Goal: Contribute content: Add original content to the website for others to see

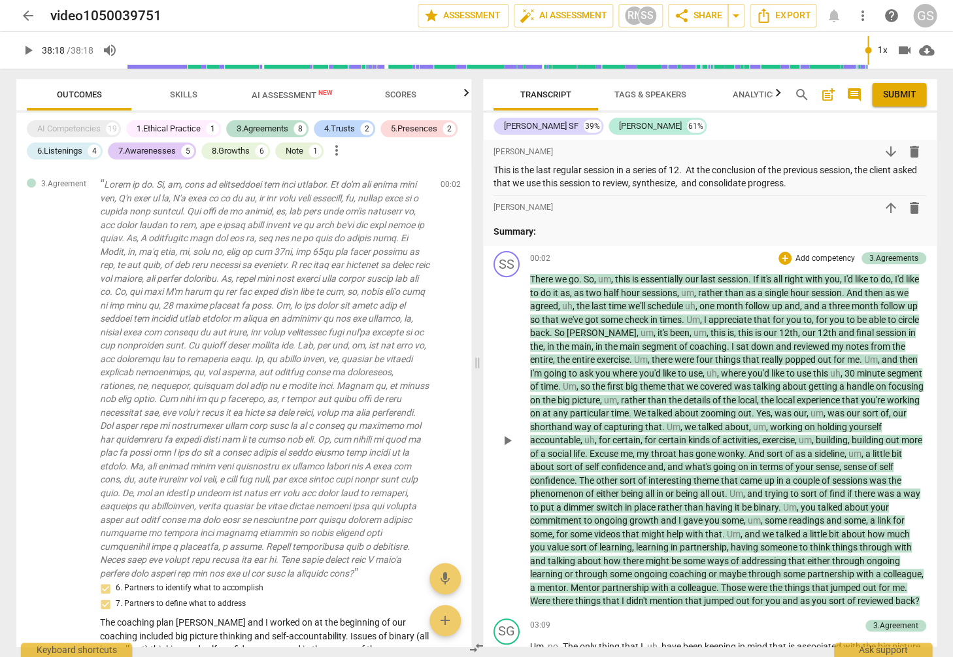
scroll to position [85, 0]
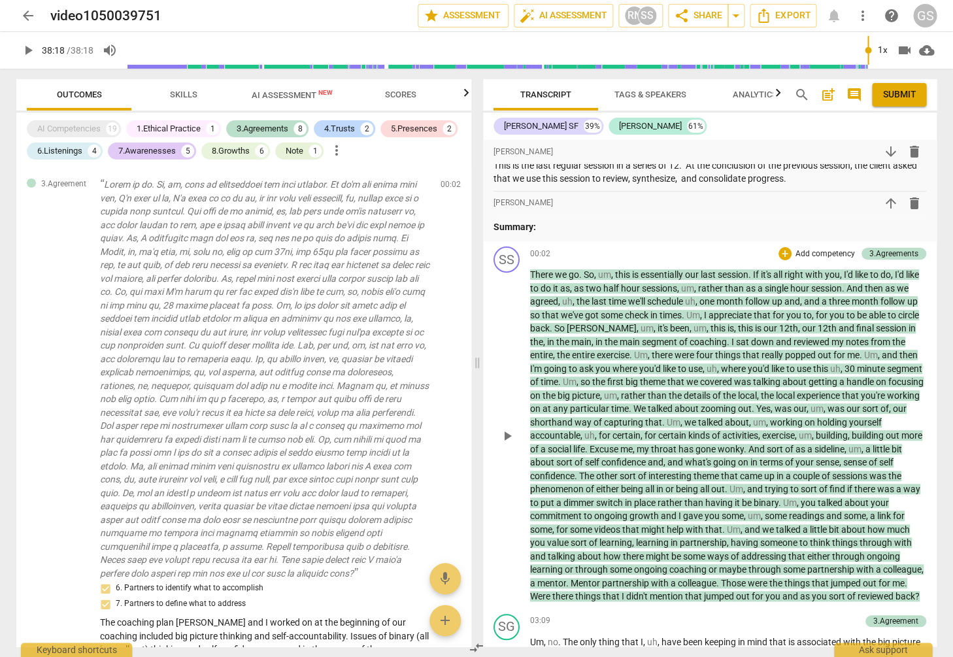
click at [814, 250] on p "Add competency" at bounding box center [825, 254] width 62 height 12
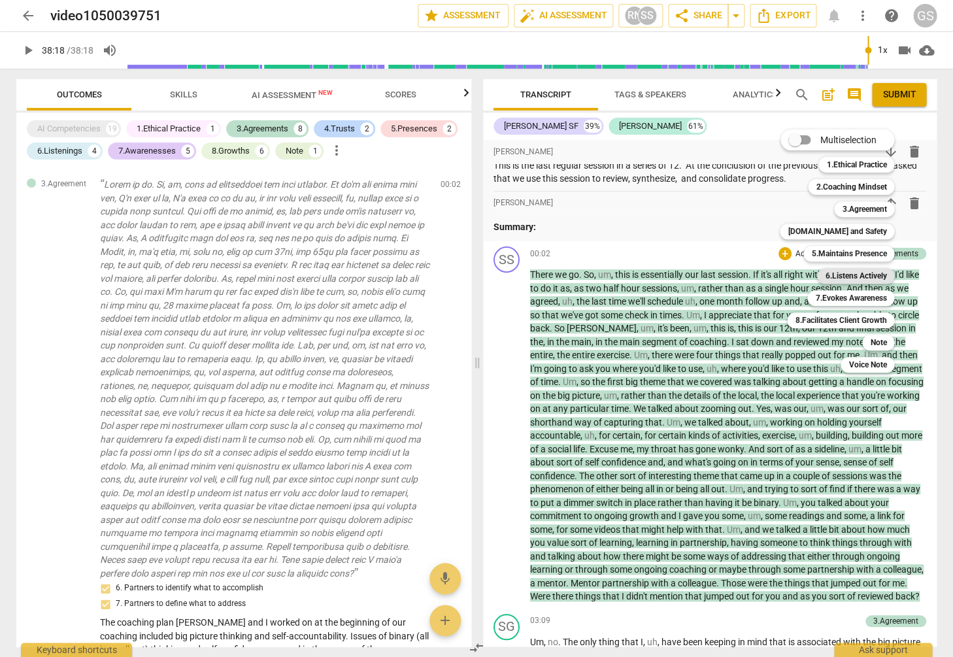
click at [841, 276] on b "6.Listens Actively" at bounding box center [855, 276] width 61 height 16
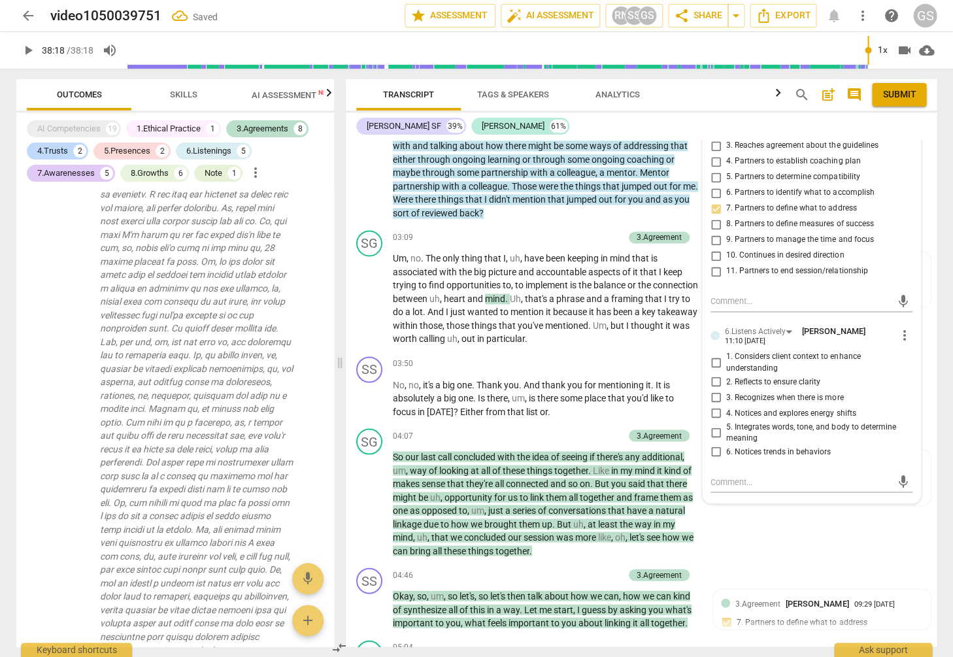
scroll to position [631, 0]
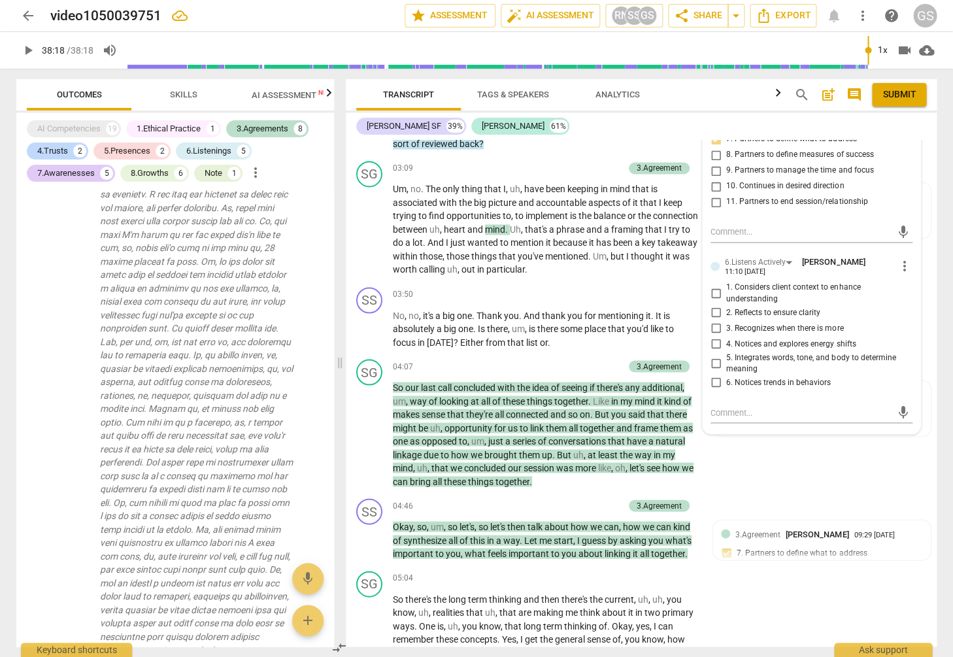
click at [712, 315] on input "2. Reflects to ensure clarity" at bounding box center [715, 313] width 21 height 16
checkbox input "true"
drag, startPoint x: 714, startPoint y: 386, endPoint x: 725, endPoint y: 390, distance: 11.8
click at [714, 386] on input "6. Notices trends in behaviors" at bounding box center [715, 382] width 21 height 16
checkbox input "true"
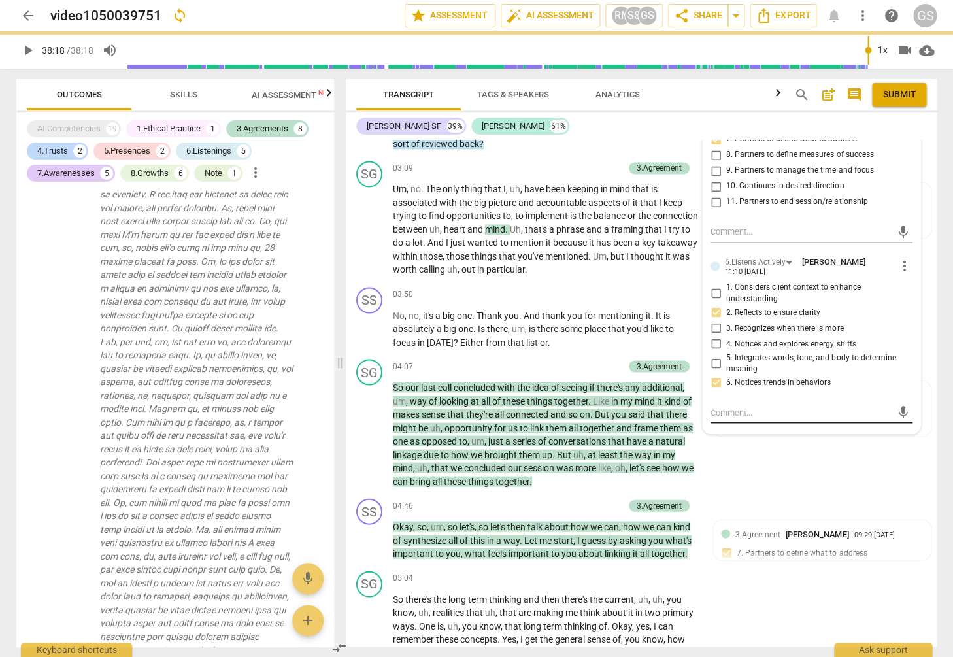
click at [763, 412] on textarea at bounding box center [800, 412] width 181 height 12
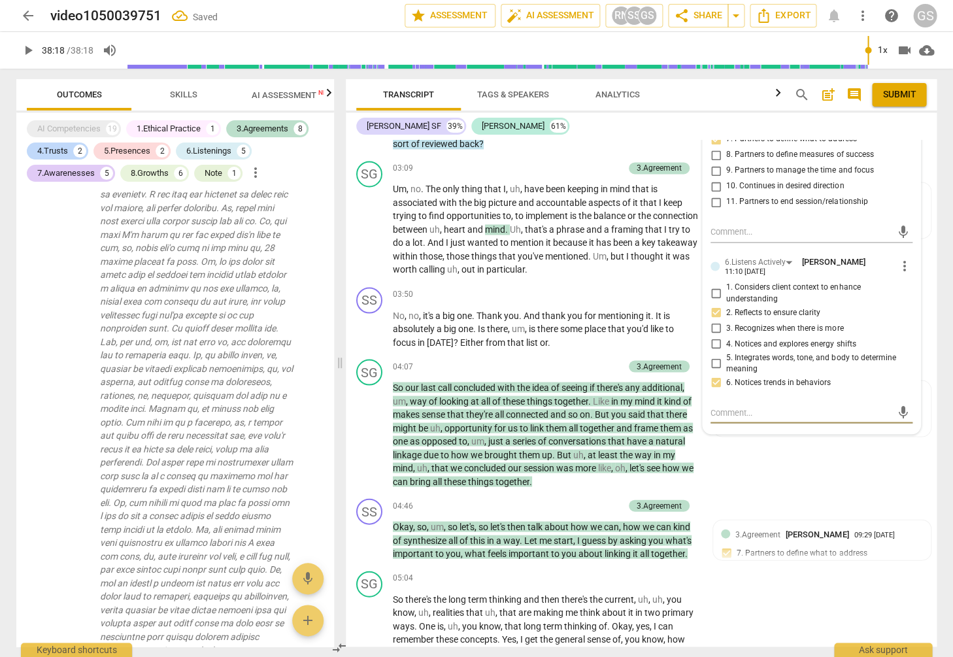
type textarea "R"
type textarea "Re"
type textarea "Rec"
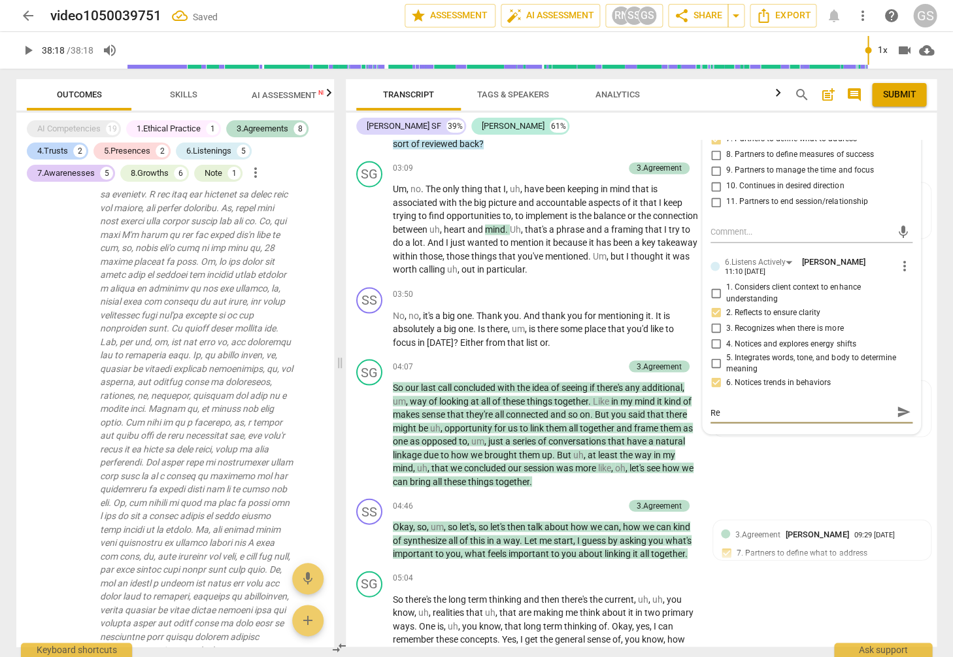
type textarea "Rec"
type textarea "Reca"
type textarea "Recap"
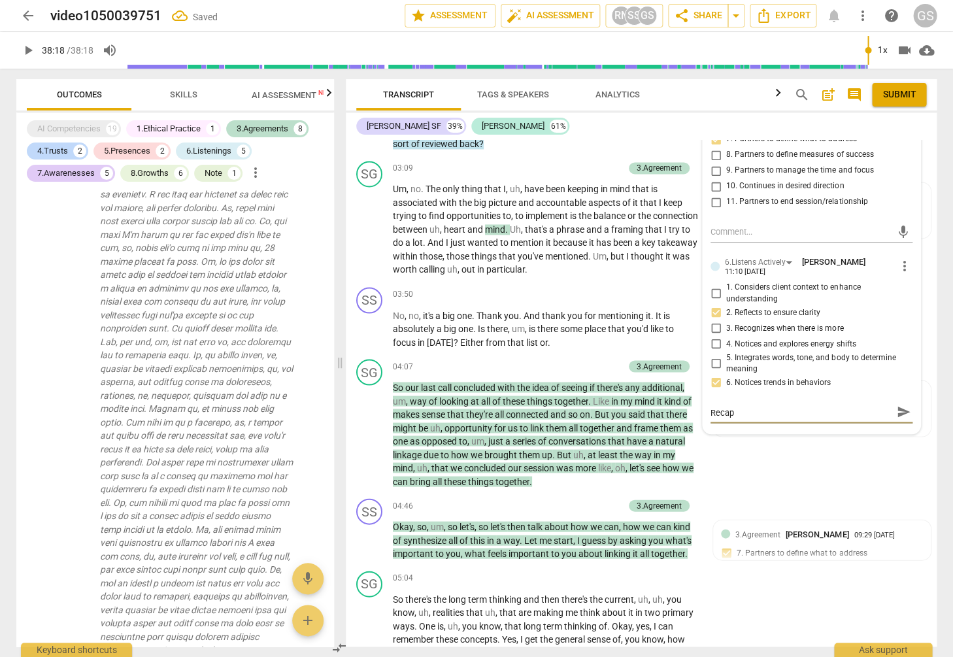
type textarea "Recap"
type textarea "Recap o"
type textarea "Recap of"
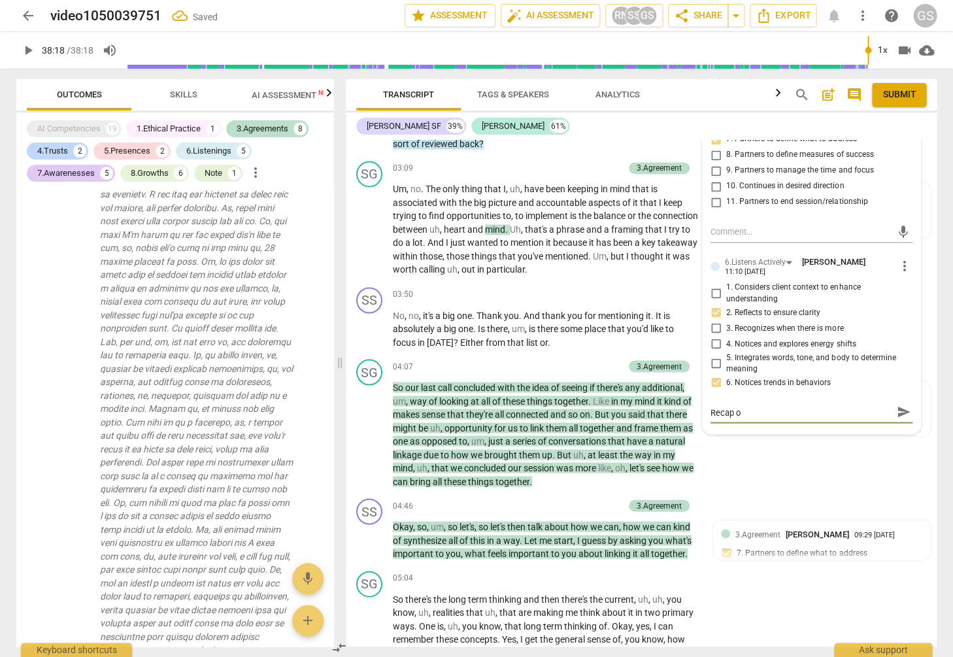
type textarea "Recap of"
type textarea "Recap of p"
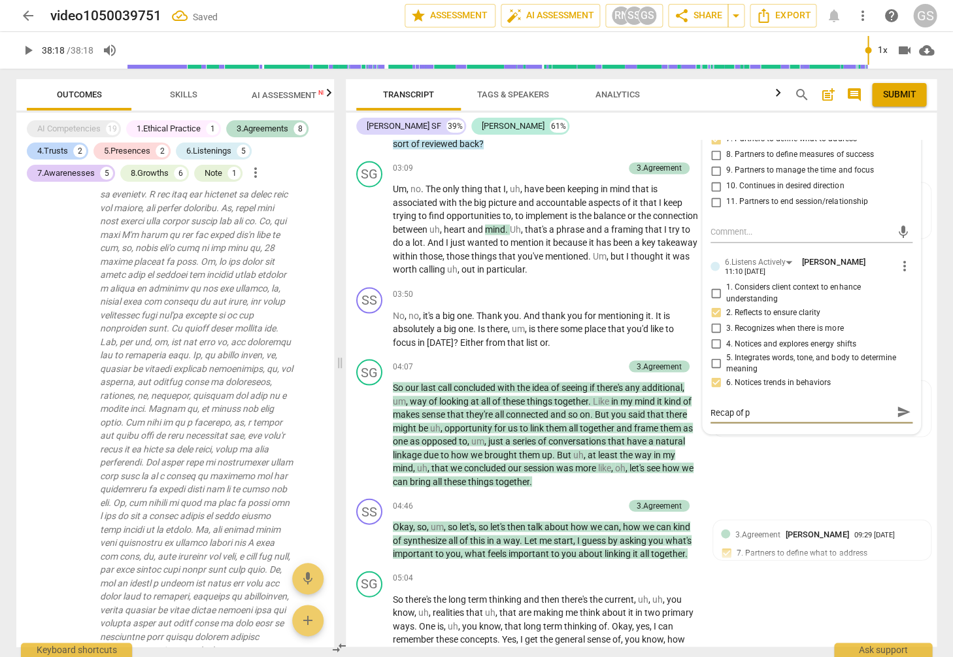
type textarea "Recap of pr"
type textarea "Recap of pri"
type textarea "Recap of prio"
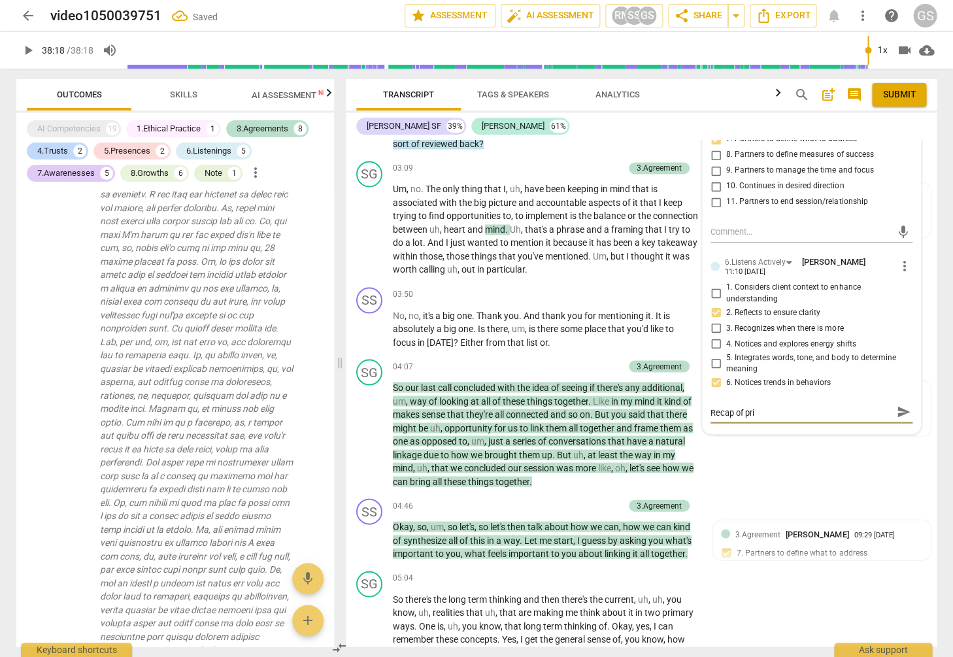
type textarea "Recap of prio"
type textarea "Recap of prior"
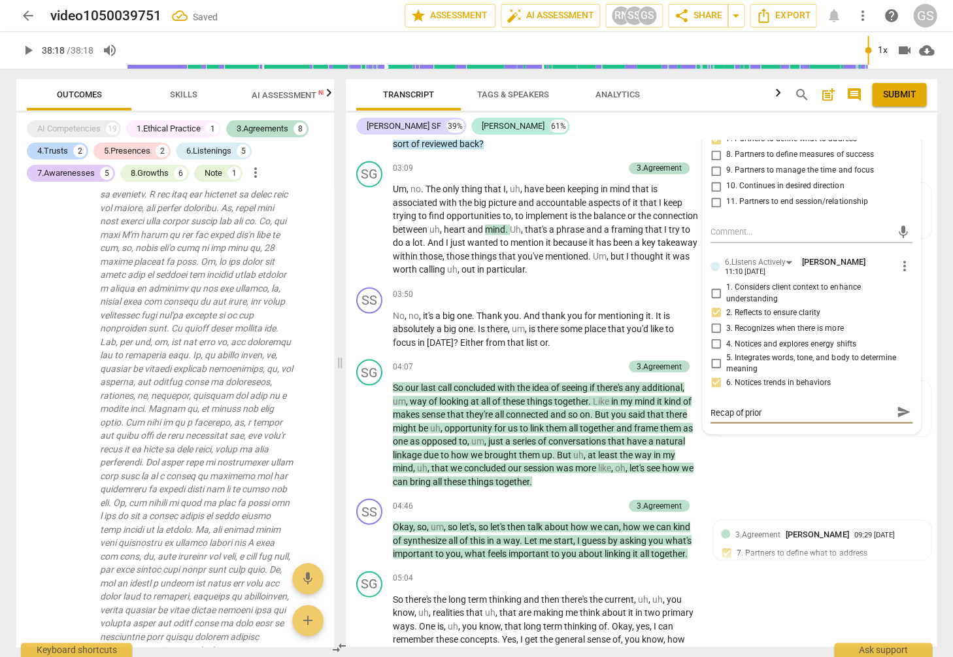
type textarea "Recap of prior s"
type textarea "Recap of prior se"
type textarea "Recap of prior ses"
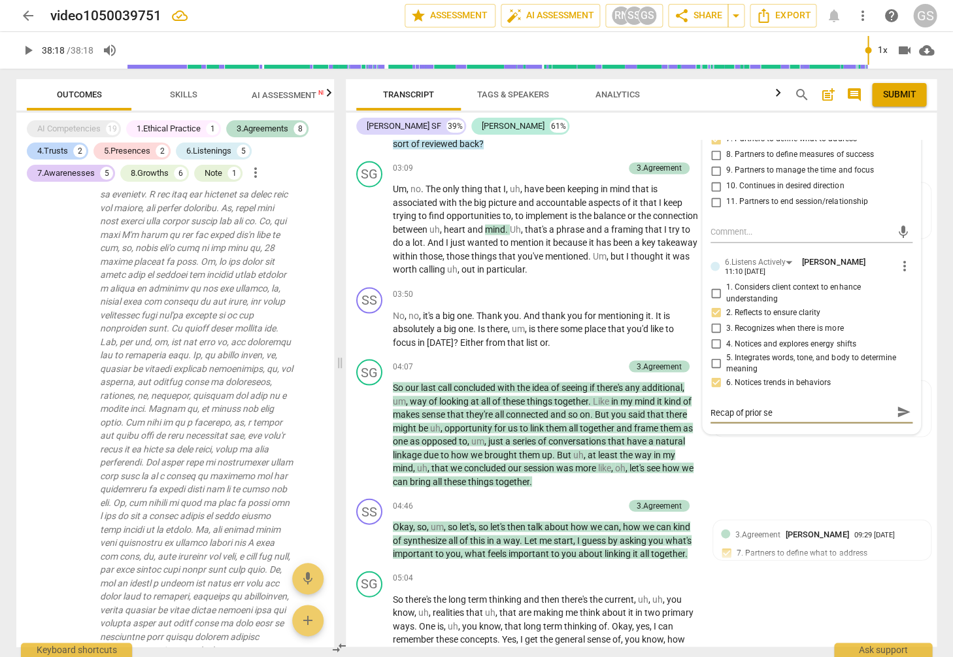
type textarea "Recap of prior ses"
type textarea "Recap of prior sess"
type textarea "Recap of prior sessi"
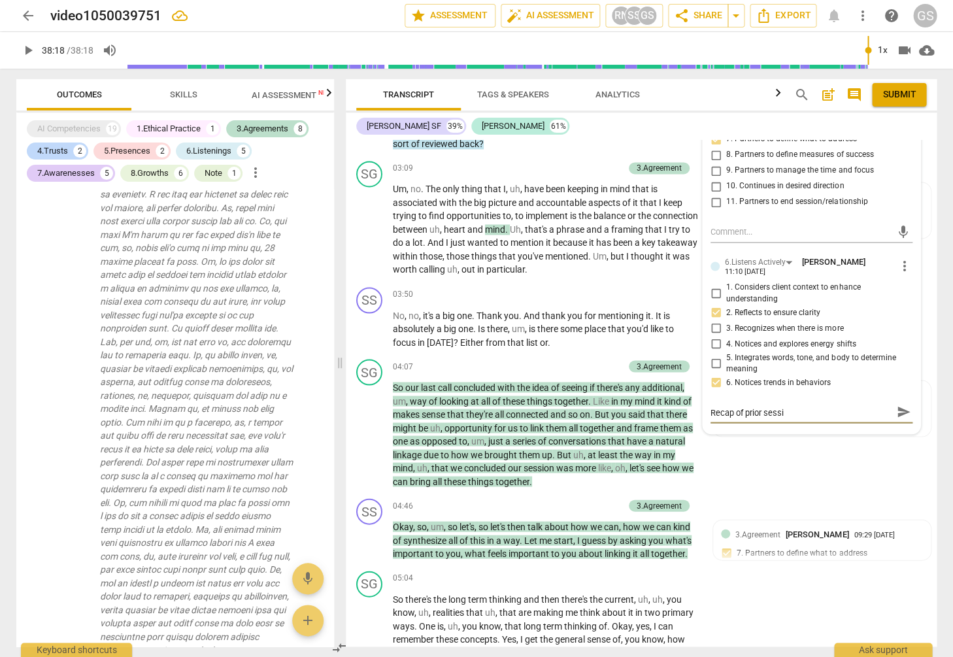
type textarea "Recap of prior sessio"
type textarea "Recap of prior session"
type textarea "Recap of prior sessions"
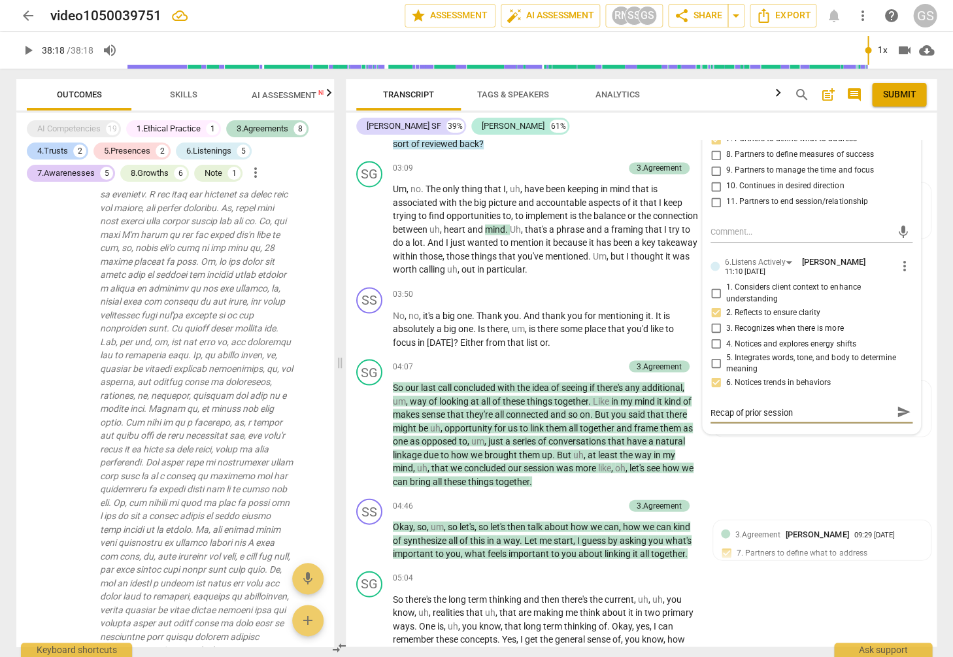
type textarea "Recap of prior sessions"
type textarea "Recap of prior sessions a"
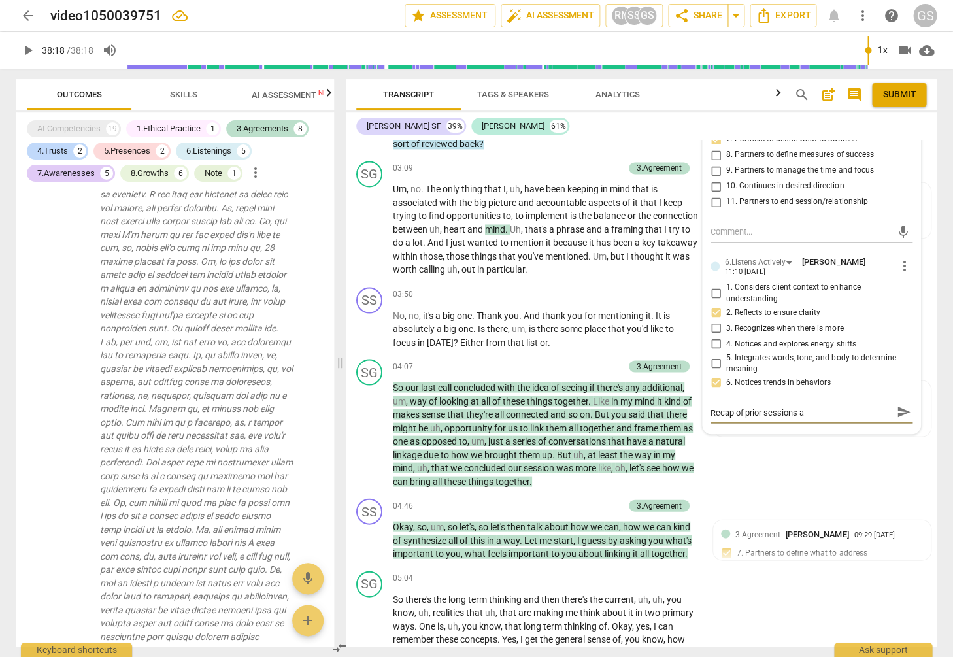
type textarea "Recap of prior sessions an"
type textarea "Recap of prior sessions and"
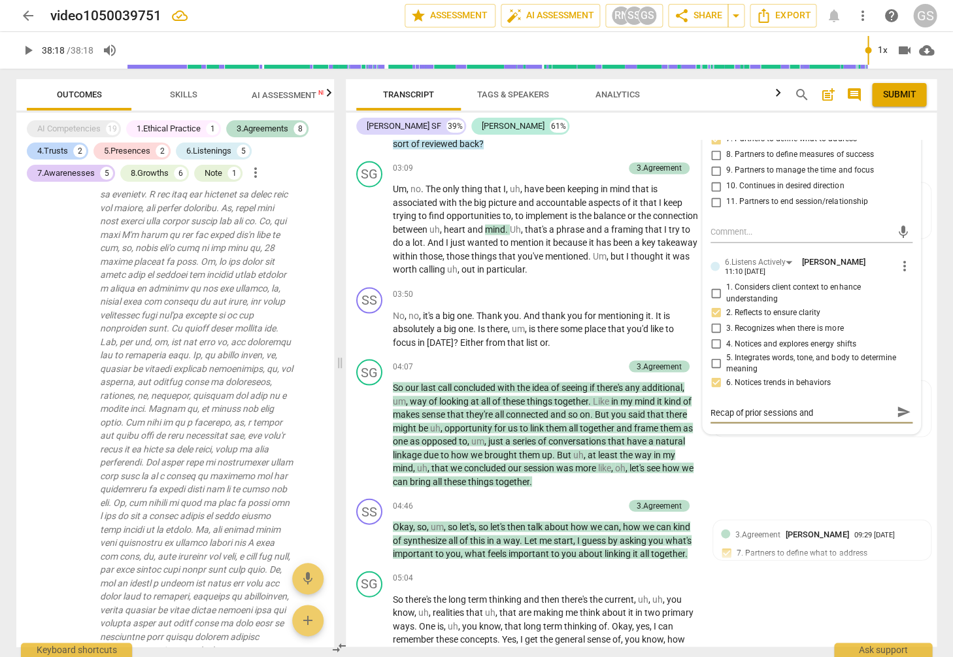
type textarea "Recap of prior sessions and"
type textarea "Recap of prior sessions and t"
type textarea "Recap of prior sessions and th"
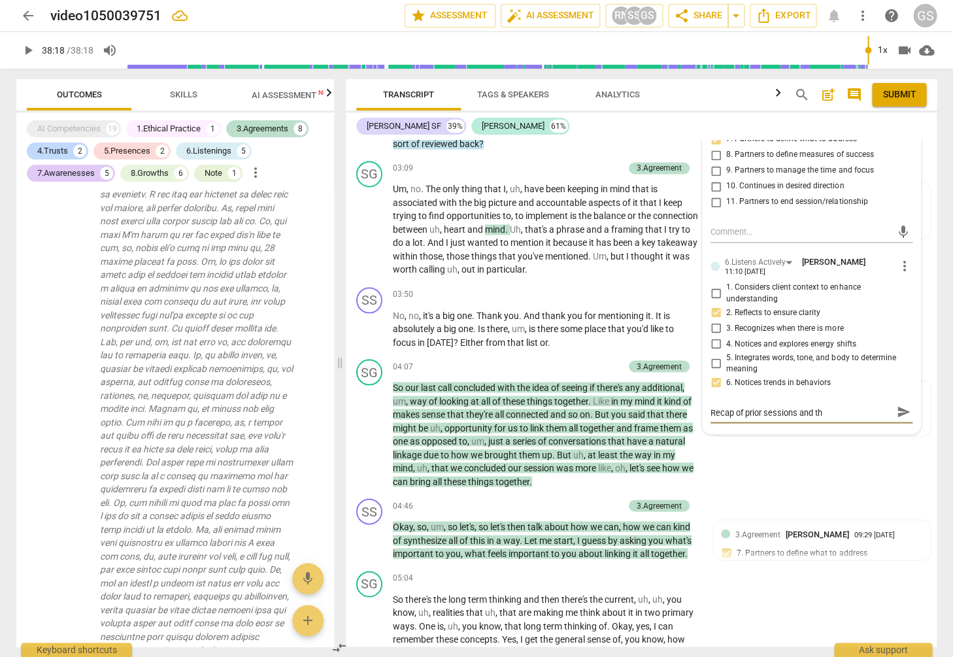
type textarea "Recap of prior sessions and the"
type textarea "Recap of prior sessions and them"
type textarea "Recap of prior sessions and theme"
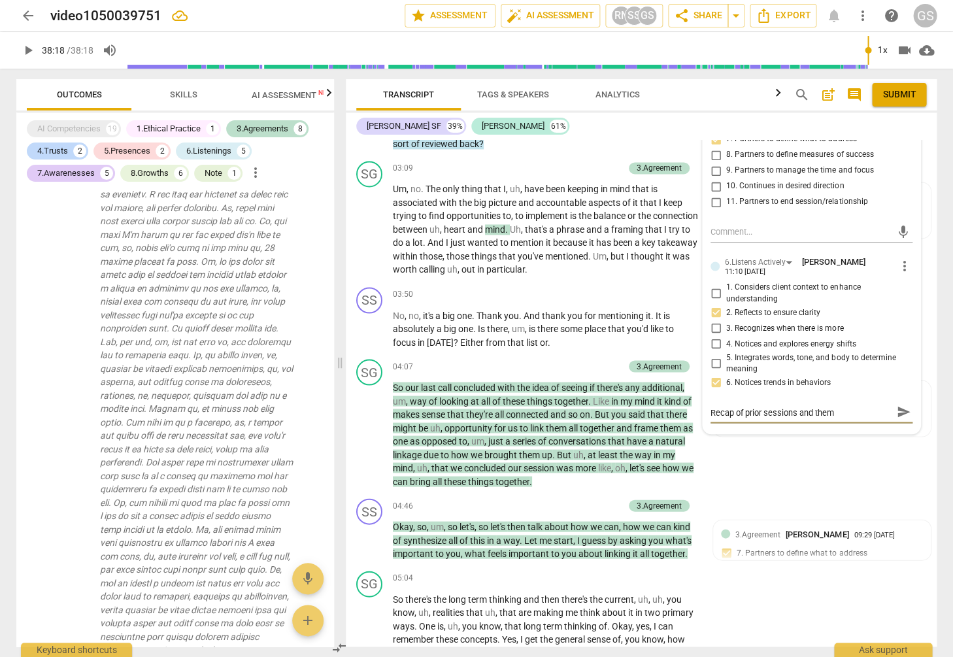
type textarea "Recap of prior sessions and theme"
type textarea "Recap of prior sessions and themes"
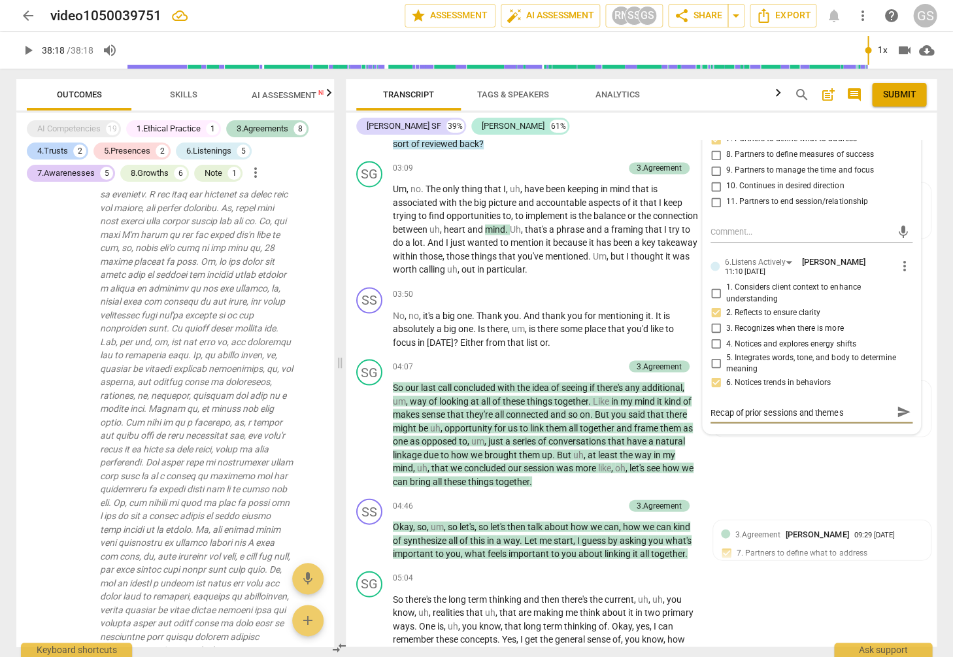
type textarea "Recap of prior sessions and themes t"
type textarea "Recap of prior sessions and themes th"
type textarea "Recap of prior sessions and themes tha"
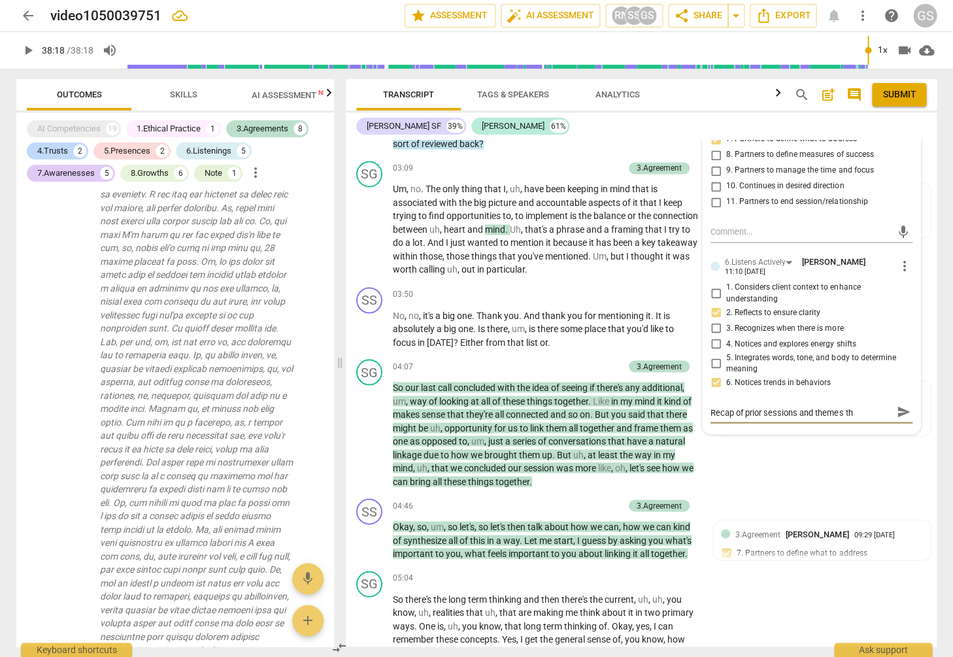
type textarea "Recap of prior sessions and themes tha"
type textarea "Recap of prior sessions and themes that"
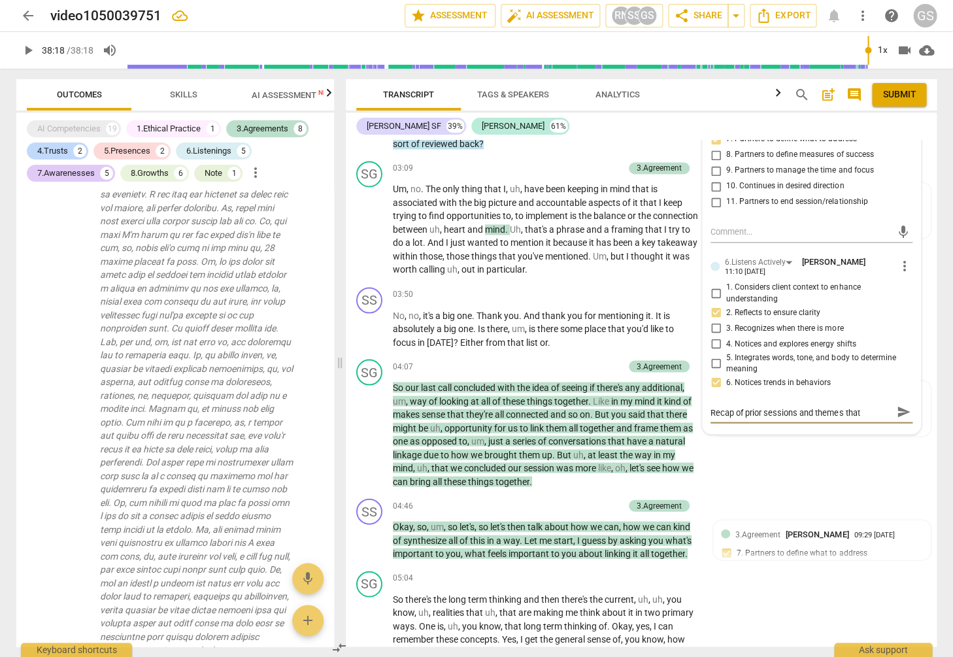
type textarea "Recap of prior sessions and themes that s"
type textarea "Recap of prior sessions and themes that st"
type textarea "Recap of prior sessions and themes that str"
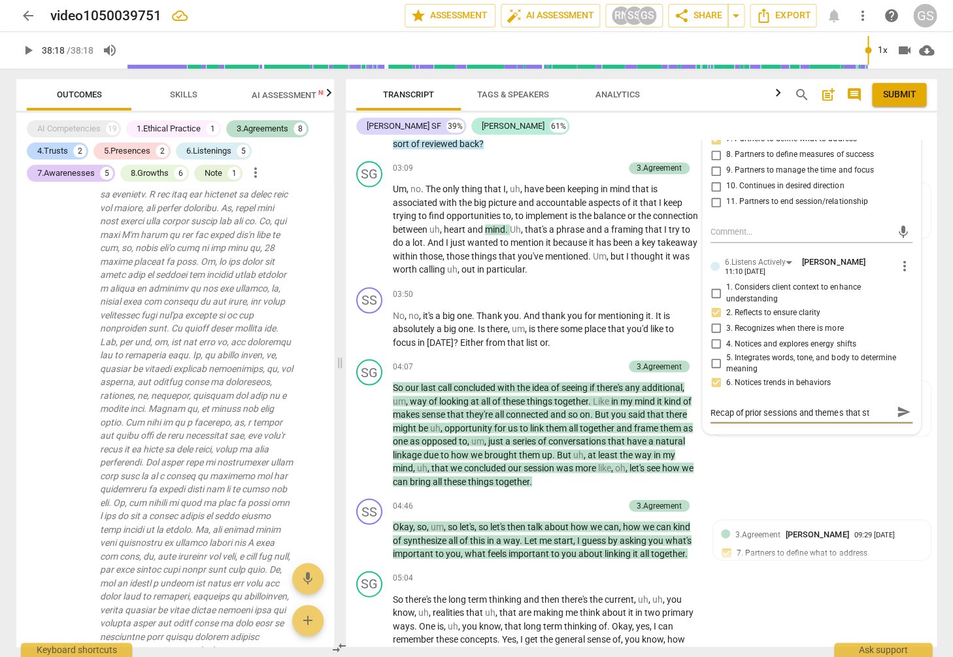
type textarea "Recap of prior sessions and themes that str"
type textarea "Recap of prior sessions and themes that stru"
type textarea "Recap of prior sessions and themes that struc"
type textarea "Recap of prior sessions and themes that struck"
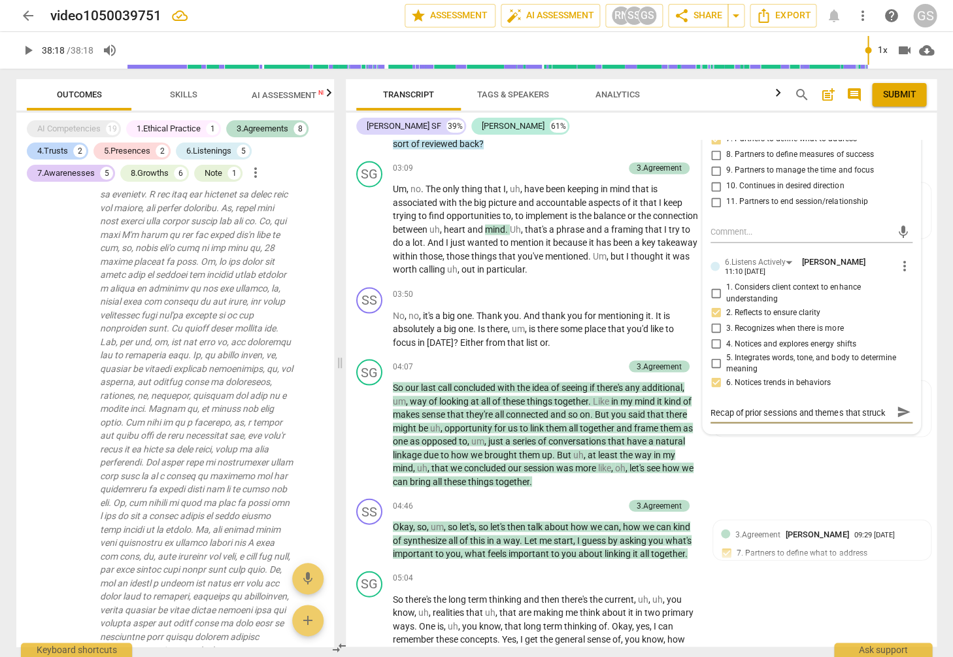
type textarea "Recap of prior sessions and themes that struck"
type textarea "Recap of prior sessions and themes that struck t"
type textarea "Recap of prior sessions and themes that struck th"
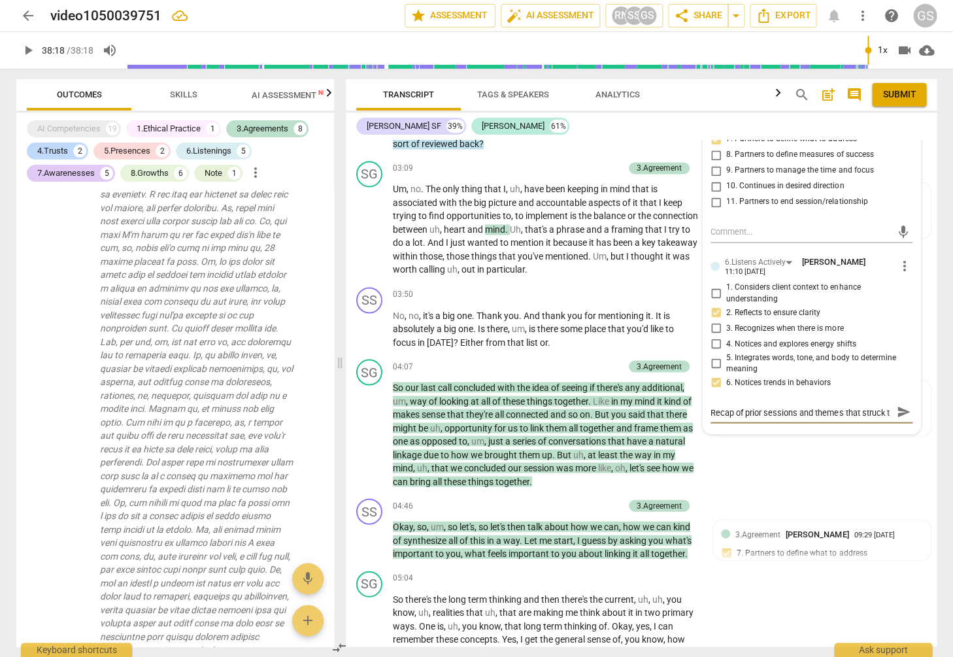
type textarea "Recap of prior sessions and themes that struck th"
type textarea "Recap of prior sessions and themes that struck the"
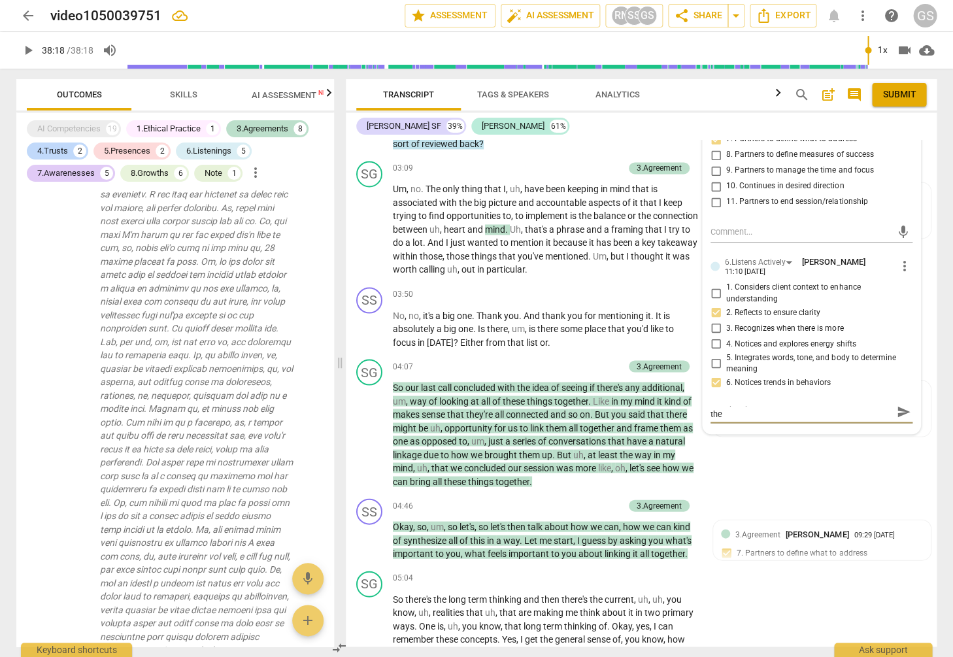
type textarea "Recap of prior sessions and themes that struck the"
type textarea "Recap of prior sessions and themes that struck the c"
type textarea "Recap of prior sessions and themes that struck the co"
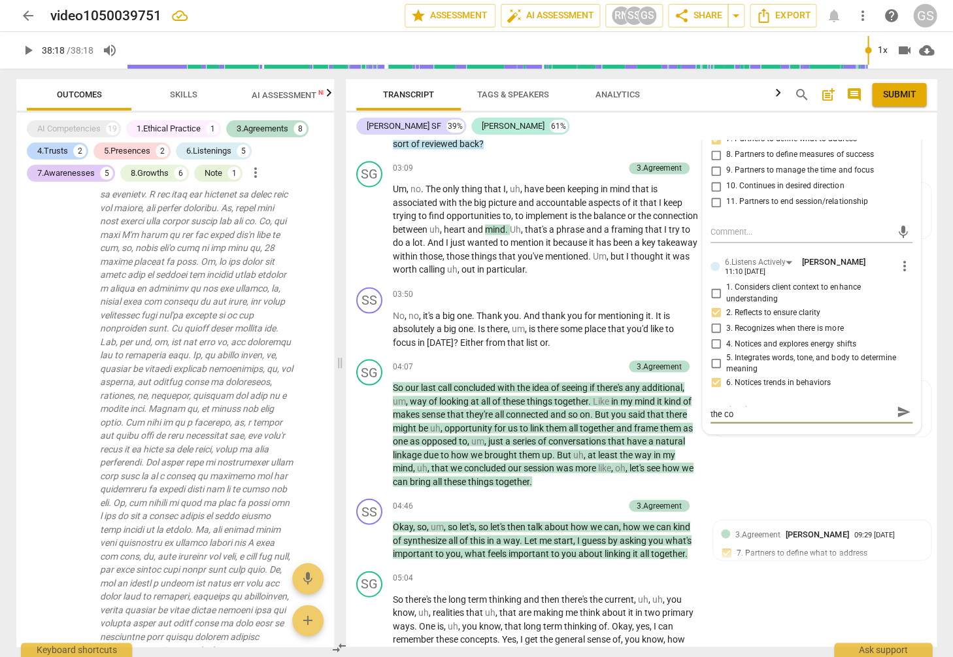
scroll to position [0, 0]
type textarea "Recap of prior sessions and themes that struck the coa"
type textarea "Recap of prior sessions and themes that struck the coac"
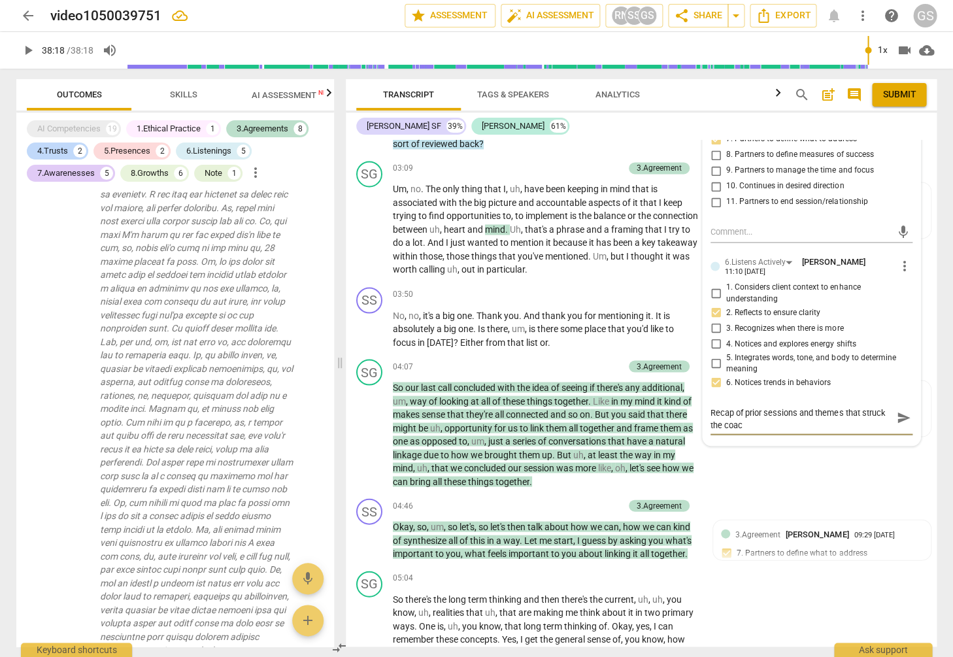
type textarea "Recap of prior sessions and themes that struck the coach"
type textarea "Recap of prior sessions and themes that struck the coach,"
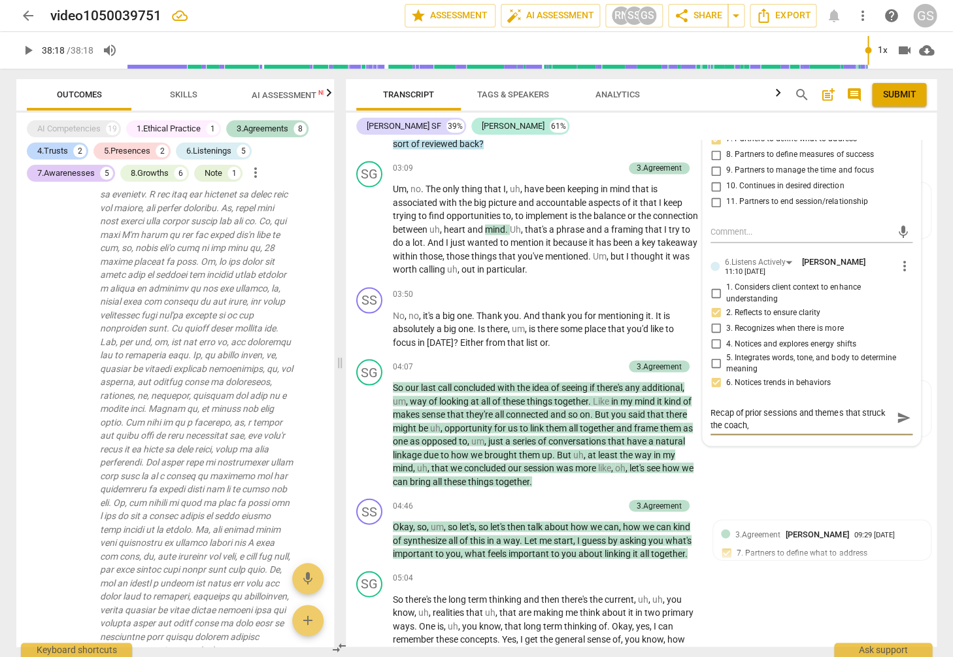
type textarea "Recap of prior sessions and themes that struck the coach,"
type textarea "Recap of prior sessions and themes that struck the coach, w"
type textarea "Recap of prior sessions and themes that struck the coach, wi"
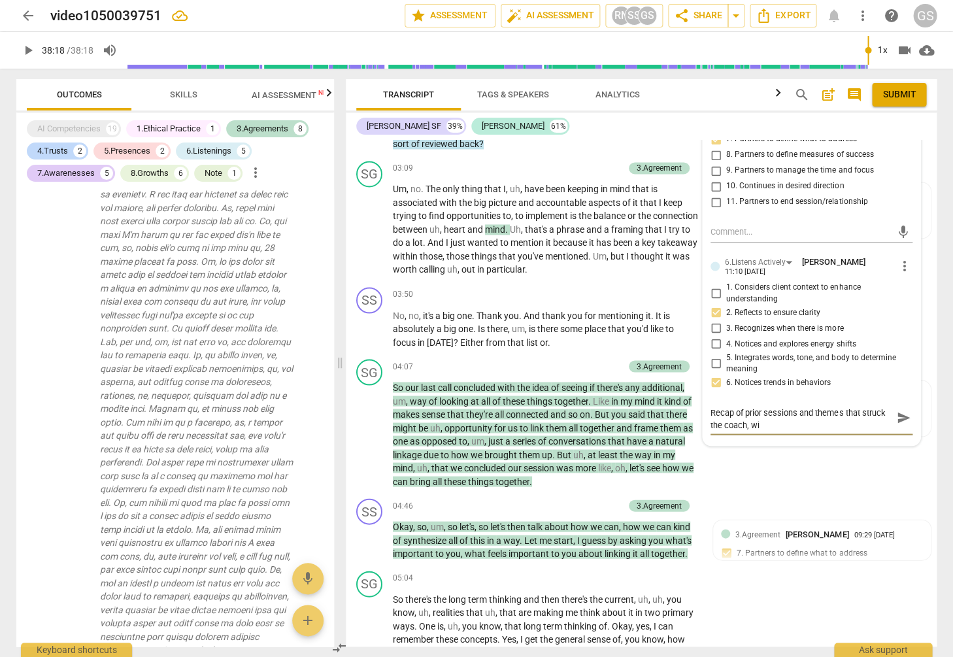
type textarea "Recap of prior sessions and themes that struck the coach, wit"
type textarea "Recap of prior sessions and themes that struck the coach, with"
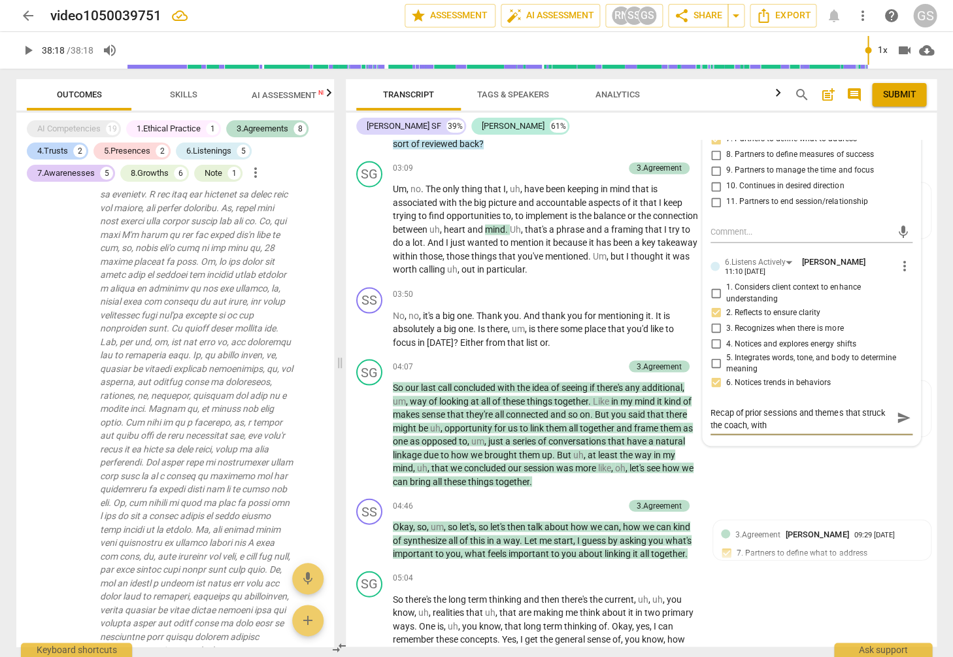
type textarea "Recap of prior sessions and themes that struck the coach, with"
type textarea "Recap of prior sessions and themes that struck the coach, with i"
type textarea "Recap of prior sessions and themes that struck the coach, with in"
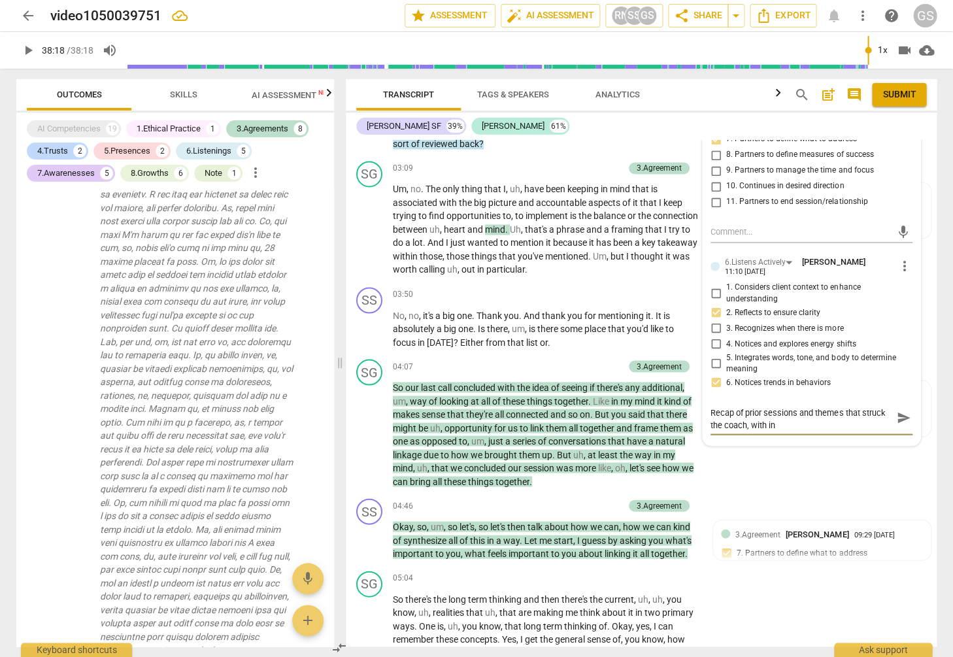
type textarea "Recap of prior sessions and themes that struck the coach, with inv"
type textarea "Recap of prior sessions and themes that struck the coach, with [PERSON_NAME]"
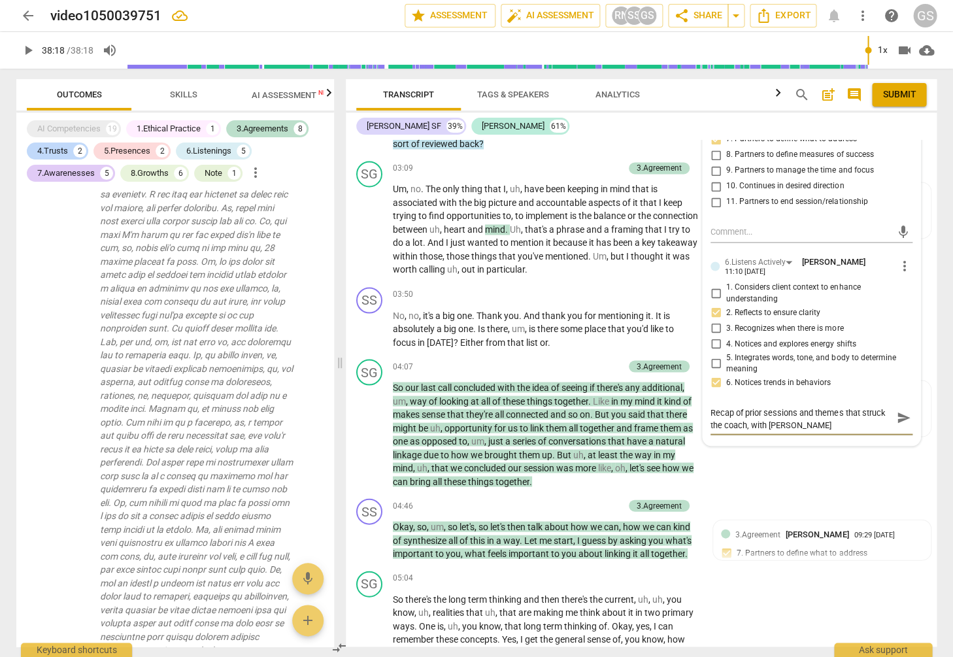
type textarea "Recap of prior sessions and themes that struck the coach, with [PERSON_NAME]"
type textarea "Recap of prior sessions and themes that struck the coach, with invita"
type textarea "Recap of prior sessions and themes that struck the coach, with invitat"
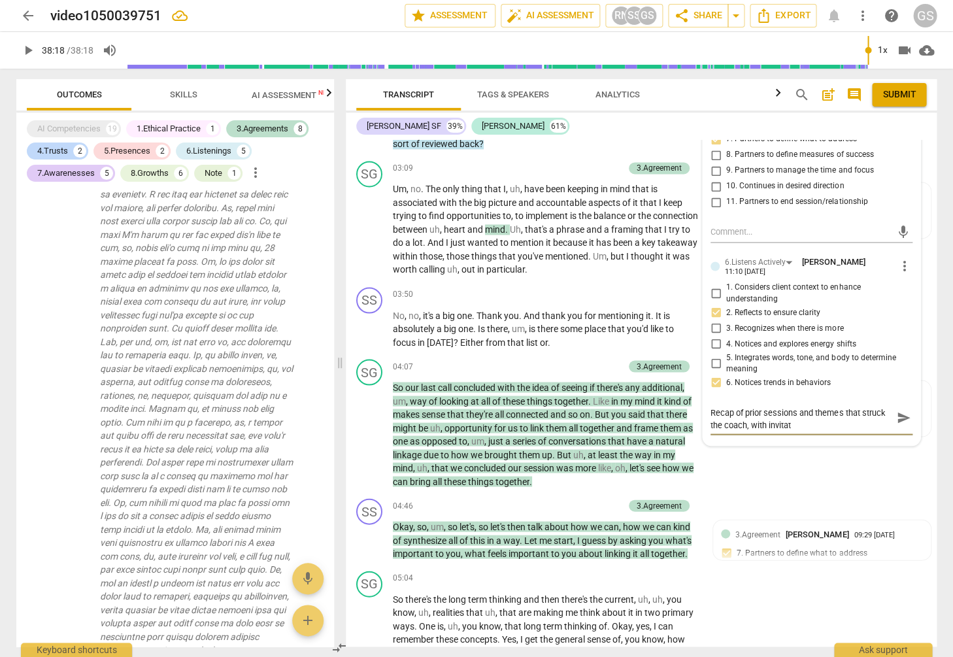
type textarea "Recap of prior sessions and themes that struck the coach, with invitati"
type textarea "Recap of prior sessions and themes that struck the coach, with invitatio"
type textarea "Recap of prior sessions and themes that struck the coach, with invitation"
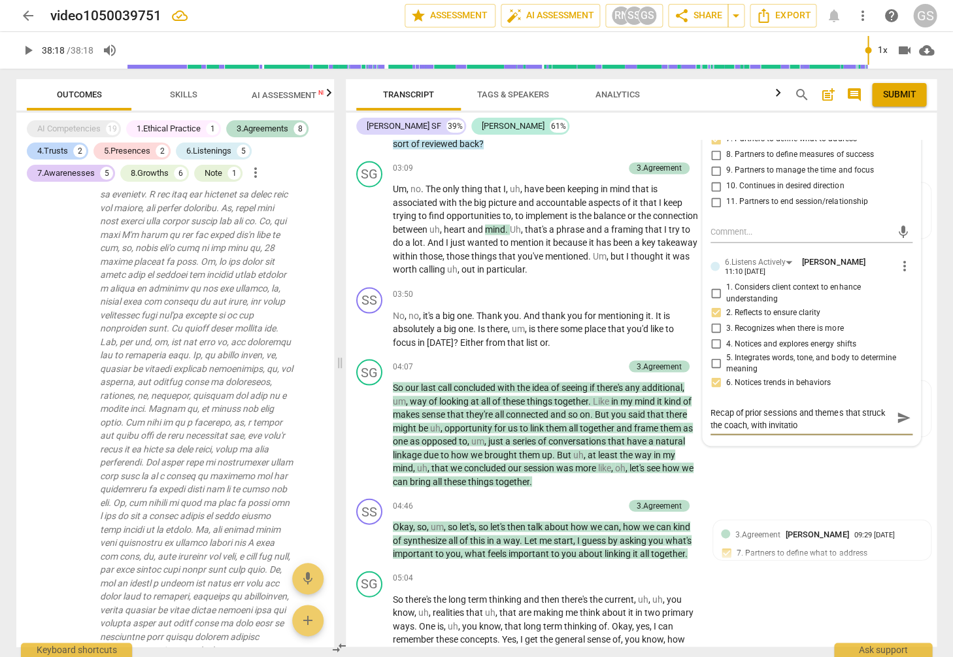
type textarea "Recap of prior sessions and themes that struck the coach, with invitation"
type textarea "Recap of prior sessions and themes that struck the coach, with invitation t"
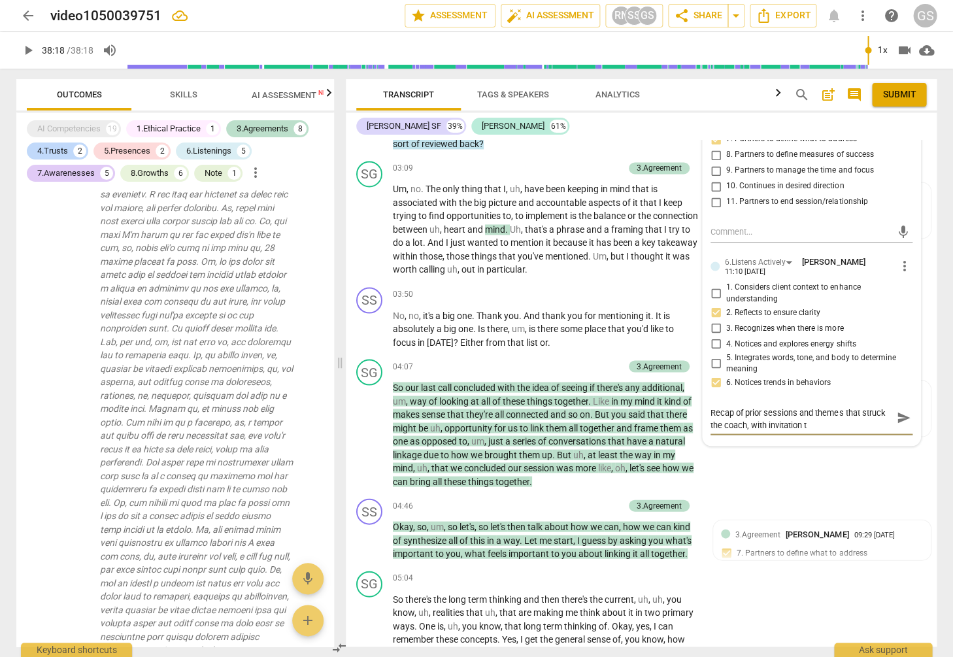
type textarea "Recap of prior sessions and themes that struck the coach, with invitation to"
type textarea "Recap of prior sessions and themes that struck the coach, with invitation to c"
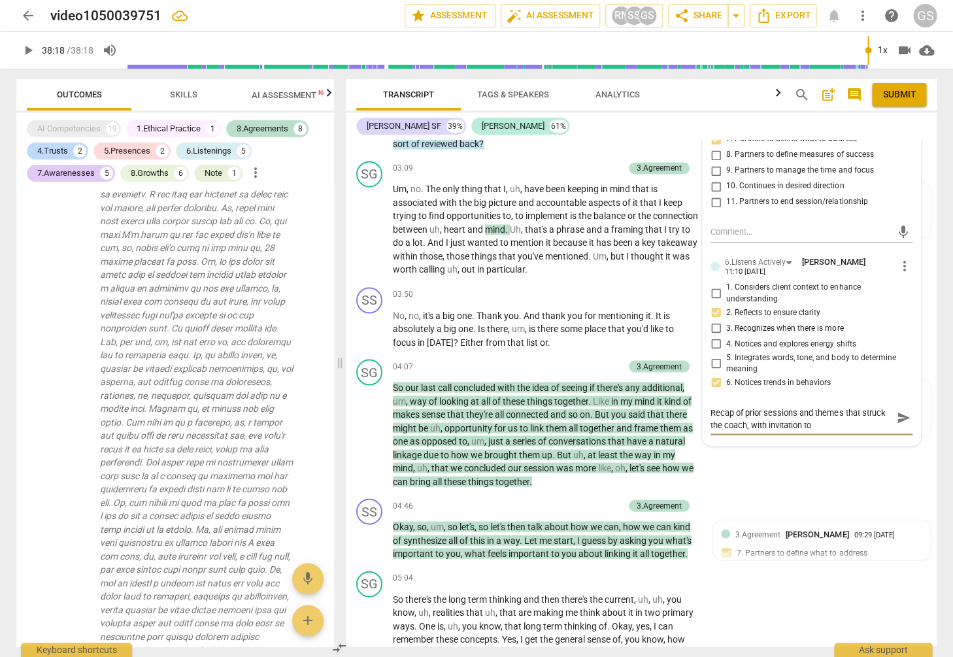
type textarea "Recap of prior sessions and themes that struck the coach, with invitation to c"
type textarea "Recap of prior sessions and themes that struck the coach, with invitation to cl"
type textarea "Recap of prior sessions and themes that struck the coach, with invitation to cli"
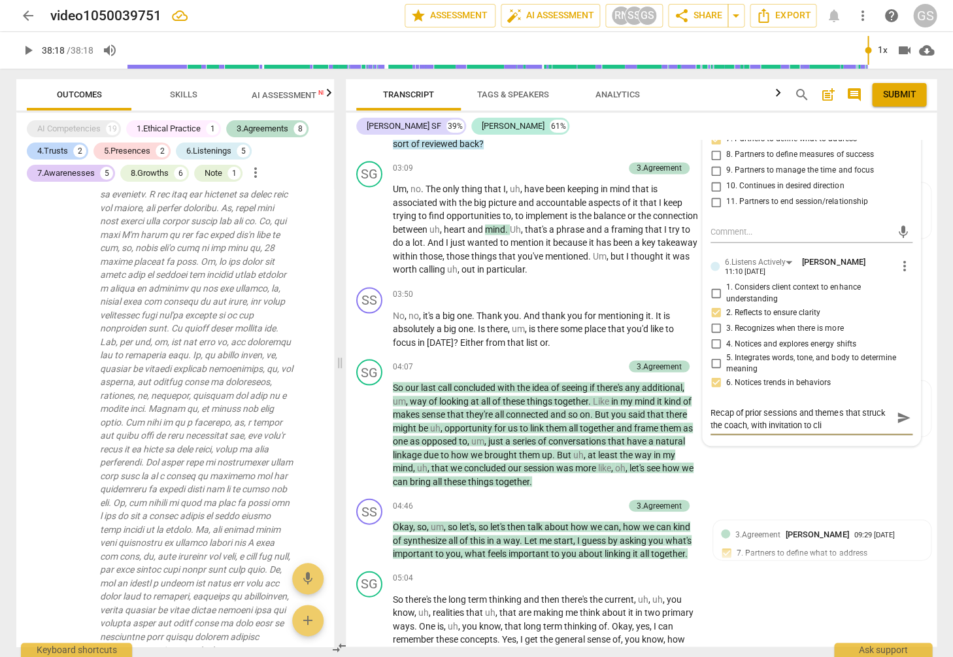
type textarea "Recap of prior sessions and themes that struck the coach, with invitation to [P…"
type textarea "Recap of prior sessions and themes that struck the coach, with invitation to cl…"
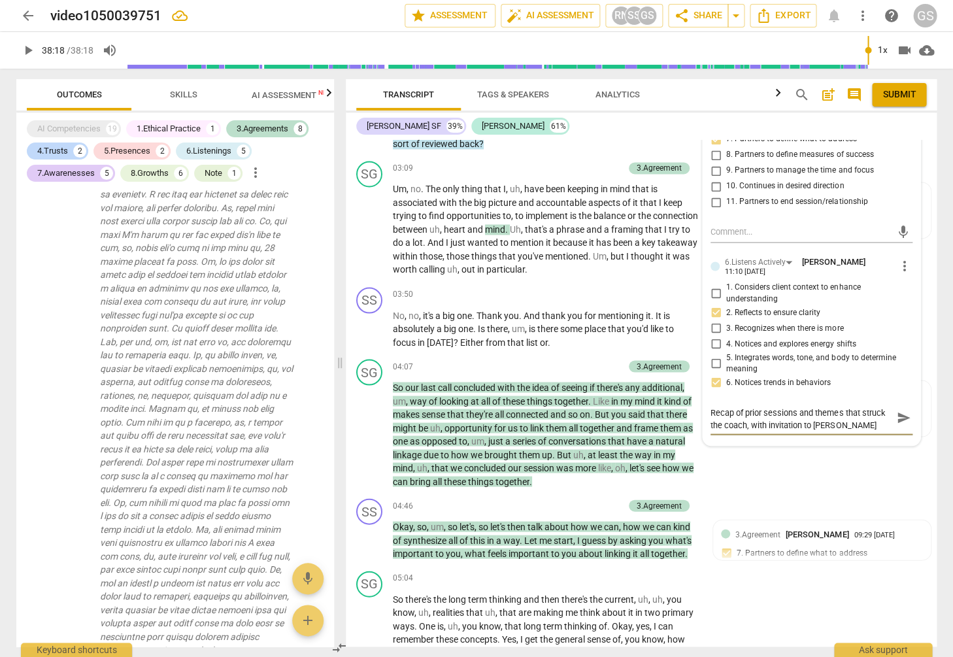
type textarea "Recap of prior sessions and themes that struck the coach, with invitation to cl…"
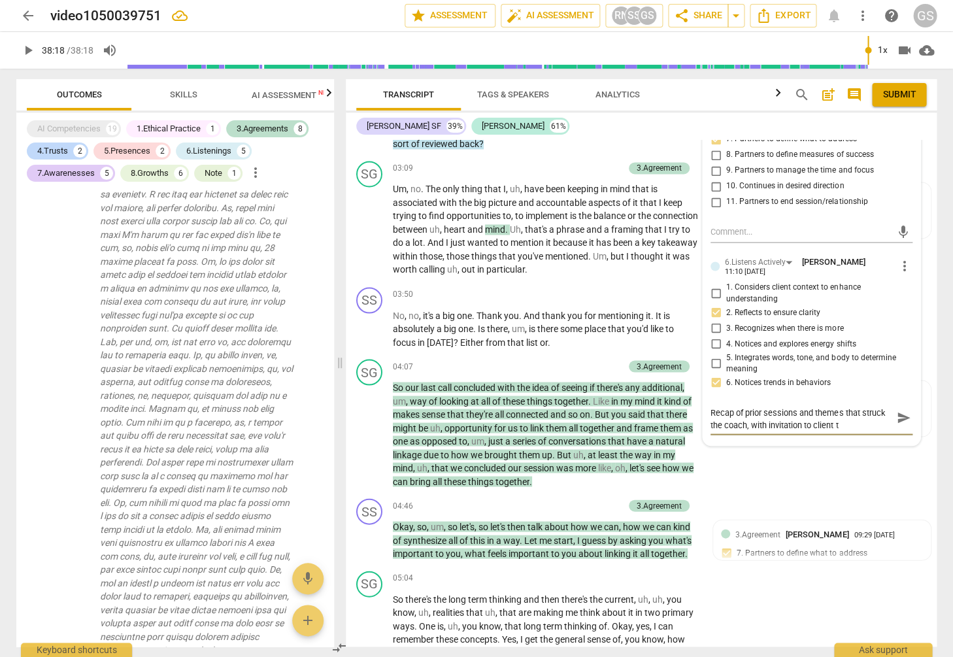
type textarea "Recap of prior sessions and themes that struck the coach, with invitation to cl…"
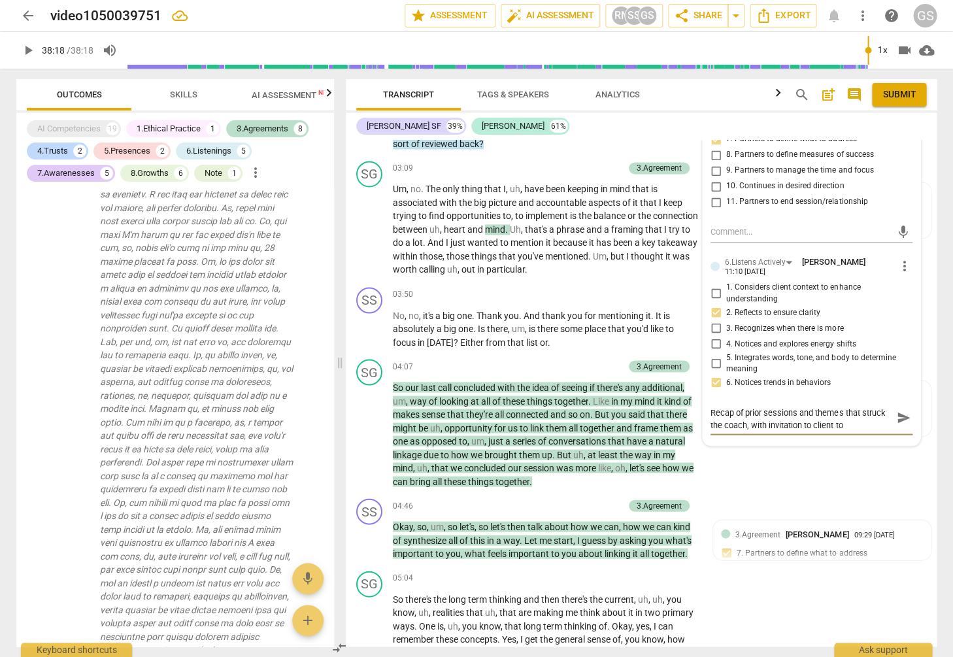
type textarea "Recap of prior sessions and themes that struck the coach, with invitation to cl…"
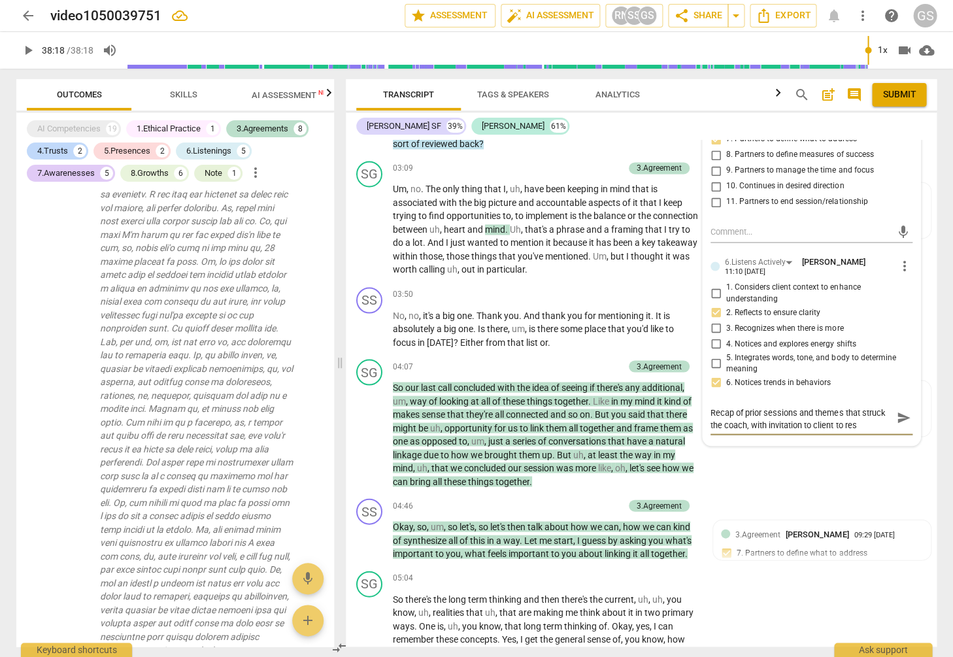
type textarea "Recap of prior sessions and themes that struck the coach, with invitation to cl…"
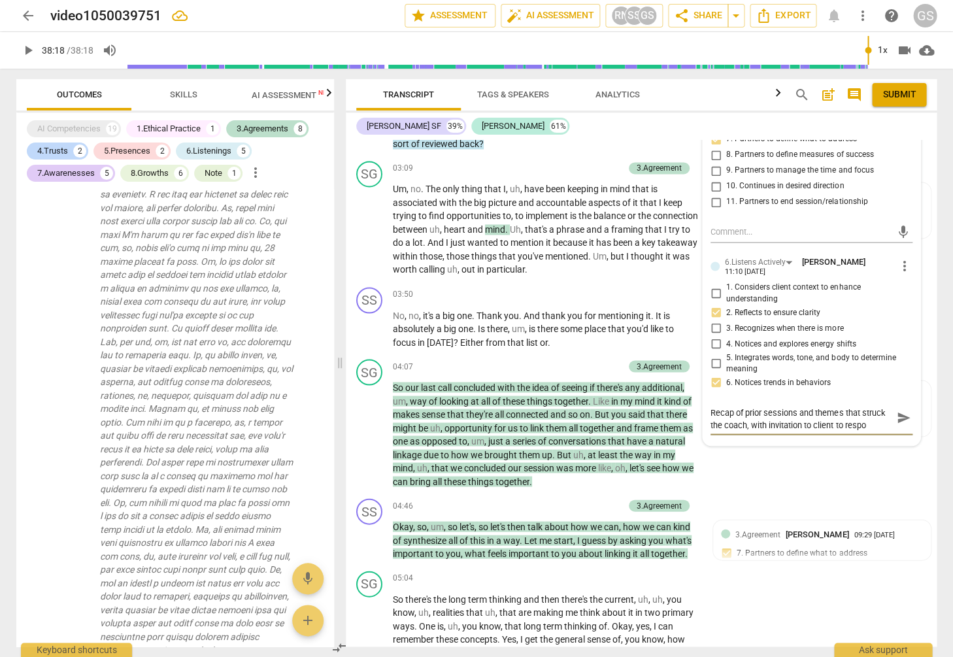
type textarea "Recap of prior sessions and themes that struck the coach, with invitation to cl…"
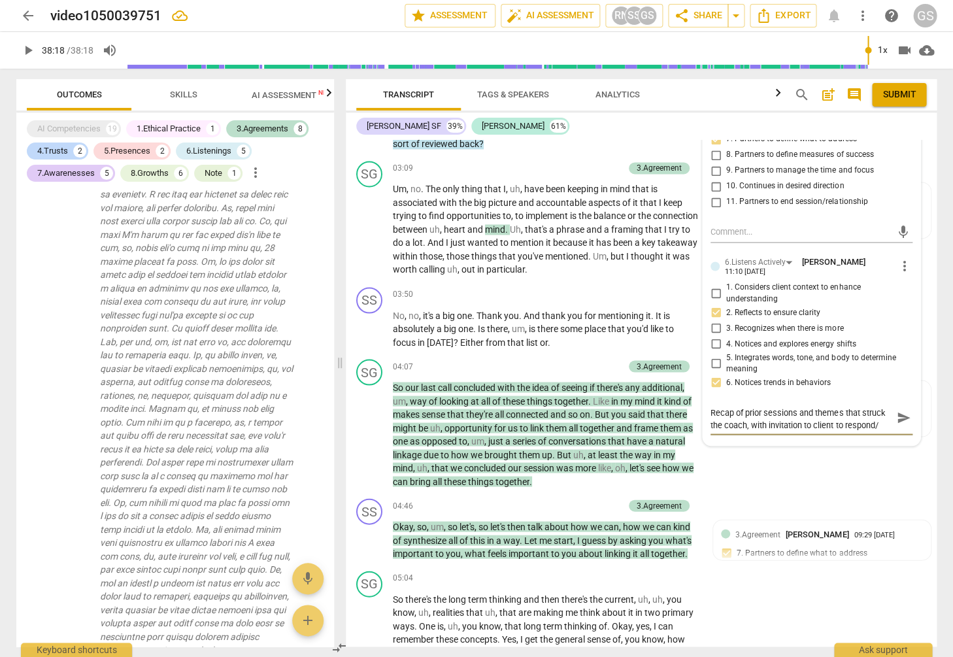
type textarea "Recap of prior sessions and themes that struck the coach, with invitation to cl…"
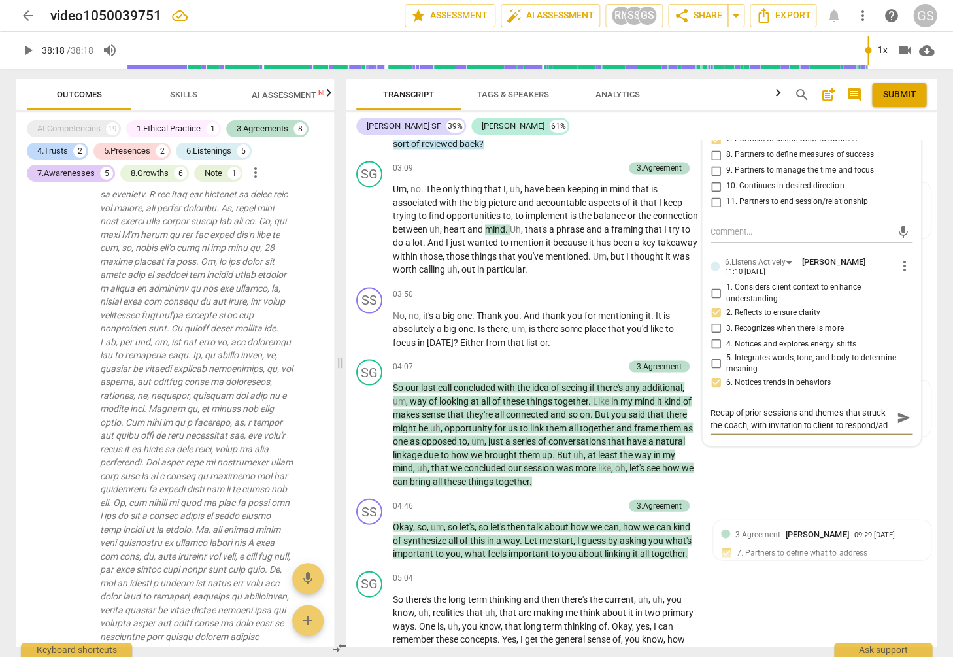
type textarea "Recap of prior sessions and themes that struck the coach, with invitation to cl…"
click at [899, 421] on span "send" at bounding box center [903, 418] width 14 height 14
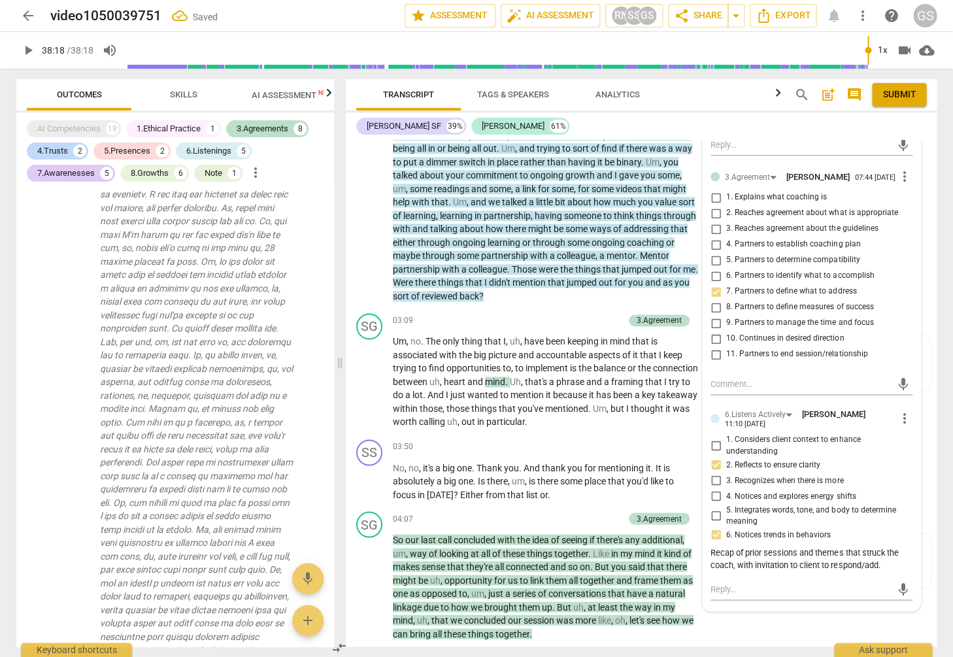
scroll to position [527, 0]
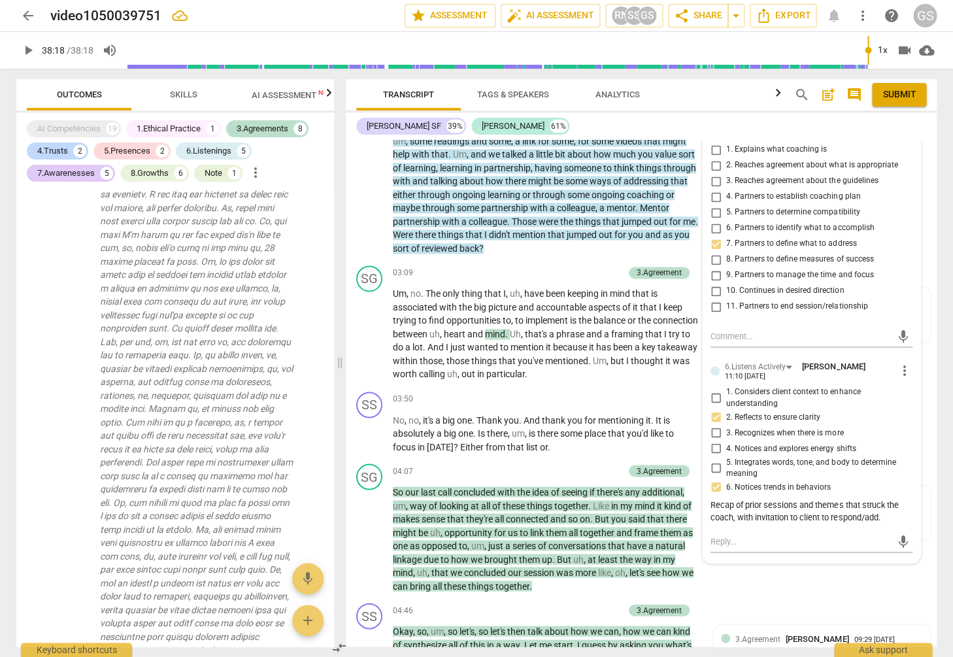
click at [361, 192] on div "play_arrow pause" at bounding box center [375, 35] width 33 height 434
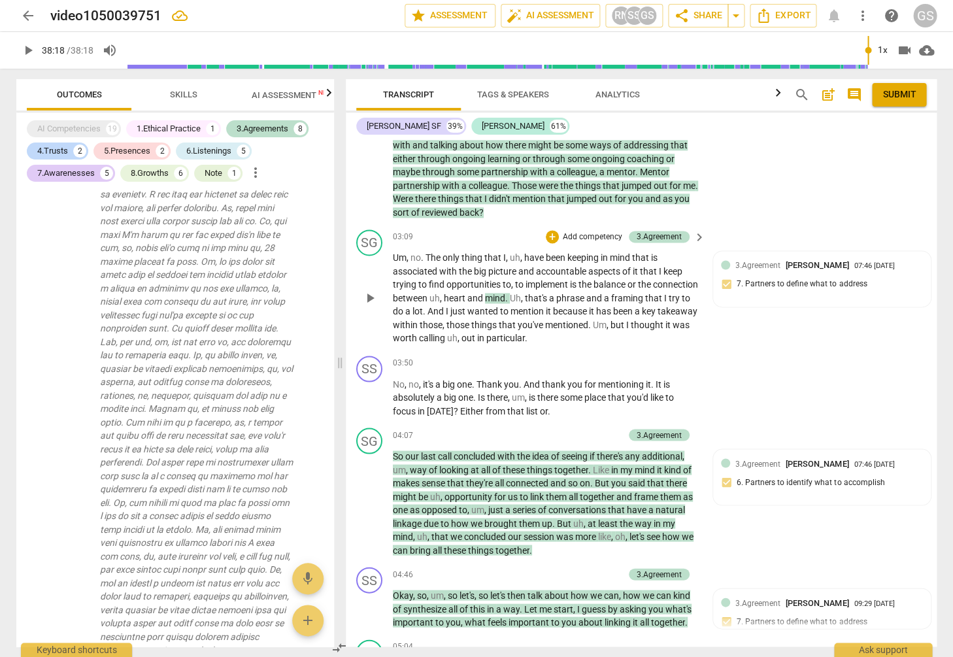
scroll to position [565, 0]
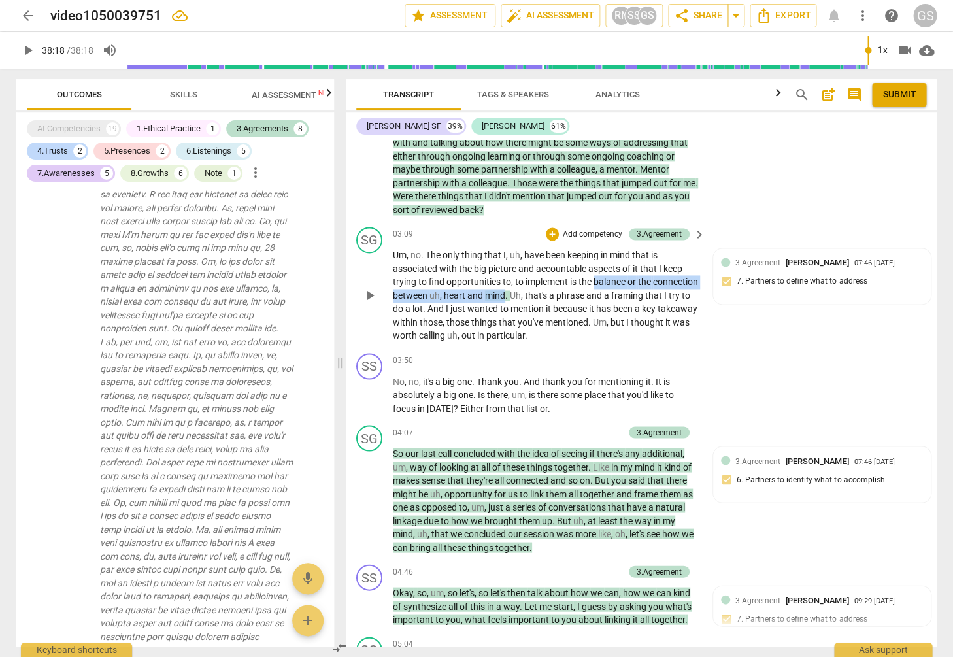
drag, startPoint x: 595, startPoint y: 269, endPoint x: 552, endPoint y: 276, distance: 43.1
click at [552, 276] on p "Um , no . The only thing that I , uh , have been keeping in mind that is associ…" at bounding box center [546, 295] width 306 height 94
click at [581, 265] on icon "button" at bounding box center [582, 262] width 8 height 9
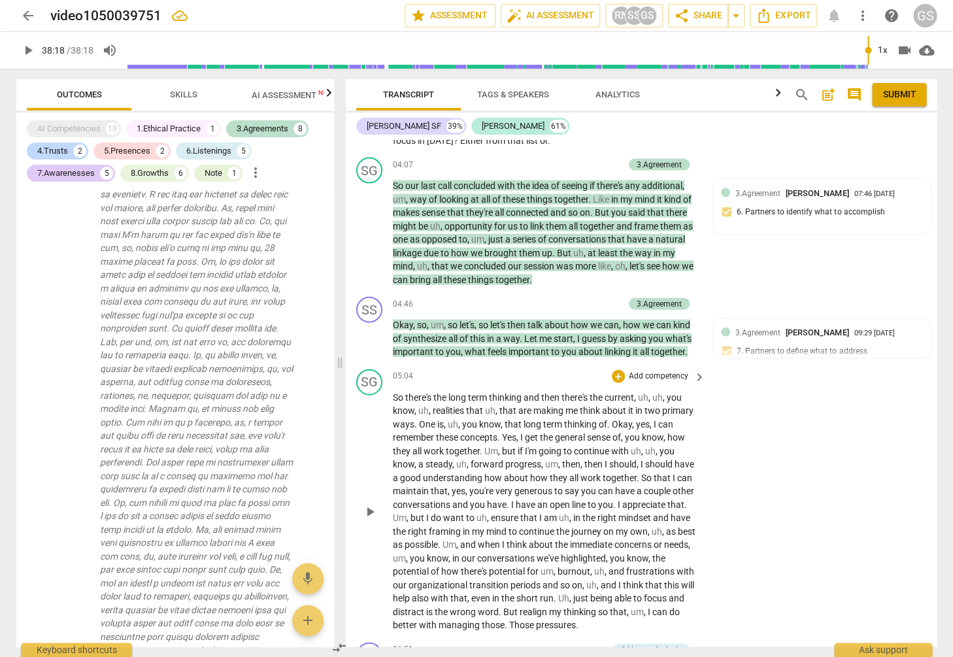
scroll to position [823, 0]
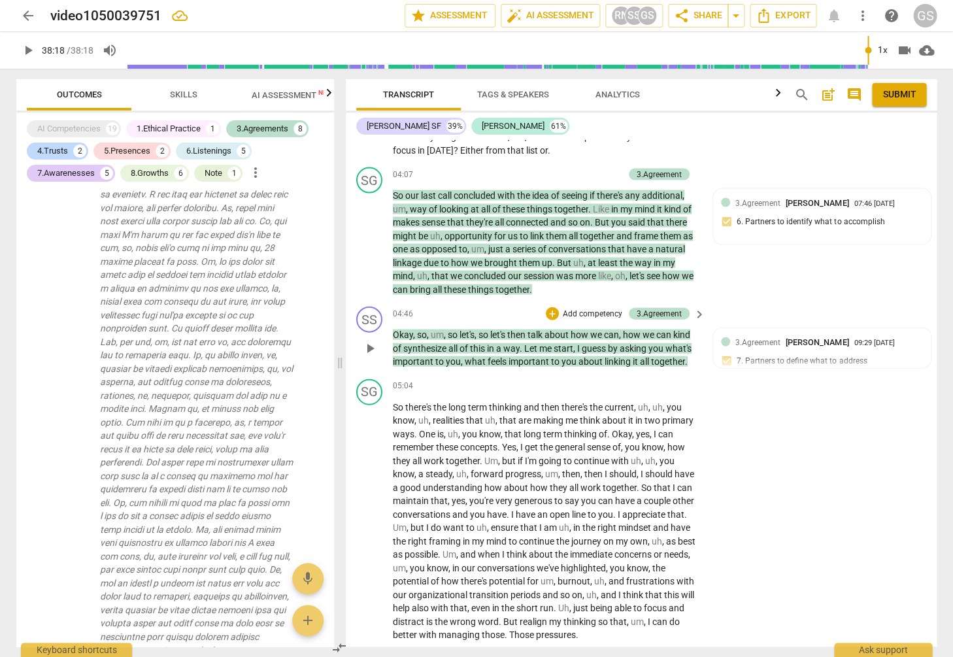
click at [601, 308] on p "Add competency" at bounding box center [592, 314] width 62 height 12
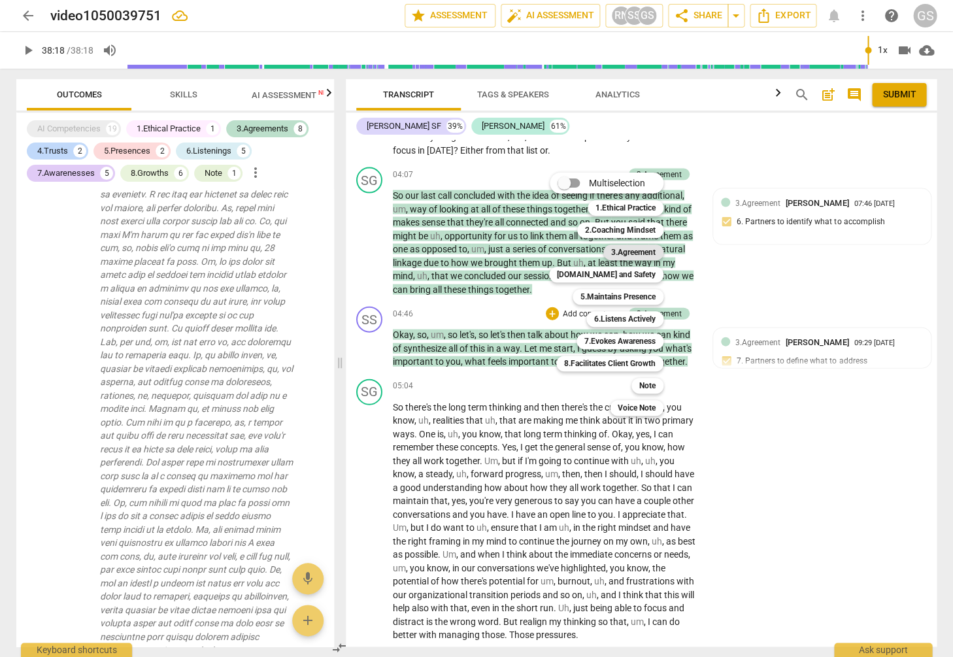
click at [625, 256] on b "3.Agreement" at bounding box center [633, 252] width 44 height 16
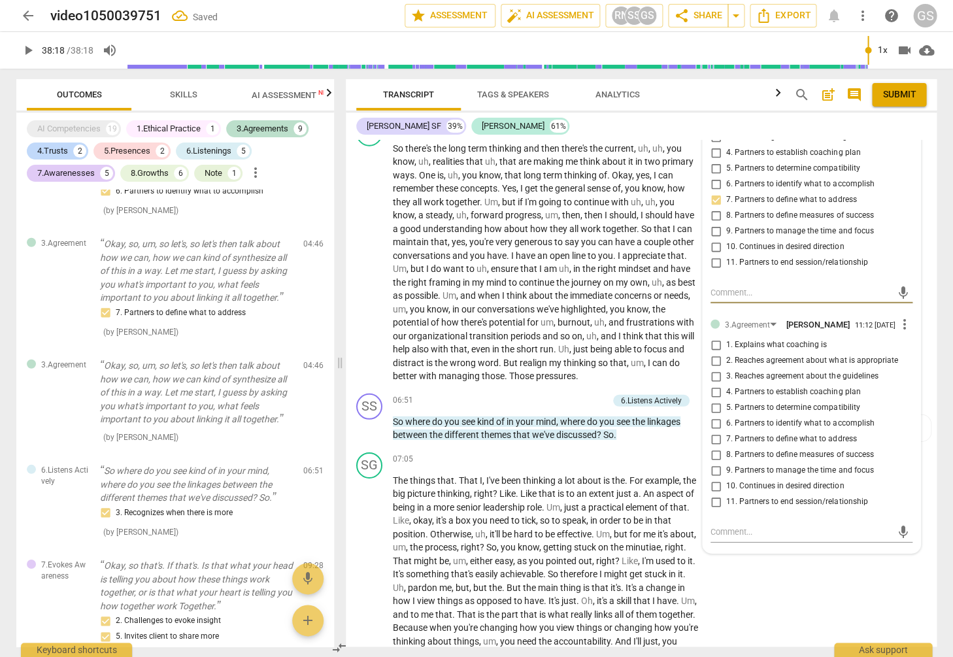
scroll to position [1154, 0]
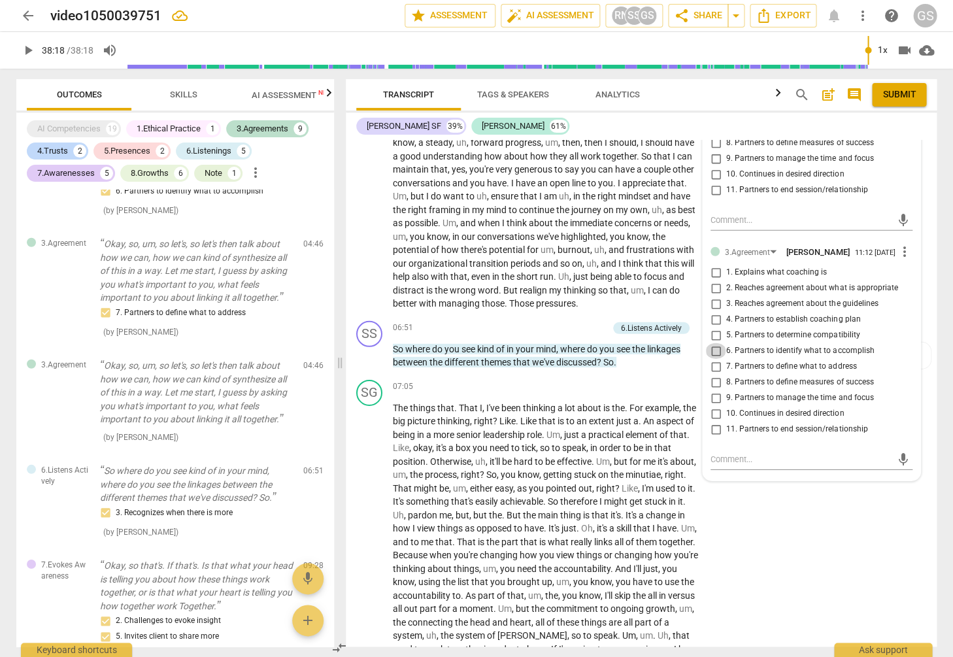
click at [712, 343] on input "6. Partners to identify what to accomplish" at bounding box center [715, 351] width 21 height 16
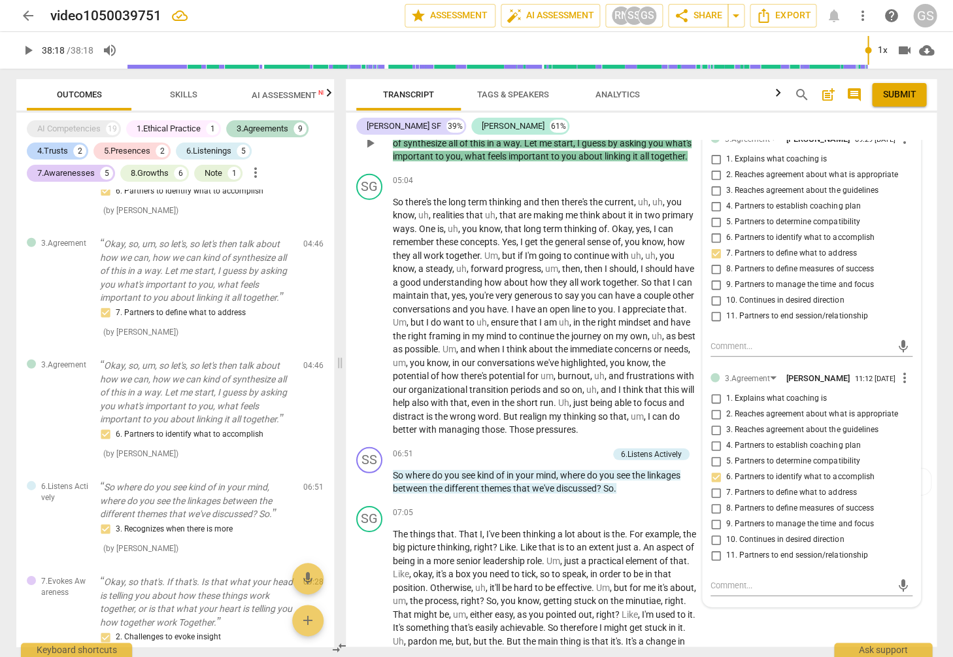
scroll to position [1026, 0]
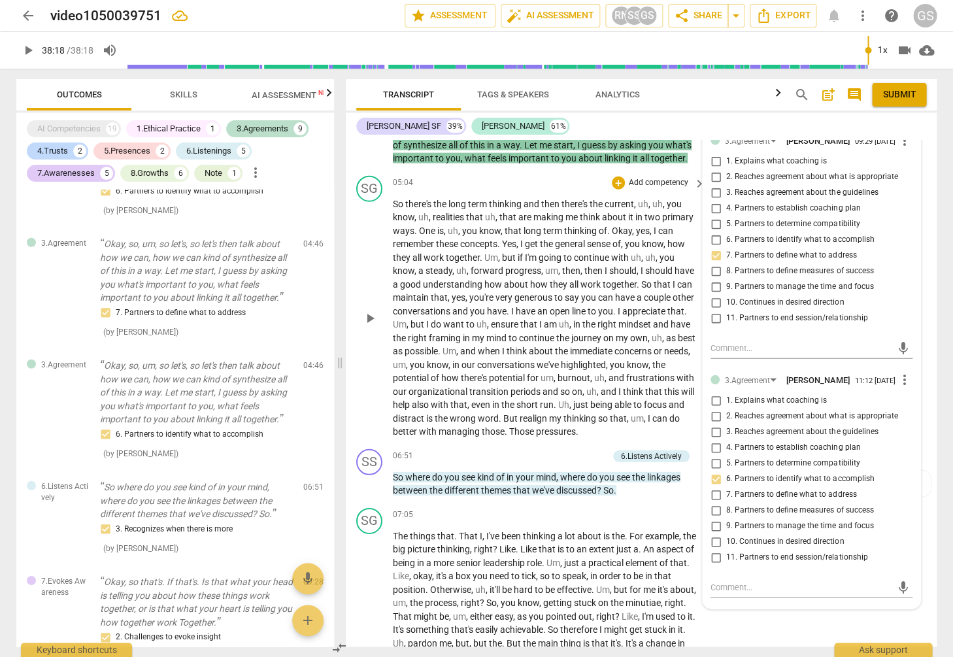
click at [529, 399] on span "short" at bounding box center [528, 404] width 24 height 10
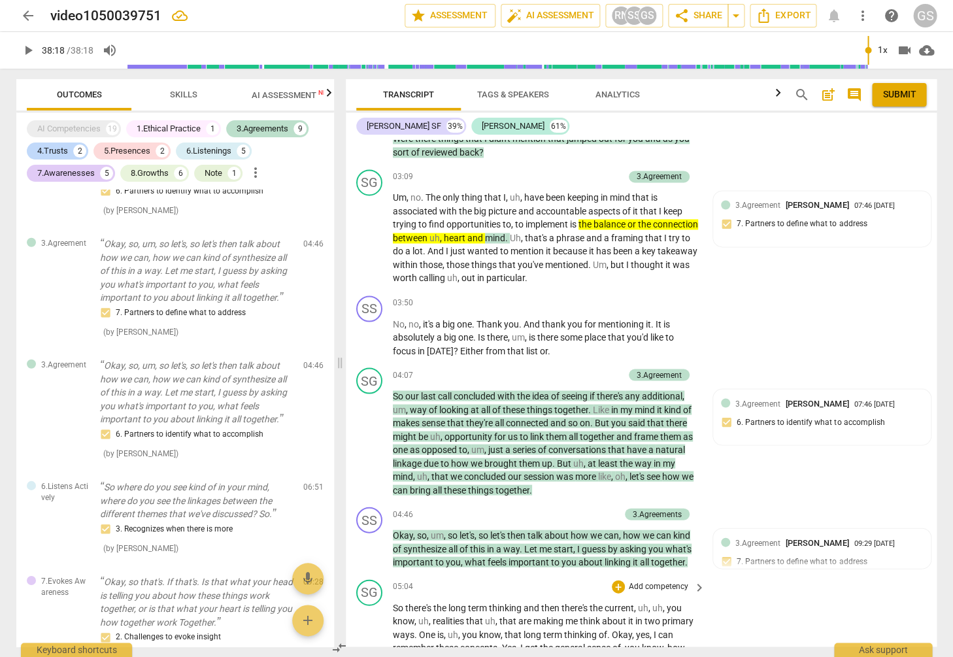
scroll to position [573, 0]
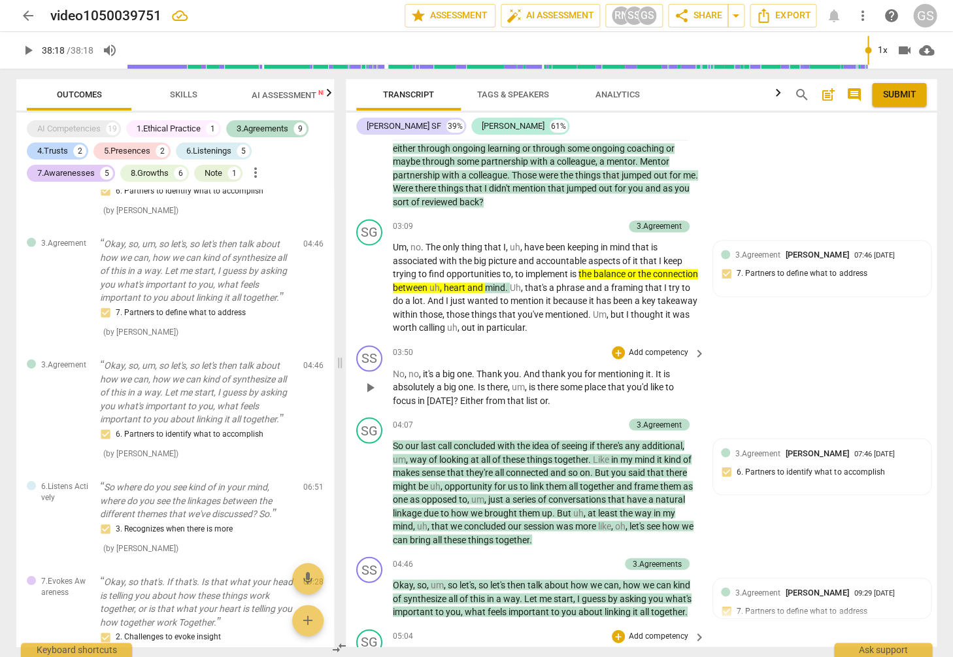
click at [647, 346] on p "Add competency" at bounding box center [658, 352] width 62 height 12
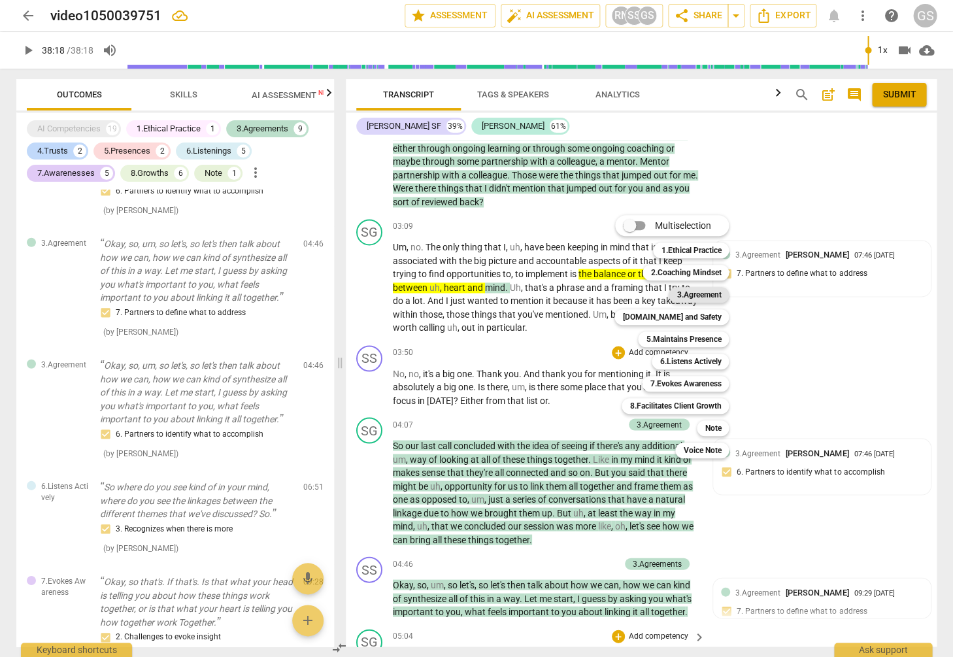
click at [693, 295] on b "3.Agreement" at bounding box center [698, 295] width 44 height 16
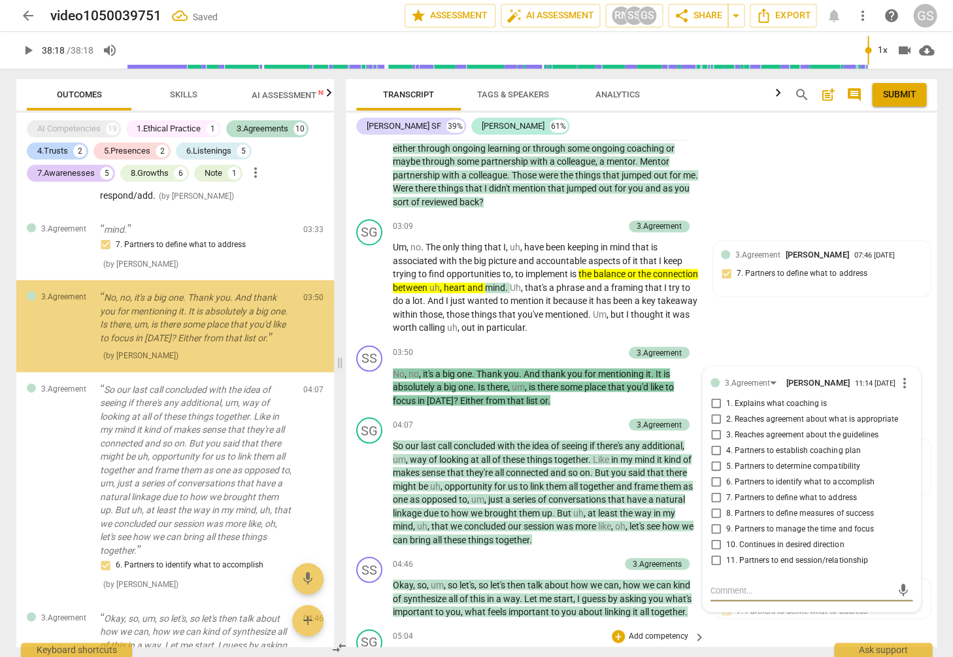
scroll to position [2295, 0]
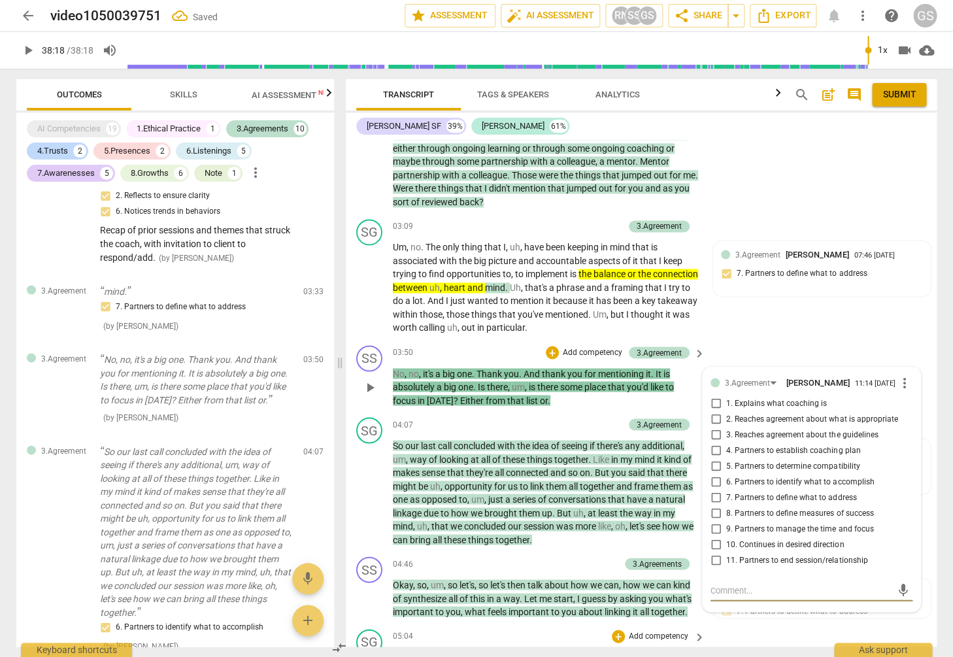
click at [713, 474] on input "6. Partners to identify what to accomplish" at bounding box center [715, 482] width 21 height 16
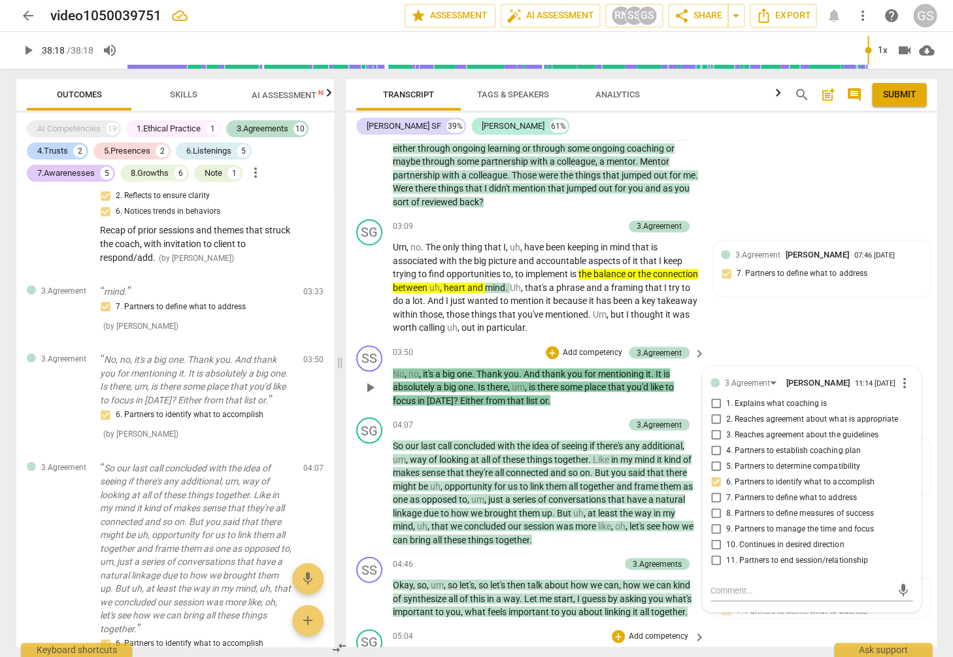
click at [595, 346] on p "Add competency" at bounding box center [592, 352] width 62 height 12
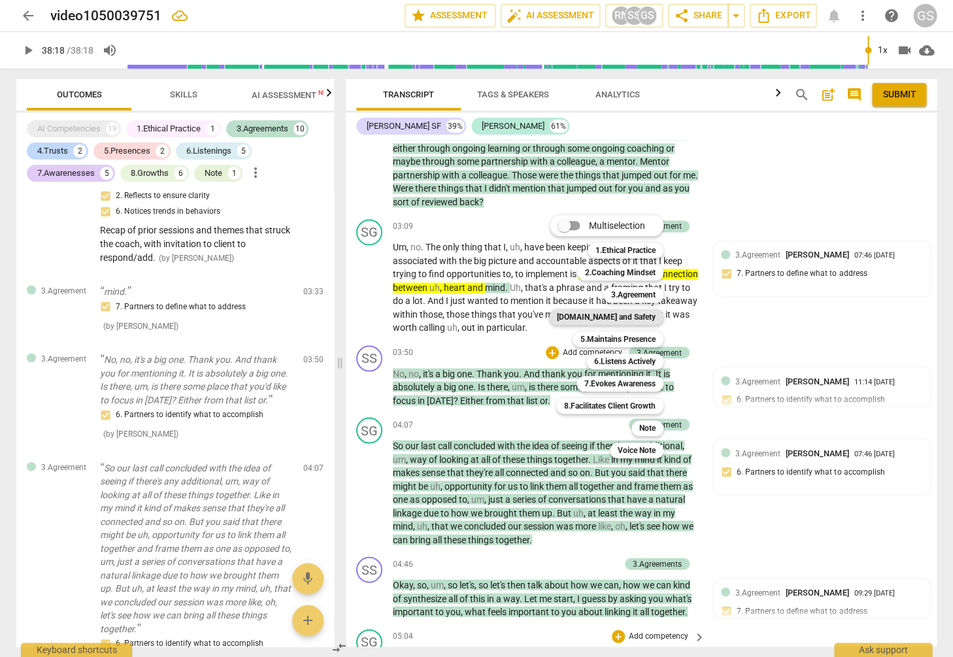
click at [618, 316] on b "[DOMAIN_NAME] and Safety" at bounding box center [606, 317] width 99 height 16
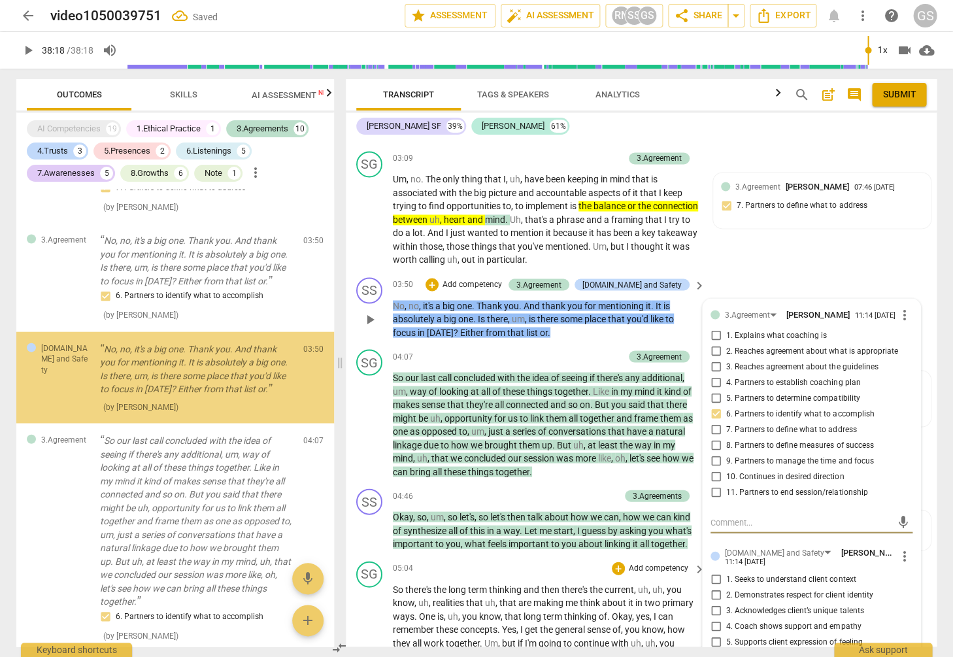
scroll to position [865, 0]
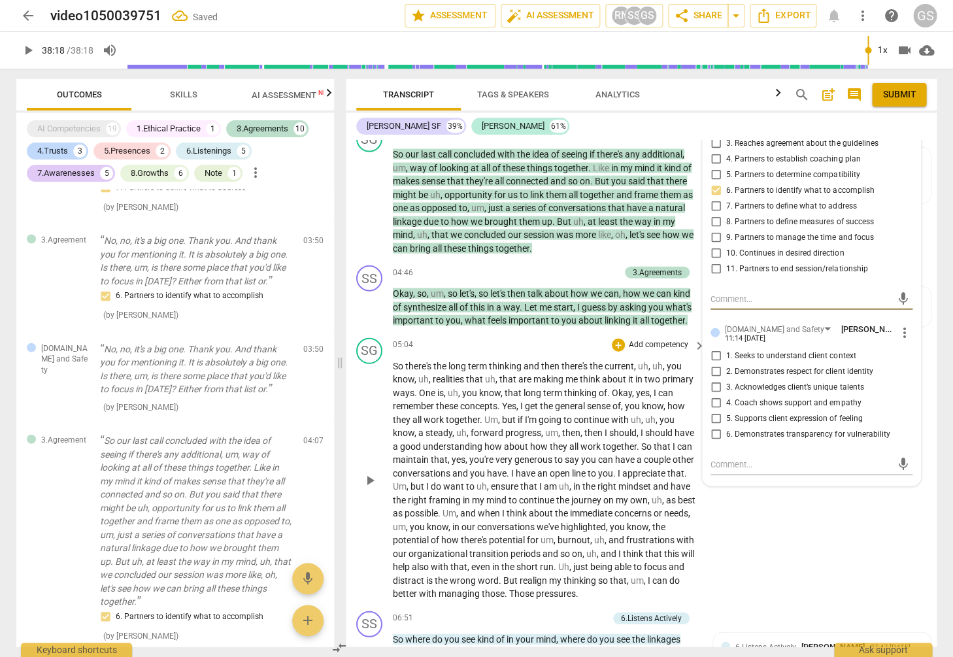
click at [710, 363] on input "2. Demonstrates respect for client identity" at bounding box center [715, 371] width 21 height 16
click at [712, 363] on input "2. Demonstrates respect for client identity" at bounding box center [715, 371] width 21 height 16
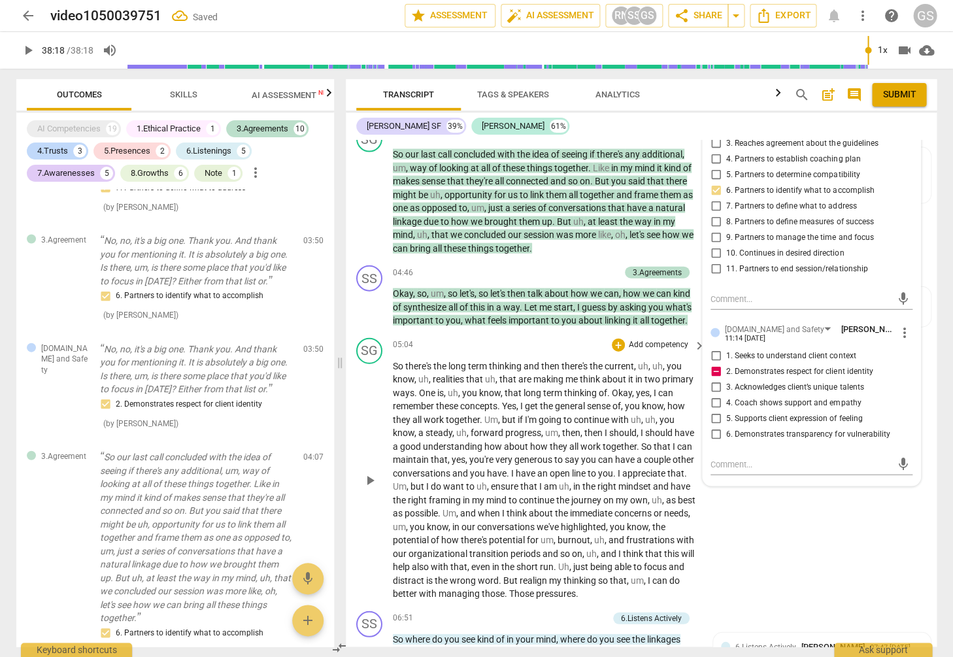
click at [713, 363] on input "2. Demonstrates respect for client identity" at bounding box center [715, 371] width 21 height 16
click at [712, 379] on input "3. Acknowledges client’s unique talents" at bounding box center [715, 387] width 21 height 16
click at [712, 395] on input "4. Coach shows support and empathy" at bounding box center [715, 403] width 21 height 16
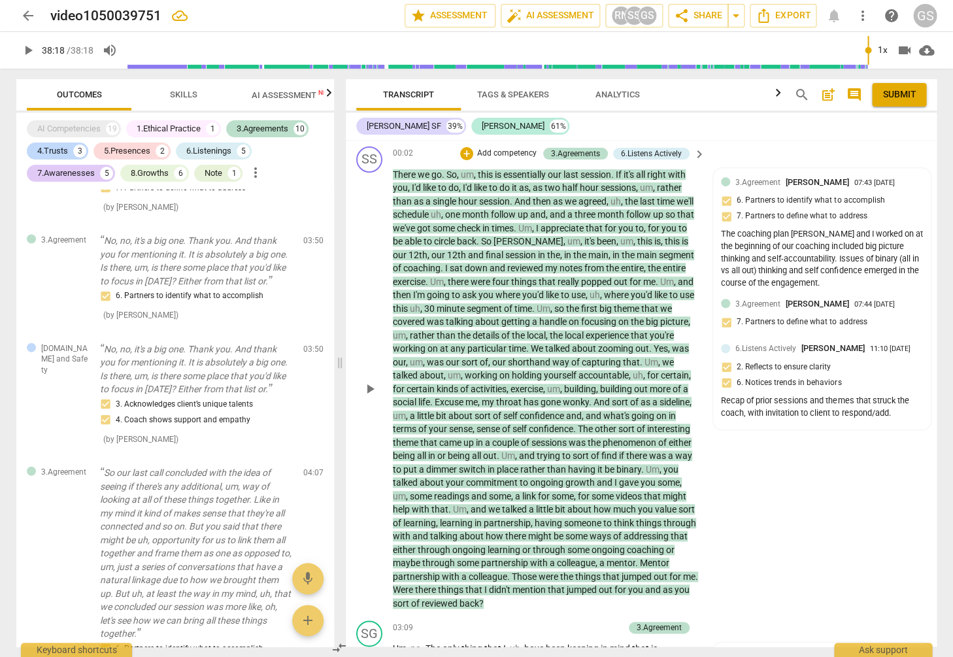
scroll to position [170, 0]
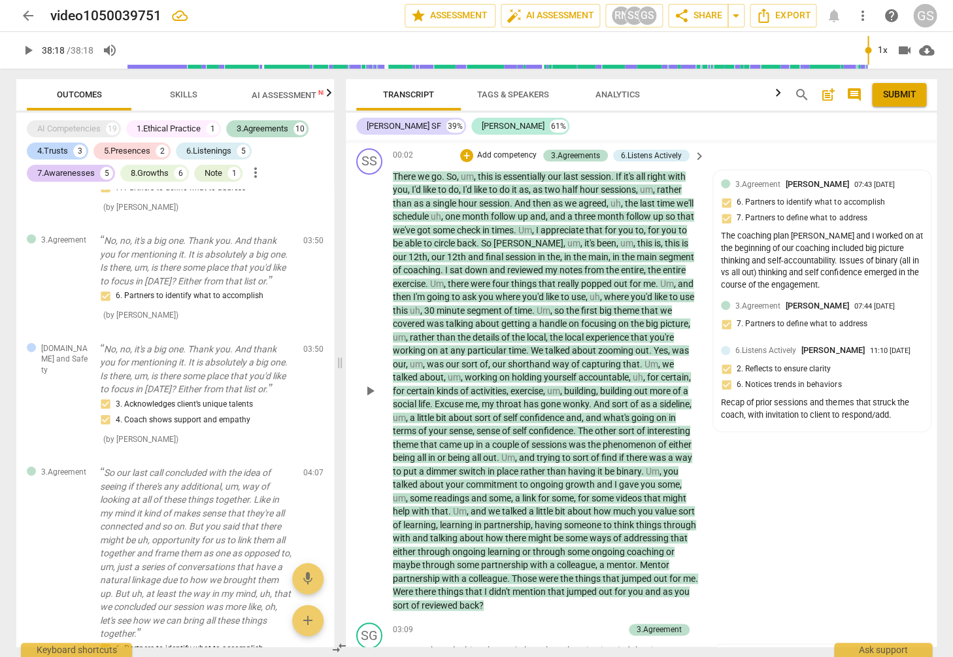
click at [518, 152] on p "Add competency" at bounding box center [507, 156] width 62 height 12
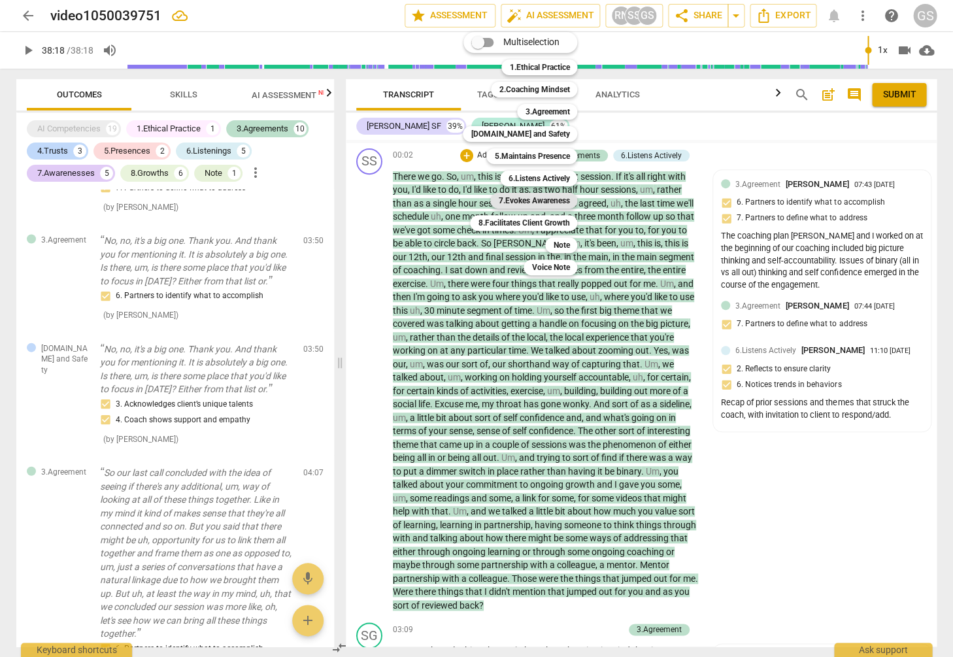
click at [544, 201] on b "7.Evokes Awareness" at bounding box center [533, 201] width 71 height 16
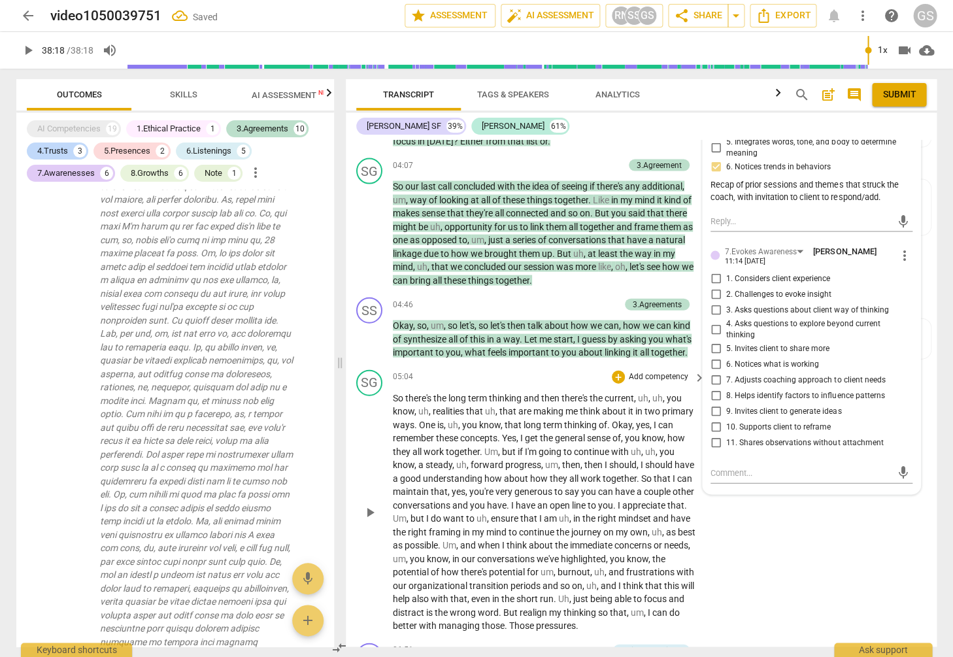
scroll to position [850, 0]
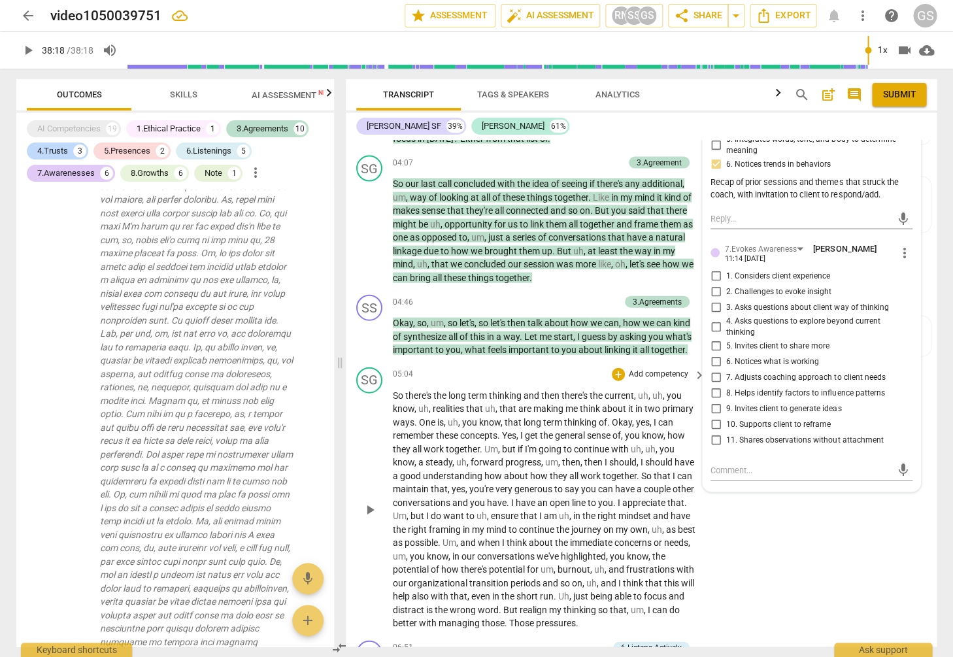
click at [710, 395] on input "8. Helps identify factors to influence patterns" at bounding box center [715, 393] width 21 height 16
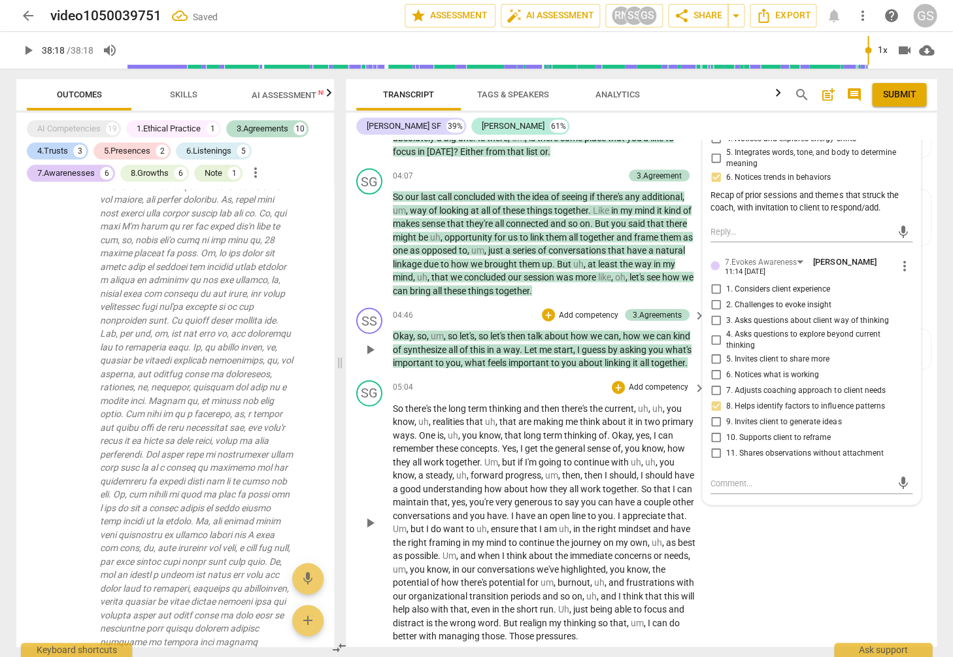
scroll to position [749, 0]
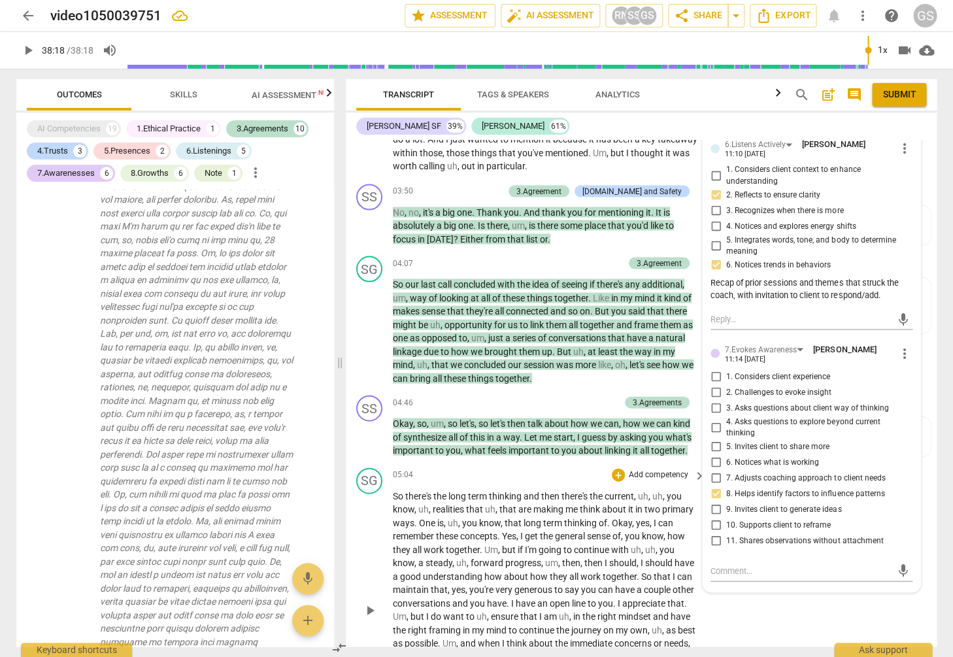
click at [539, 544] on span "going" at bounding box center [551, 549] width 25 height 10
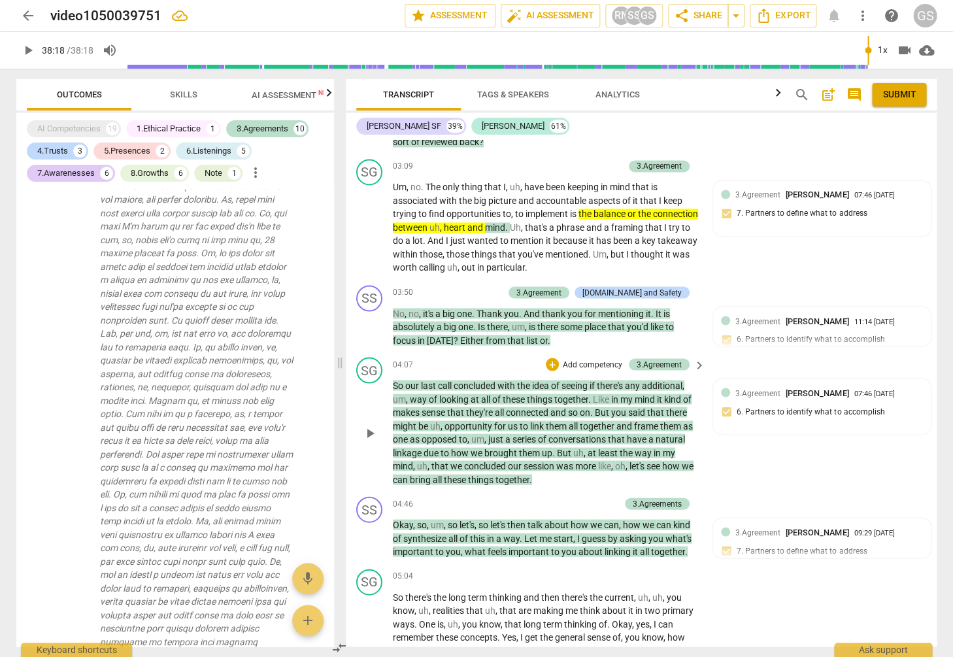
scroll to position [706, 0]
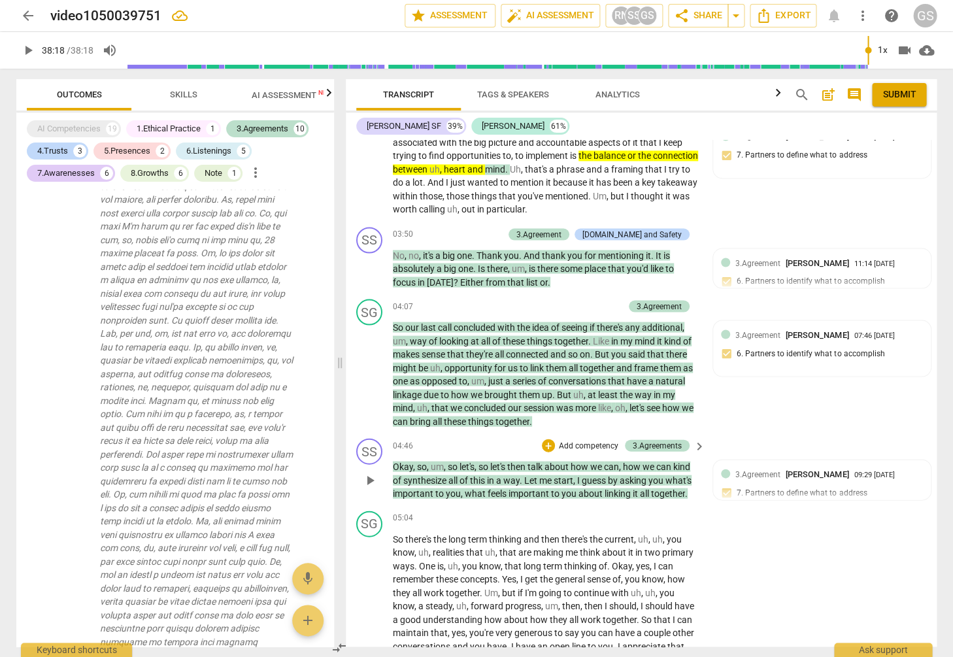
click at [588, 440] on p "Add competency" at bounding box center [588, 446] width 62 height 12
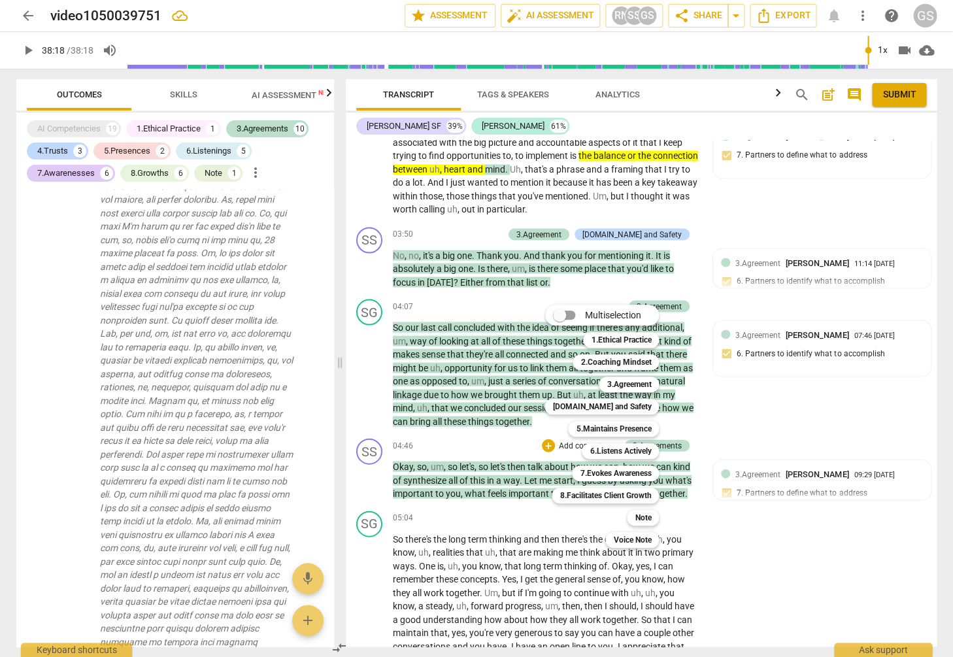
click at [778, 462] on div at bounding box center [476, 328] width 953 height 657
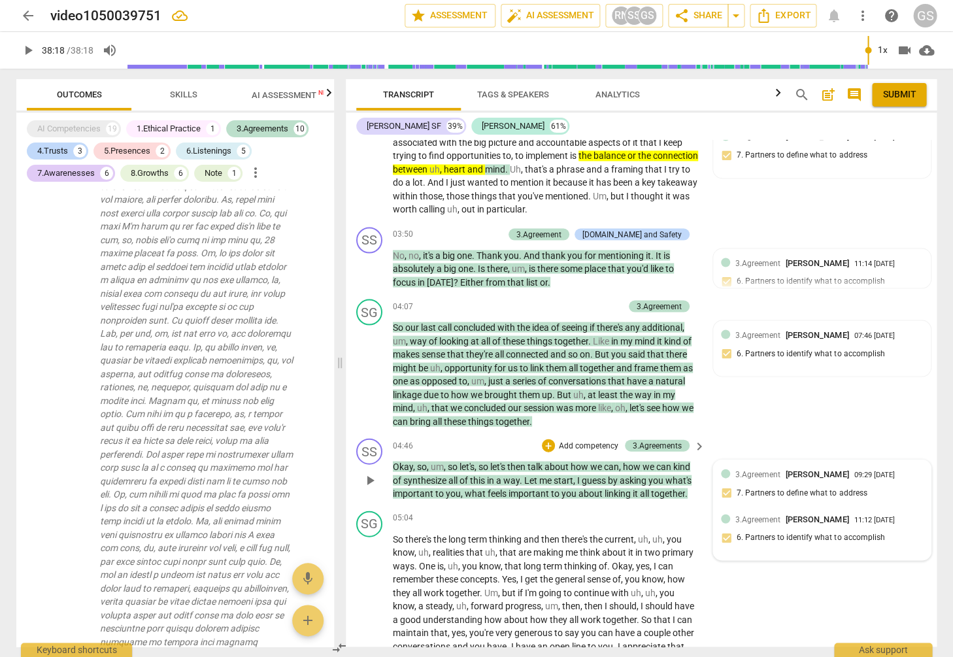
click at [810, 529] on div "3.Agreement [PERSON_NAME] 11:12 [DATE] 6. Partners to identify what to accompli…" at bounding box center [822, 532] width 202 height 40
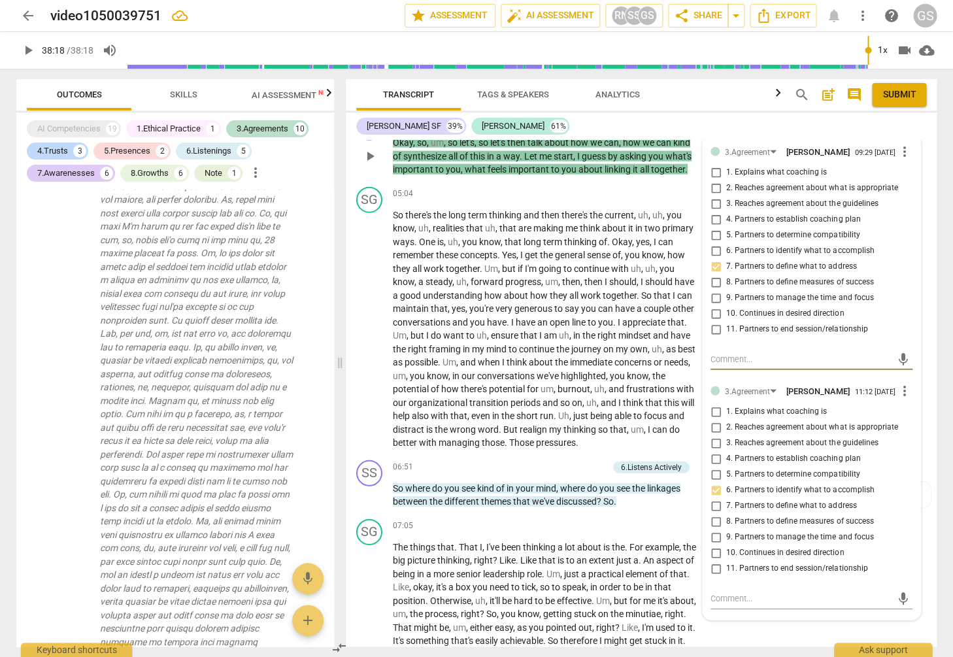
scroll to position [1077, 0]
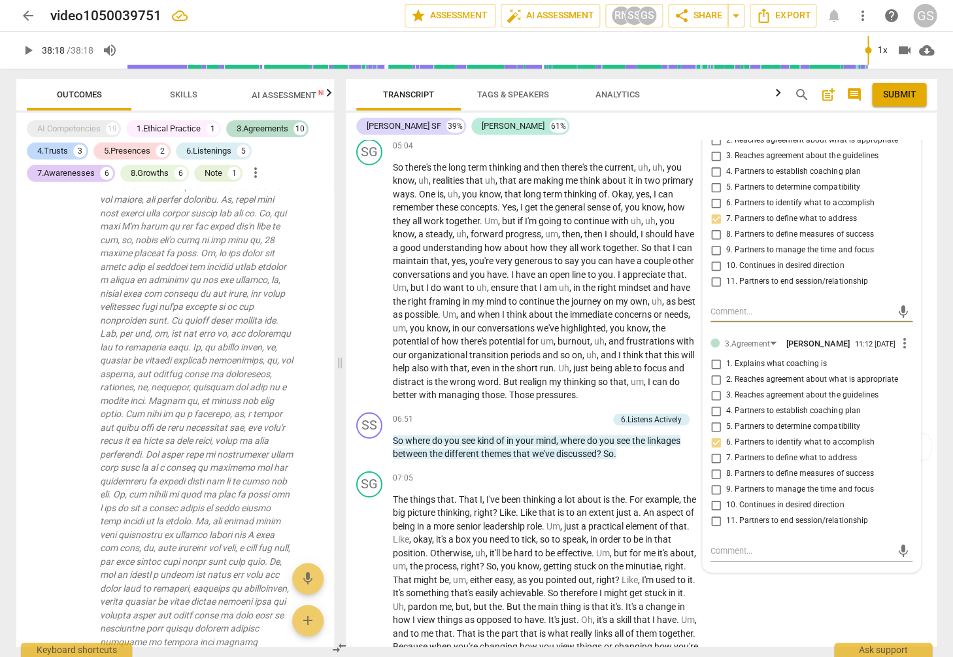
click at [715, 497] on input "10. Continues in desired direction" at bounding box center [715, 505] width 21 height 16
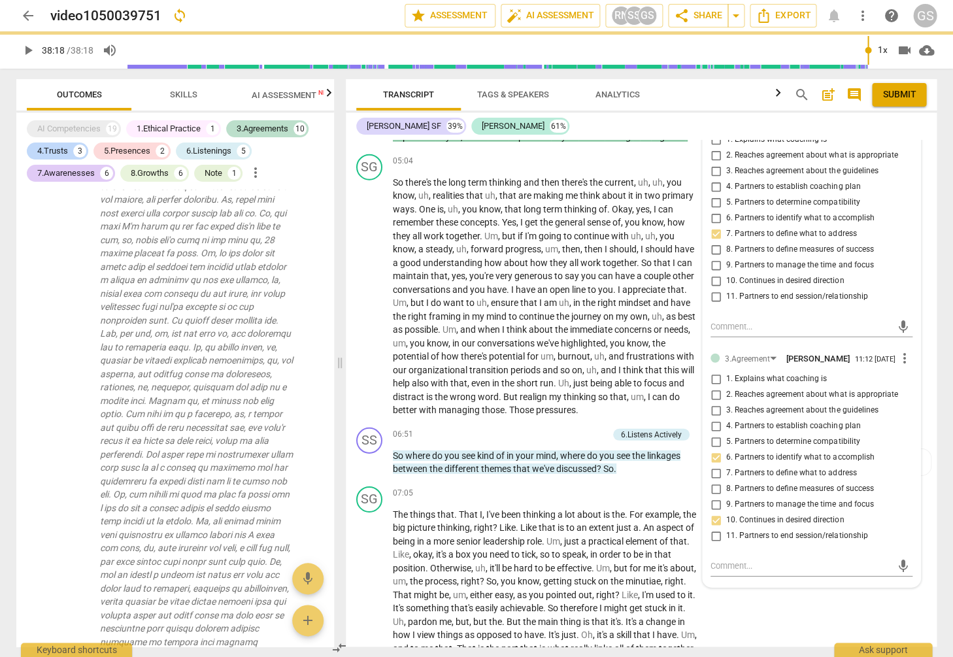
scroll to position [858, 0]
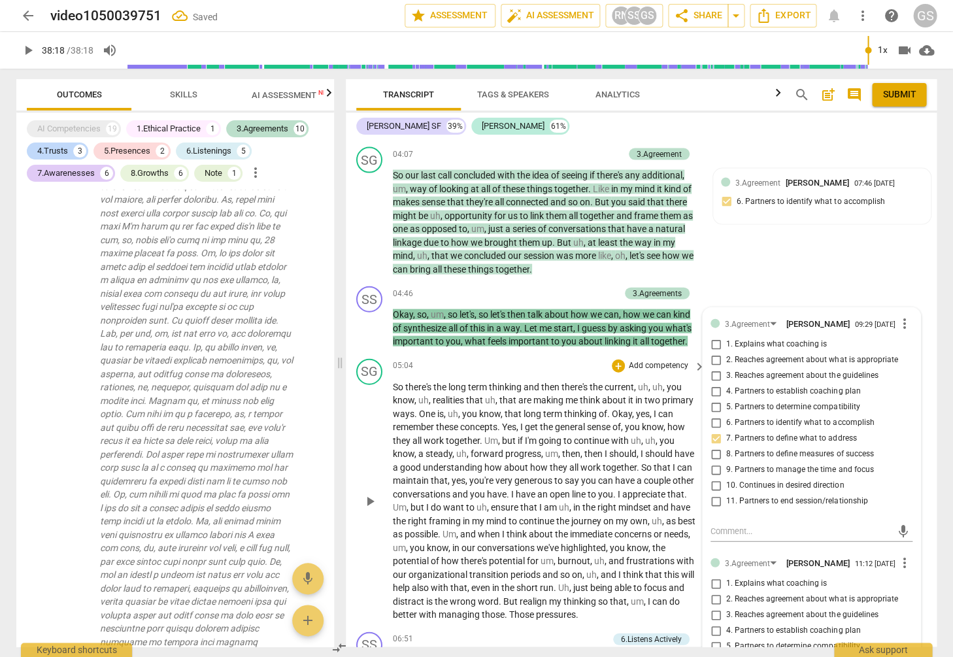
click at [562, 448] on span "then" at bounding box center [571, 453] width 18 height 10
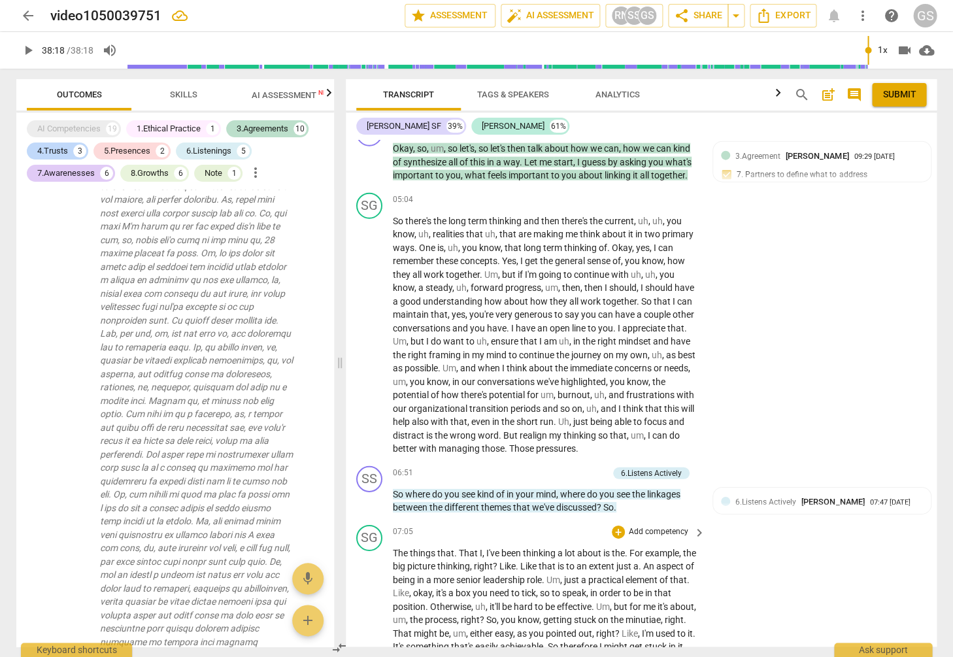
scroll to position [1003, 0]
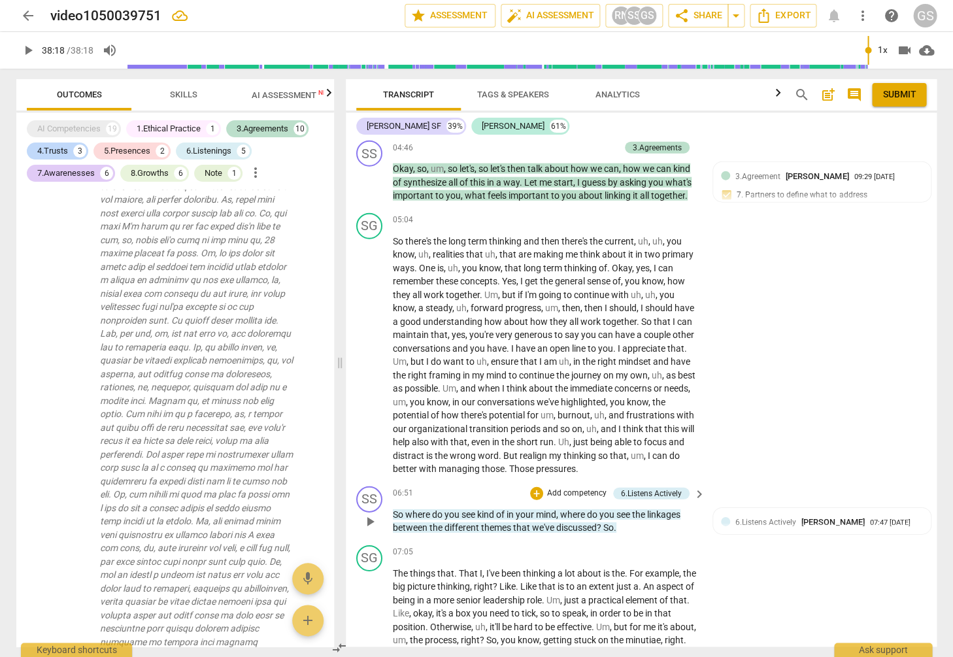
click at [557, 488] on p "Add competency" at bounding box center [577, 494] width 62 height 12
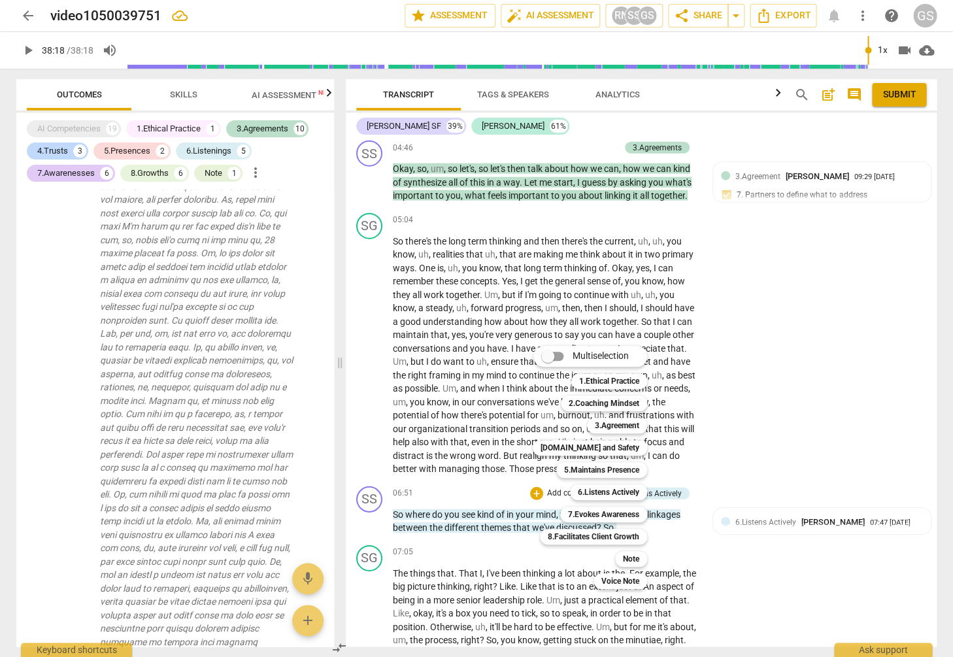
click at [759, 405] on div at bounding box center [476, 328] width 953 height 657
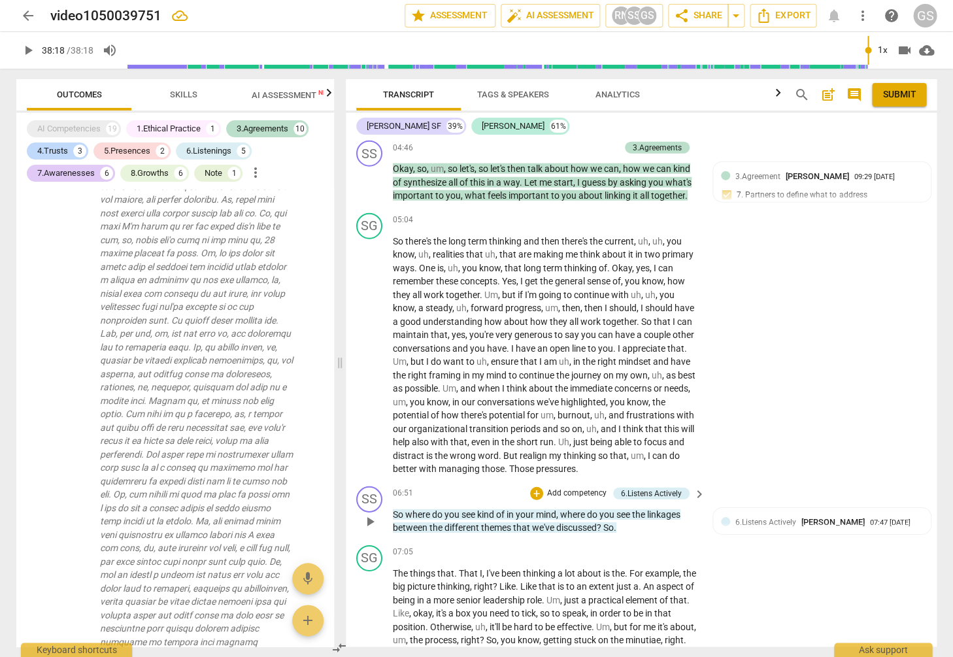
click at [580, 488] on p "Add competency" at bounding box center [577, 494] width 62 height 12
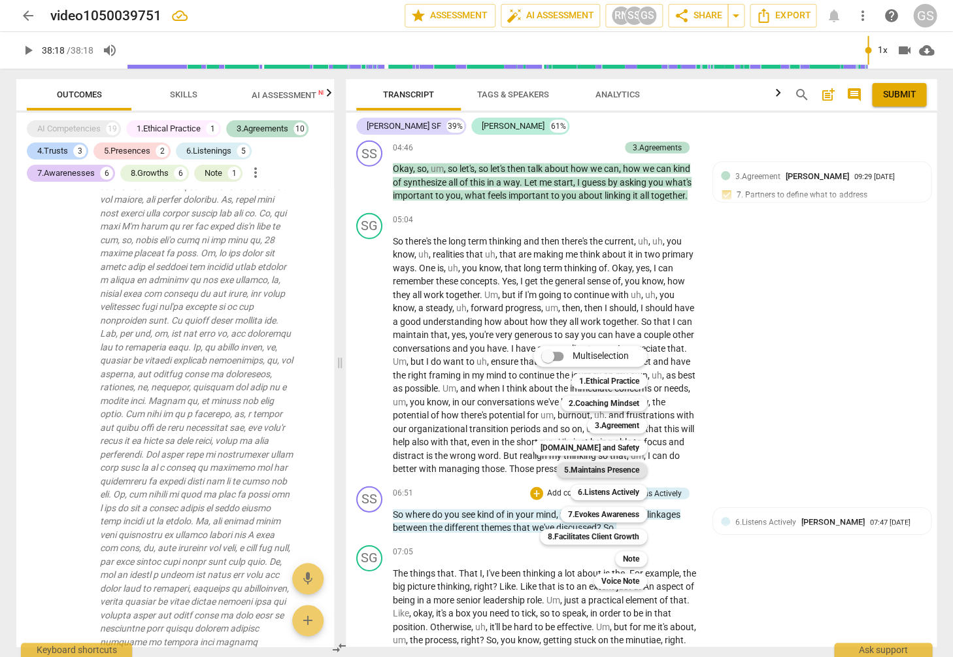
click at [590, 471] on b "5.Maintains Presence" at bounding box center [601, 470] width 75 height 16
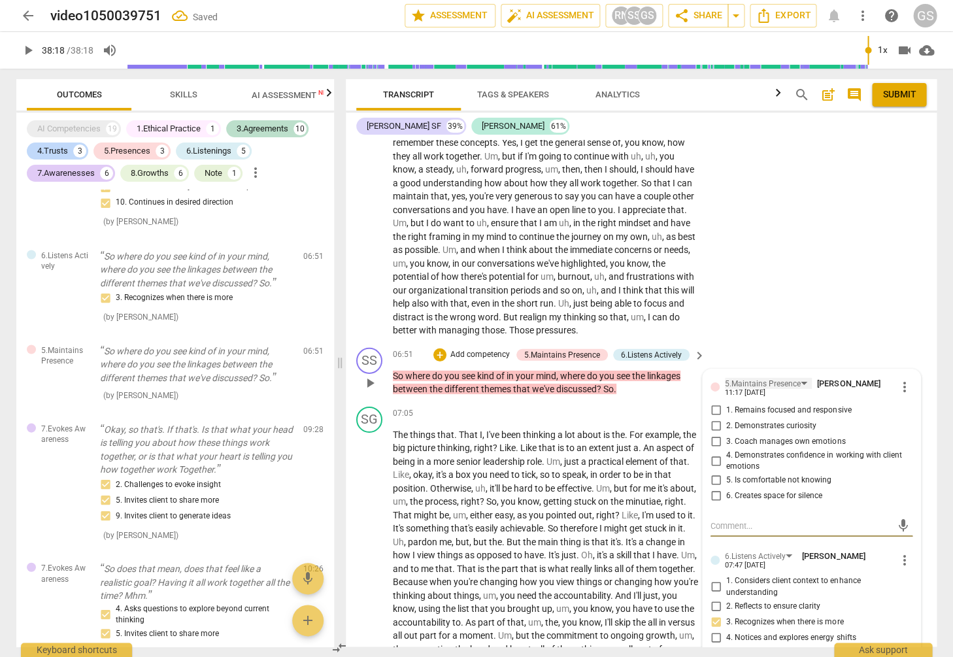
scroll to position [1166, 0]
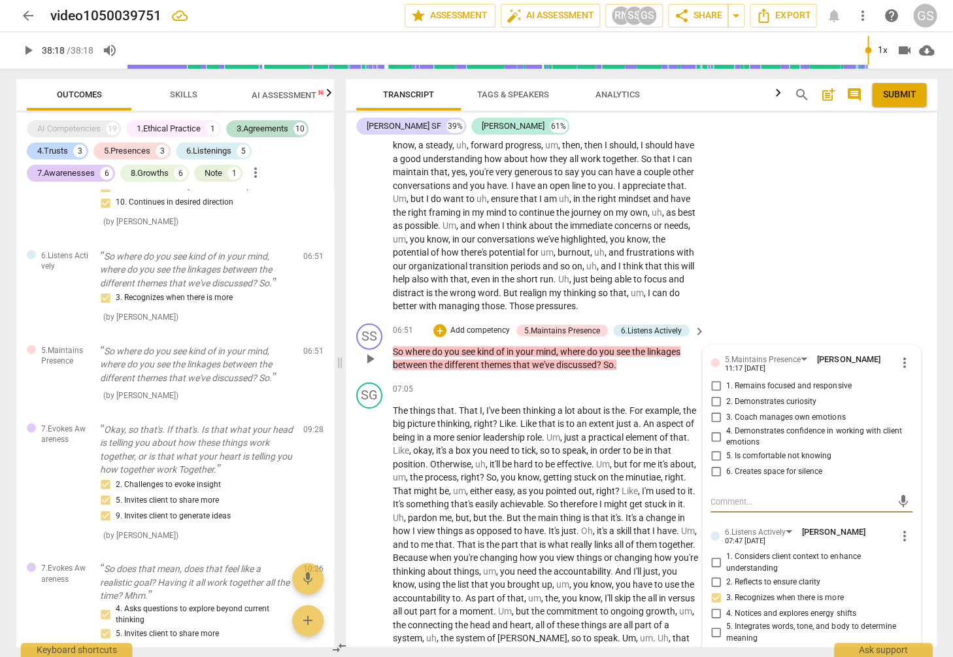
click at [713, 394] on input "2. Demonstrates curiosity" at bounding box center [715, 402] width 21 height 16
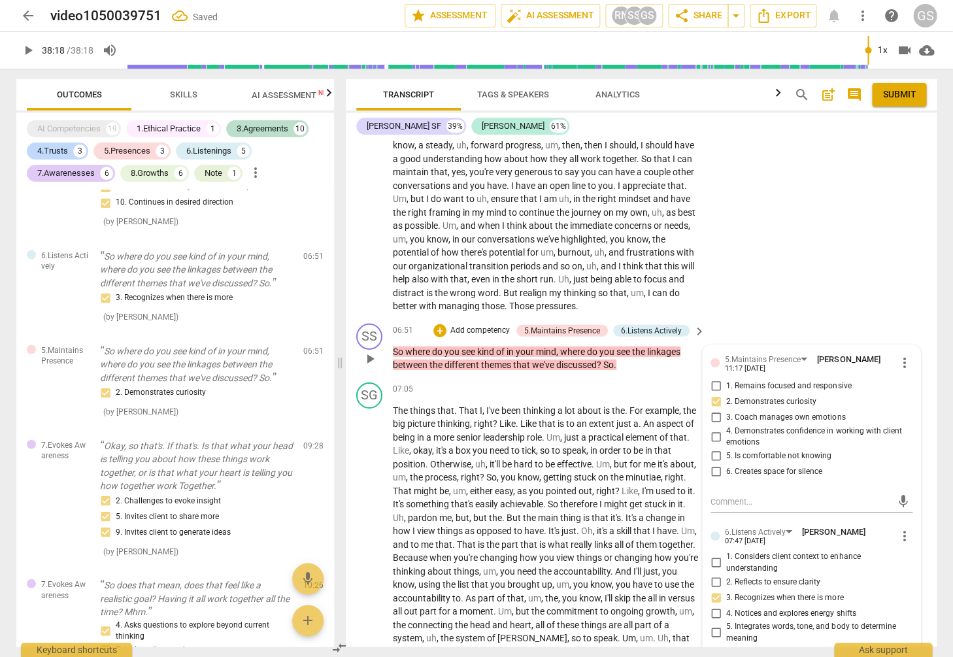
click at [713, 448] on input "5. Is comfortable not knowing" at bounding box center [715, 456] width 21 height 16
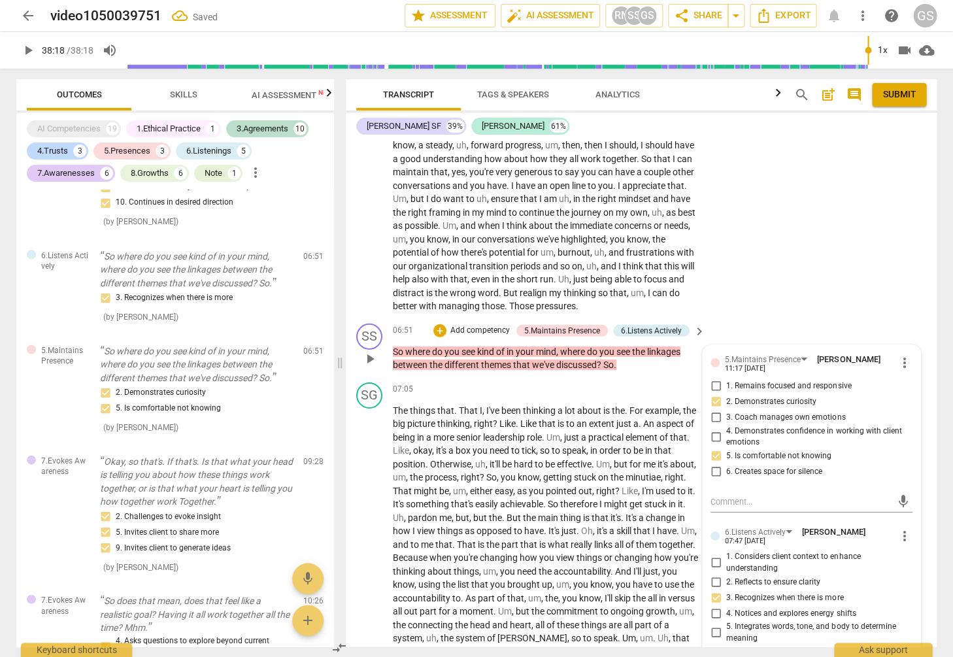
click at [479, 325] on p "Add competency" at bounding box center [480, 331] width 62 height 12
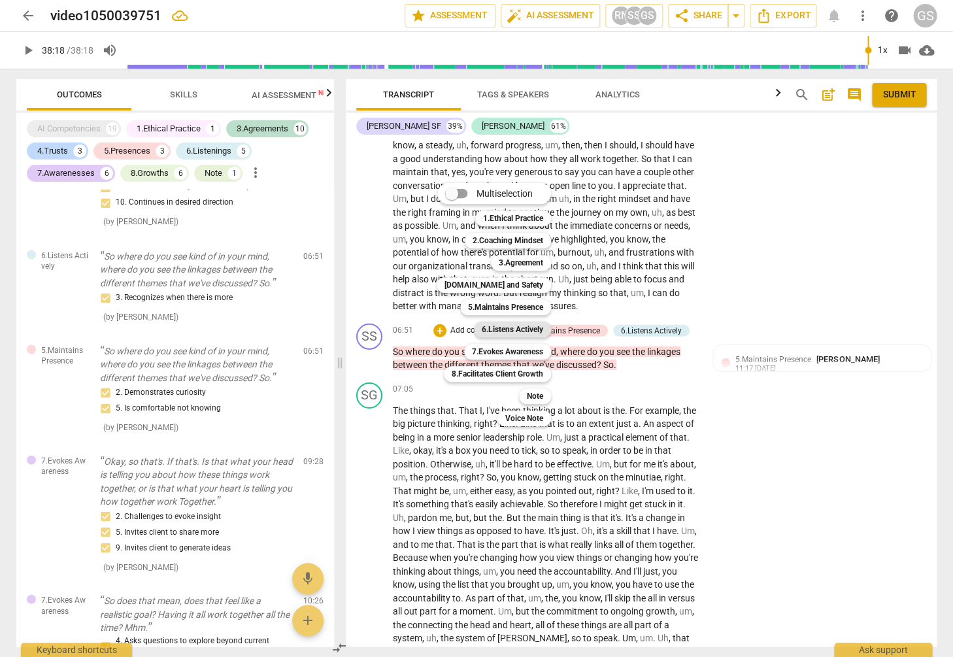
click at [518, 329] on b "6.Listens Actively" at bounding box center [512, 330] width 61 height 16
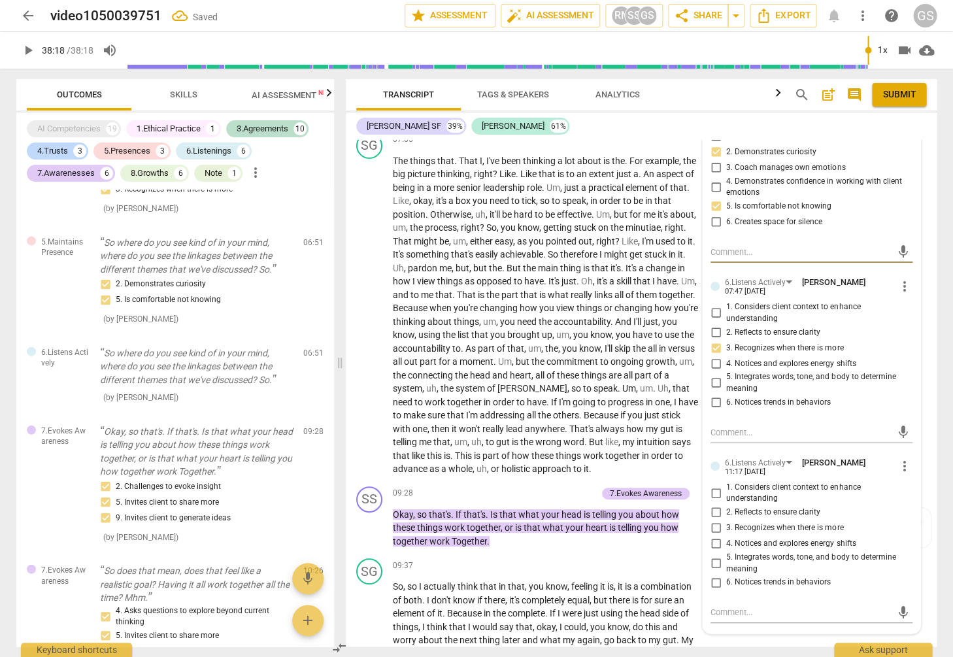
scroll to position [1408, 0]
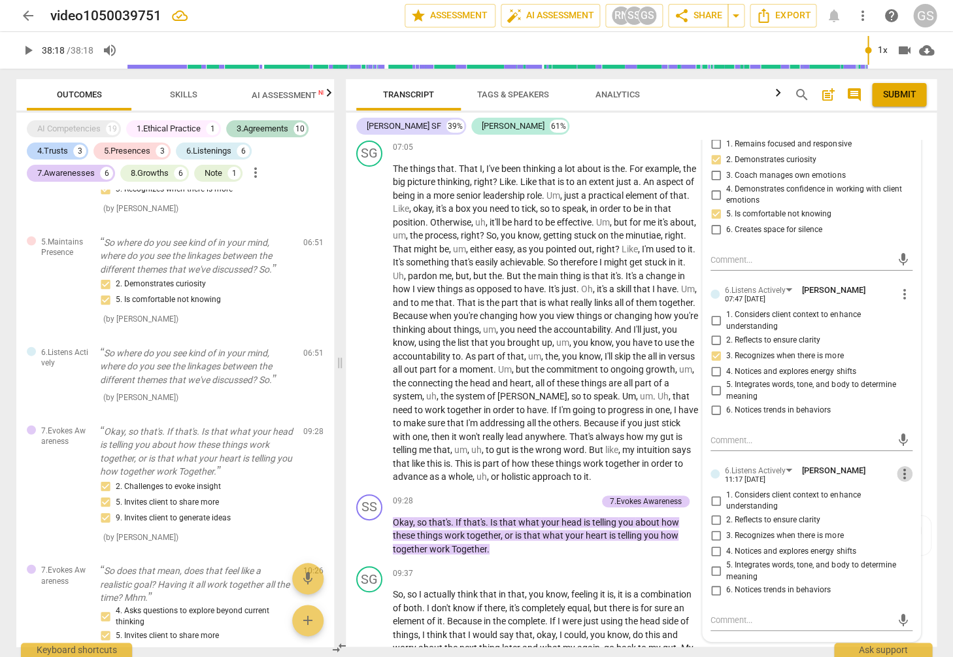
click at [899, 466] on span "more_vert" at bounding box center [905, 474] width 16 height 16
click at [916, 470] on li "Delete" at bounding box center [914, 470] width 45 height 25
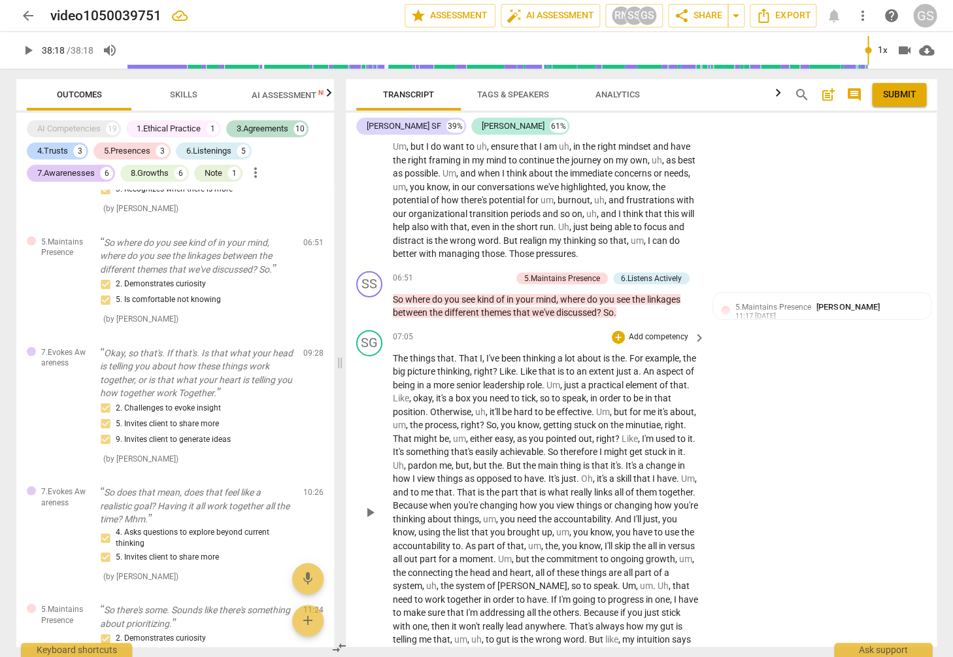
scroll to position [1220, 0]
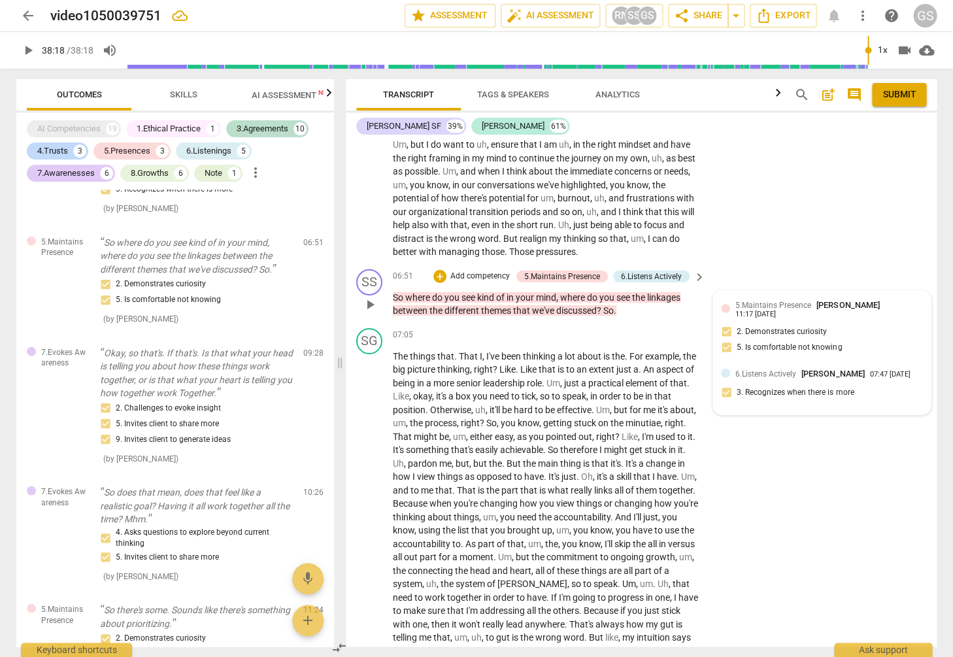
click at [869, 371] on div "07:47 [DATE]" at bounding box center [889, 375] width 41 height 8
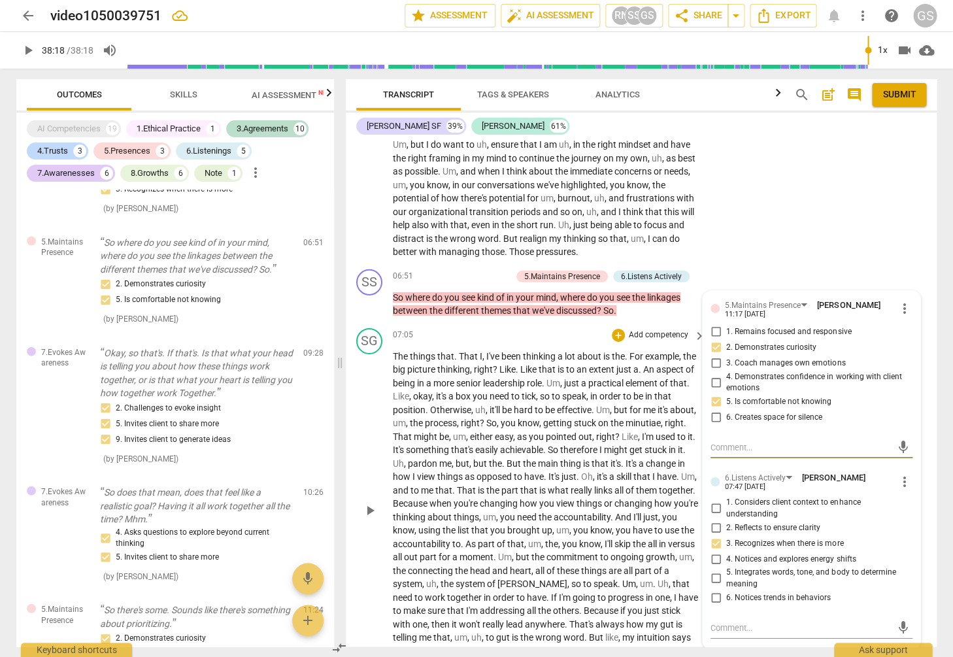
click at [483, 378] on span "senior" at bounding box center [469, 383] width 27 height 10
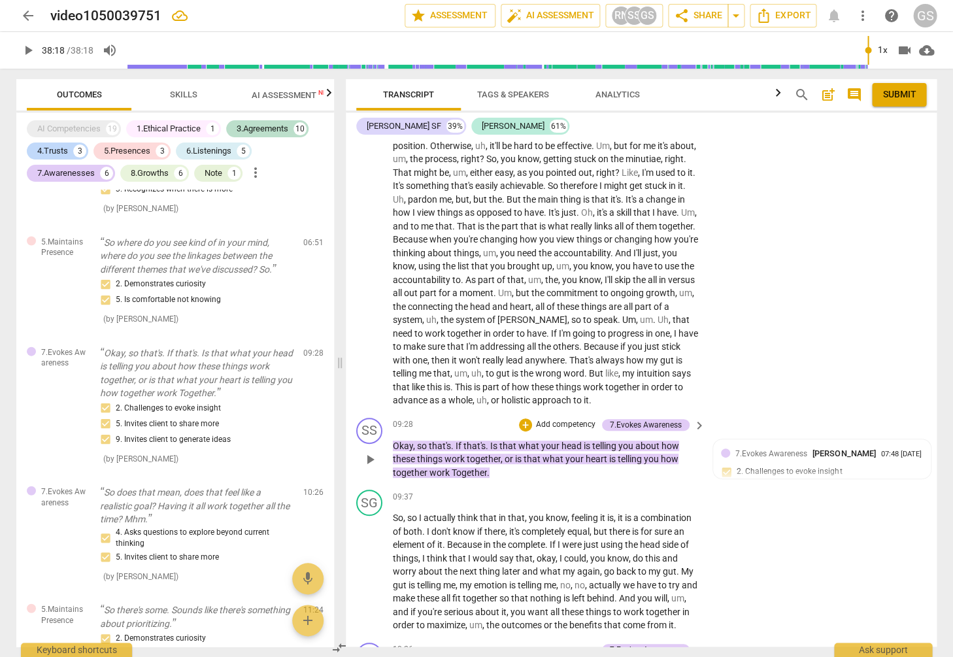
scroll to position [1533, 0]
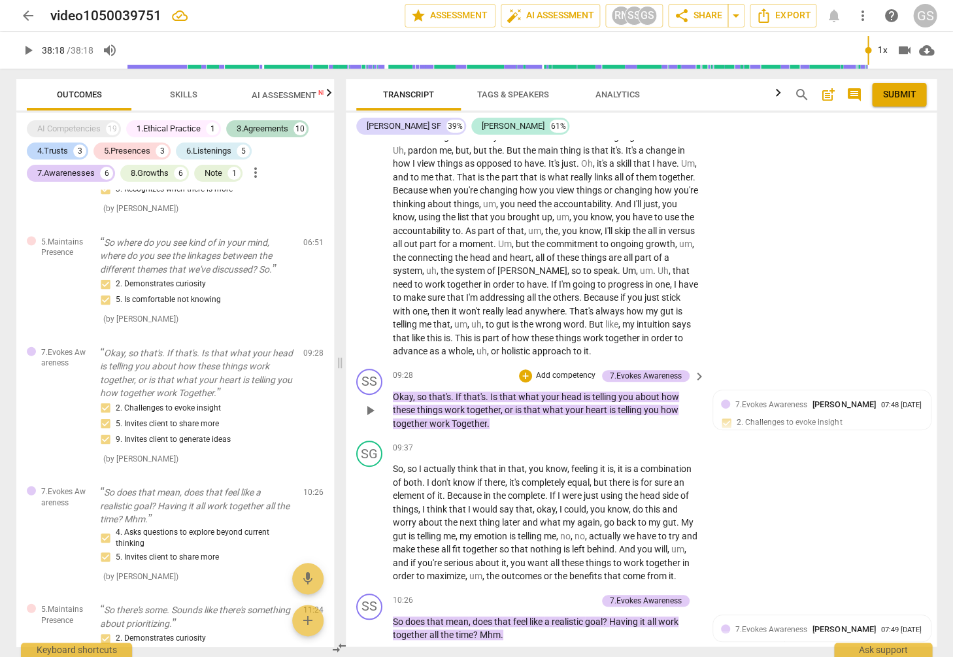
click at [551, 370] on p "Add competency" at bounding box center [566, 376] width 62 height 12
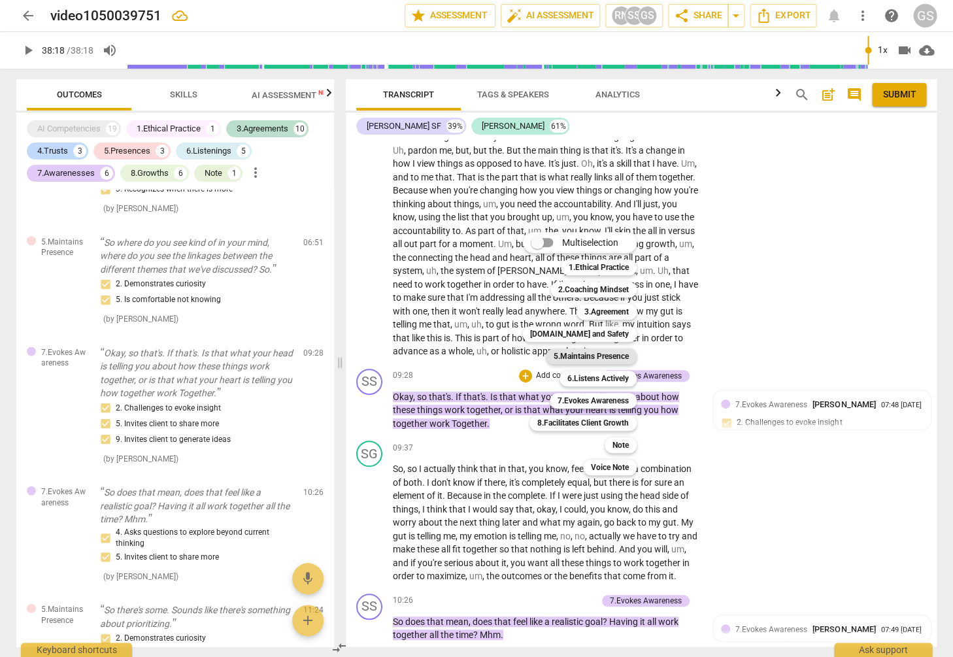
click at [596, 360] on b "5.Maintains Presence" at bounding box center [591, 356] width 75 height 16
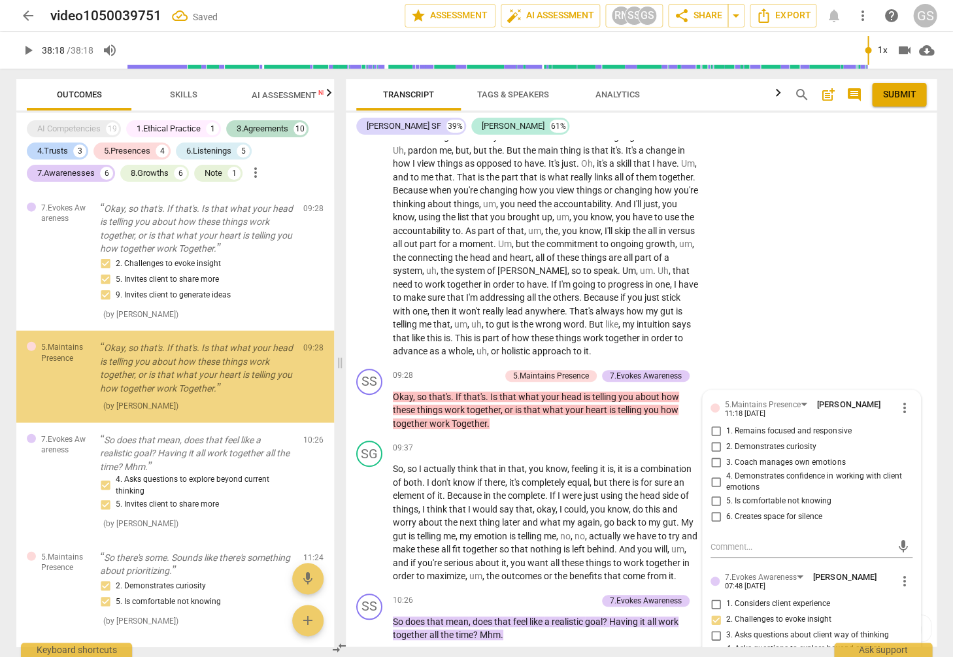
scroll to position [4121, 0]
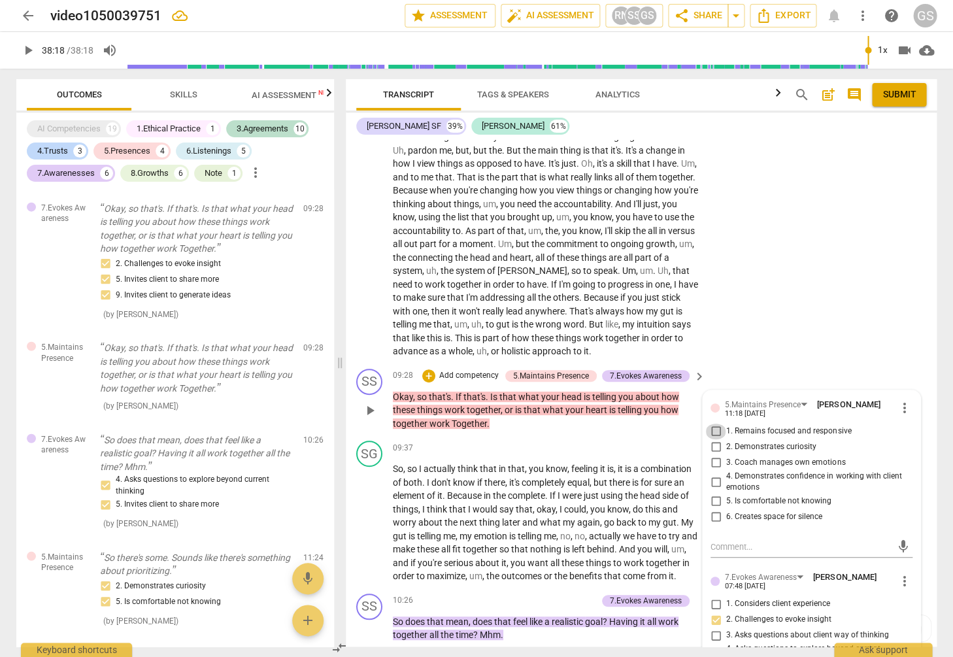
click at [714, 423] on input "1. Remains focused and responsive" at bounding box center [715, 431] width 21 height 16
click at [712, 439] on input "2. Demonstrates curiosity" at bounding box center [715, 447] width 21 height 16
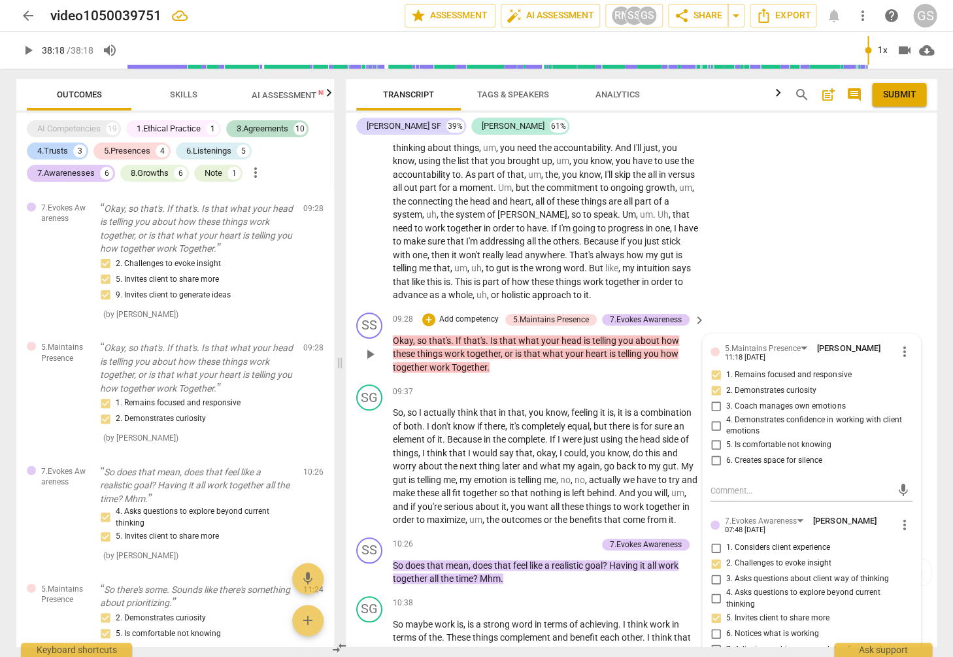
scroll to position [1591, 0]
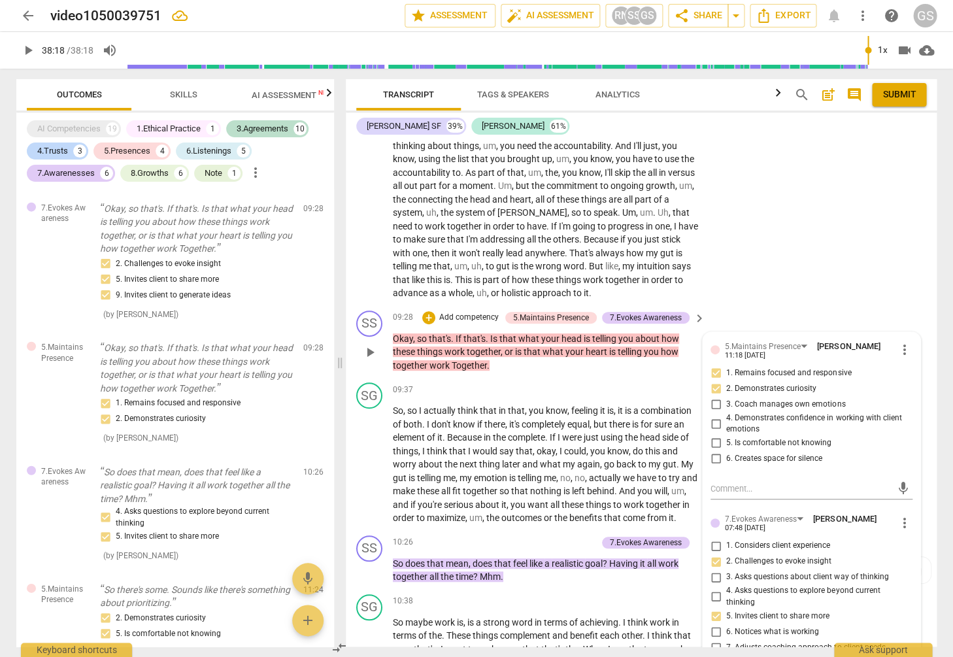
click at [475, 312] on p "Add competency" at bounding box center [469, 318] width 62 height 12
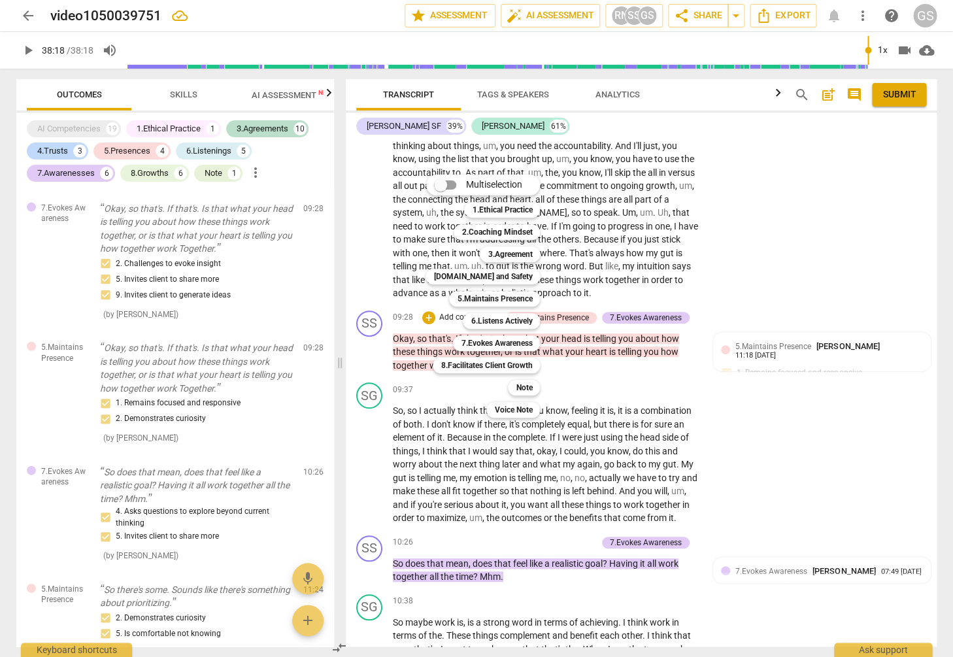
click at [826, 339] on div at bounding box center [476, 328] width 953 height 657
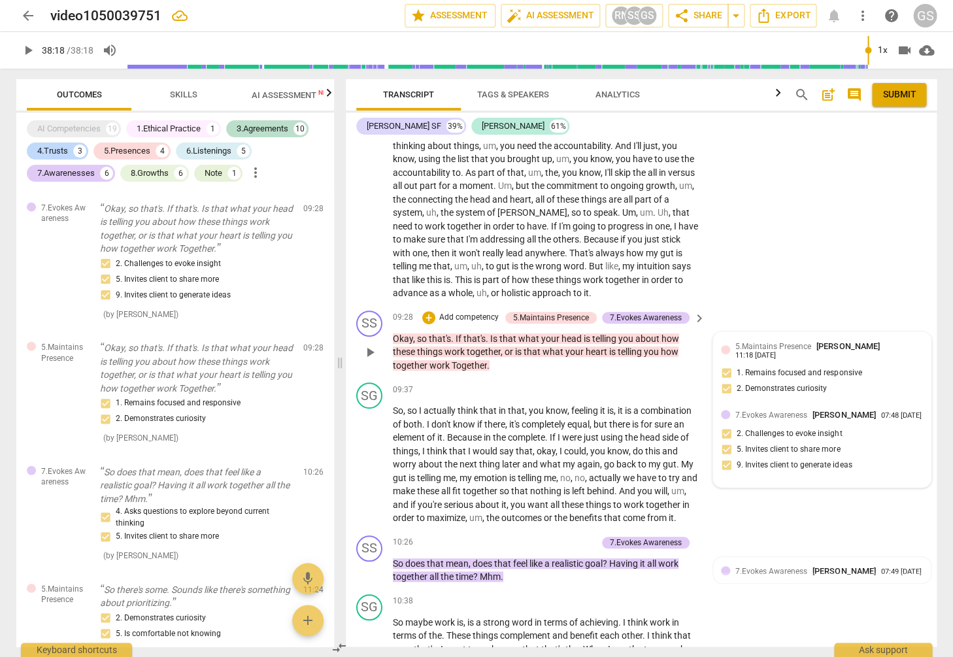
click at [789, 408] on div "7.Evokes Awareness [PERSON_NAME] 07:48 [DATE]" at bounding box center [829, 414] width 188 height 12
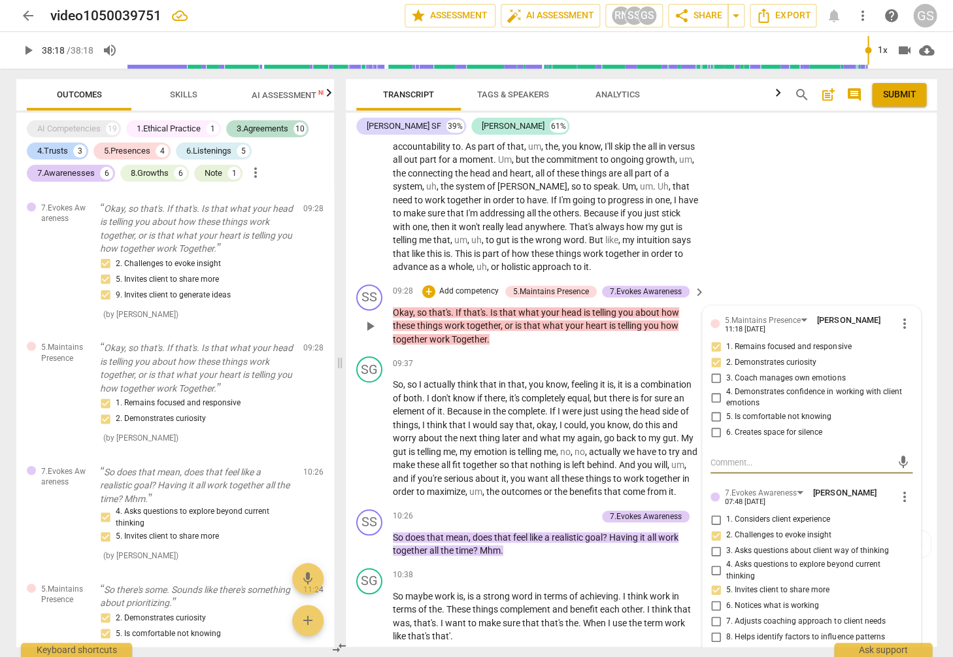
scroll to position [1664, 0]
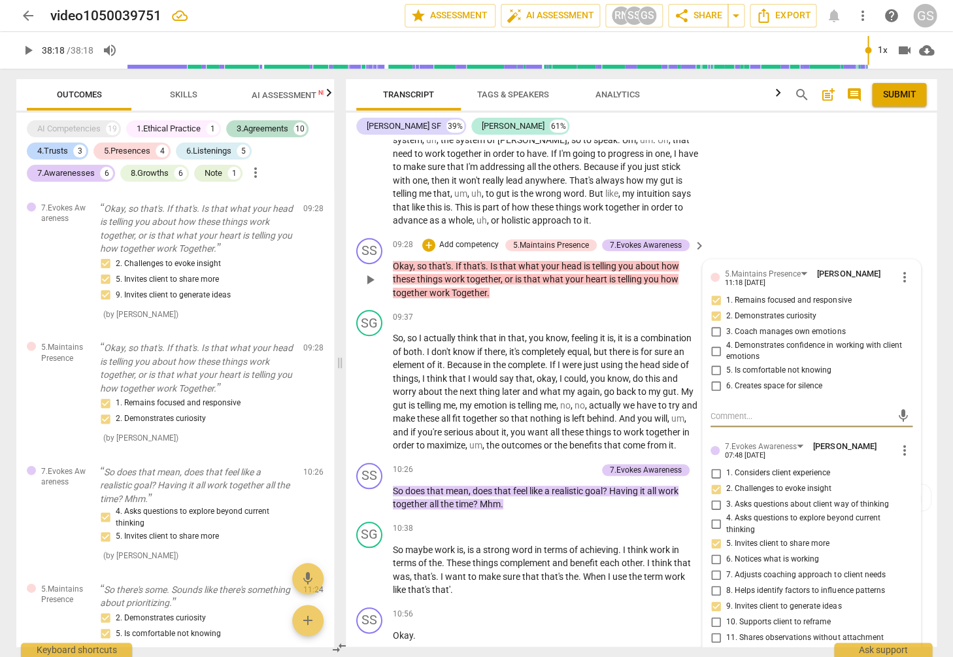
click at [472, 239] on p "Add competency" at bounding box center [469, 245] width 62 height 12
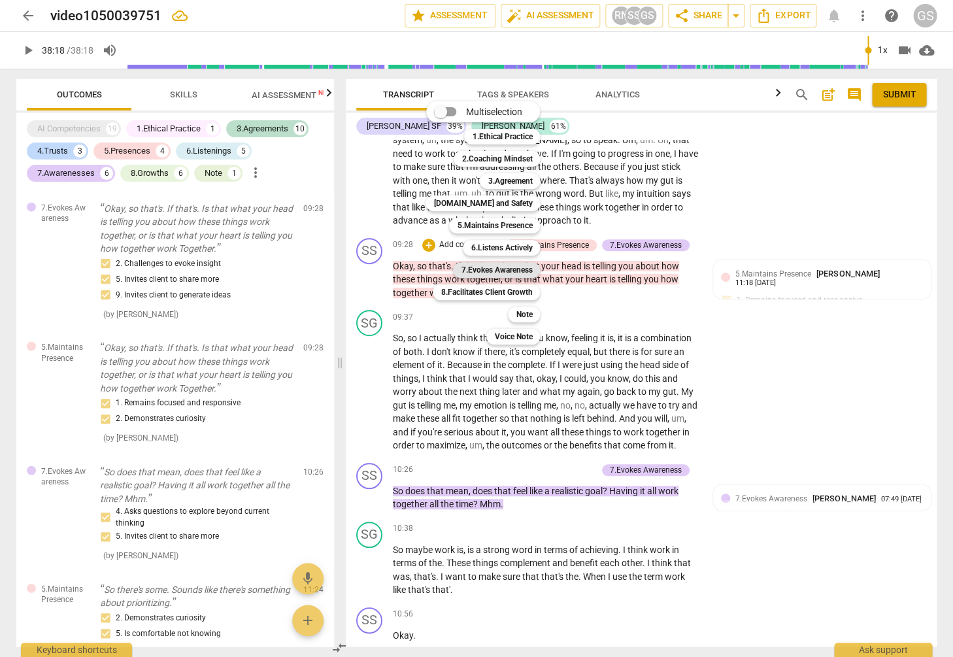
click at [497, 268] on b "7.Evokes Awareness" at bounding box center [496, 270] width 71 height 16
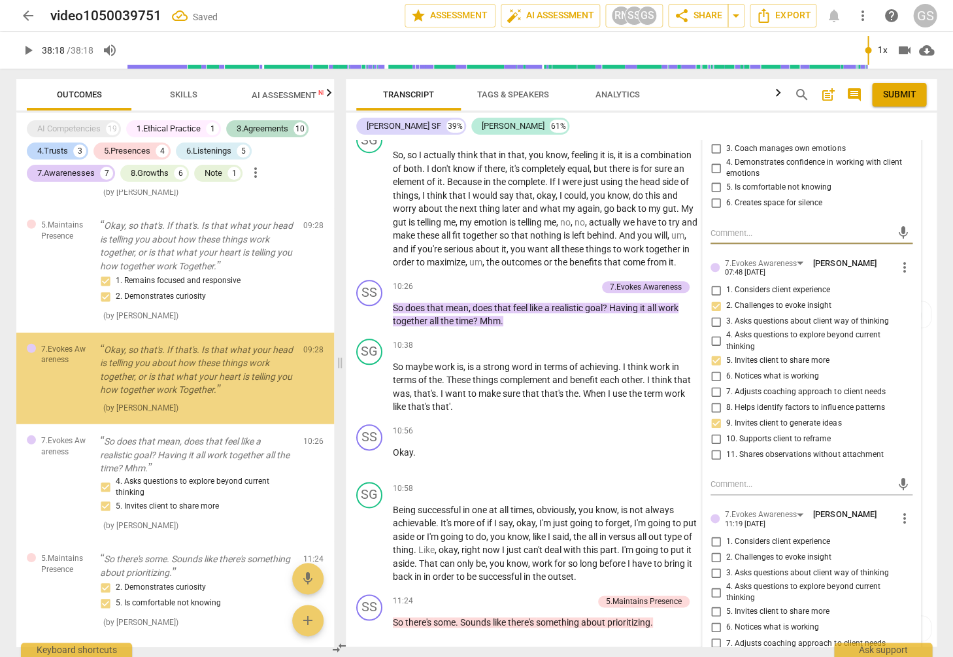
scroll to position [2051, 0]
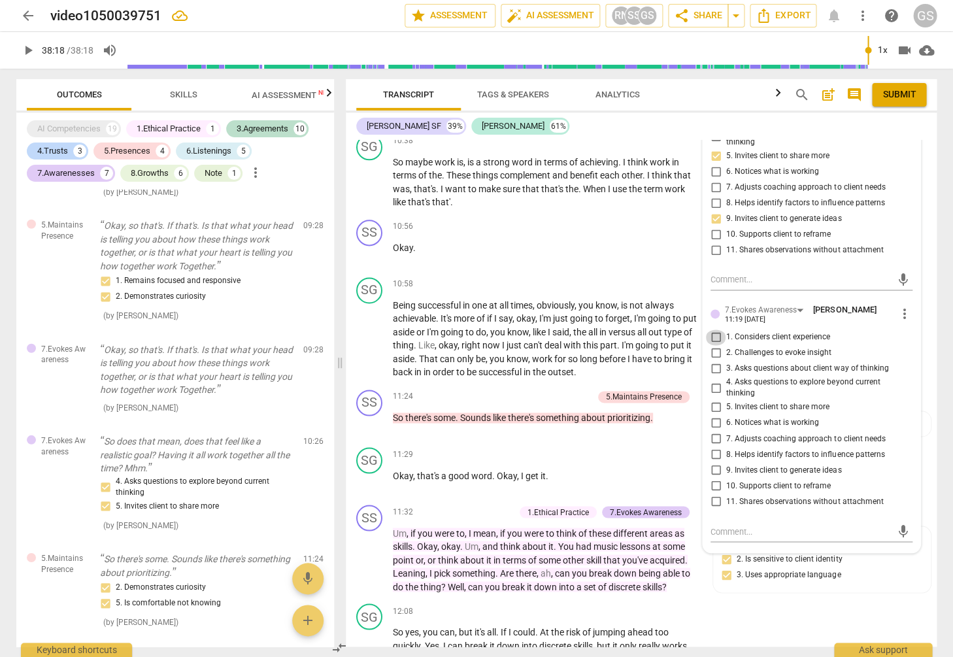
click at [714, 329] on input "1. Considers client experience" at bounding box center [715, 337] width 21 height 16
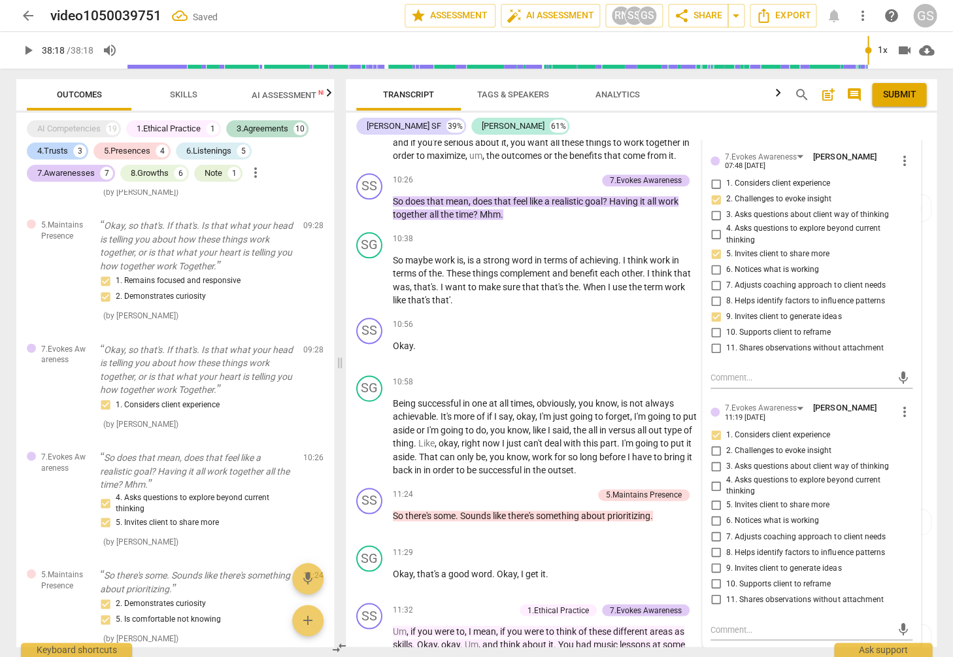
scroll to position [2021, 0]
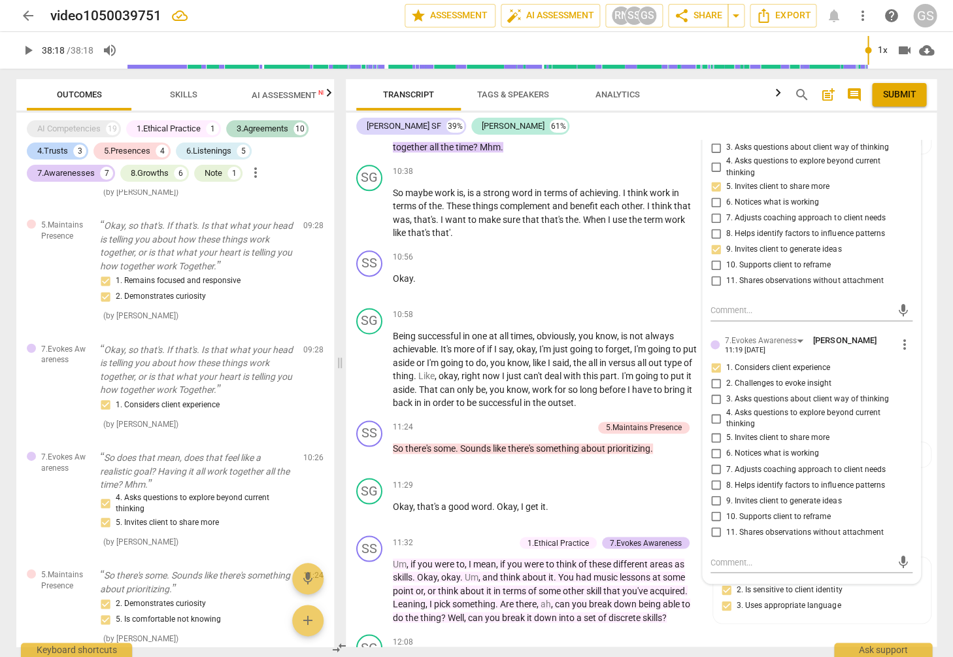
click at [714, 376] on input "2. Challenges to evoke insight" at bounding box center [715, 384] width 21 height 16
click at [714, 391] on input "3. Asks questions about client way of thinking" at bounding box center [715, 399] width 21 height 16
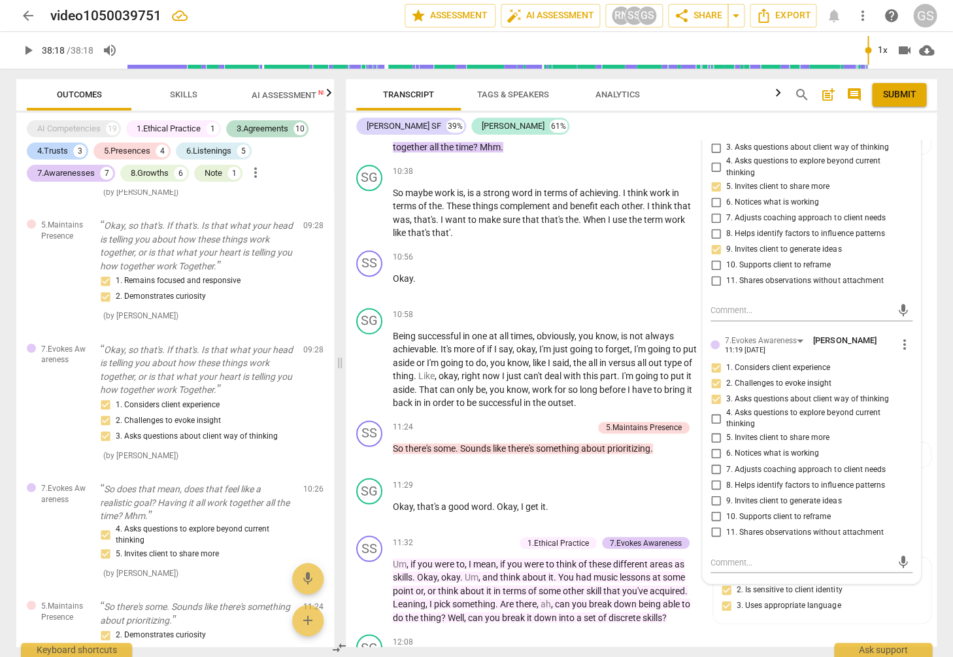
click at [714, 461] on input "7. Adjusts coaching approach to client needs" at bounding box center [715, 469] width 21 height 16
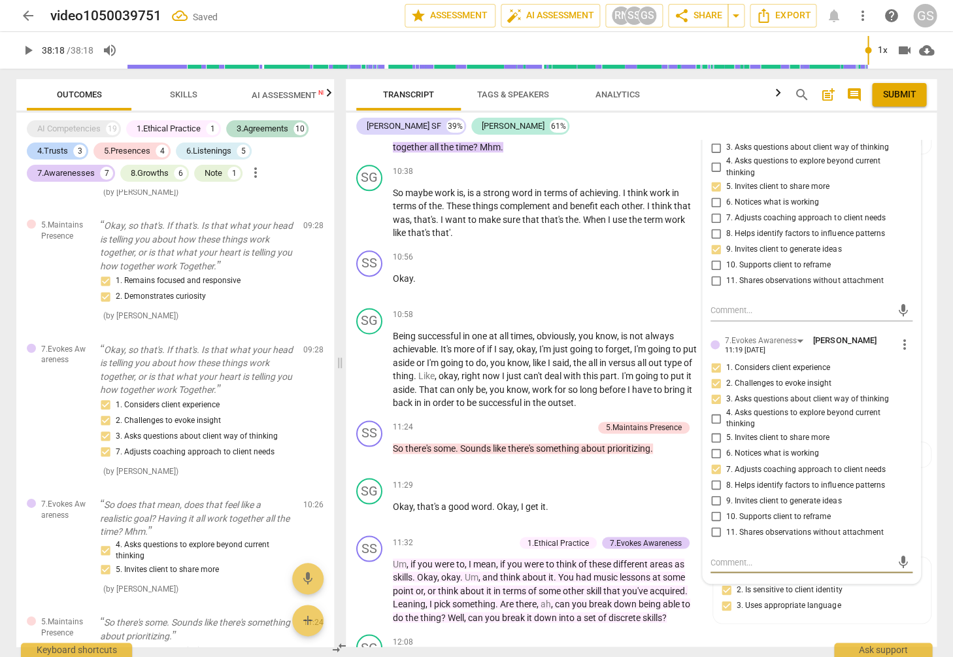
click at [742, 556] on textarea at bounding box center [800, 562] width 181 height 12
click at [897, 560] on span "send" at bounding box center [903, 567] width 14 height 14
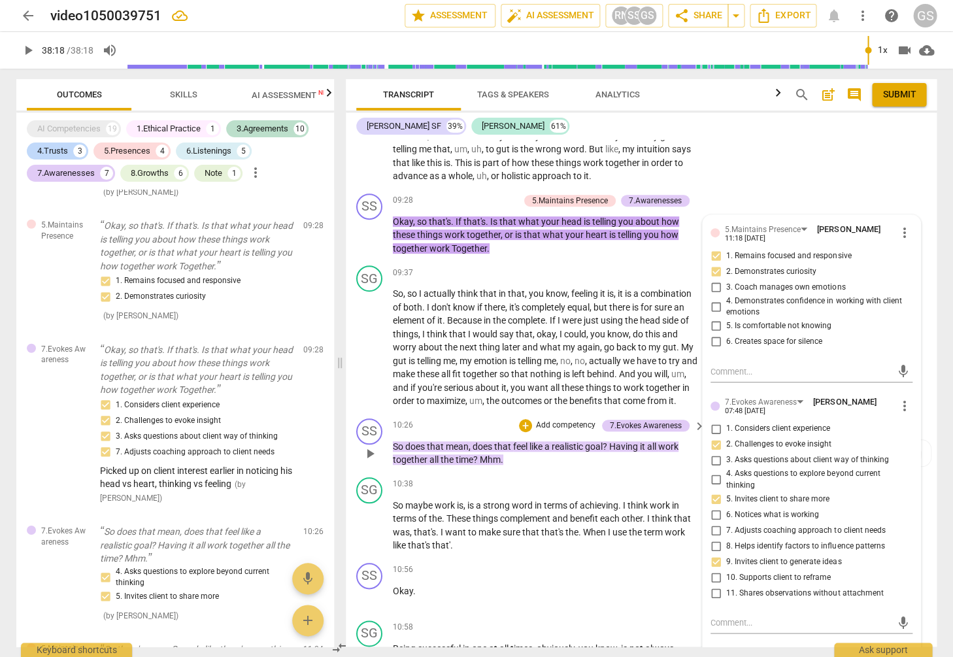
scroll to position [1725, 0]
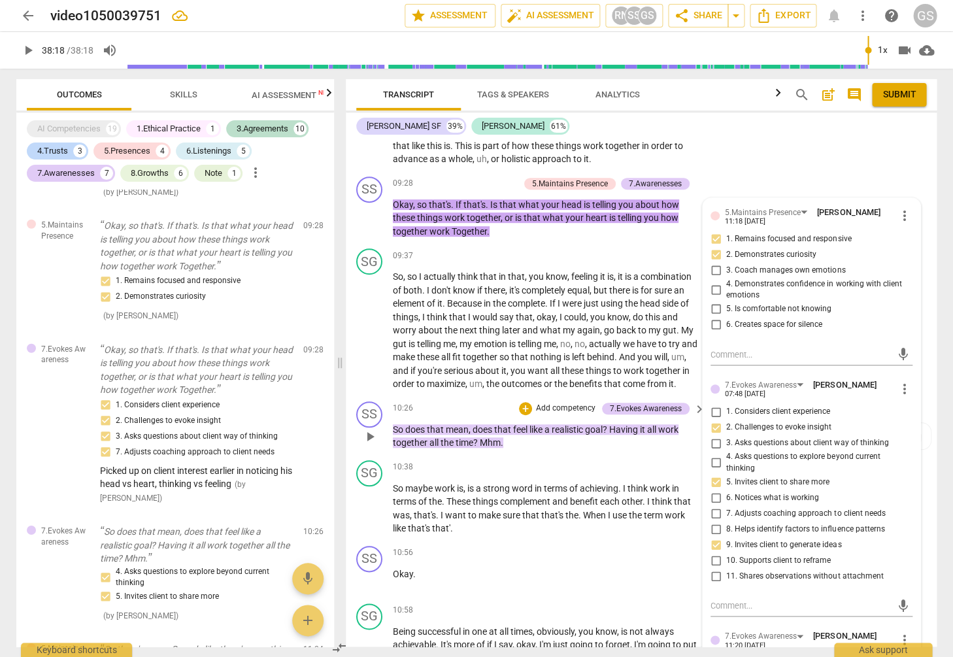
click at [556, 403] on p "Add competency" at bounding box center [566, 409] width 62 height 12
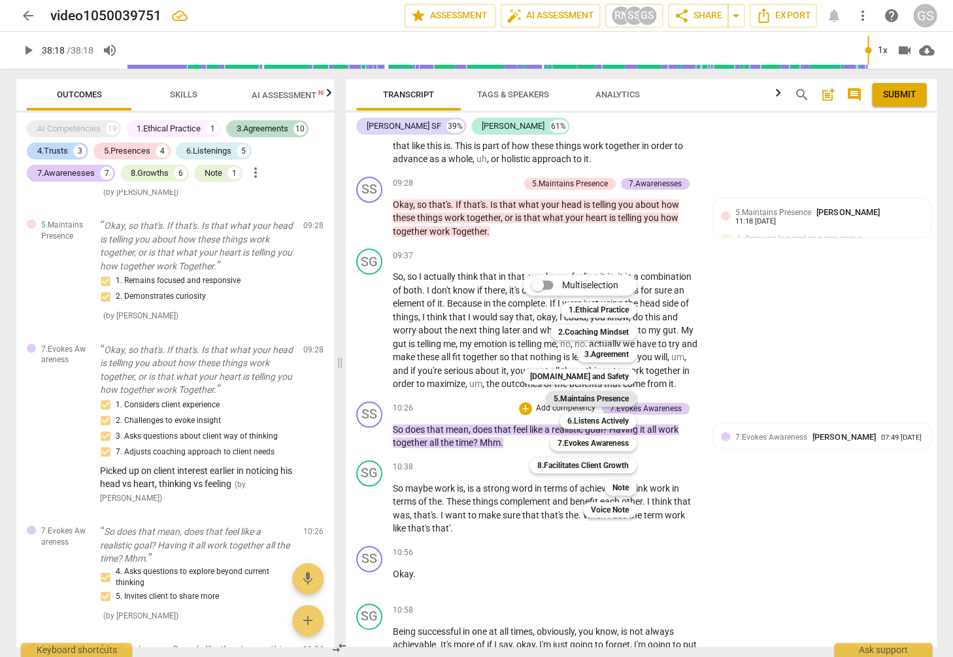
click at [583, 400] on b "5.Maintains Presence" at bounding box center [591, 399] width 75 height 16
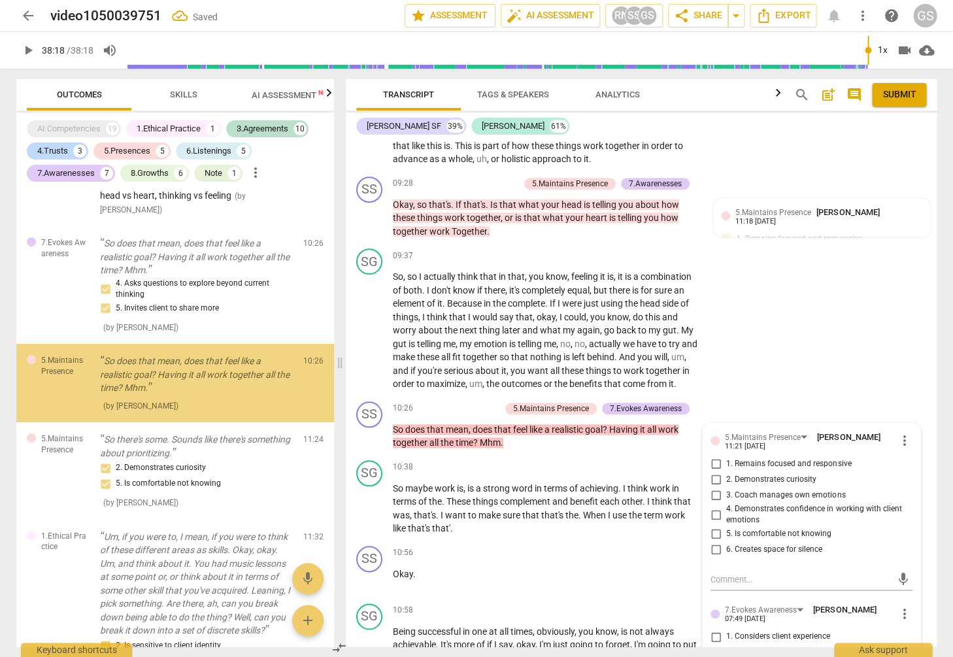
scroll to position [4534, 0]
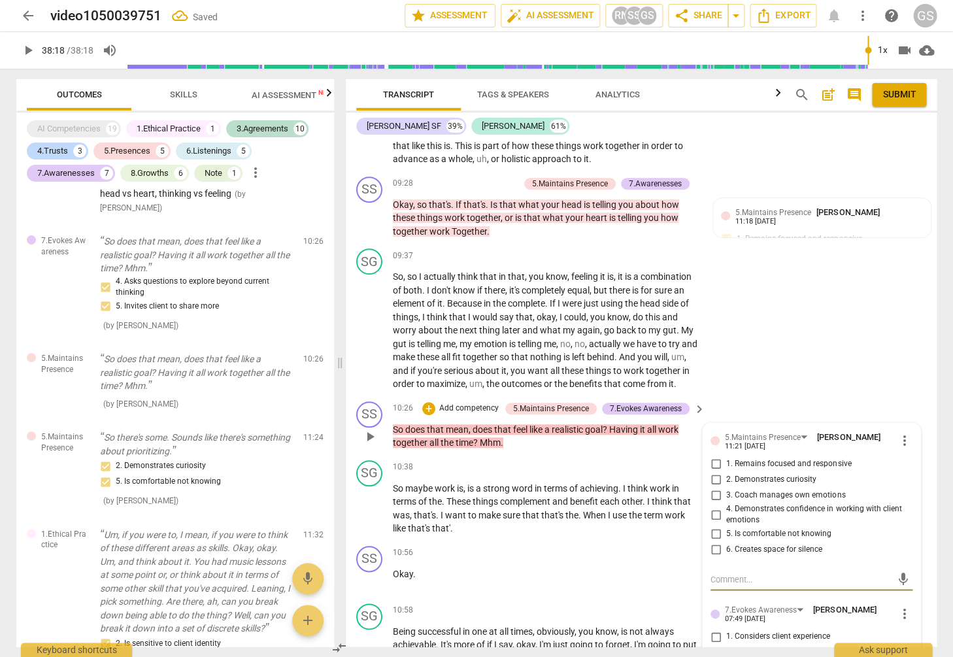
click at [714, 456] on input "1. Remains focused and responsive" at bounding box center [715, 464] width 21 height 16
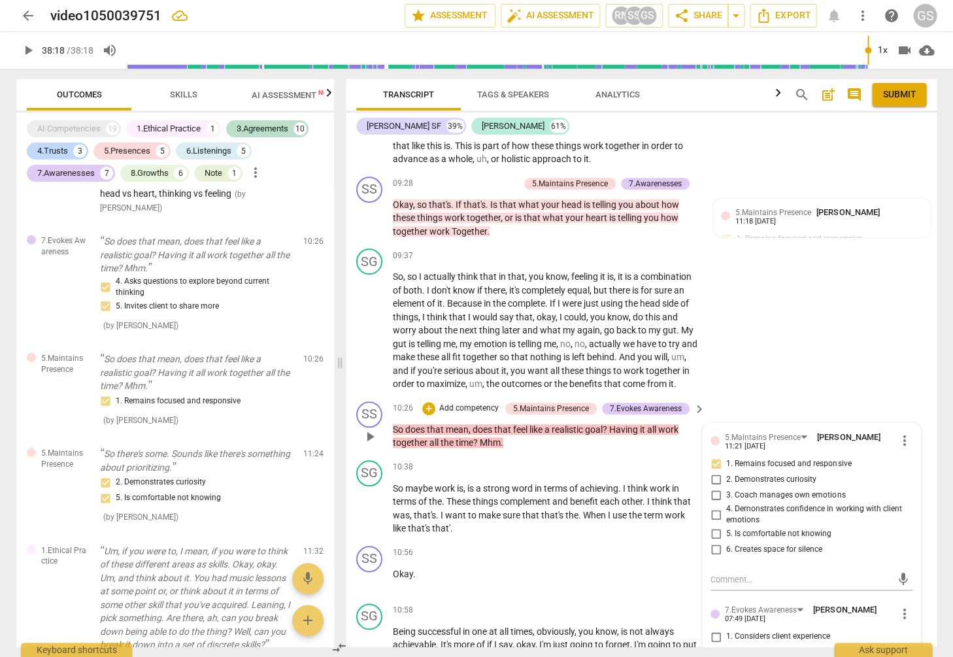
click at [467, 403] on p "Add competency" at bounding box center [469, 409] width 62 height 12
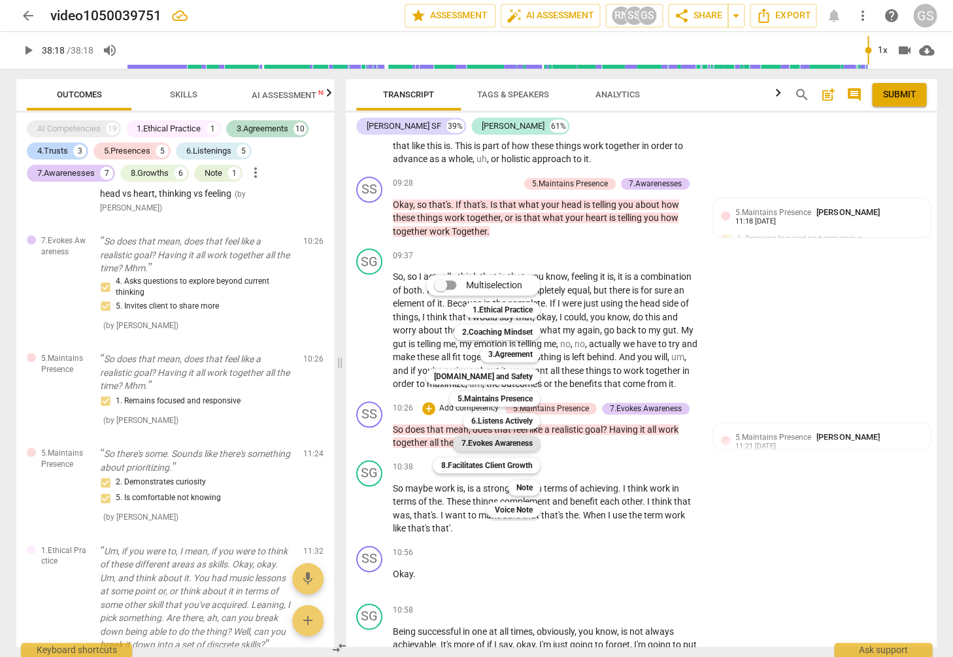
click at [505, 443] on b "7.Evokes Awareness" at bounding box center [496, 443] width 71 height 16
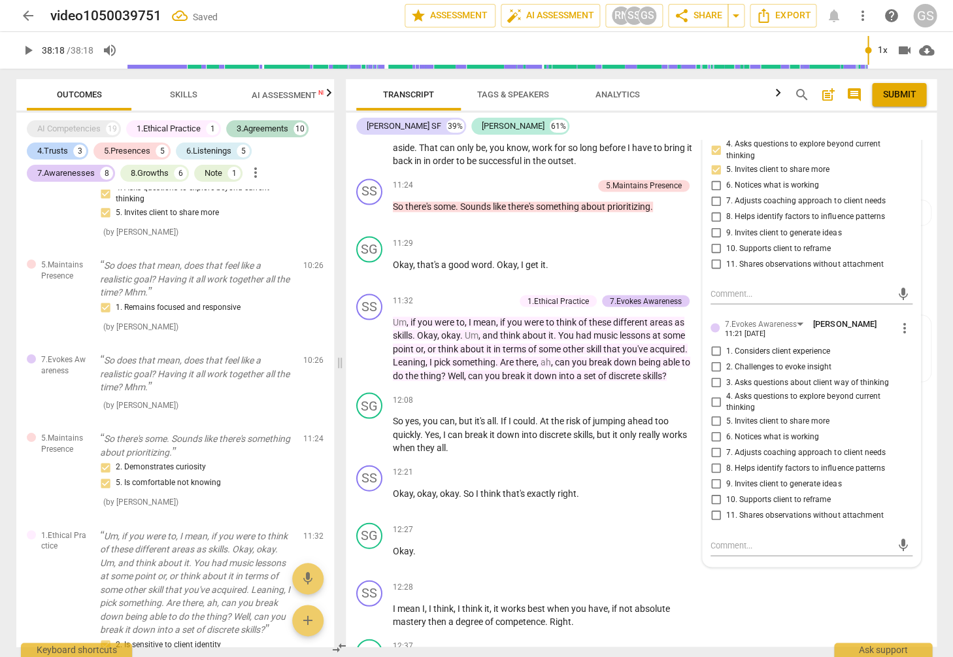
scroll to position [2333, 0]
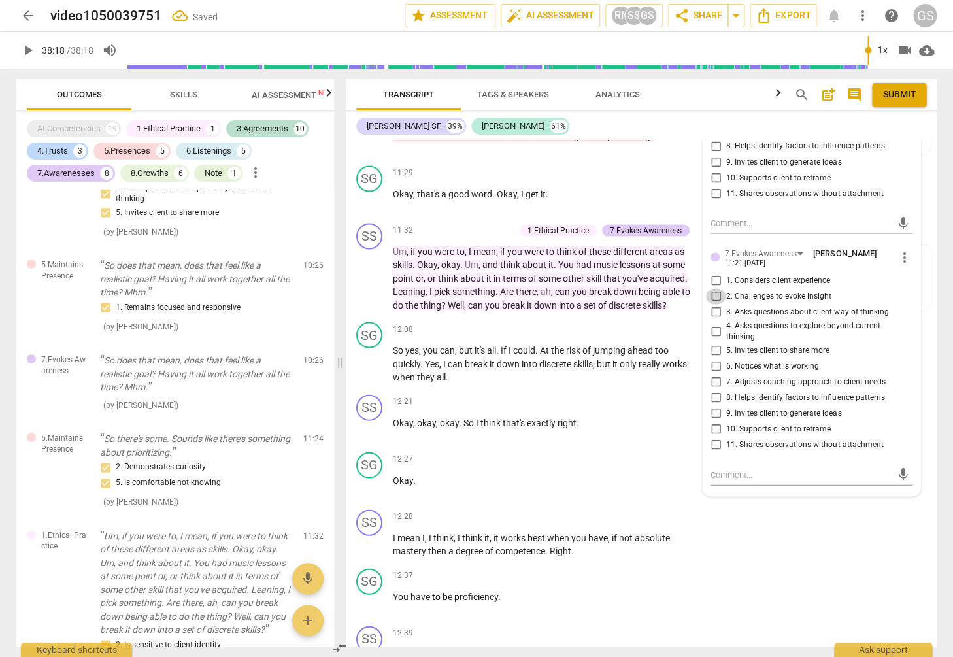
click at [714, 288] on input "2. Challenges to evoke insight" at bounding box center [715, 296] width 21 height 16
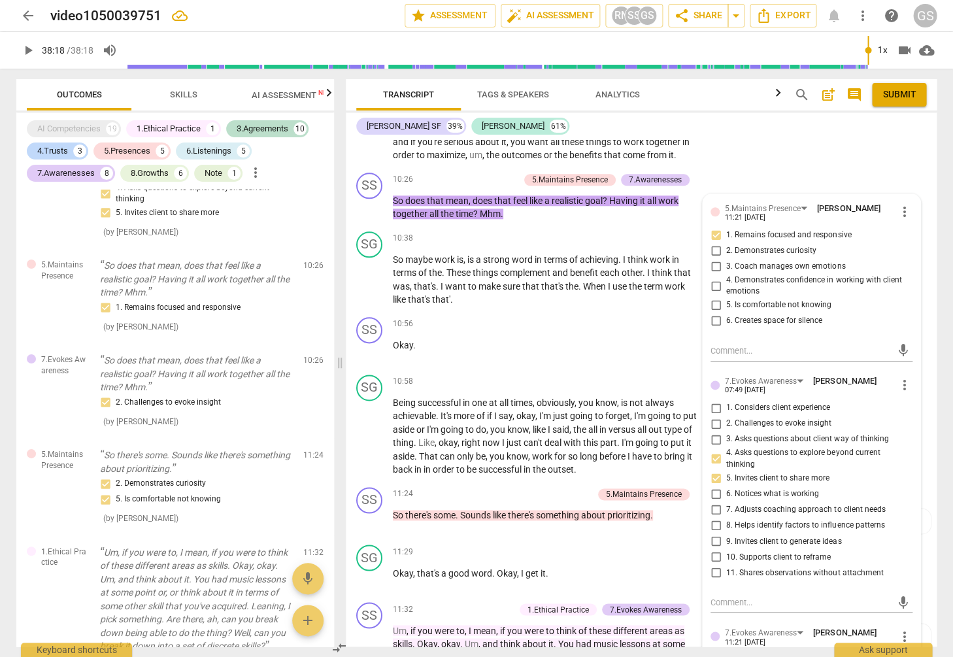
scroll to position [1956, 0]
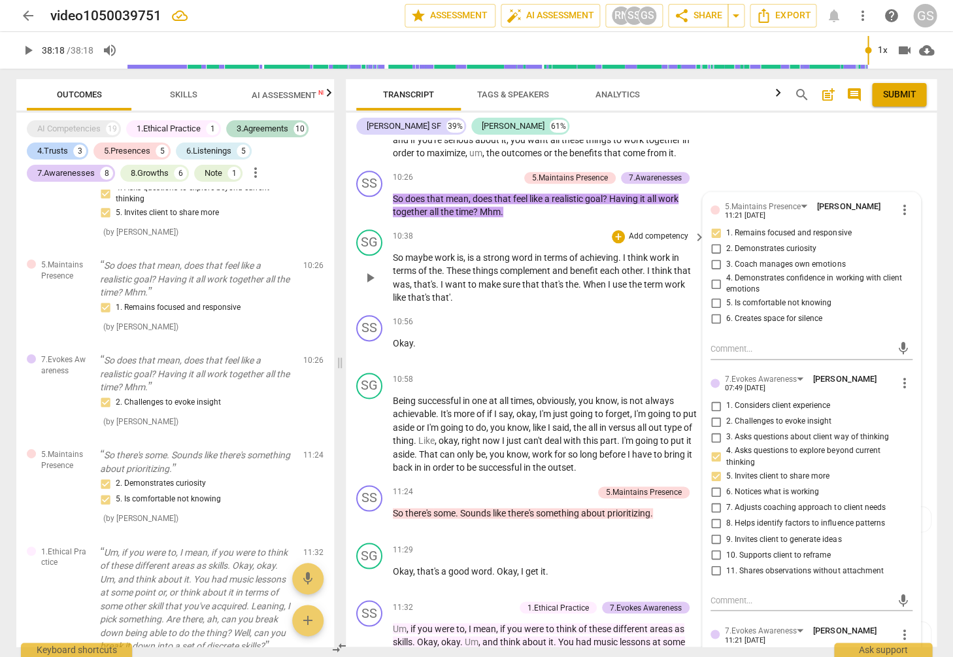
click at [510, 276] on p "So maybe work is , is a strong word in terms of achieving . I think work in ter…" at bounding box center [546, 278] width 306 height 54
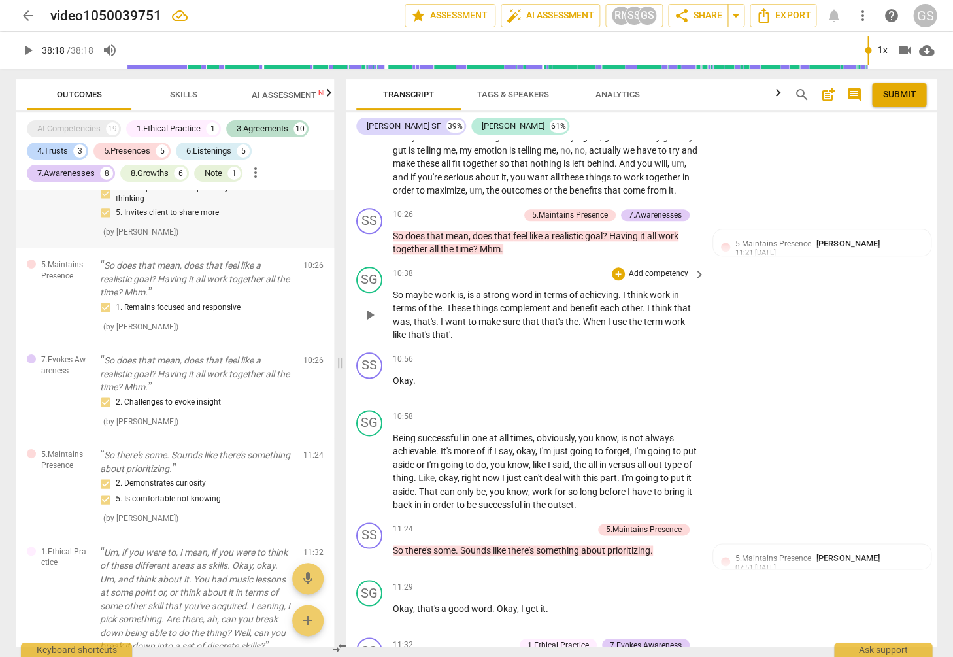
scroll to position [1816, 0]
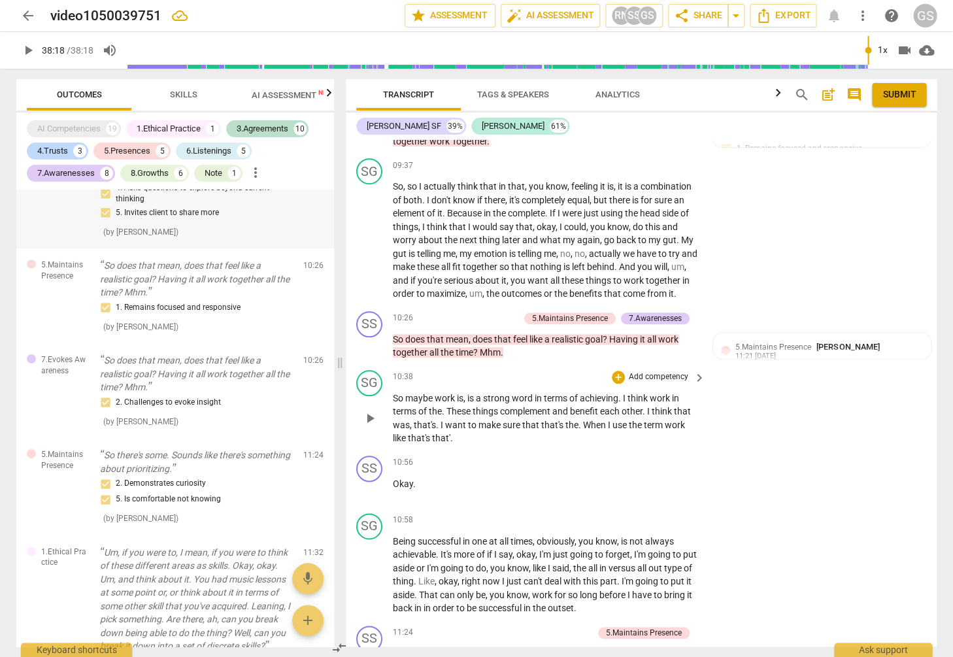
click at [441, 261] on span "these" at bounding box center [429, 266] width 24 height 10
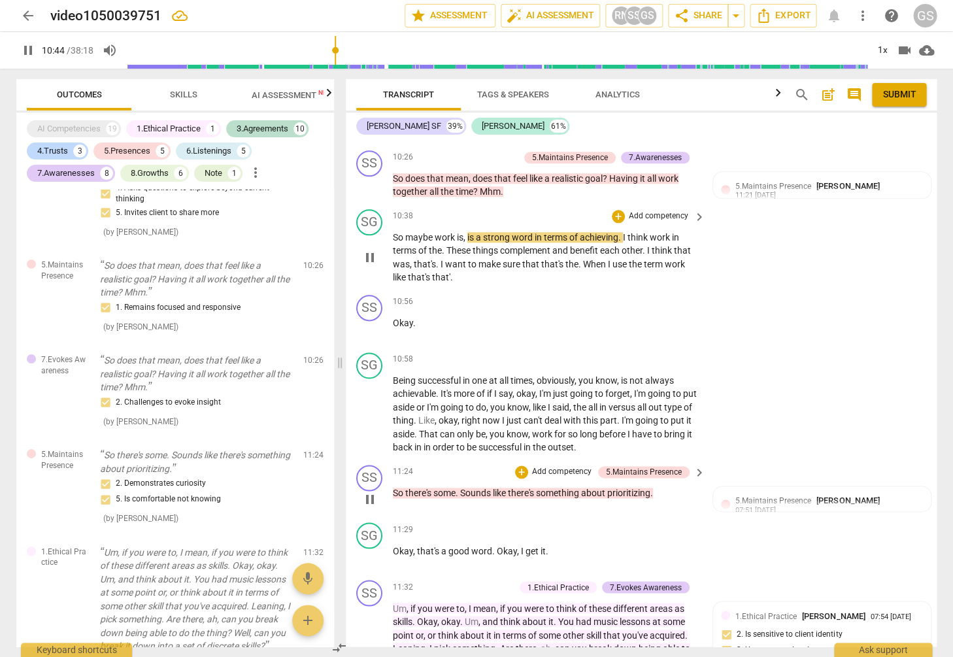
scroll to position [1978, 0]
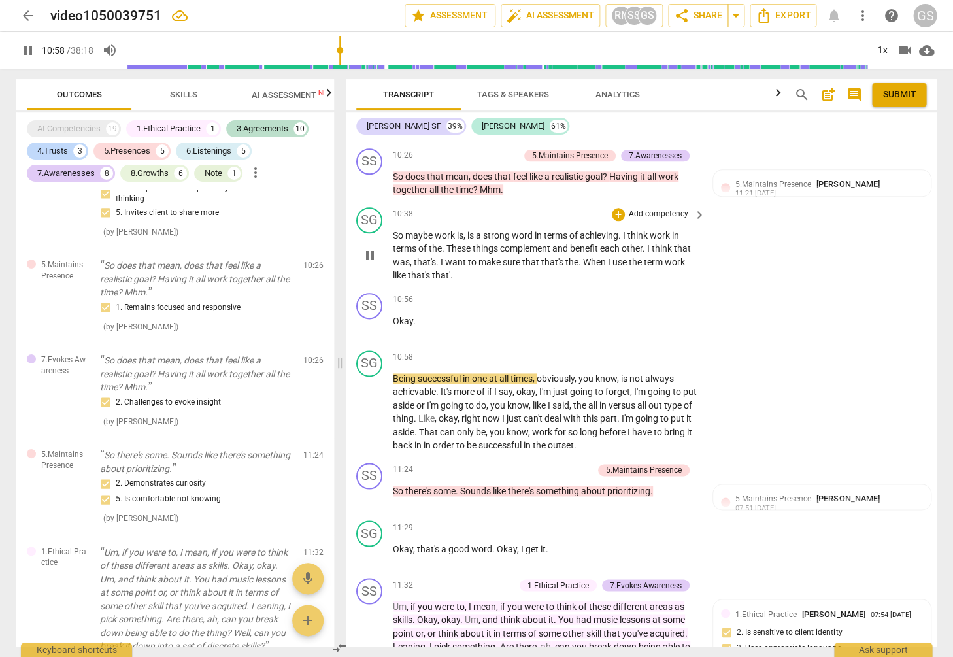
click at [29, 47] on span "pause" at bounding box center [28, 50] width 16 height 16
click at [638, 294] on p "Add competency" at bounding box center [658, 300] width 62 height 12
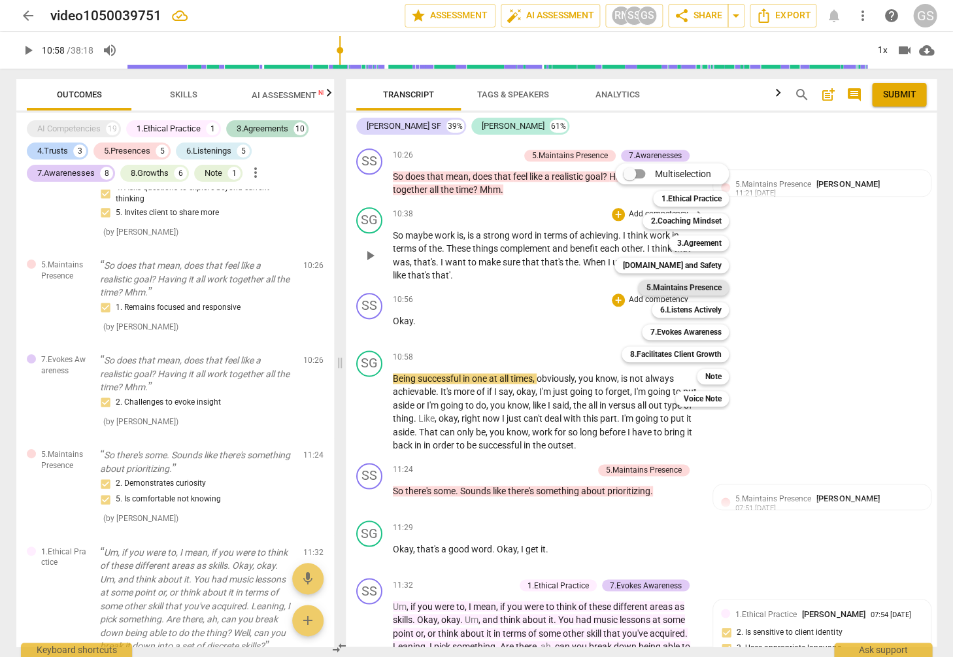
click at [656, 286] on b "5.Maintains Presence" at bounding box center [683, 288] width 75 height 16
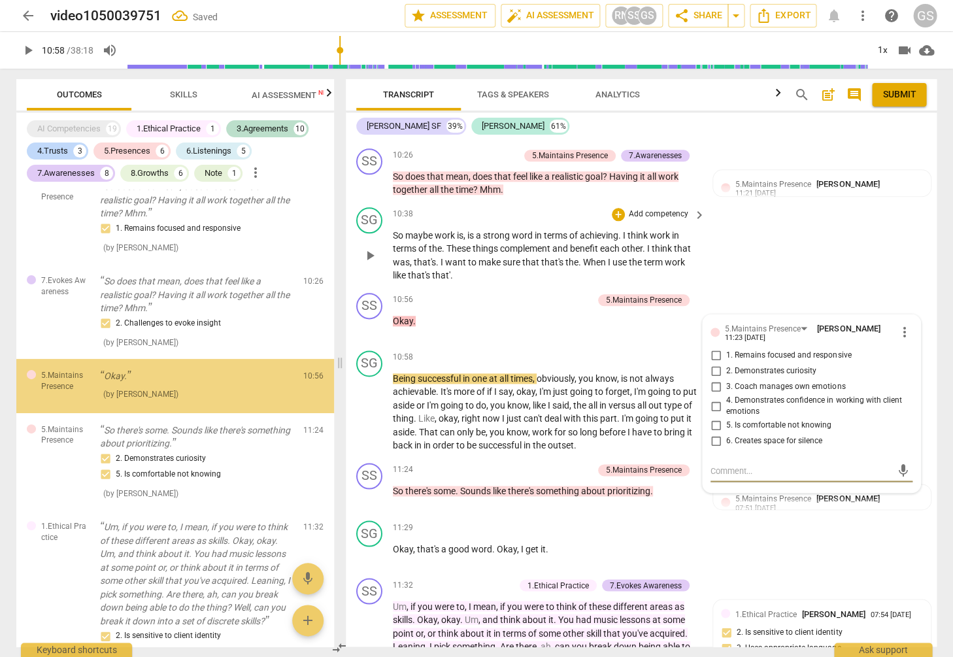
scroll to position [4708, 0]
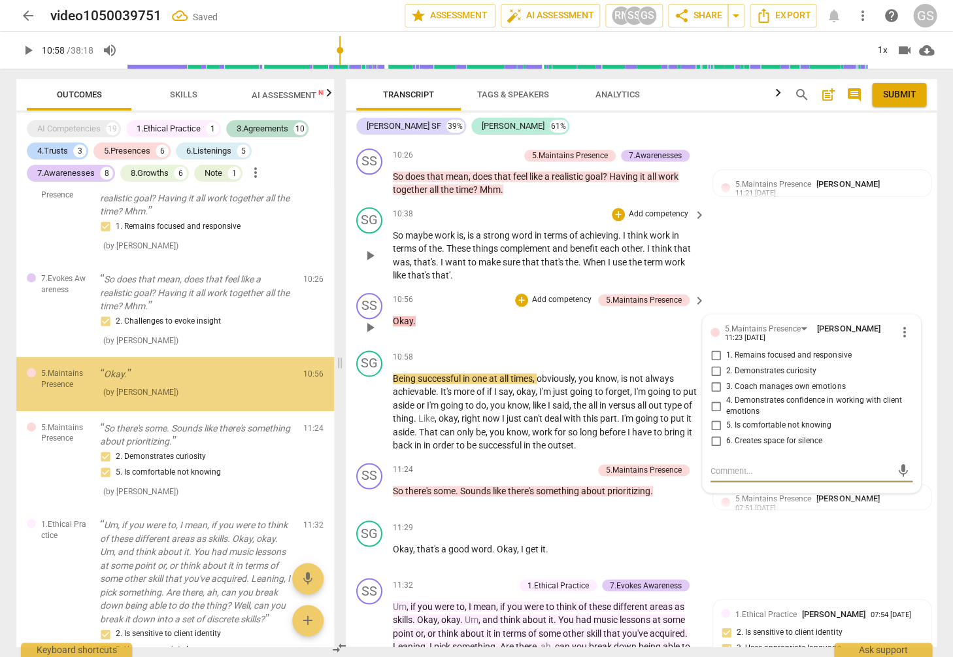
click at [712, 433] on input "6. Creates space for silence" at bounding box center [715, 441] width 21 height 16
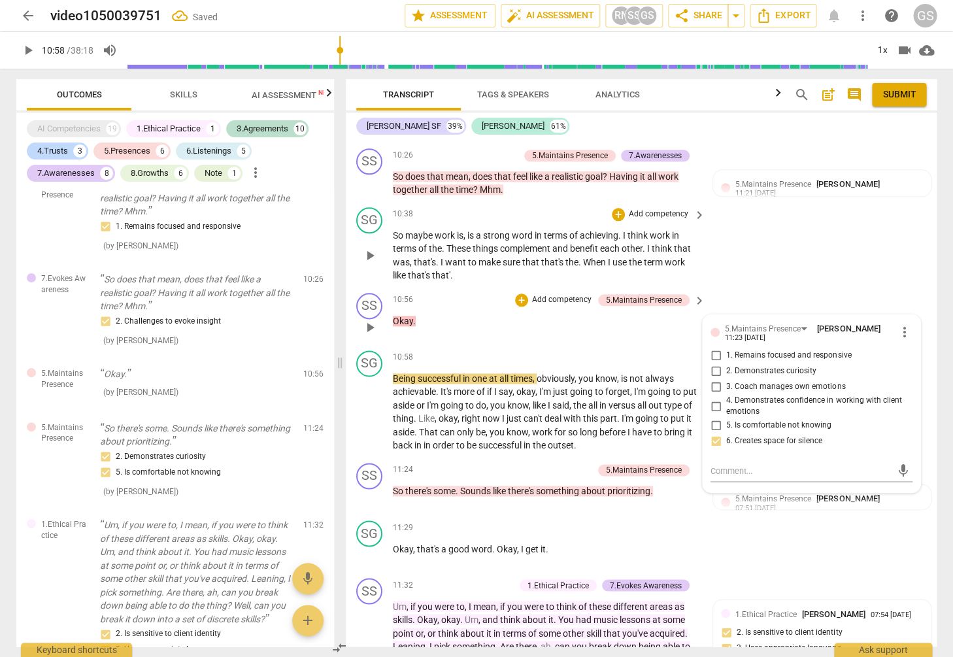
click at [712, 433] on input "6. Creates space for silence" at bounding box center [715, 441] width 21 height 16
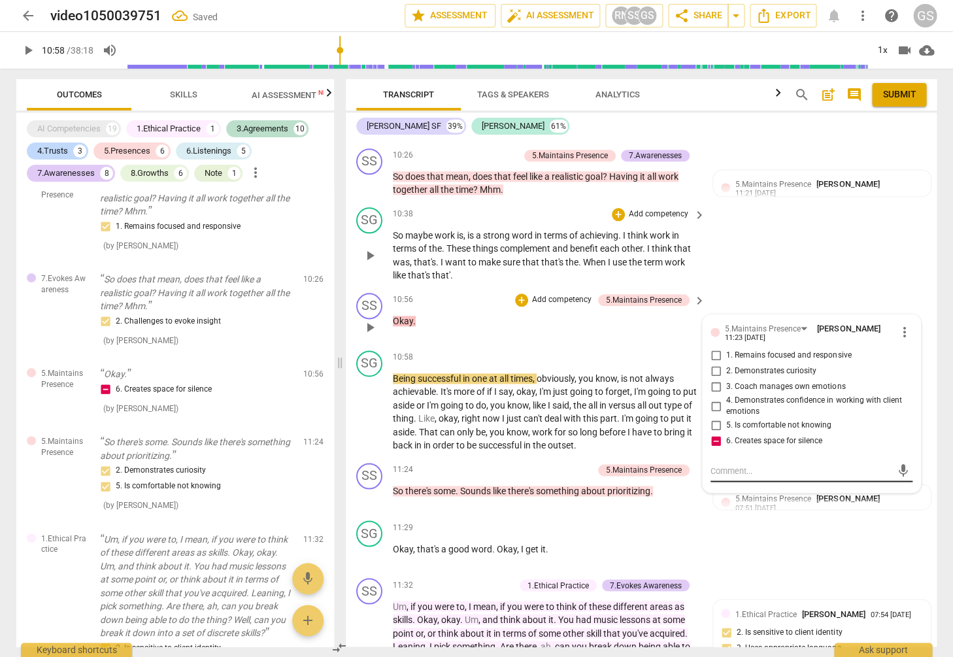
click at [741, 465] on textarea at bounding box center [800, 471] width 181 height 12
click at [897, 470] on span "send" at bounding box center [903, 477] width 14 height 14
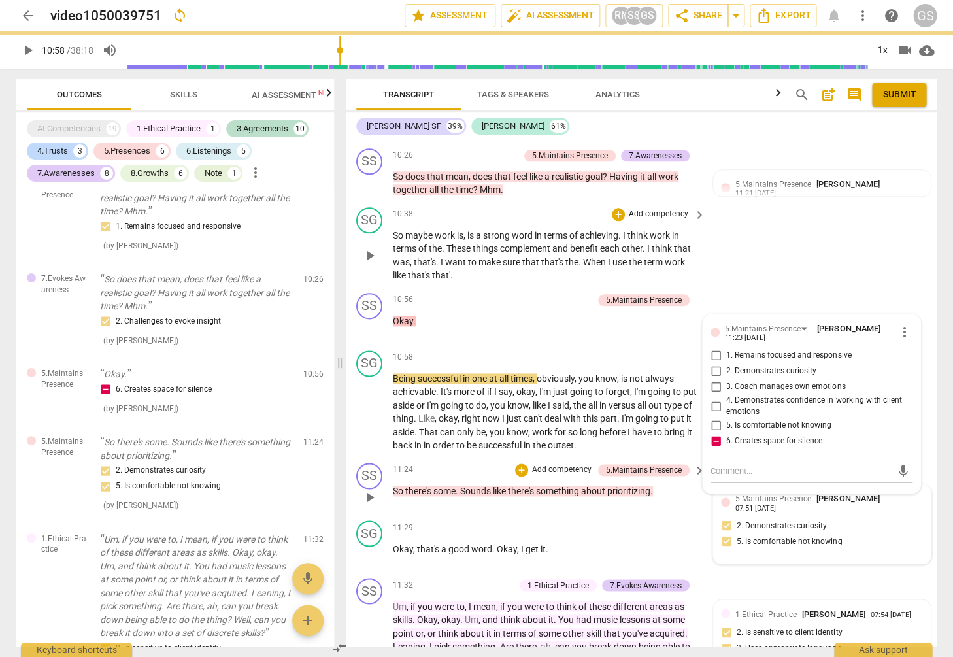
scroll to position [0, 0]
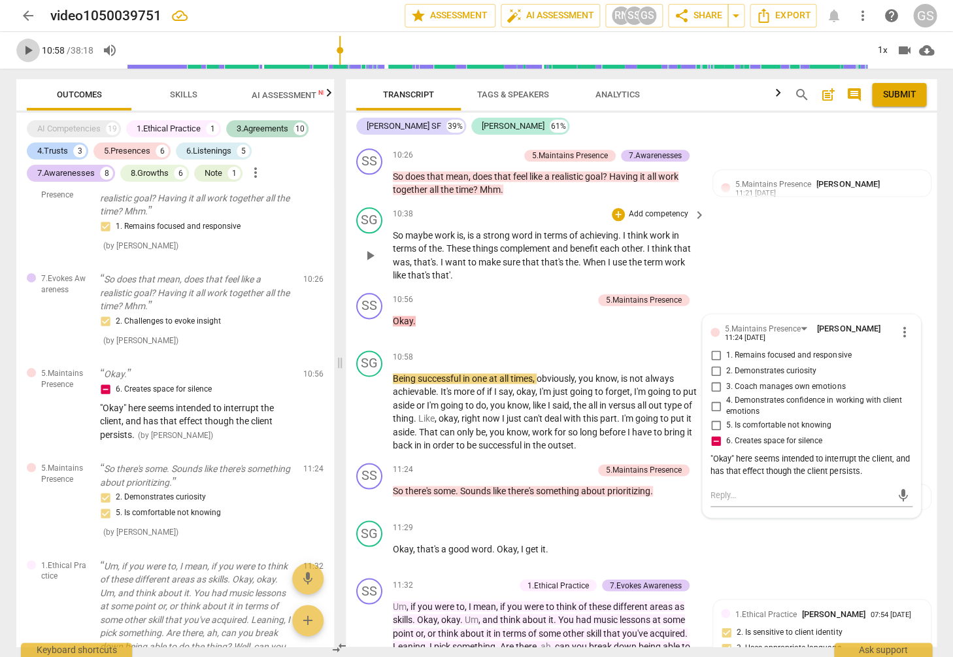
click at [25, 52] on span "play_arrow" at bounding box center [28, 50] width 16 height 16
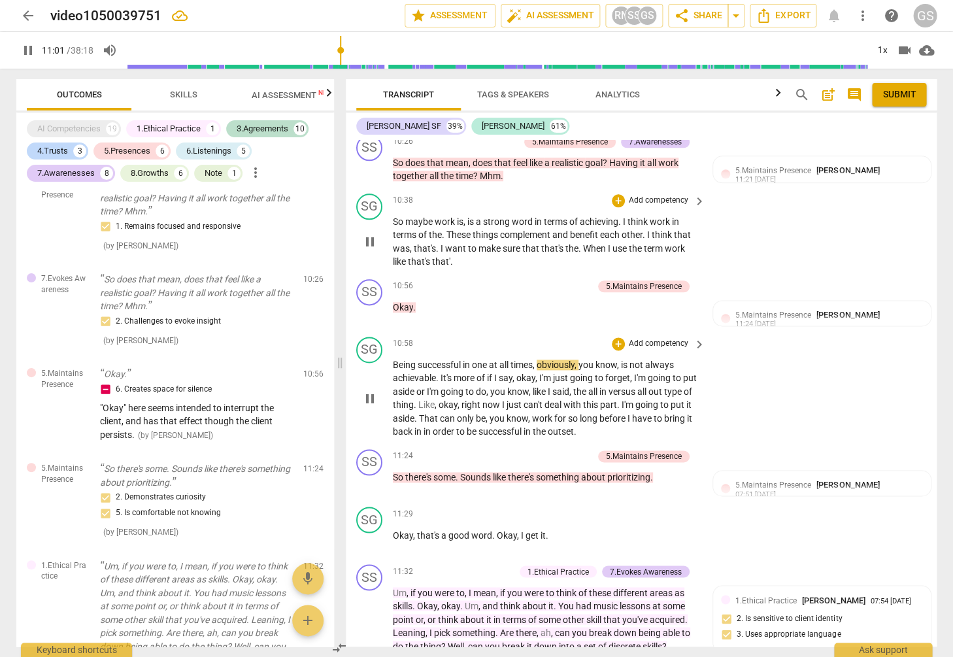
scroll to position [1995, 0]
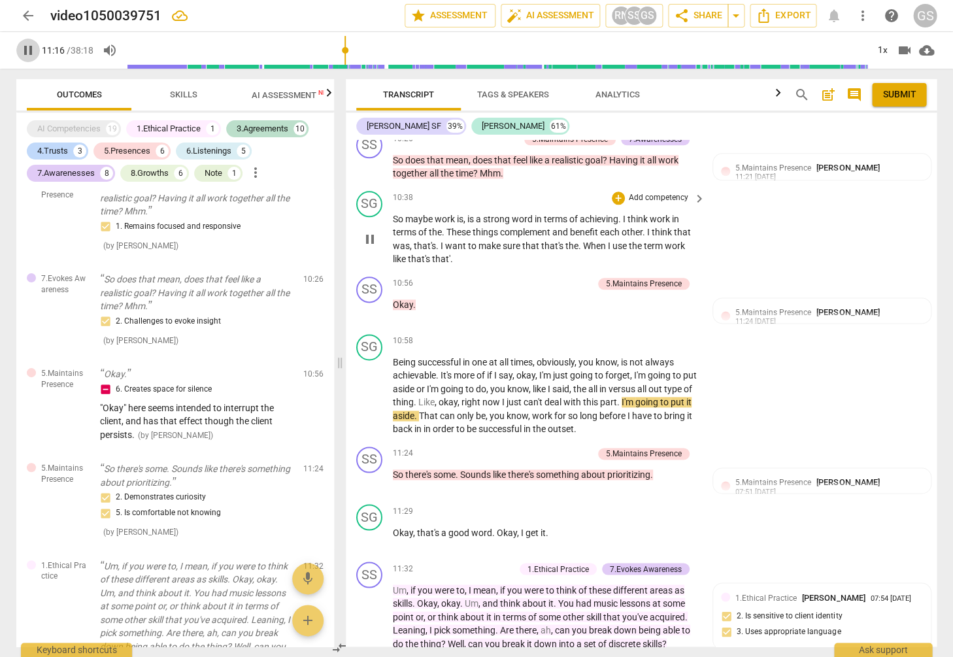
click at [28, 57] on span "pause" at bounding box center [28, 50] width 16 height 16
click at [645, 335] on p "Add competency" at bounding box center [658, 341] width 62 height 12
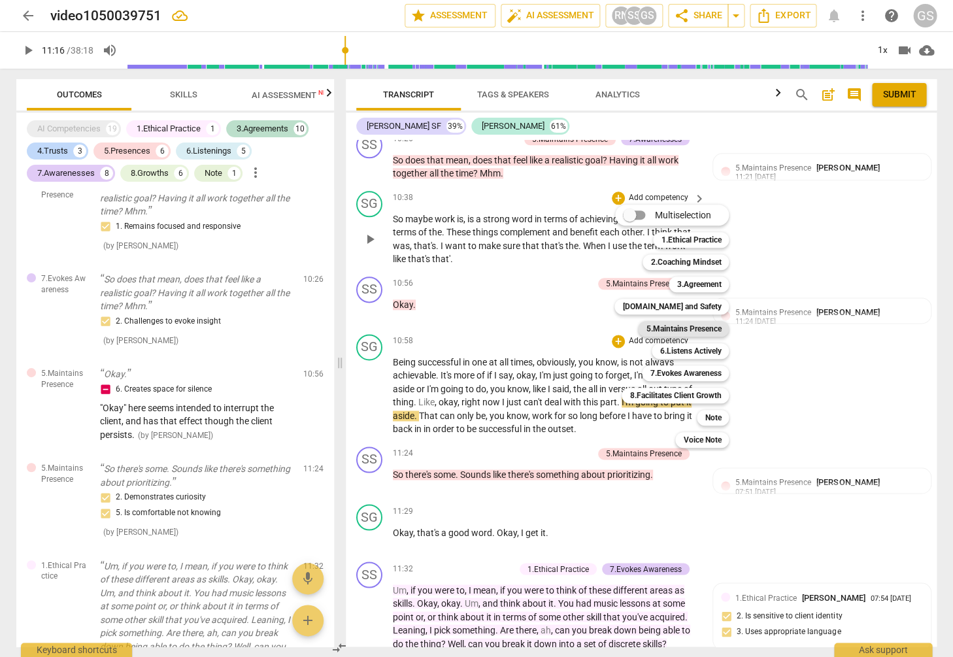
click at [679, 331] on b "5.Maintains Presence" at bounding box center [683, 329] width 75 height 16
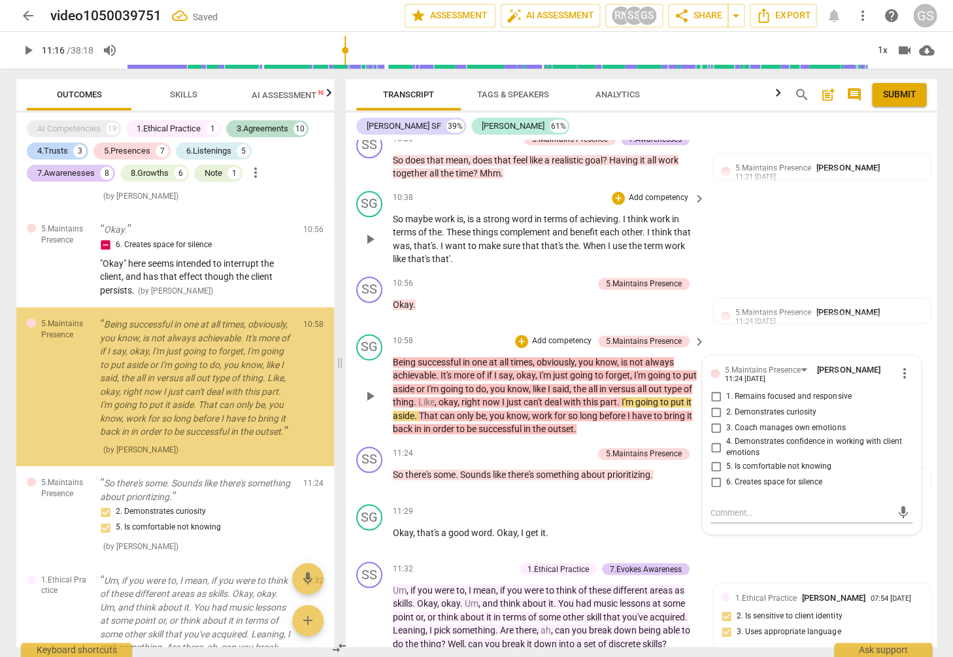
scroll to position [4859, 0]
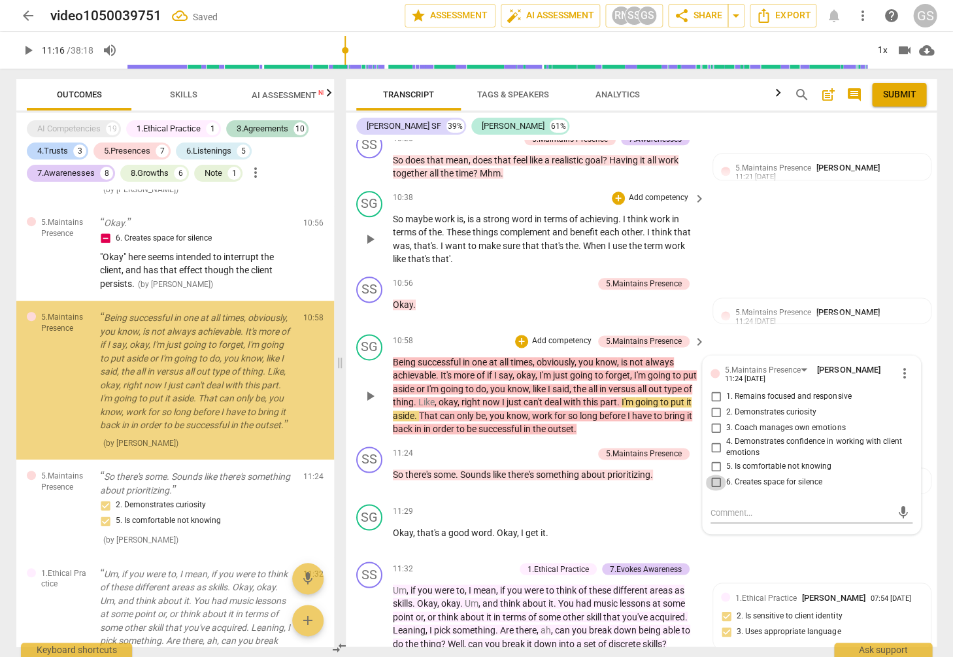
click at [709, 474] on input "6. Creates space for silence" at bounding box center [715, 482] width 21 height 16
click at [711, 474] on input "6. Creates space for silence" at bounding box center [715, 482] width 21 height 16
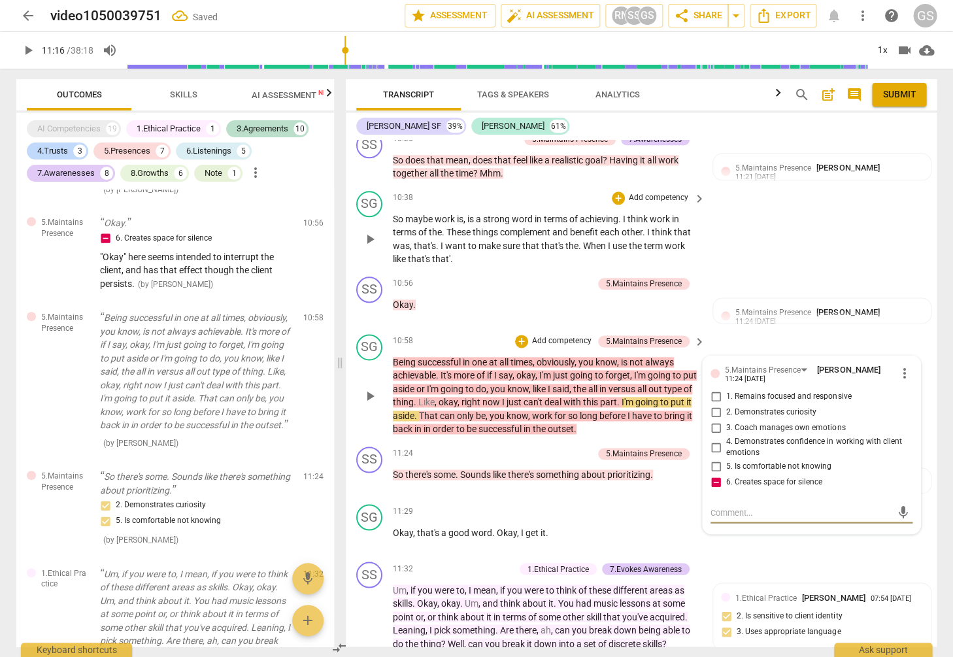
click at [748, 506] on textarea at bounding box center [800, 512] width 181 height 12
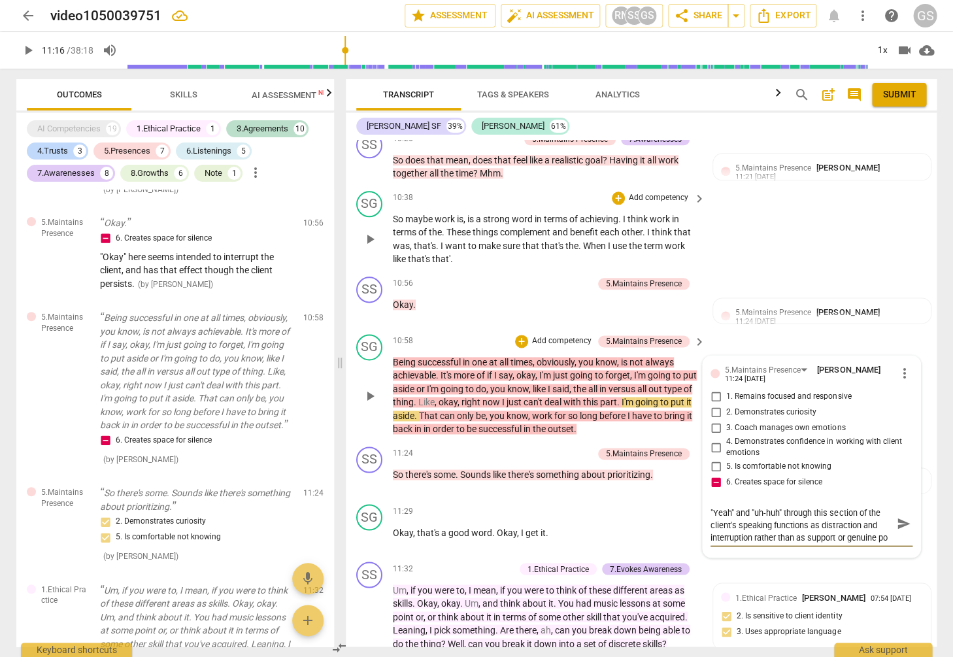
scroll to position [11, 0]
click at [898, 517] on span "send" at bounding box center [903, 524] width 14 height 14
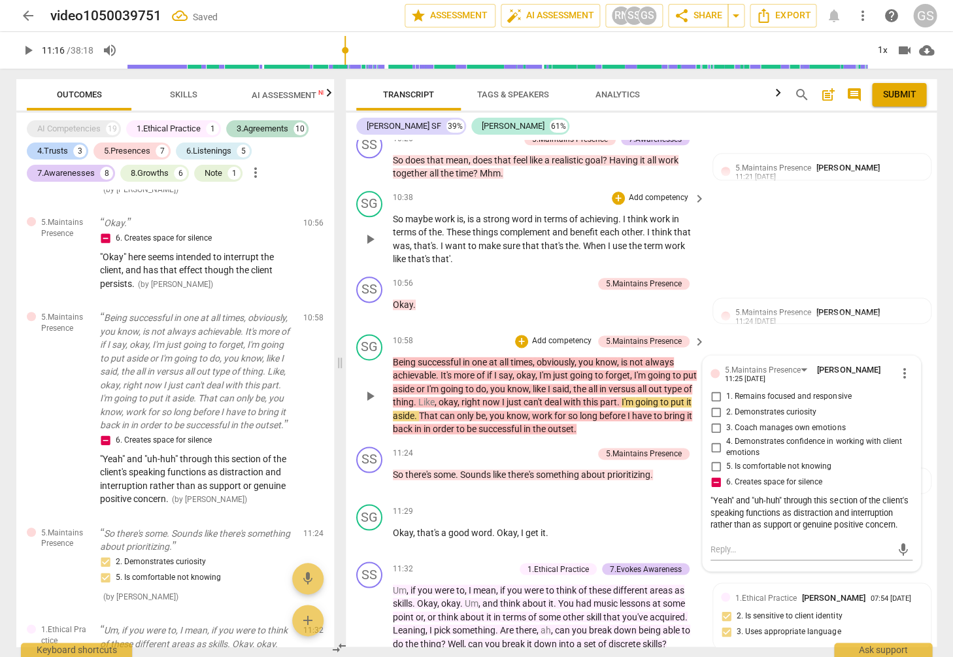
scroll to position [0, 0]
click at [22, 50] on span "play_arrow" at bounding box center [28, 50] width 16 height 16
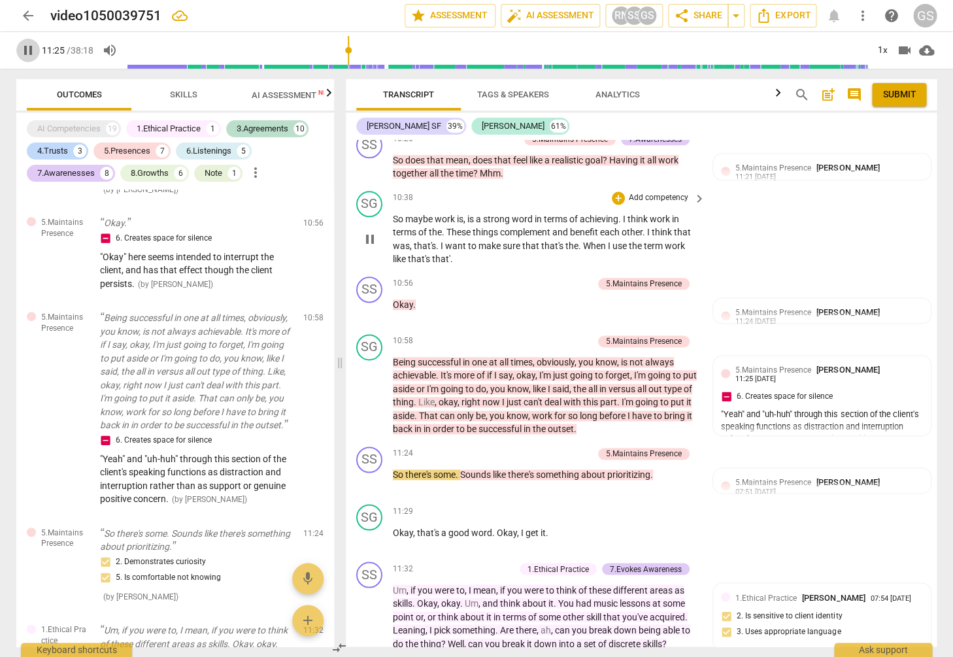
click at [25, 46] on span "pause" at bounding box center [28, 50] width 16 height 16
click at [544, 448] on p "Add competency" at bounding box center [562, 454] width 62 height 12
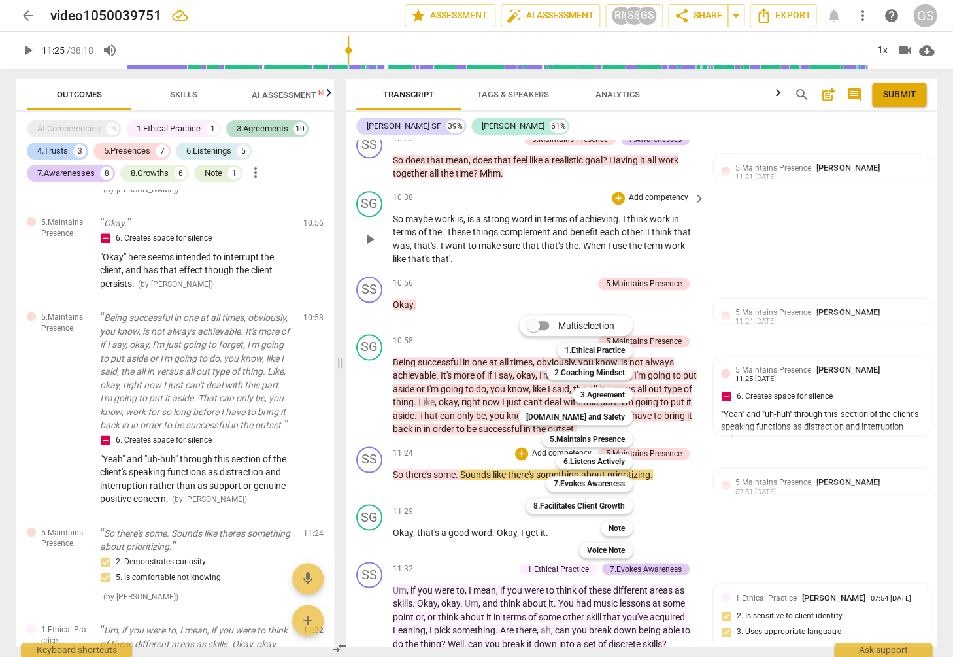
click at [761, 450] on div at bounding box center [476, 328] width 953 height 657
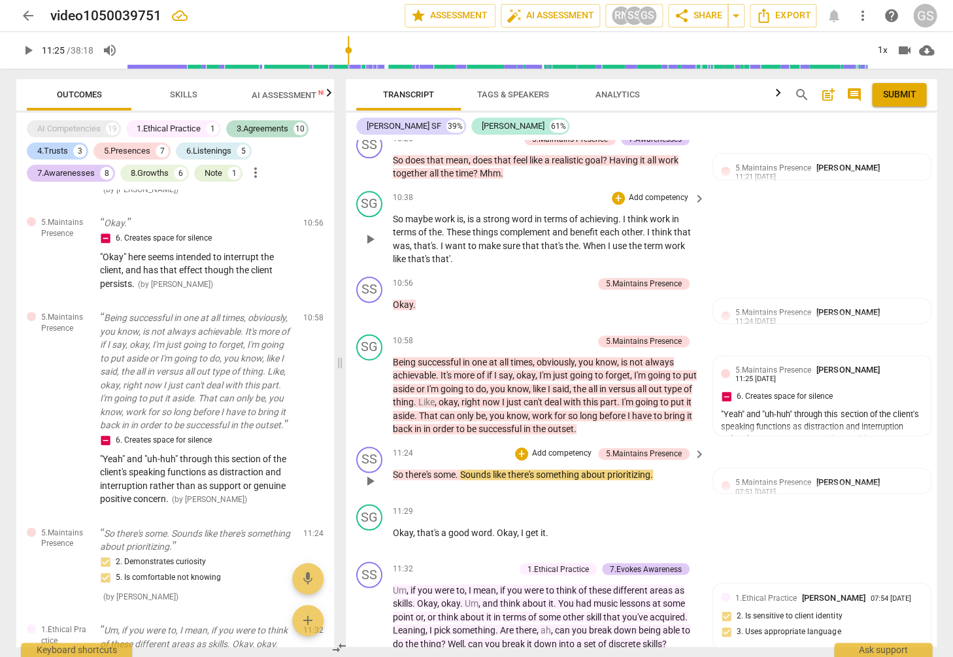
click at [564, 448] on p "Add competency" at bounding box center [562, 454] width 62 height 12
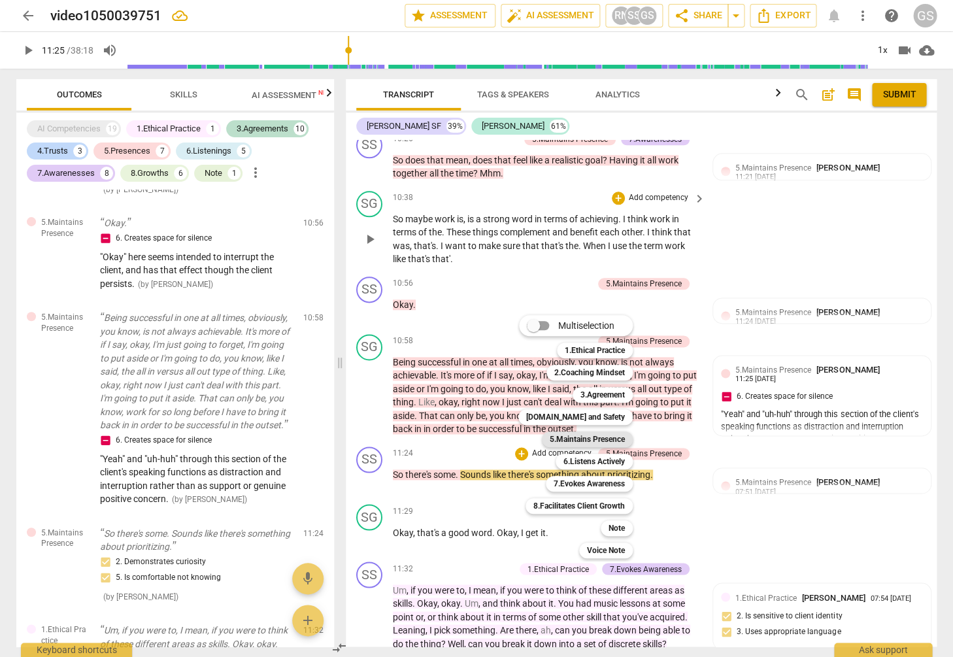
click at [571, 439] on b "5.Maintains Presence" at bounding box center [587, 439] width 75 height 16
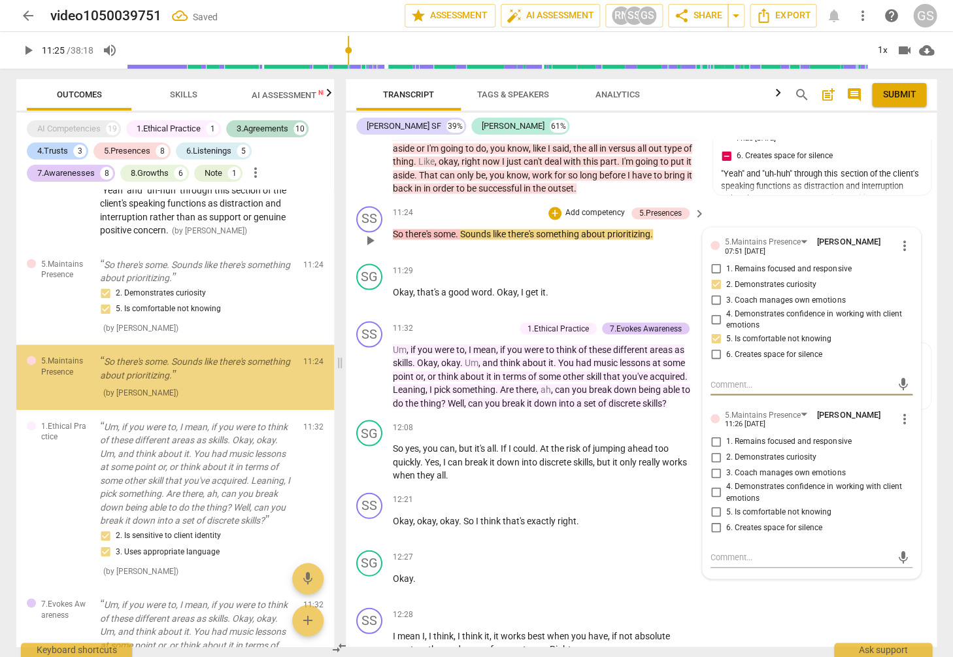
scroll to position [2446, 0]
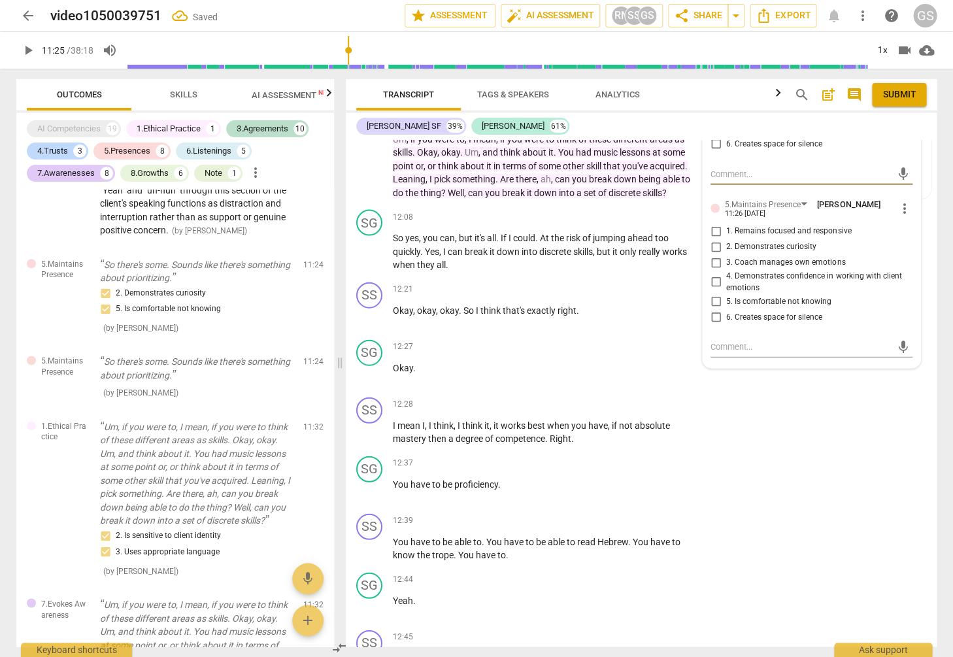
click at [713, 308] on input "6. Creates space for silence" at bounding box center [715, 316] width 21 height 16
click at [739, 340] on textarea at bounding box center [800, 346] width 181 height 12
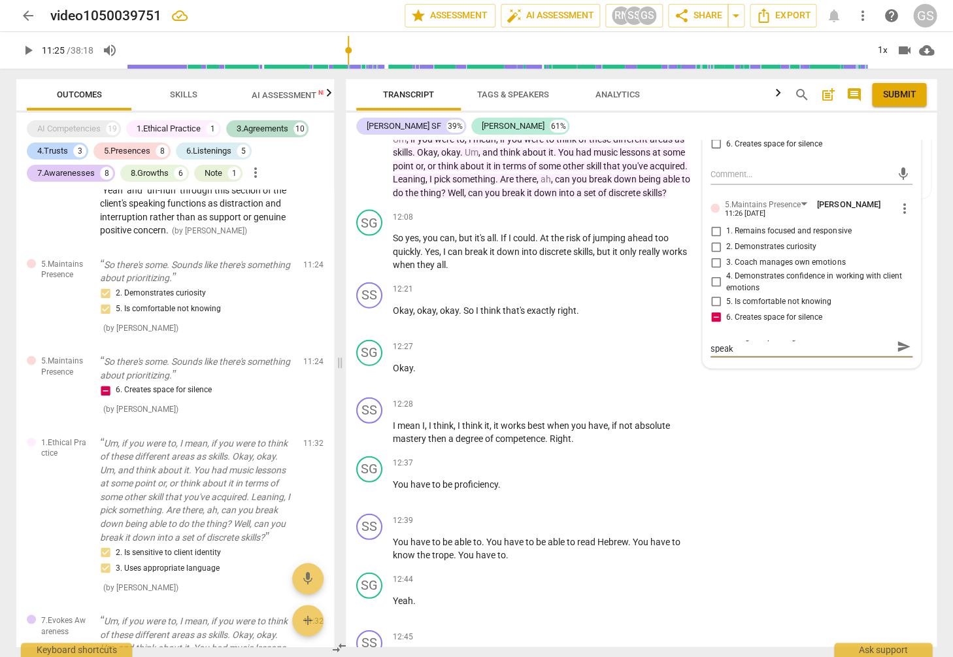
scroll to position [0, 0]
click at [896, 345] on span "send" at bounding box center [903, 352] width 14 height 14
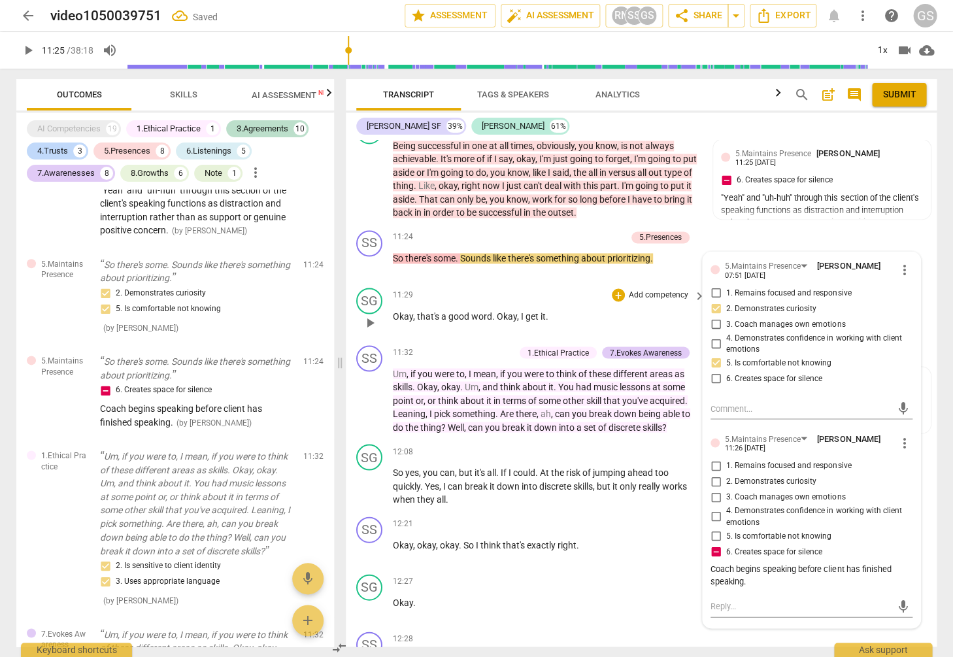
scroll to position [2209, 0]
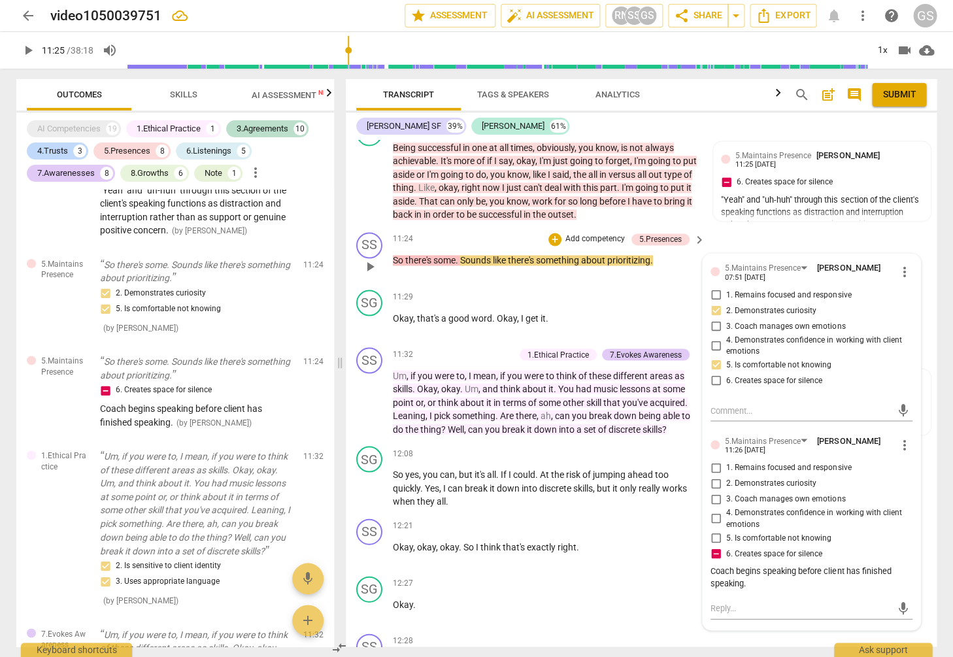
click at [573, 233] on p "Add competency" at bounding box center [595, 239] width 62 height 12
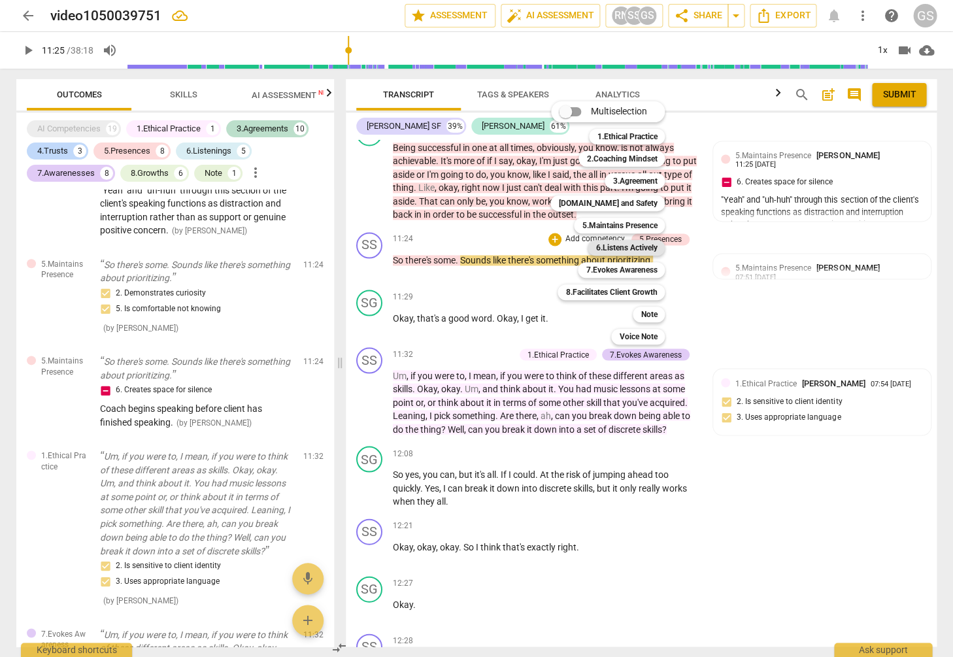
click at [620, 249] on b "6.Listens Actively" at bounding box center [625, 248] width 61 height 16
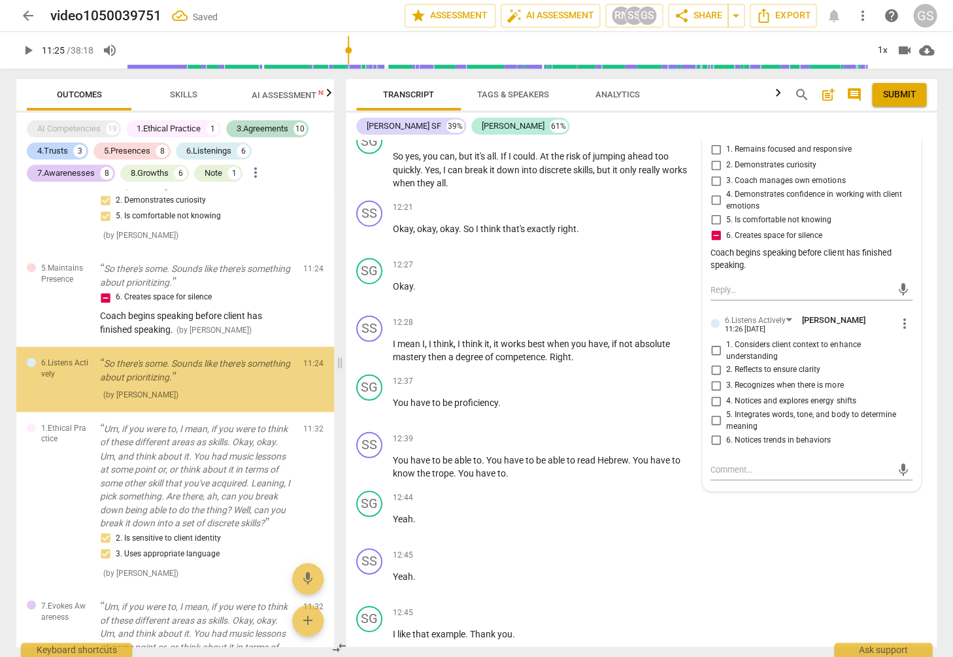
scroll to position [2624, 0]
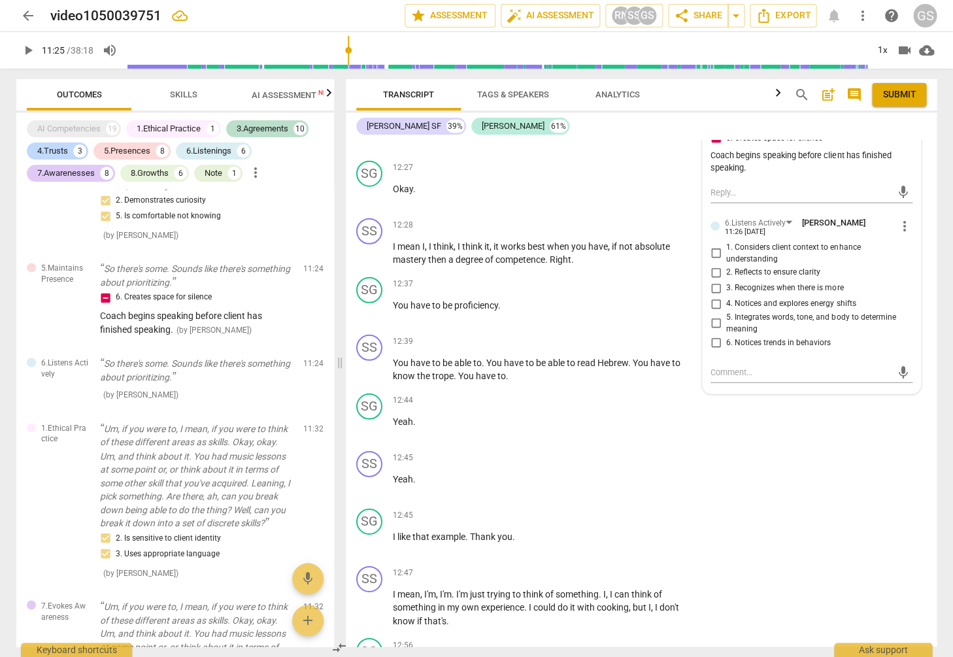
click at [712, 265] on input "2. Reflects to ensure clarity" at bounding box center [715, 273] width 21 height 16
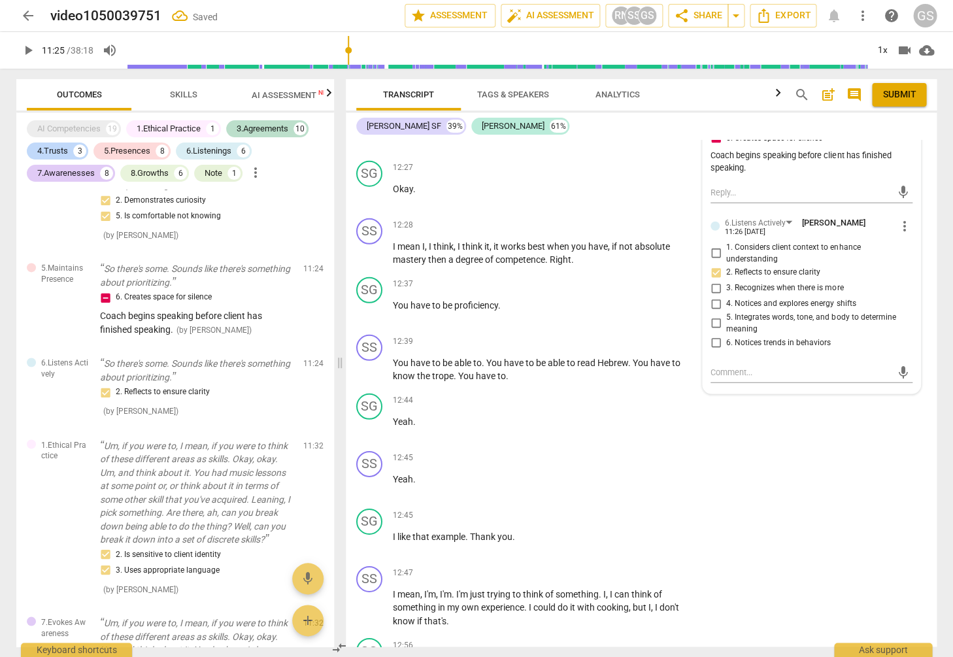
click at [715, 316] on input "5. Integrates words, tone, and body to determine meaning" at bounding box center [715, 324] width 21 height 16
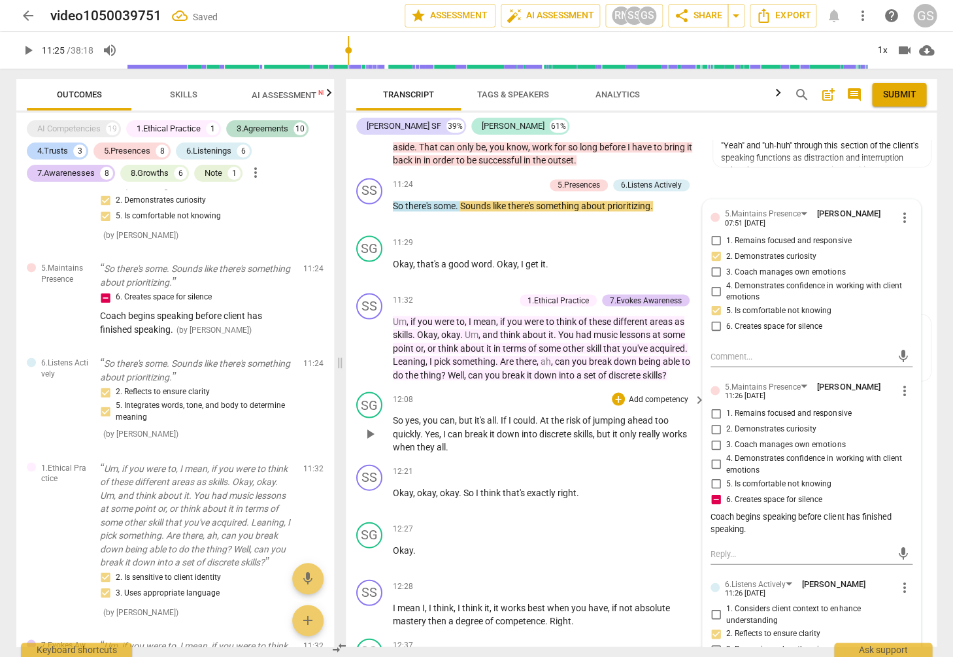
scroll to position [2119, 0]
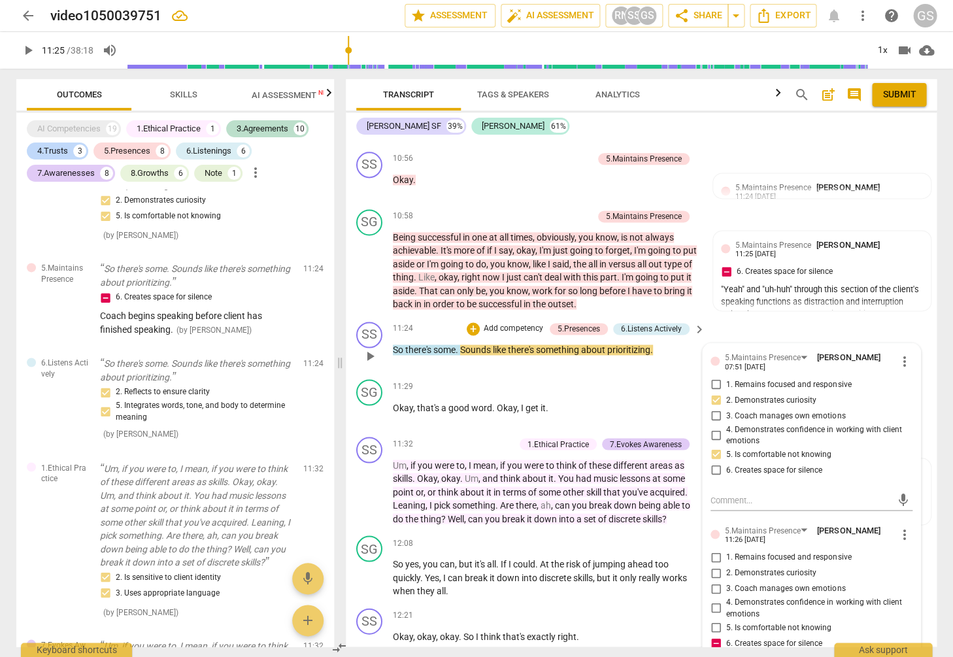
click at [520, 323] on p "Add competency" at bounding box center [513, 329] width 62 height 12
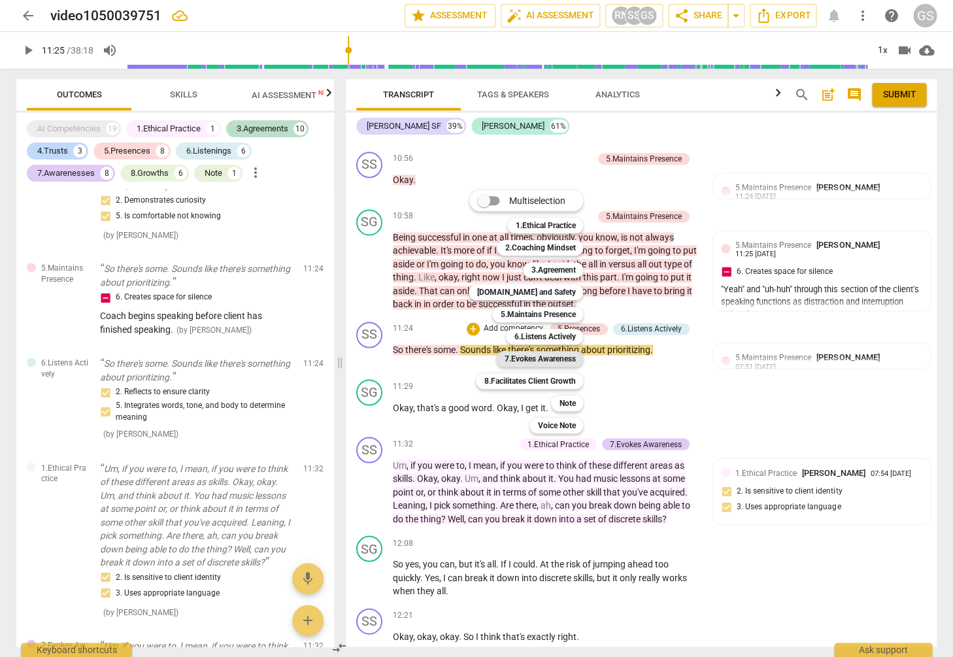
click at [559, 356] on b "7.Evokes Awareness" at bounding box center [539, 359] width 71 height 16
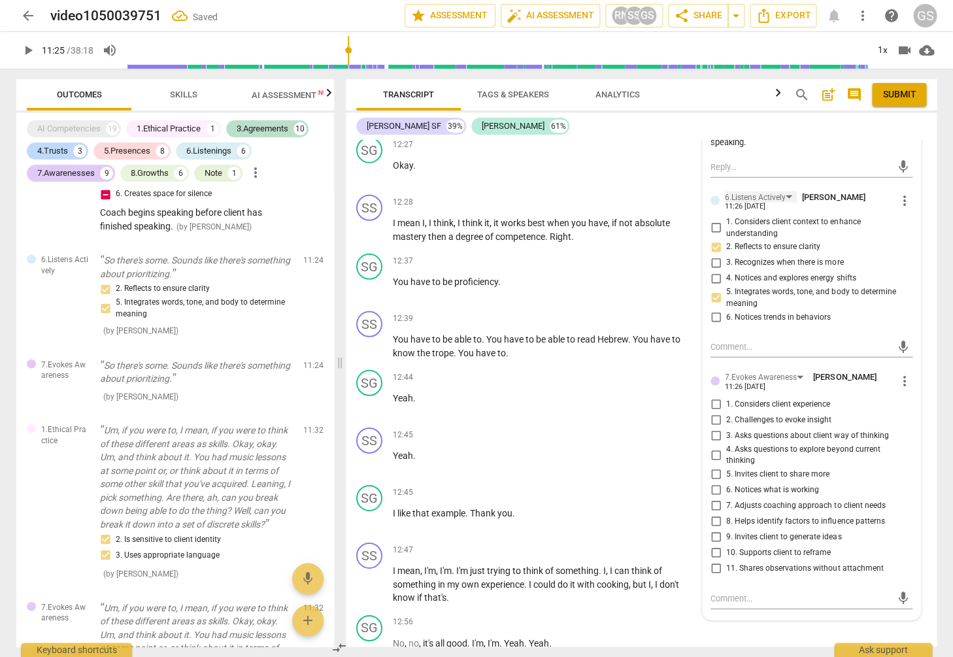
scroll to position [2652, 0]
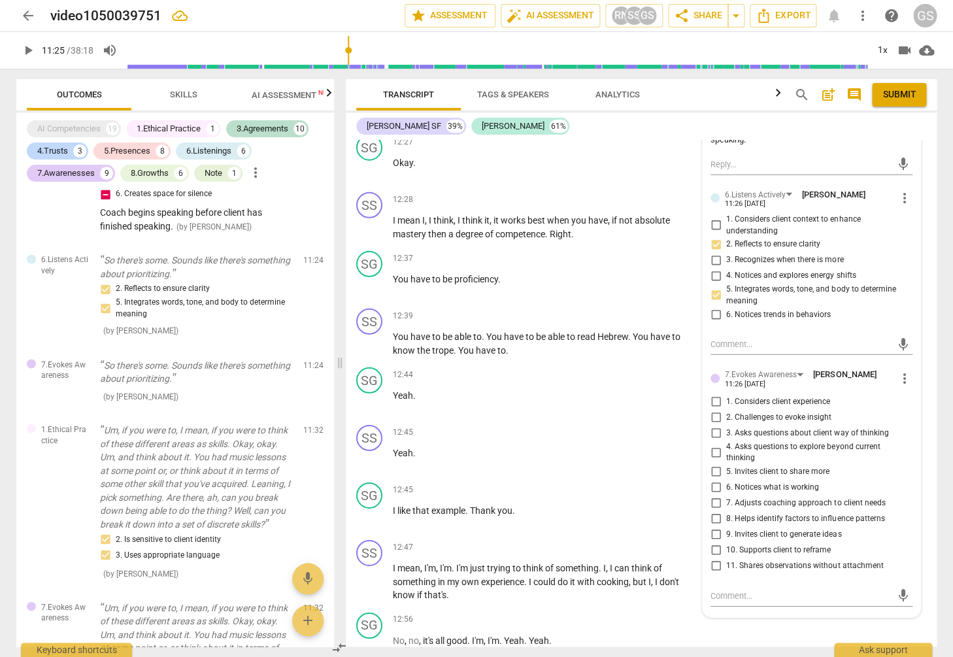
click at [714, 558] on input "11. Shares observations without attachment" at bounding box center [715, 566] width 21 height 16
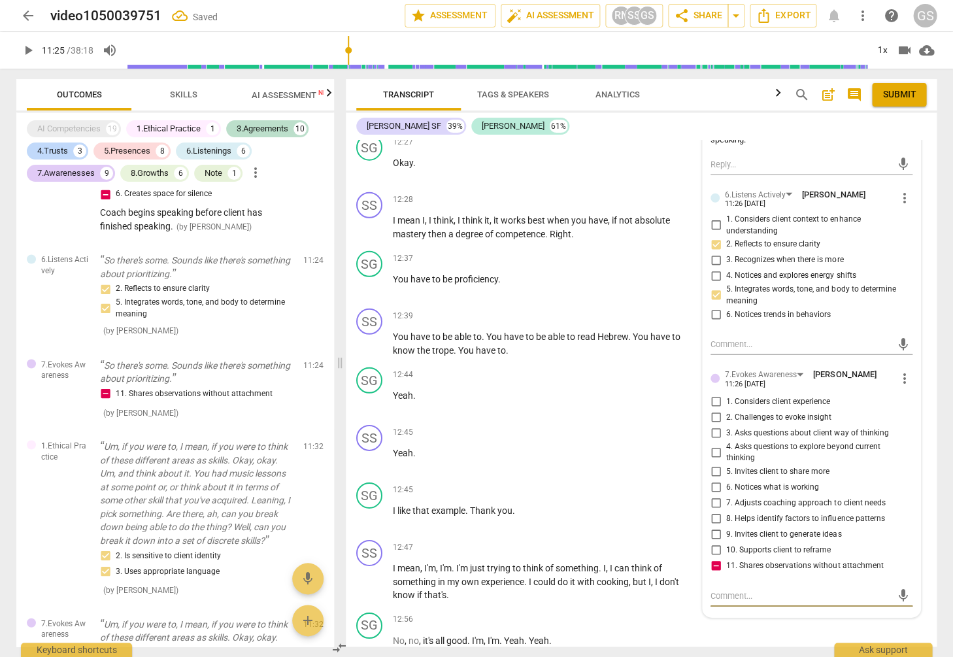
click at [814, 589] on textarea at bounding box center [800, 595] width 181 height 12
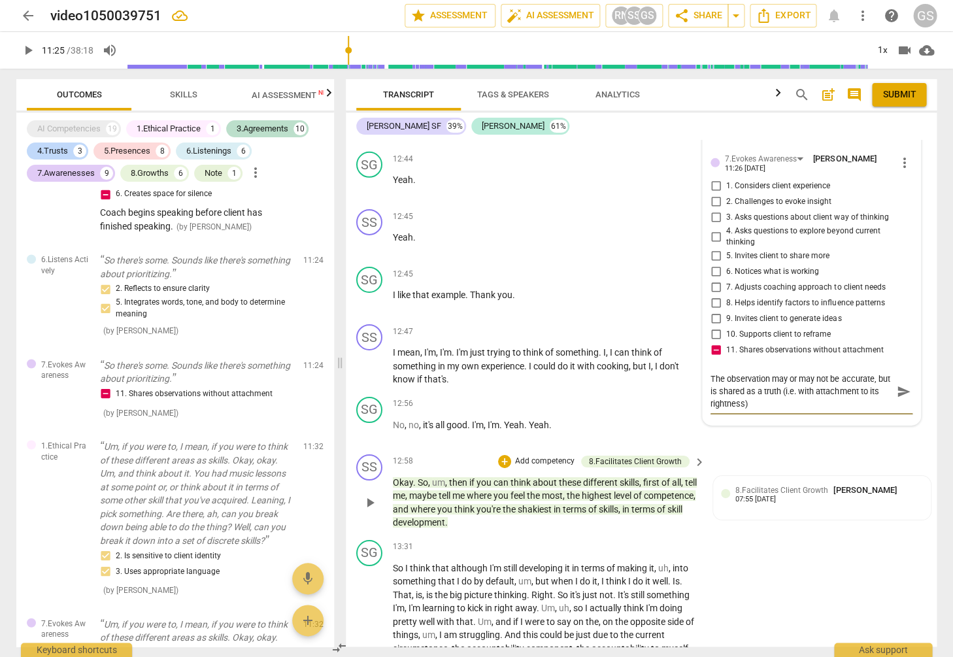
scroll to position [0, 0]
click at [896, 385] on span "send" at bounding box center [903, 392] width 14 height 14
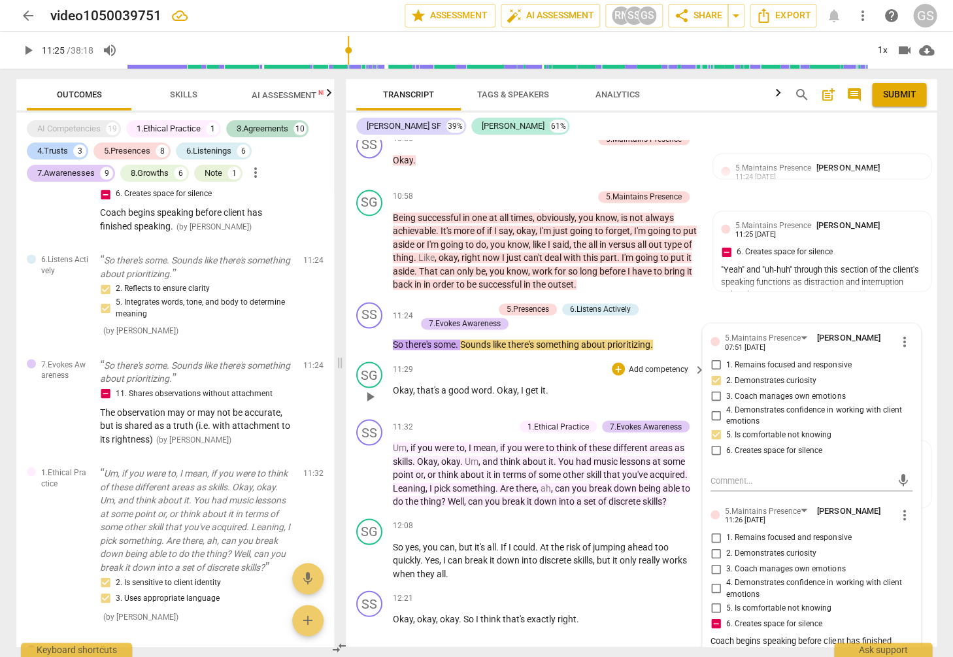
scroll to position [2279, 0]
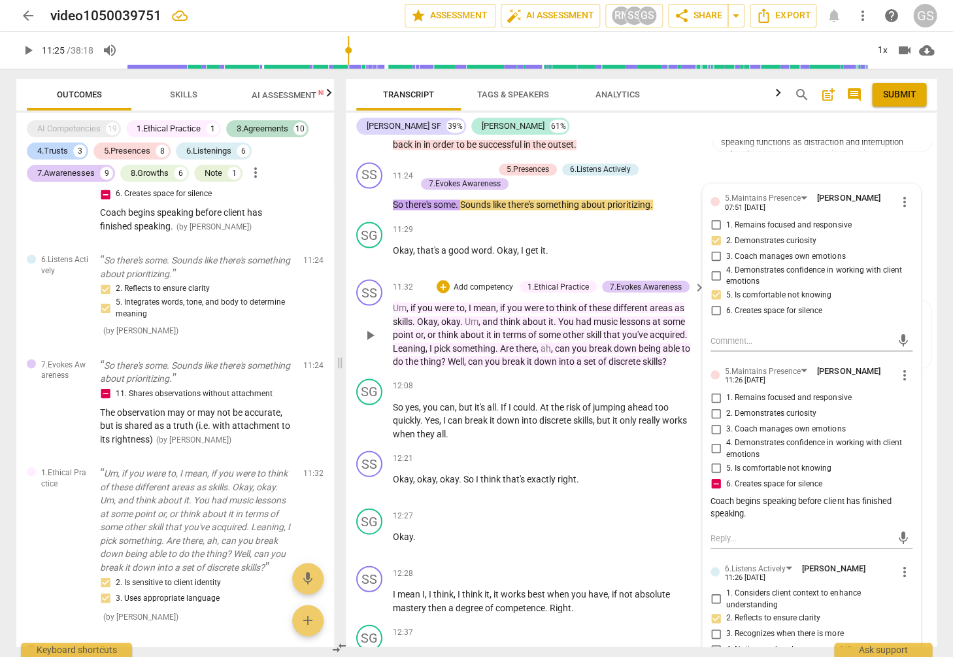
click at [566, 342] on span "can" at bounding box center [563, 347] width 17 height 10
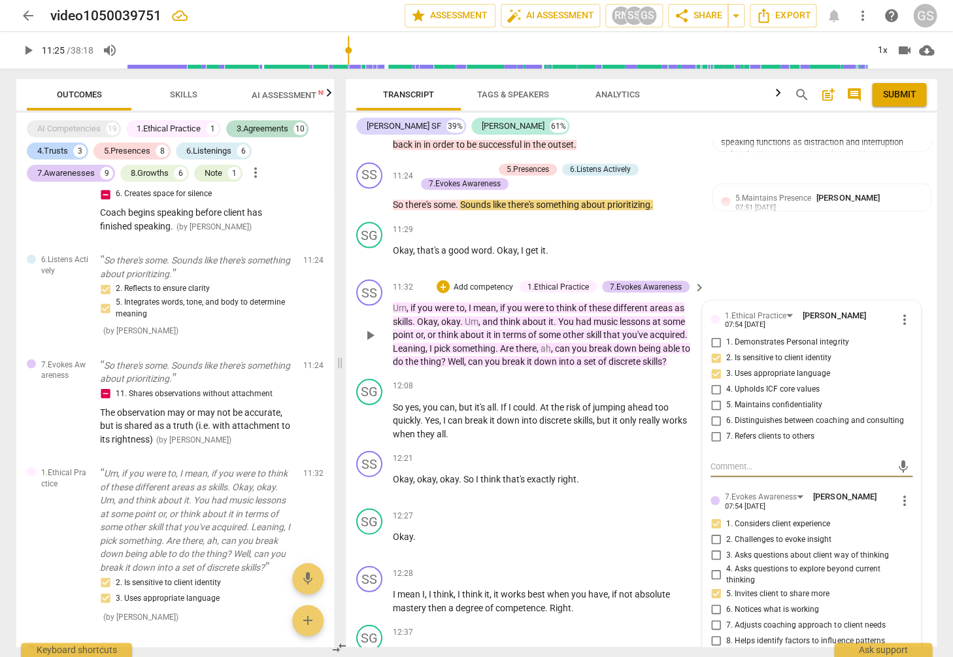
click at [490, 281] on p "Add competency" at bounding box center [483, 287] width 62 height 12
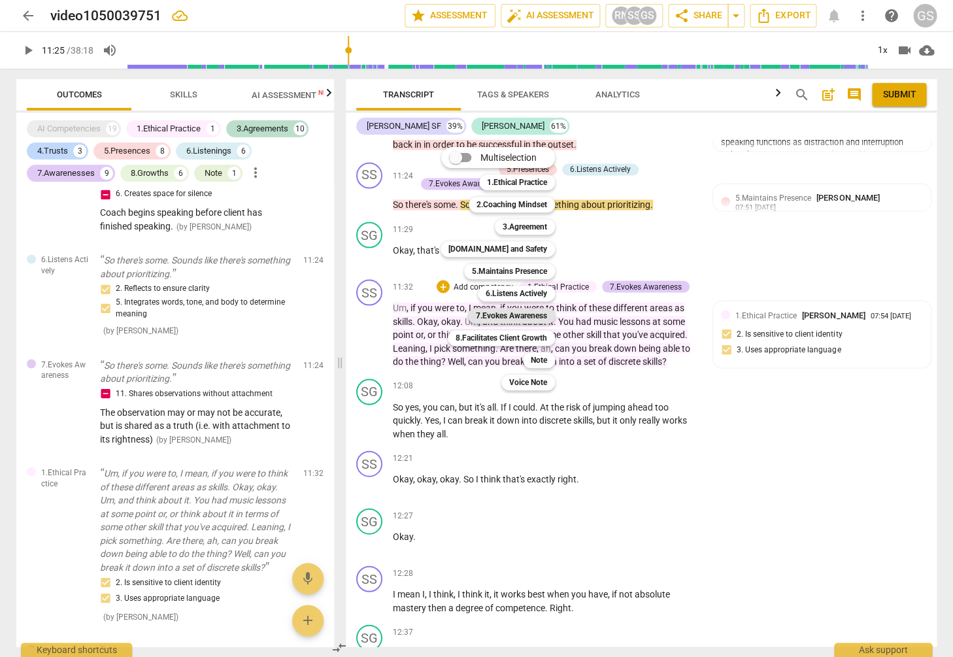
click at [510, 316] on b "7.Evokes Awareness" at bounding box center [511, 316] width 71 height 16
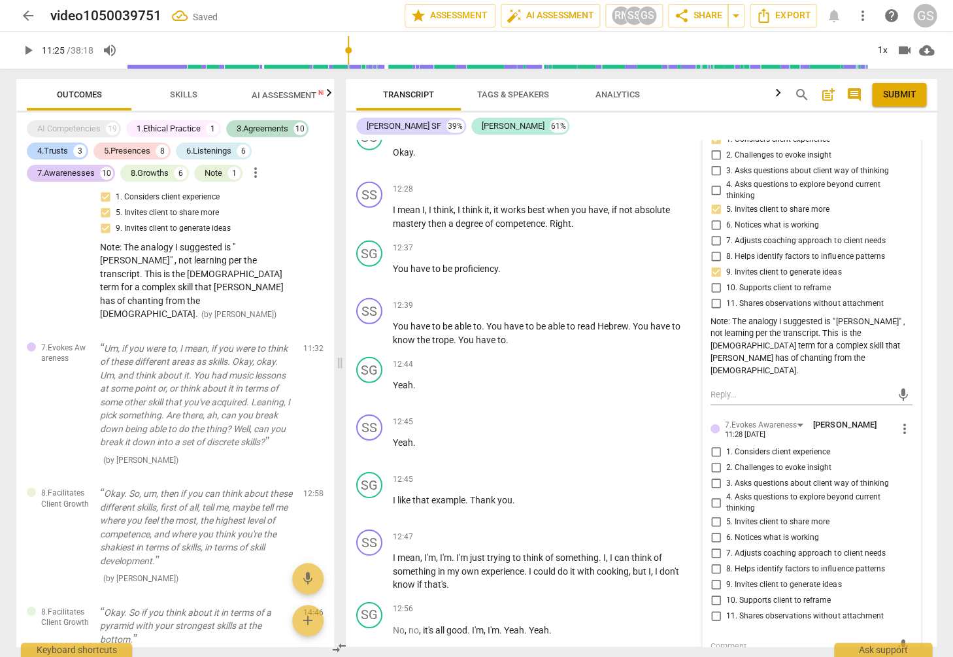
scroll to position [2677, 0]
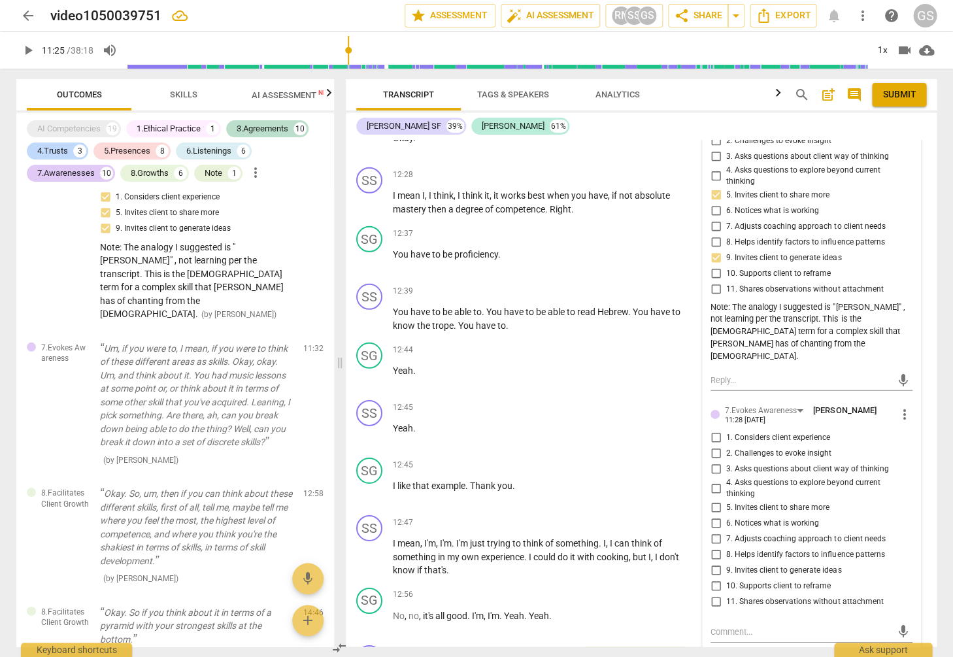
click at [712, 578] on input "10. Supports client to reframe" at bounding box center [715, 586] width 21 height 16
click at [714, 563] on input "9. Invites client to generate ideas" at bounding box center [715, 571] width 21 height 16
click at [714, 430] on input "1. Considers client experience" at bounding box center [715, 438] width 21 height 16
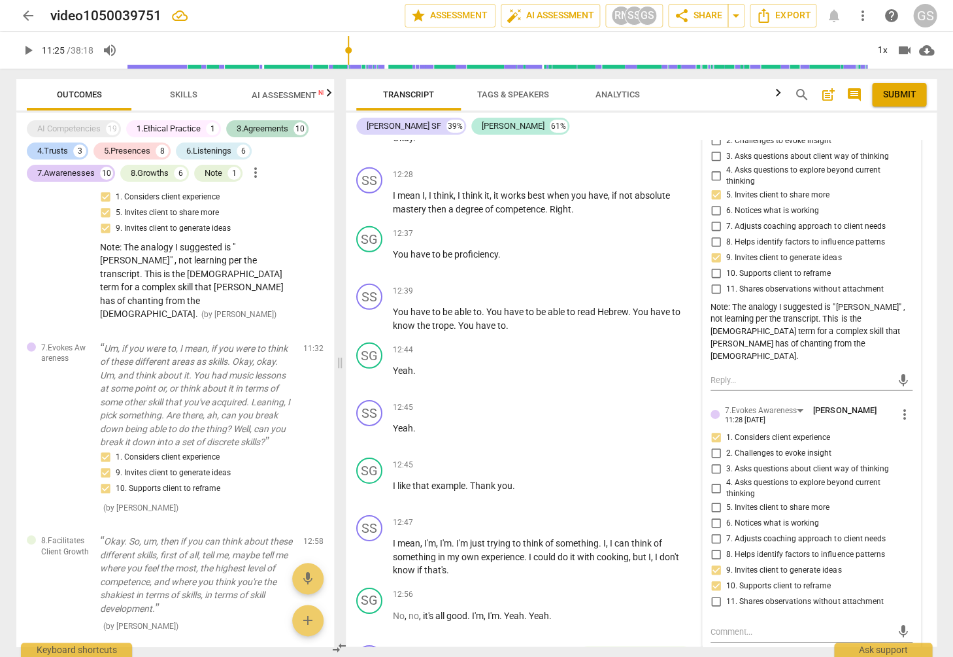
click at [33, 46] on span "play_arrow" at bounding box center [28, 50] width 16 height 16
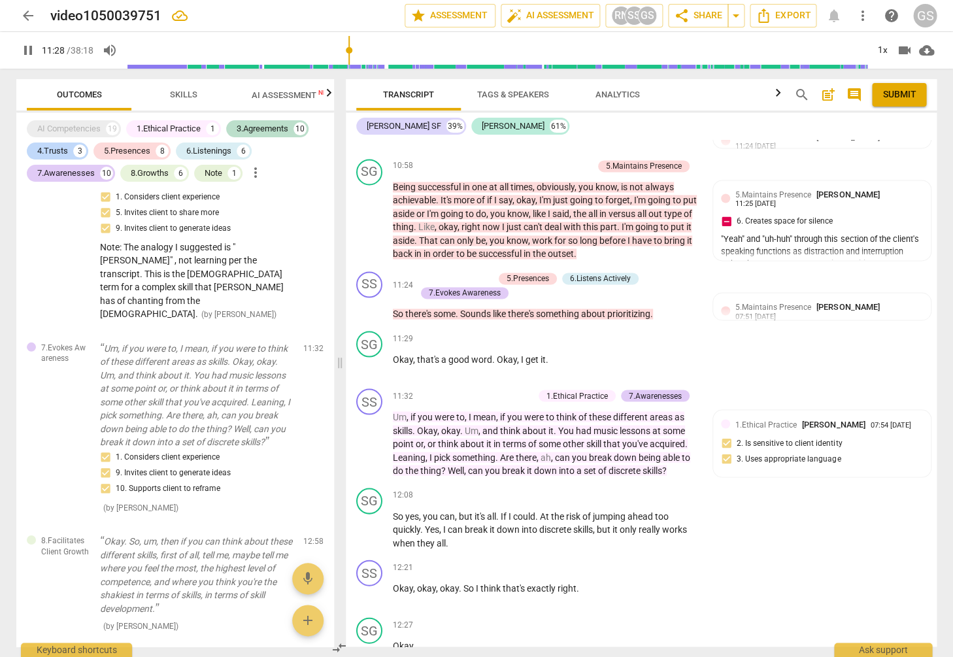
scroll to position [2138, 0]
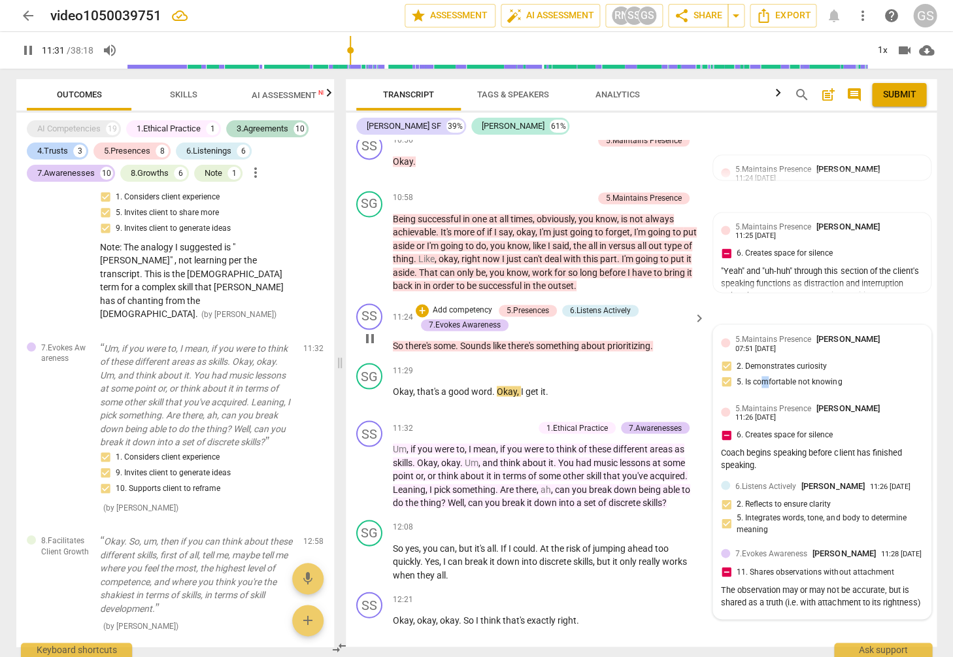
click at [762, 363] on div "5.Maintains Presence [PERSON_NAME] 07:51 [DATE] 2. Demonstrates curiosity 5. Is…" at bounding box center [822, 364] width 202 height 63
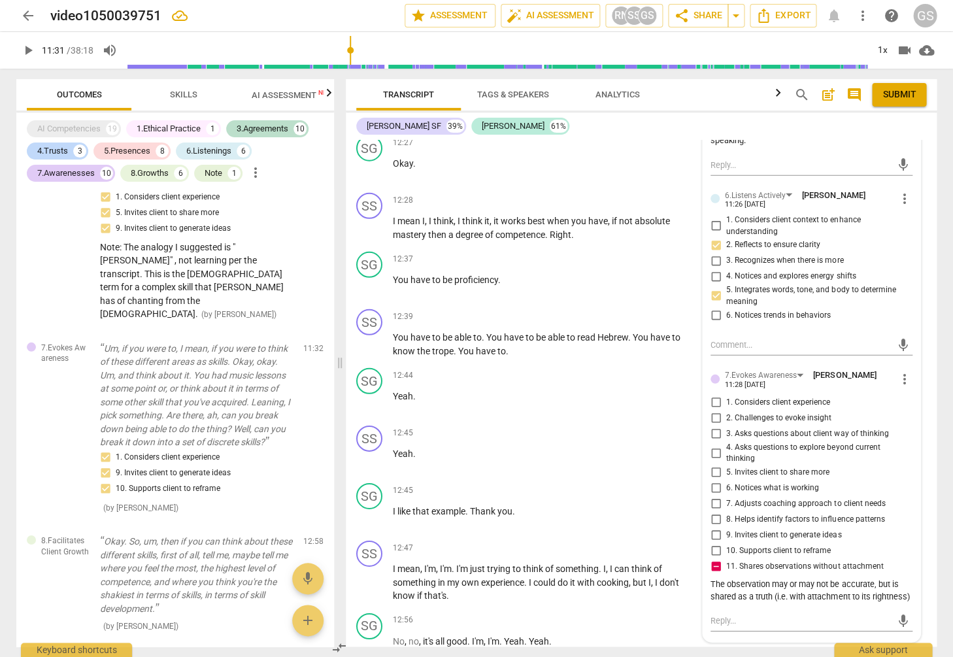
scroll to position [2710, 0]
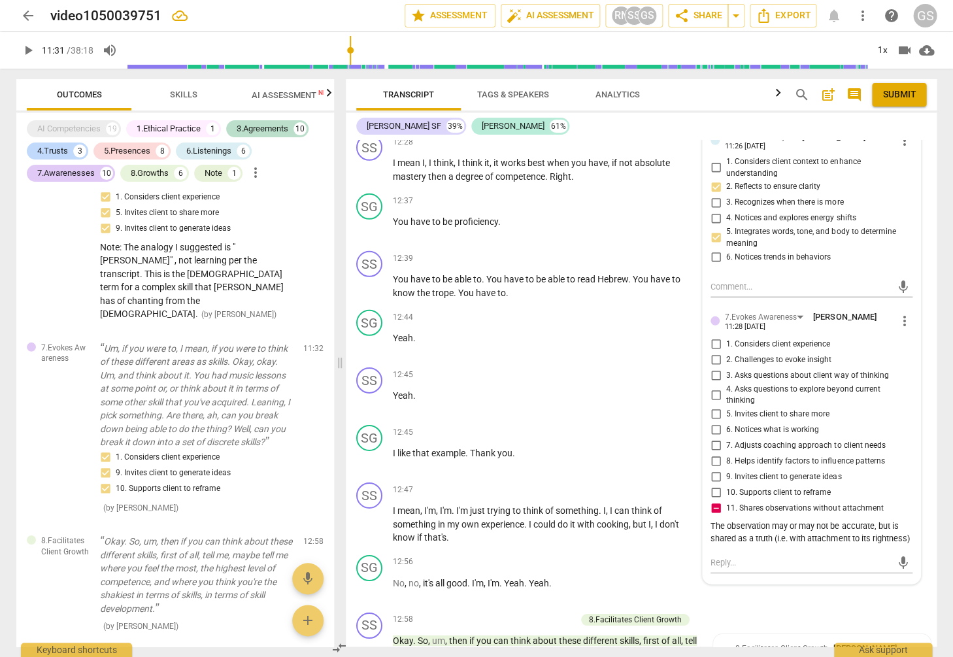
click at [899, 313] on span "more_vert" at bounding box center [905, 321] width 16 height 16
click at [908, 327] on li "Delete" at bounding box center [914, 324] width 45 height 25
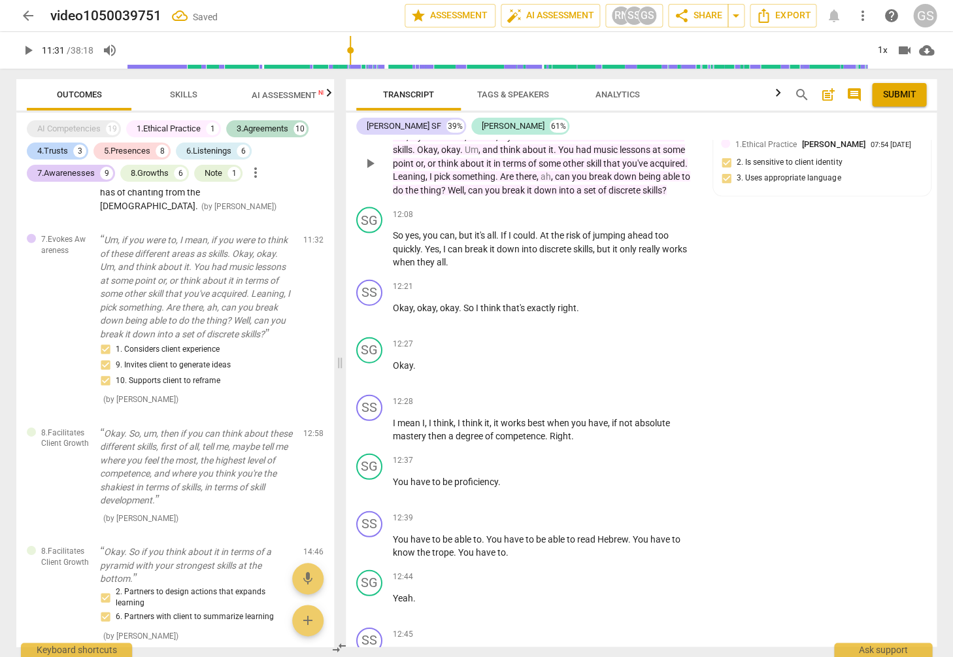
scroll to position [2200, 0]
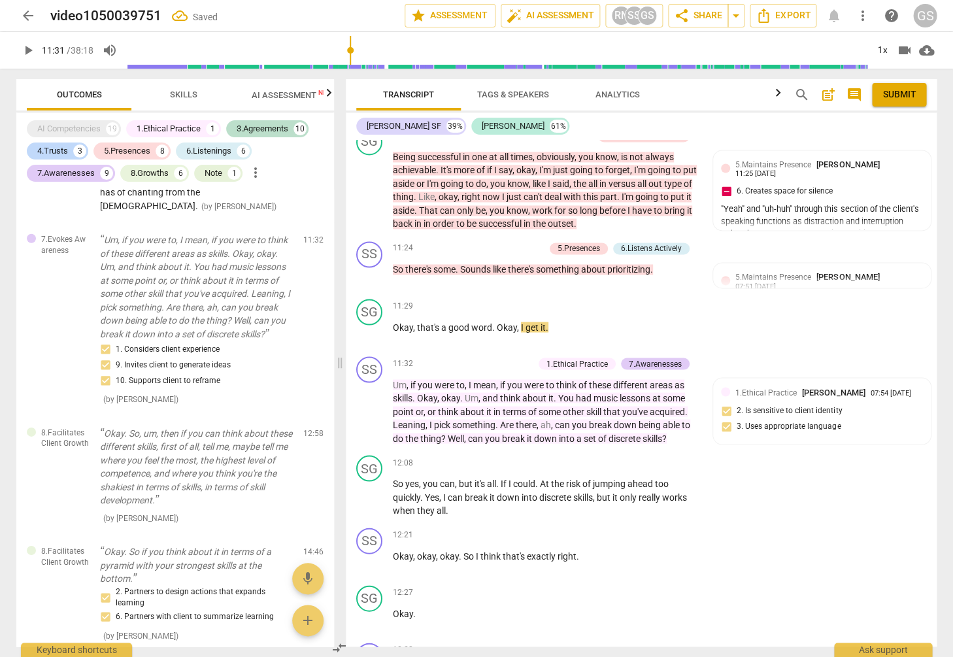
click at [29, 45] on span "play_arrow" at bounding box center [28, 50] width 16 height 16
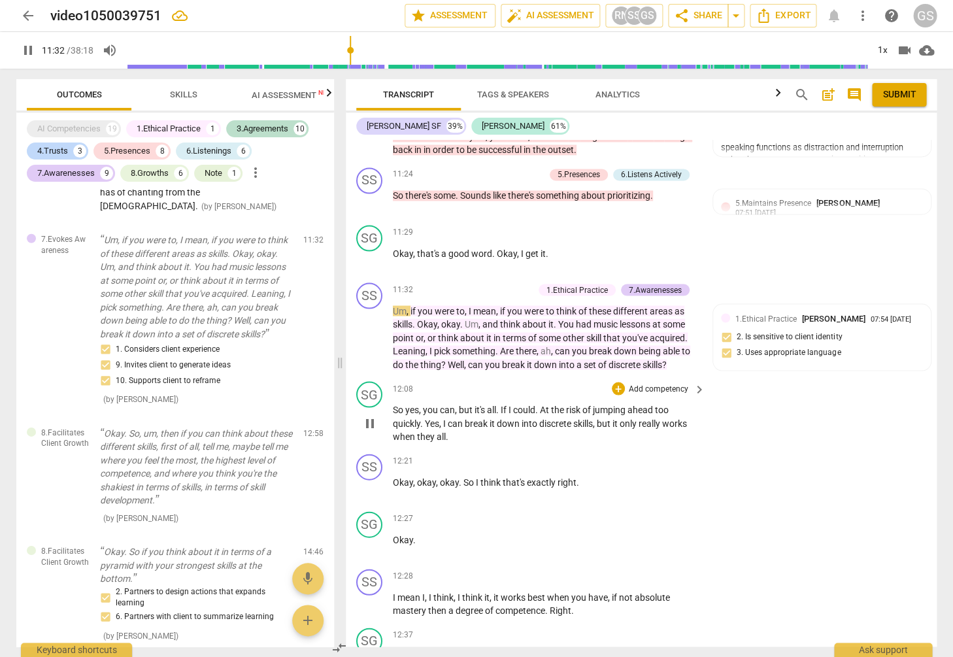
scroll to position [2257, 0]
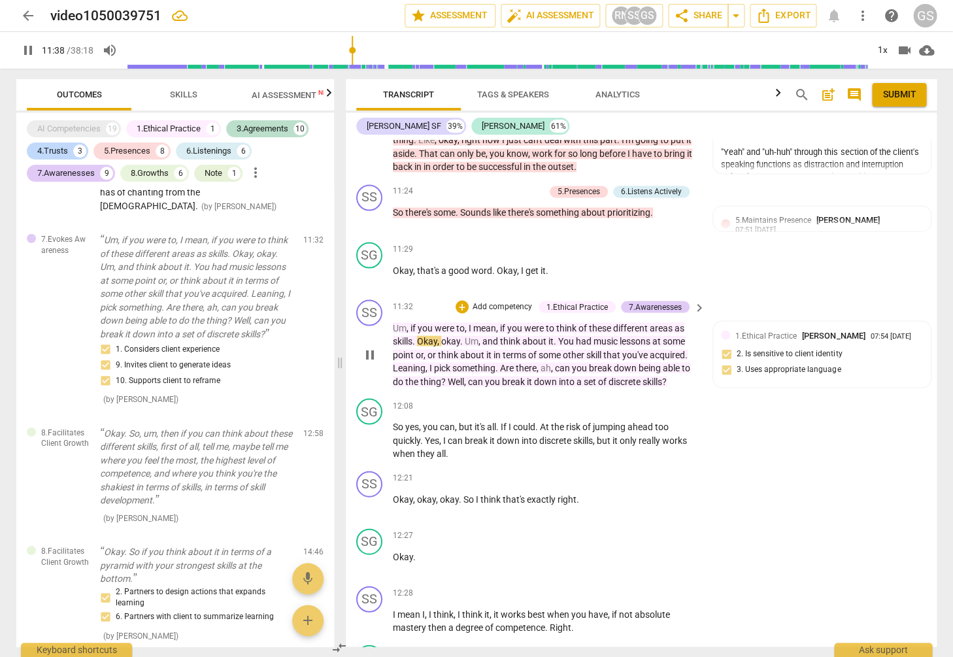
click at [506, 301] on p "Add competency" at bounding box center [502, 307] width 62 height 12
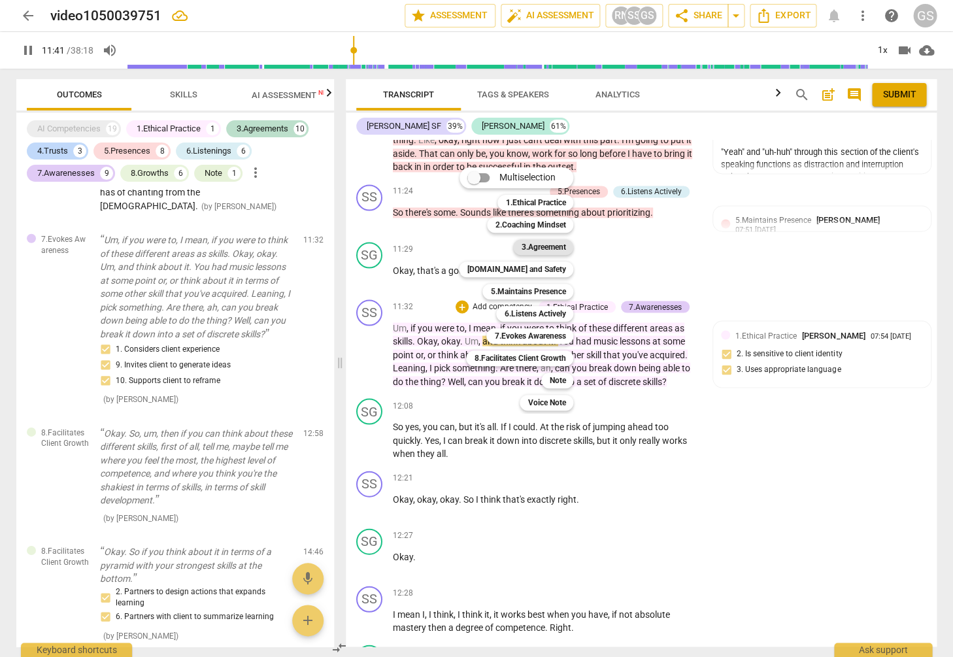
click at [546, 244] on b "3.Agreement" at bounding box center [543, 247] width 44 height 16
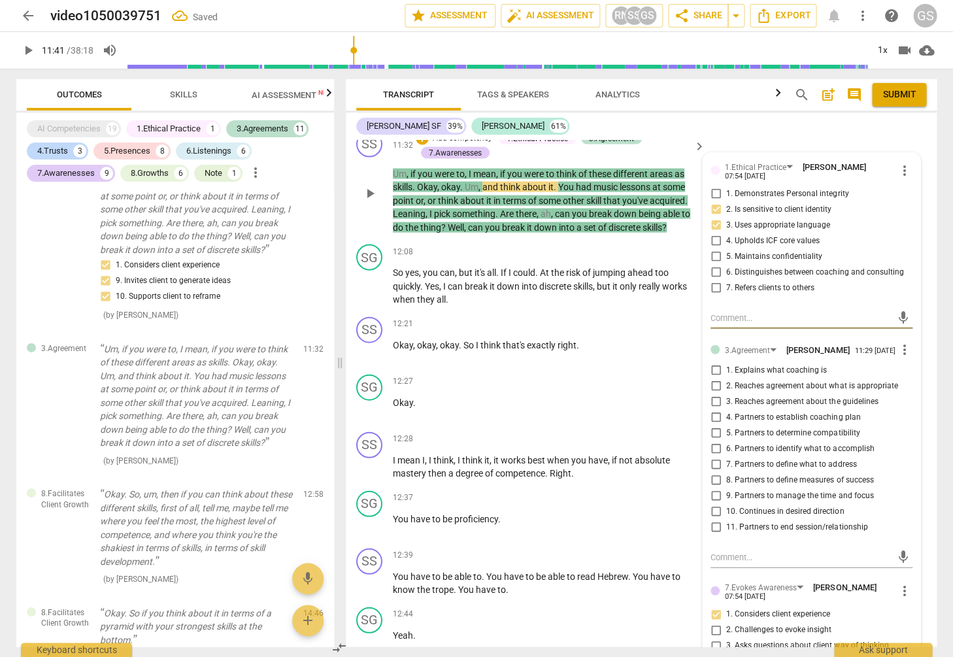
scroll to position [2427, 0]
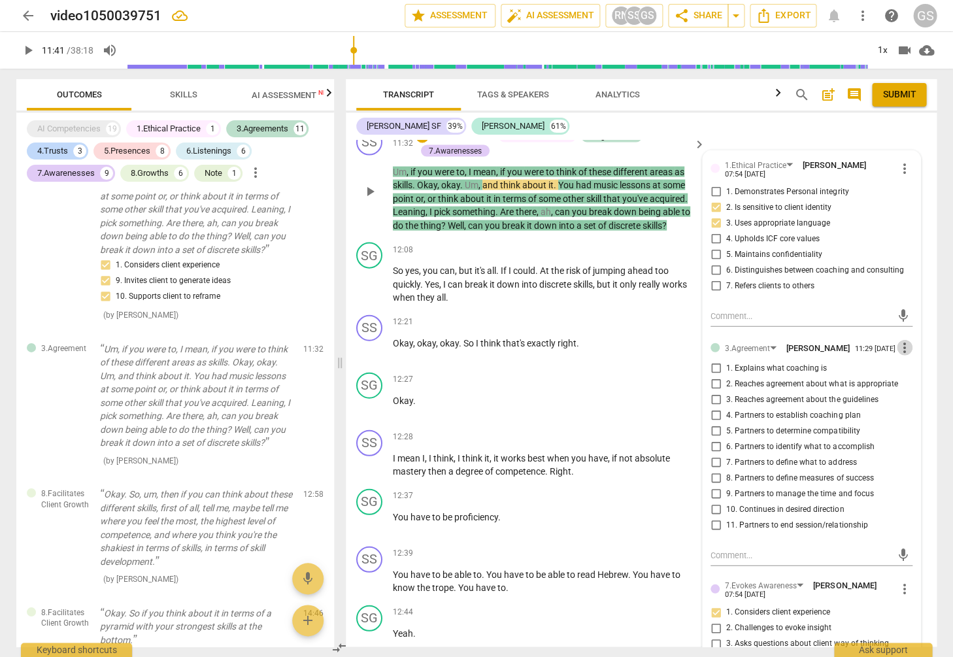
click at [902, 339] on span "more_vert" at bounding box center [905, 347] width 16 height 16
click at [910, 355] on li "Delete" at bounding box center [914, 355] width 45 height 25
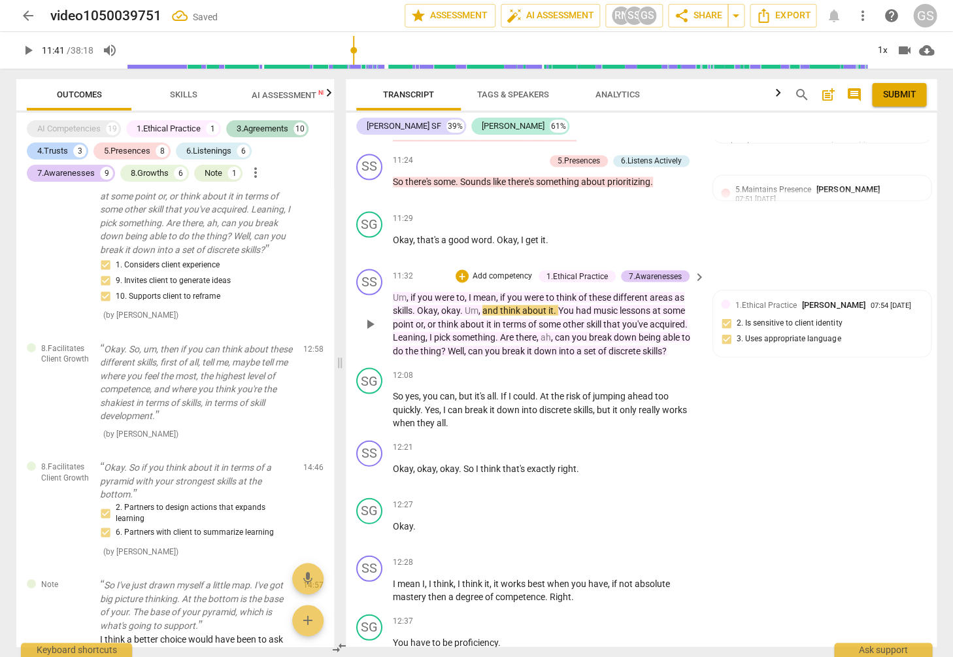
scroll to position [2285, 0]
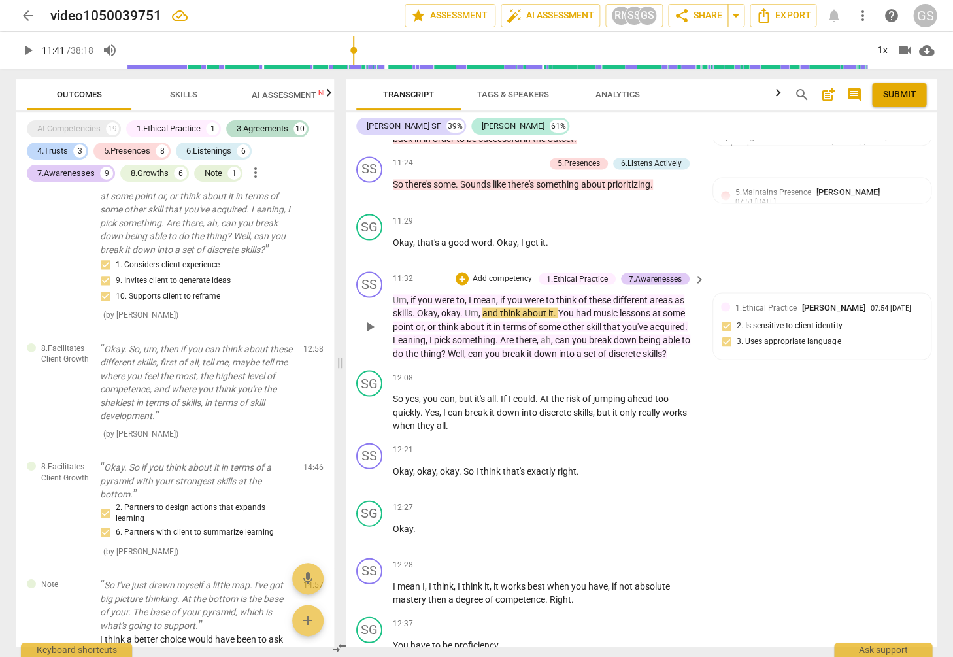
click at [509, 273] on p "Add competency" at bounding box center [502, 279] width 62 height 12
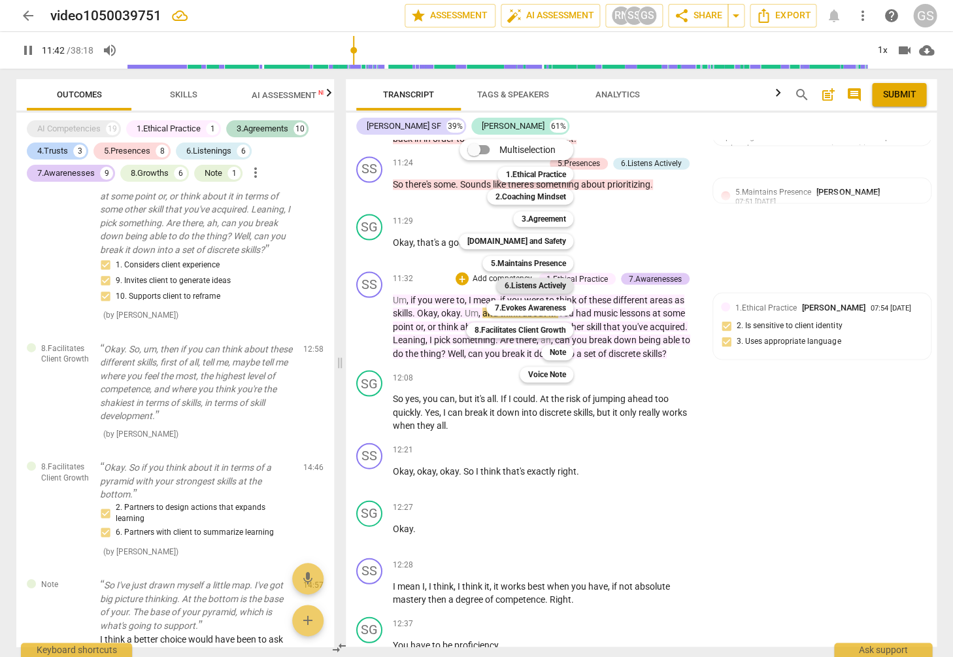
click at [535, 282] on b "6.Listens Actively" at bounding box center [534, 286] width 61 height 16
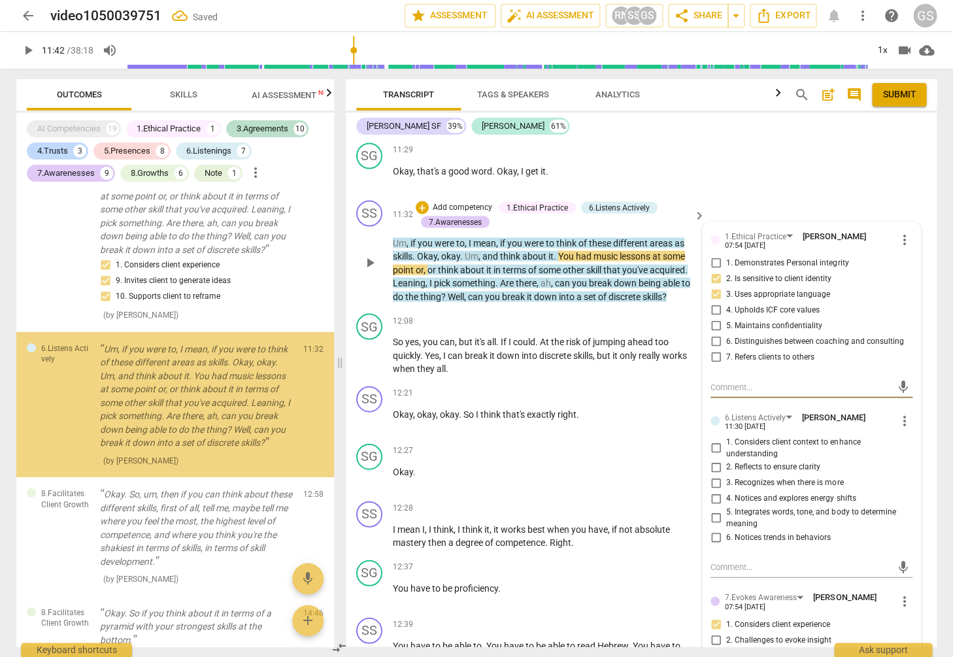
scroll to position [2395, 0]
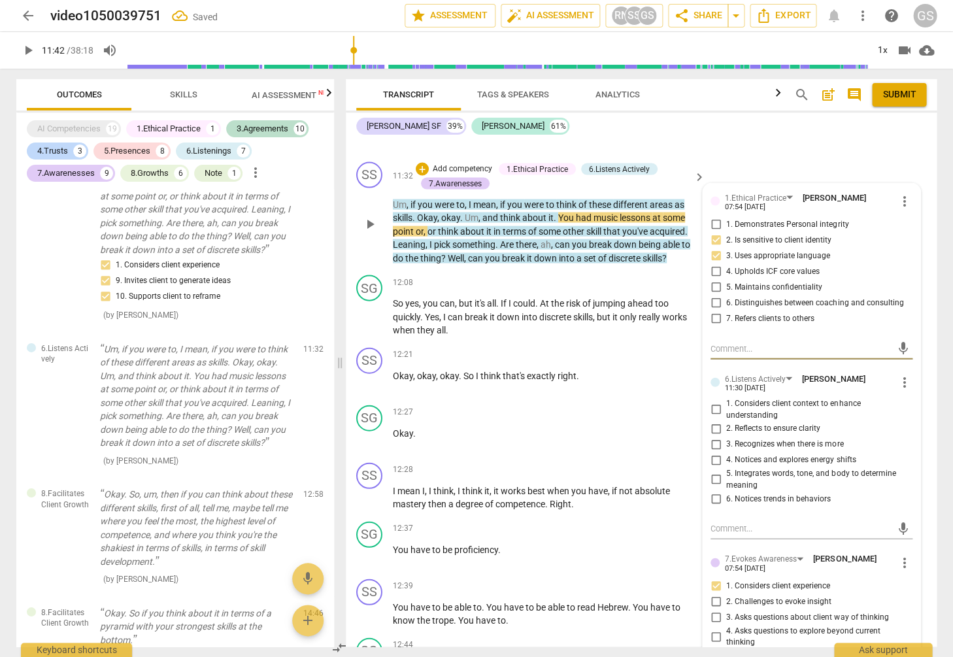
click at [897, 374] on span "more_vert" at bounding box center [905, 382] width 16 height 16
click at [908, 388] on li "Delete" at bounding box center [914, 388] width 45 height 25
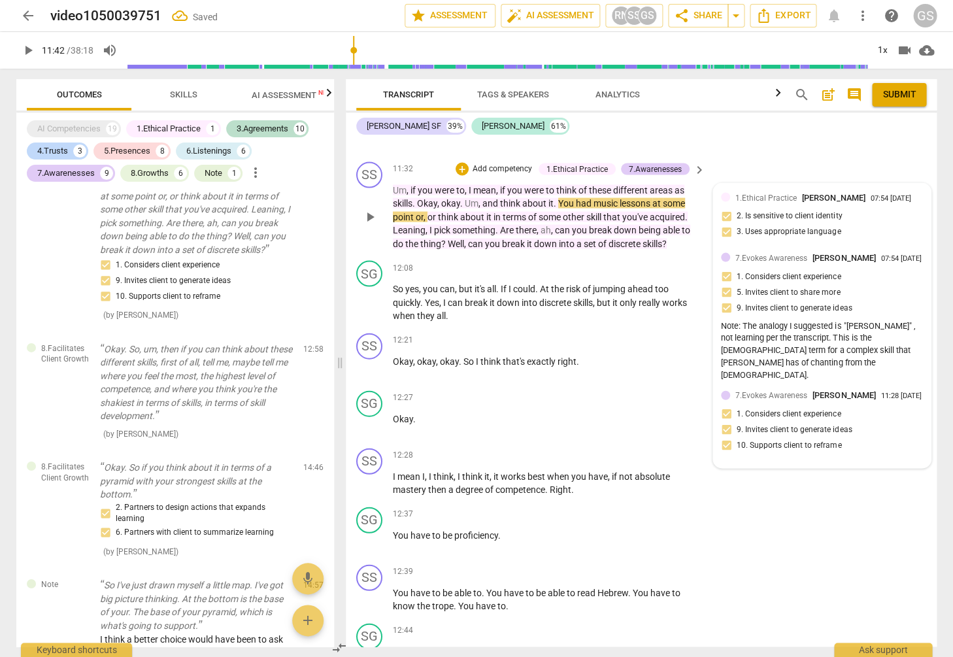
click at [801, 391] on div "7.Evokes Awareness [PERSON_NAME] 11:28 [DATE]" at bounding box center [829, 394] width 188 height 12
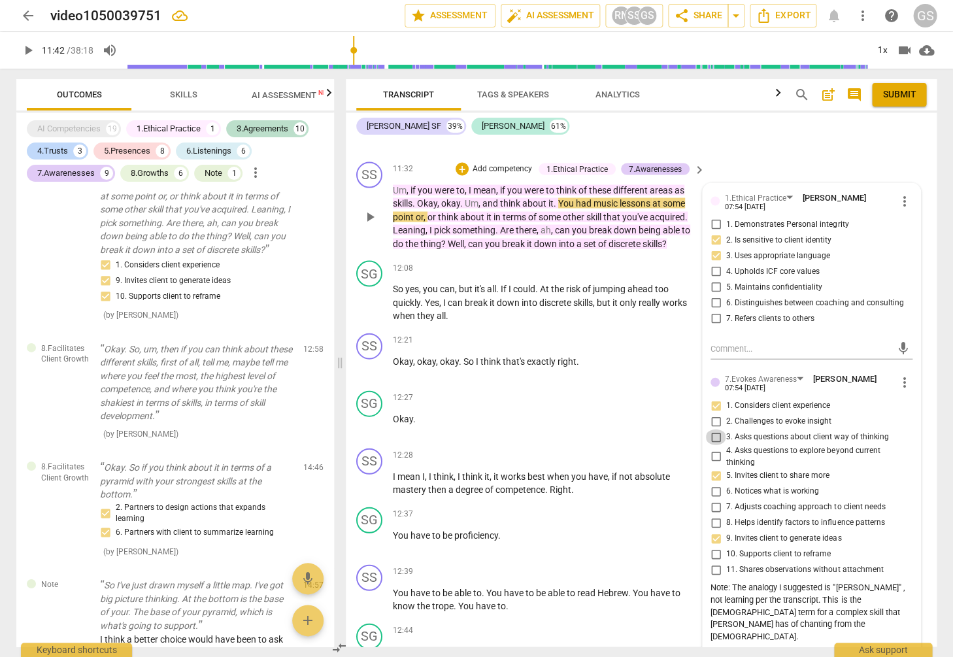
click at [714, 429] on input "3. Asks questions about client way of thinking" at bounding box center [715, 437] width 21 height 16
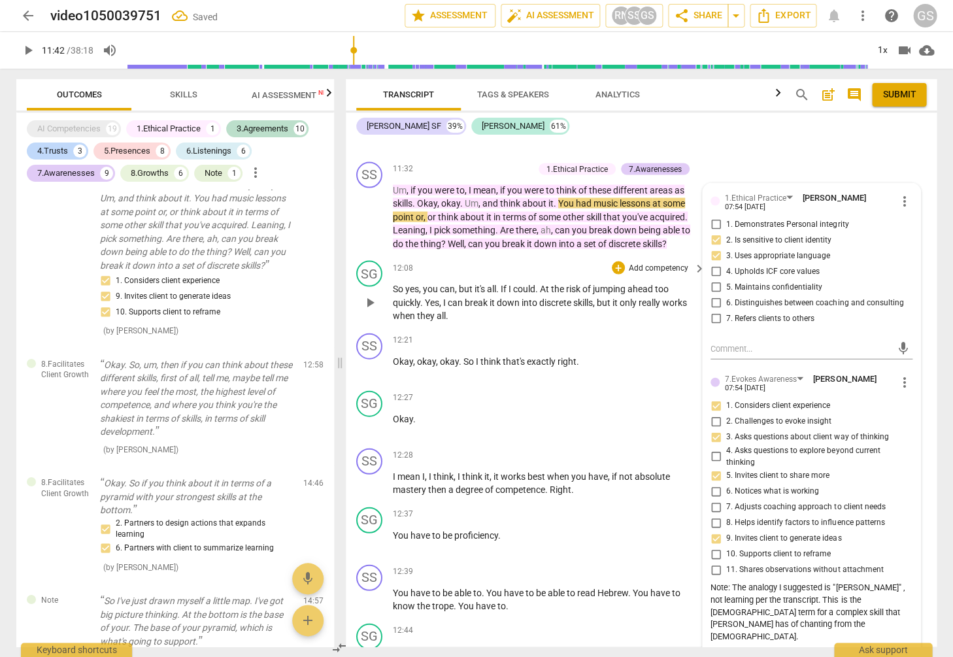
click at [469, 294] on p "So yes , you can , but it's all . If I could . At the risk of jumping ahead too…" at bounding box center [546, 302] width 306 height 41
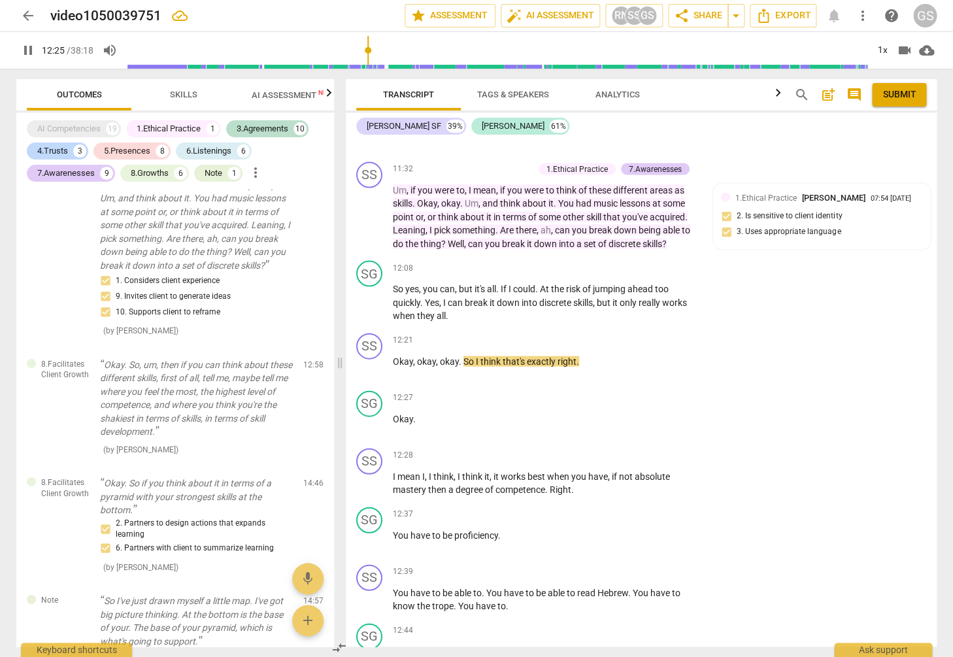
click at [27, 54] on span "pause" at bounding box center [28, 50] width 16 height 16
click at [647, 334] on p "Add competency" at bounding box center [658, 340] width 62 height 12
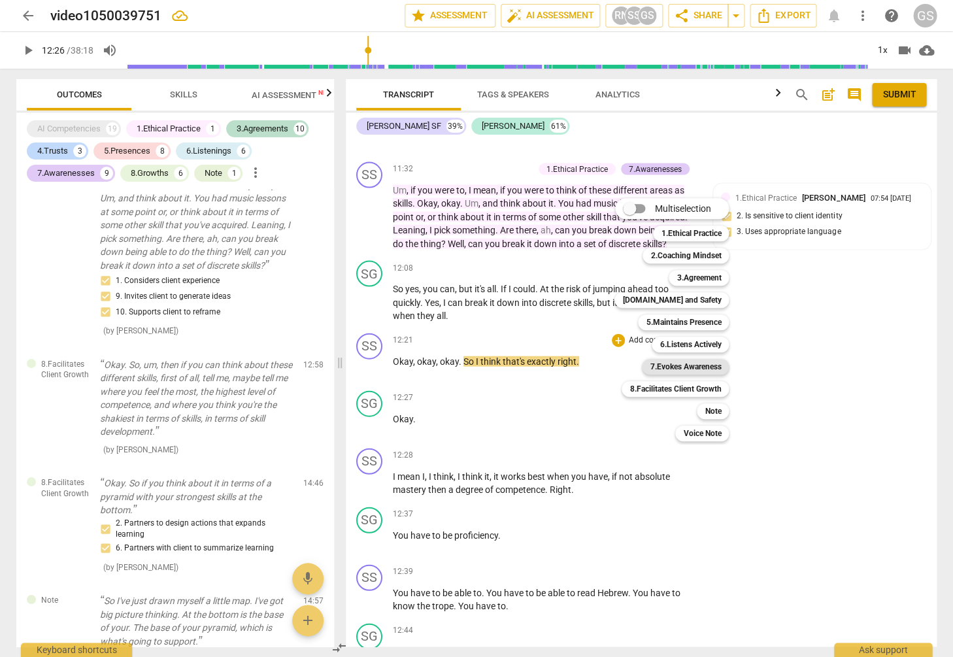
click at [679, 371] on b "7.Evokes Awareness" at bounding box center [685, 367] width 71 height 16
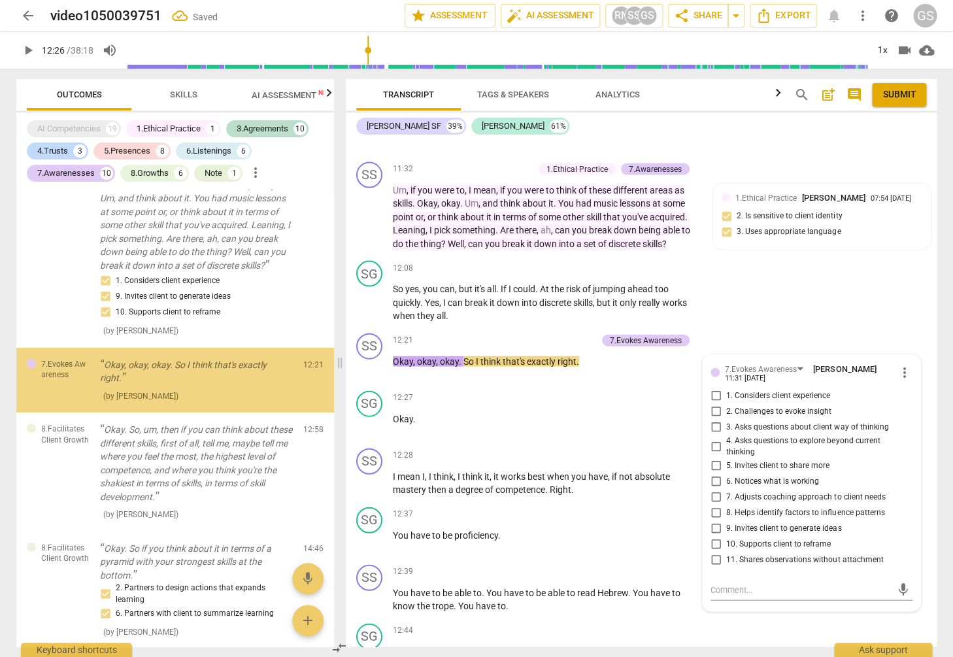
scroll to position [5947, 0]
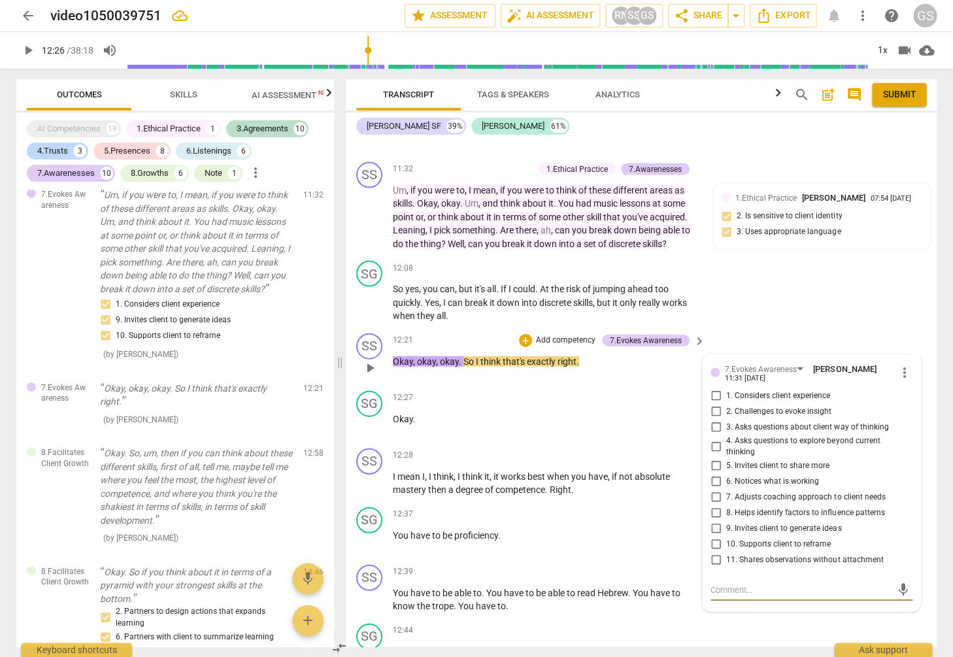
click at [714, 552] on input "11. Shares observations without attachment" at bounding box center [715, 560] width 21 height 16
click at [722, 583] on textarea at bounding box center [800, 589] width 181 height 12
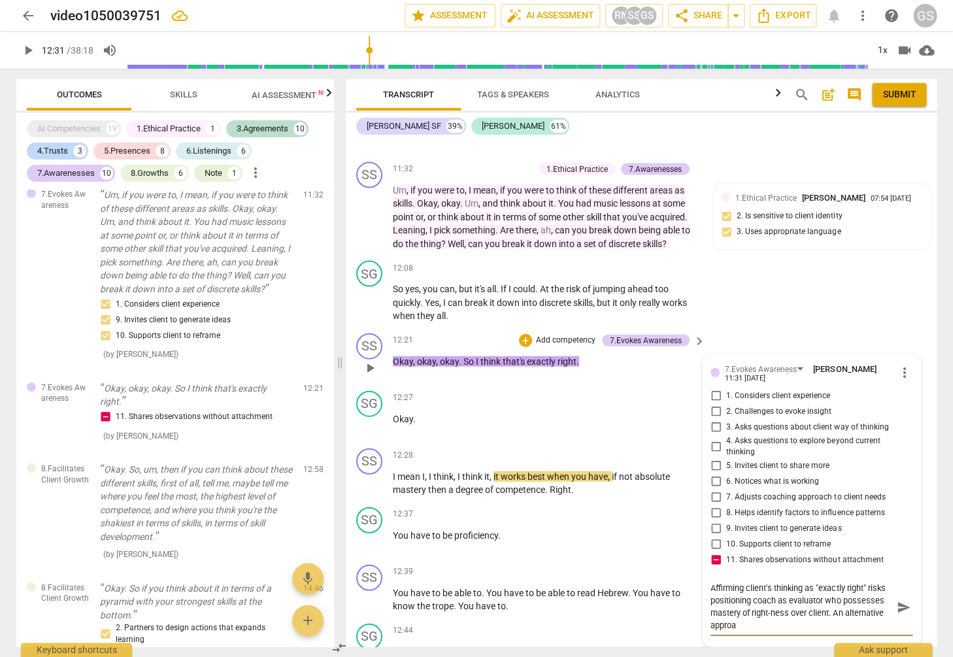
scroll to position [0, 0]
click at [896, 594] on span "send" at bounding box center [903, 601] width 14 height 14
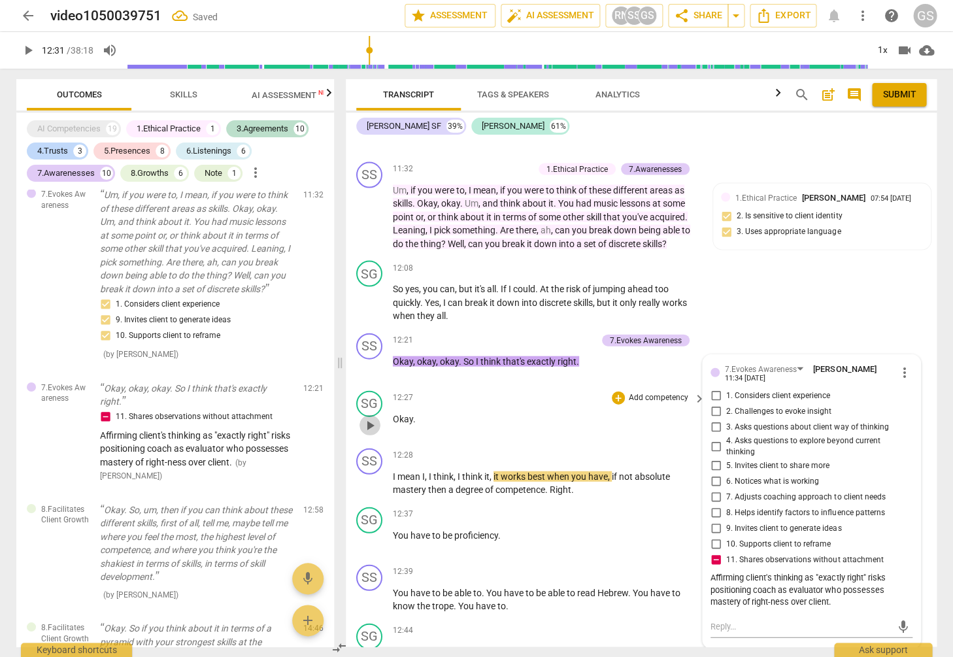
click at [370, 417] on span "play_arrow" at bounding box center [370, 425] width 16 height 16
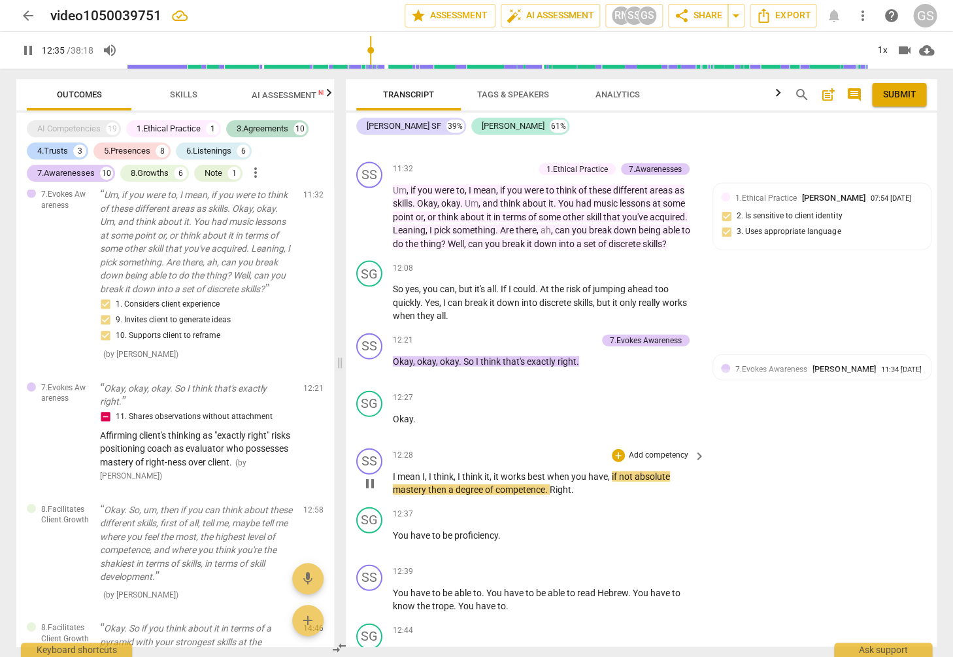
click at [645, 449] on p "Add competency" at bounding box center [658, 455] width 62 height 12
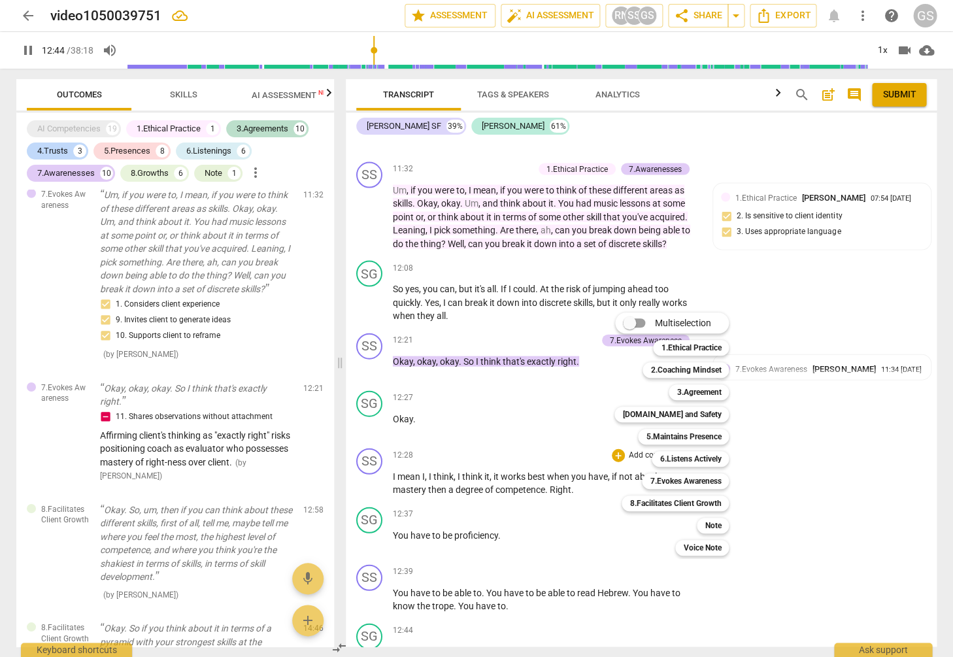
click at [31, 50] on div at bounding box center [476, 328] width 953 height 657
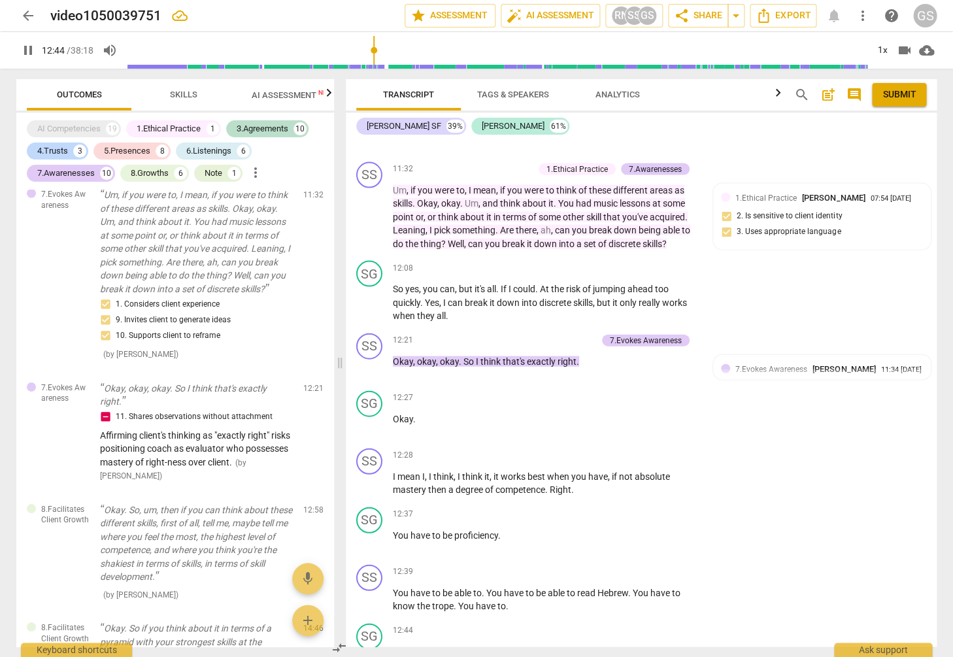
click at [26, 51] on span "pause" at bounding box center [28, 50] width 16 height 16
click at [646, 449] on p "Add competency" at bounding box center [658, 455] width 62 height 12
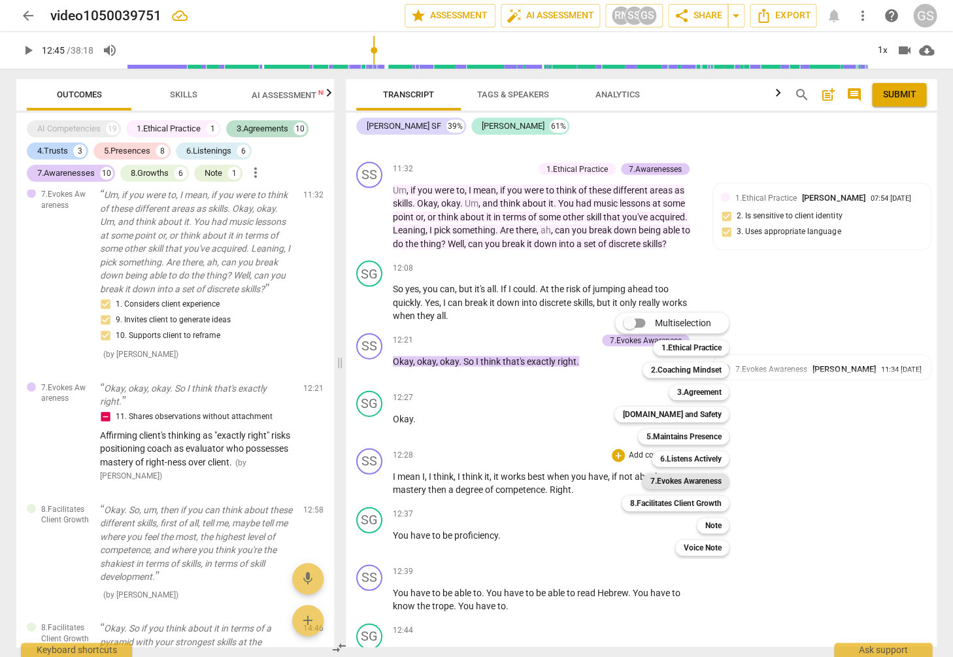
click at [690, 483] on b "7.Evokes Awareness" at bounding box center [685, 481] width 71 height 16
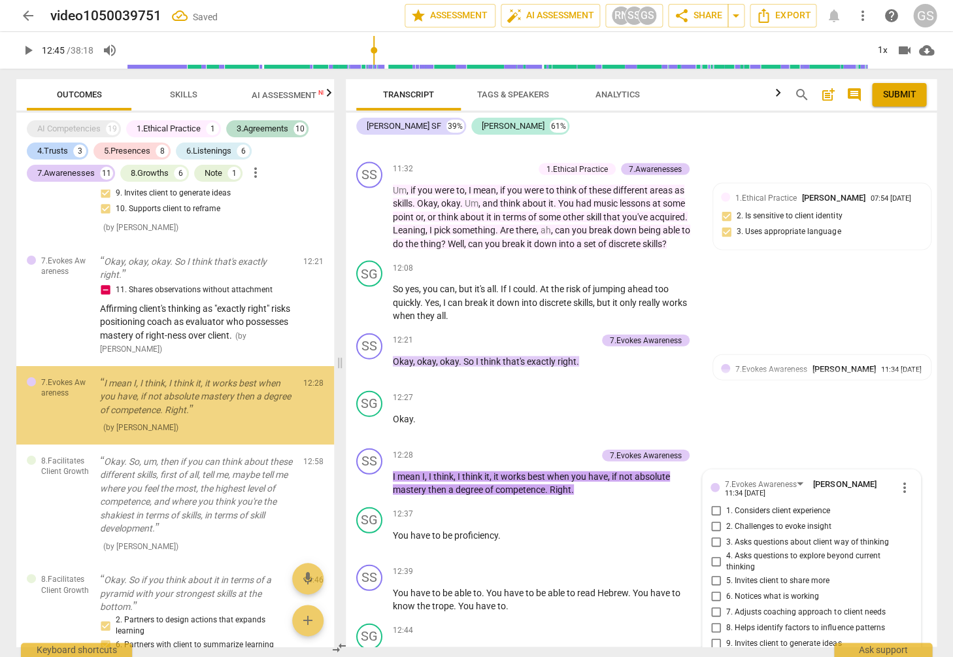
scroll to position [2684, 0]
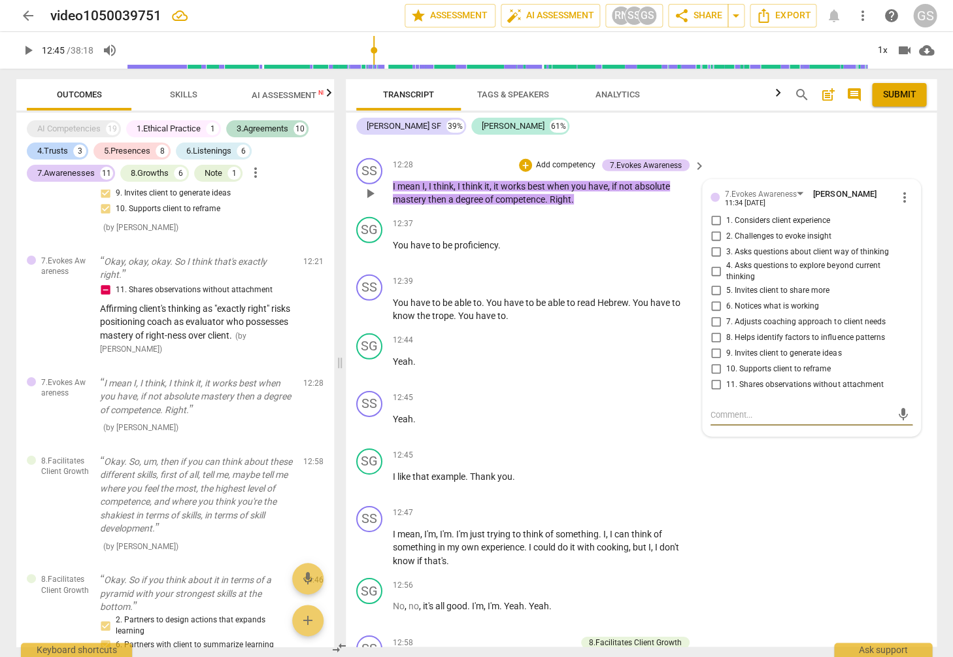
click at [714, 377] on input "11. Shares observations without attachment" at bounding box center [715, 385] width 21 height 16
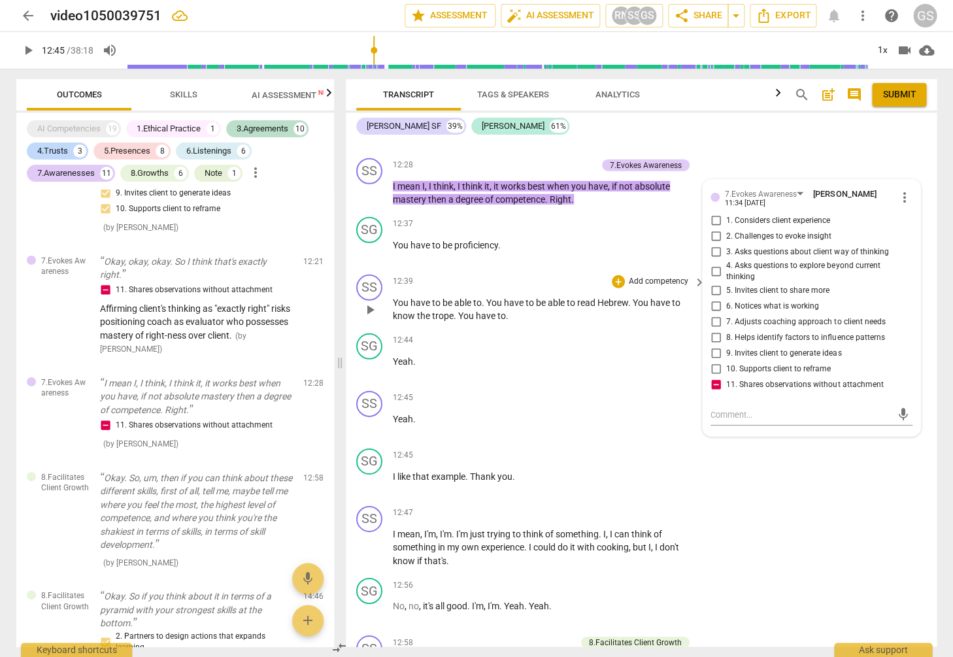
click at [652, 276] on p "Add competency" at bounding box center [658, 282] width 62 height 12
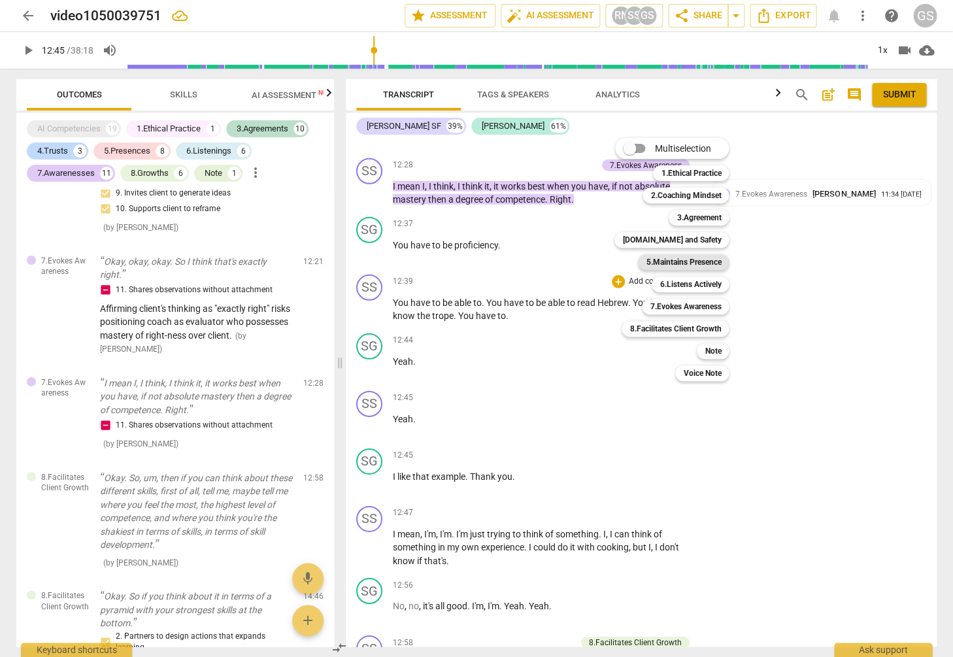
click at [688, 265] on b "5.Maintains Presence" at bounding box center [683, 262] width 75 height 16
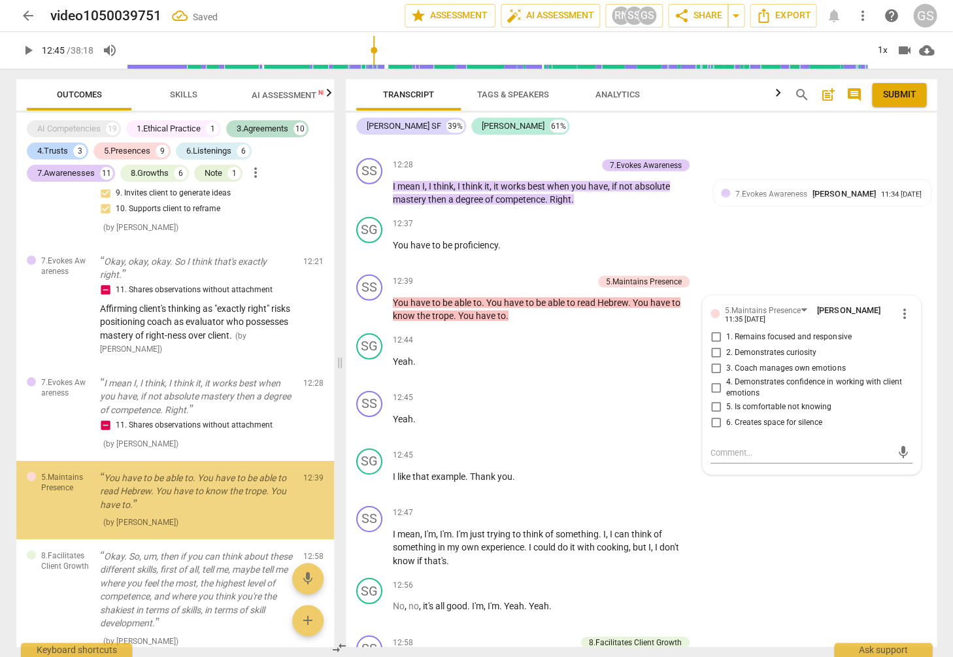
scroll to position [6166, 0]
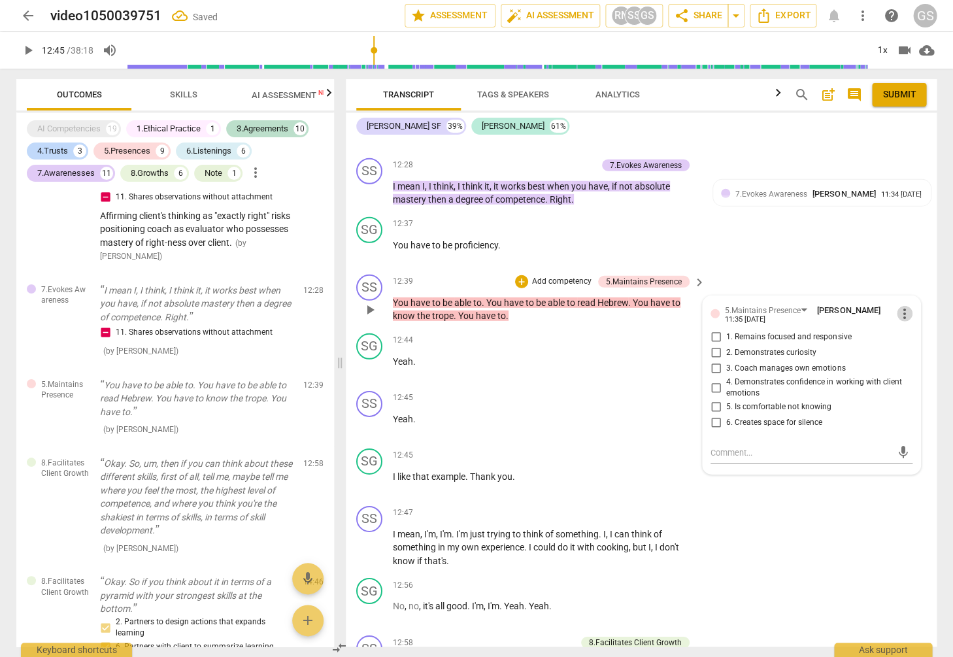
click at [902, 306] on span "more_vert" at bounding box center [905, 314] width 16 height 16
click at [908, 316] on li "Delete" at bounding box center [914, 316] width 45 height 25
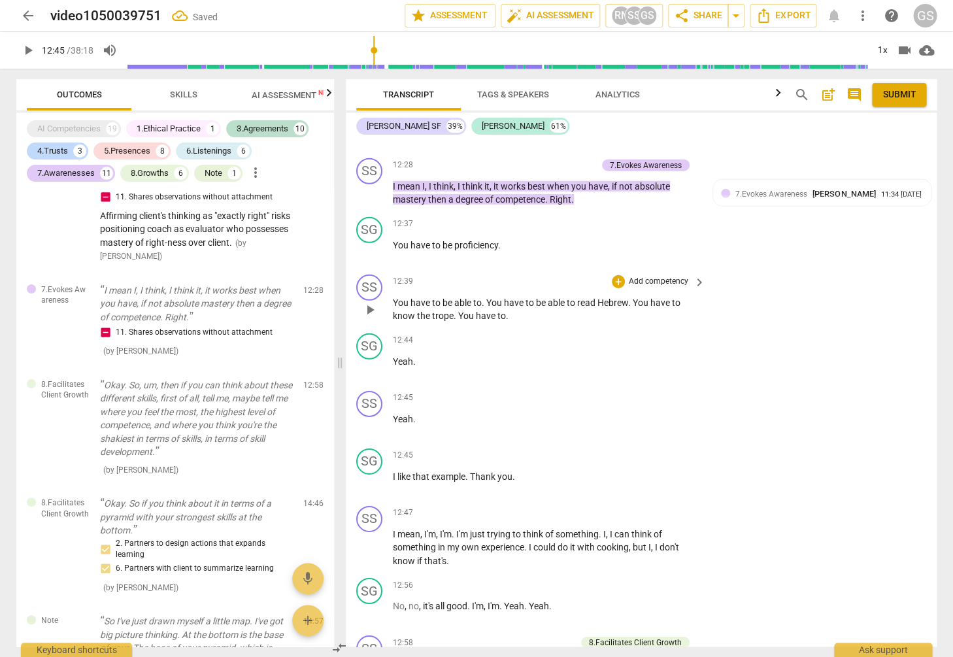
click at [635, 276] on p "Add competency" at bounding box center [658, 282] width 62 height 12
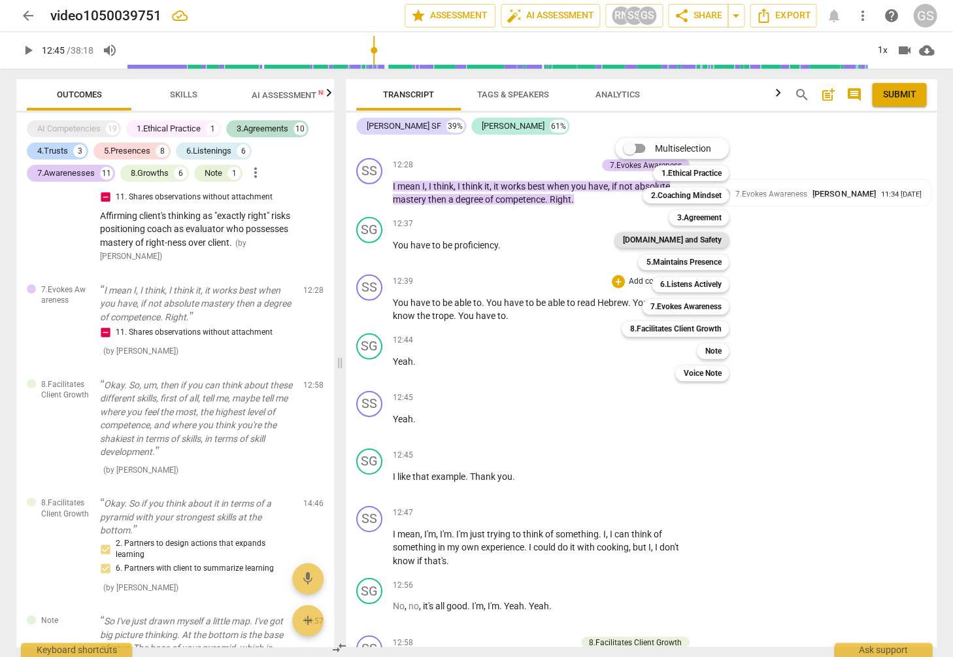
click at [678, 241] on b "[DOMAIN_NAME] and Safety" at bounding box center [671, 240] width 99 height 16
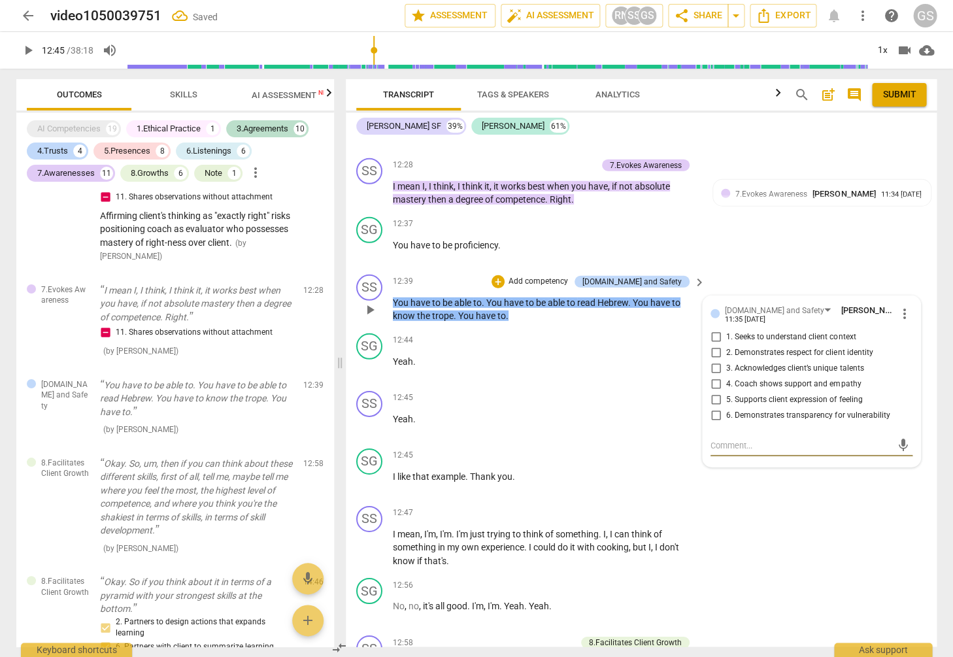
click at [716, 345] on input "2. Demonstrates respect for client identity" at bounding box center [715, 353] width 21 height 16
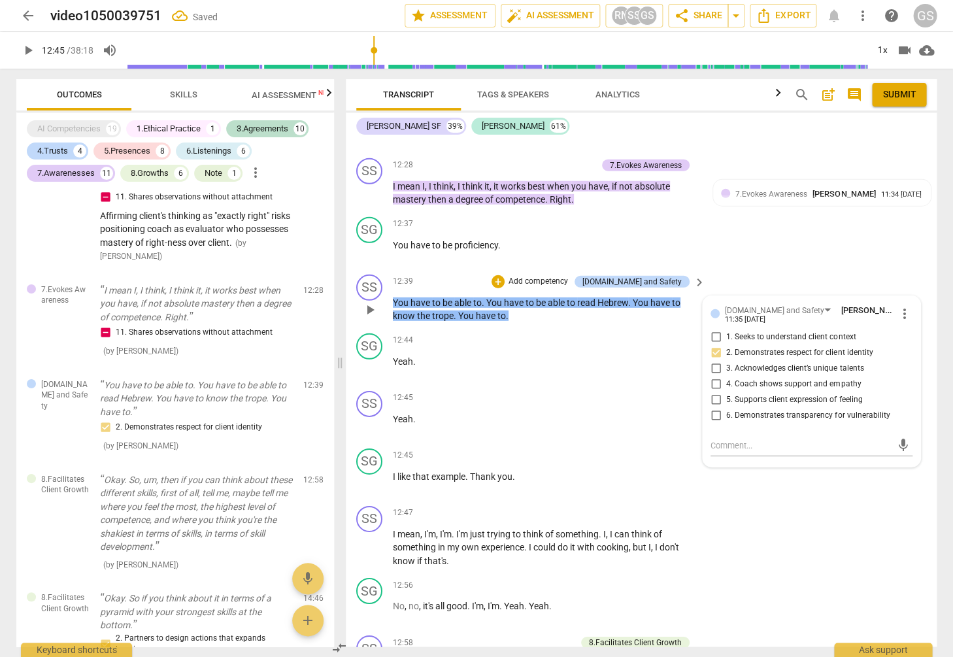
click at [569, 269] on div "SS play_arrow pause 12:39 + Add competency [DOMAIN_NAME] and Safety keyboard_ar…" at bounding box center [641, 298] width 591 height 59
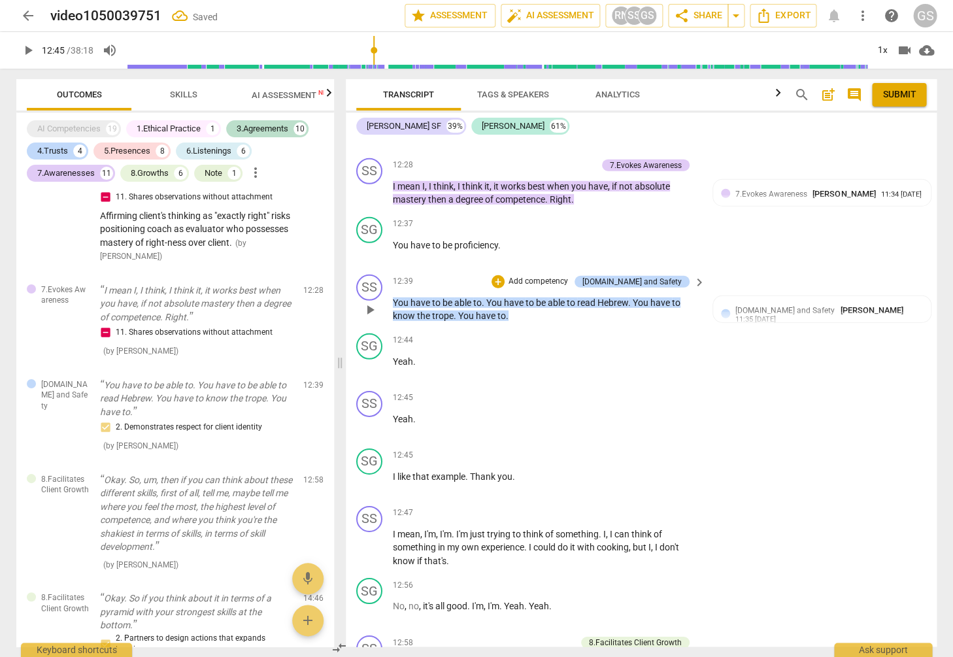
click at [569, 276] on p "Add competency" at bounding box center [538, 282] width 62 height 12
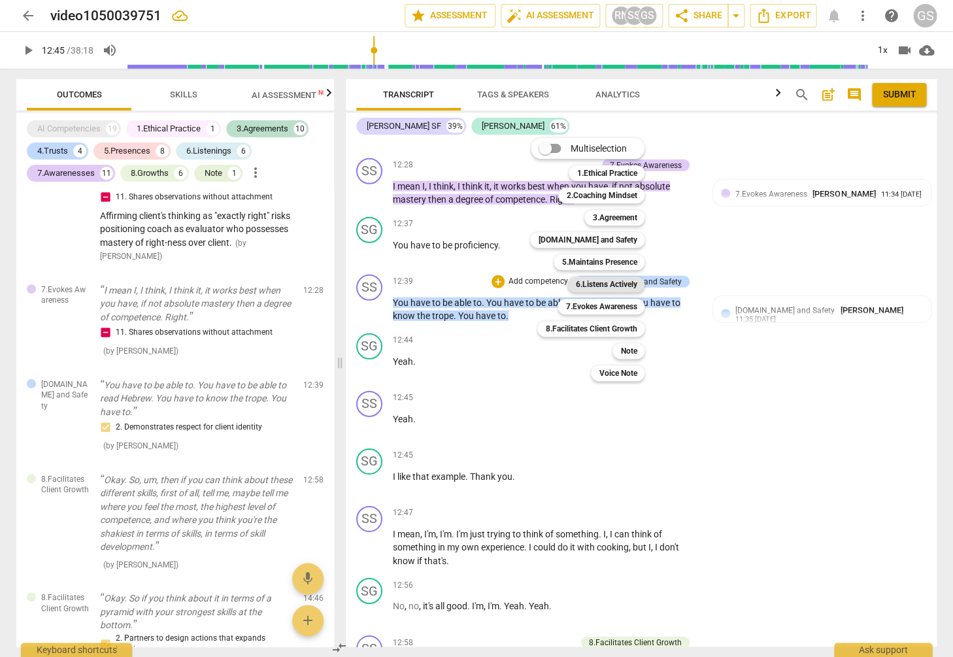
click at [618, 288] on b "6.Listens Actively" at bounding box center [605, 284] width 61 height 16
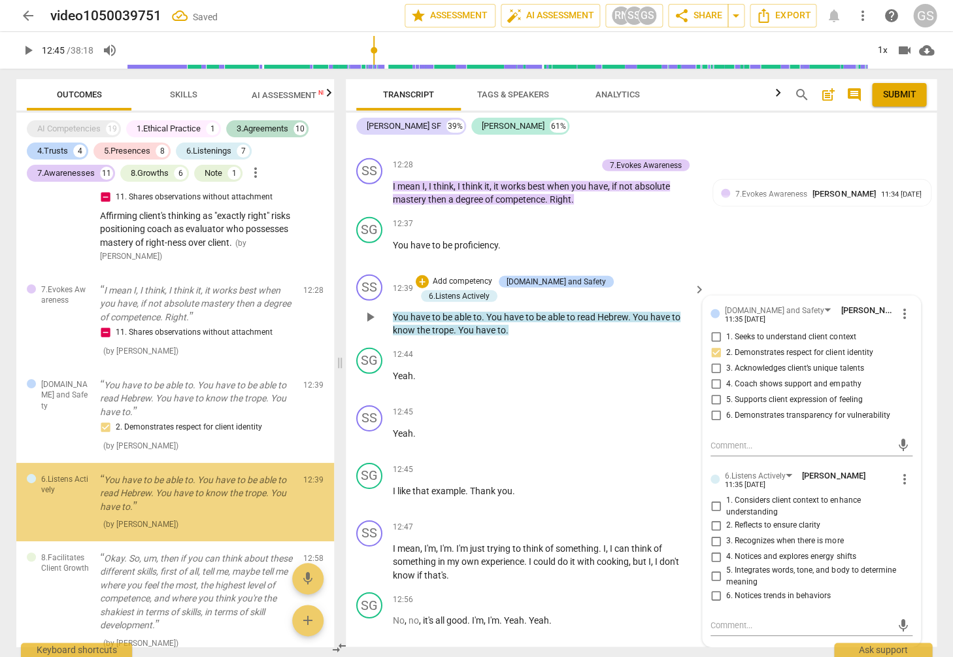
scroll to position [6260, 0]
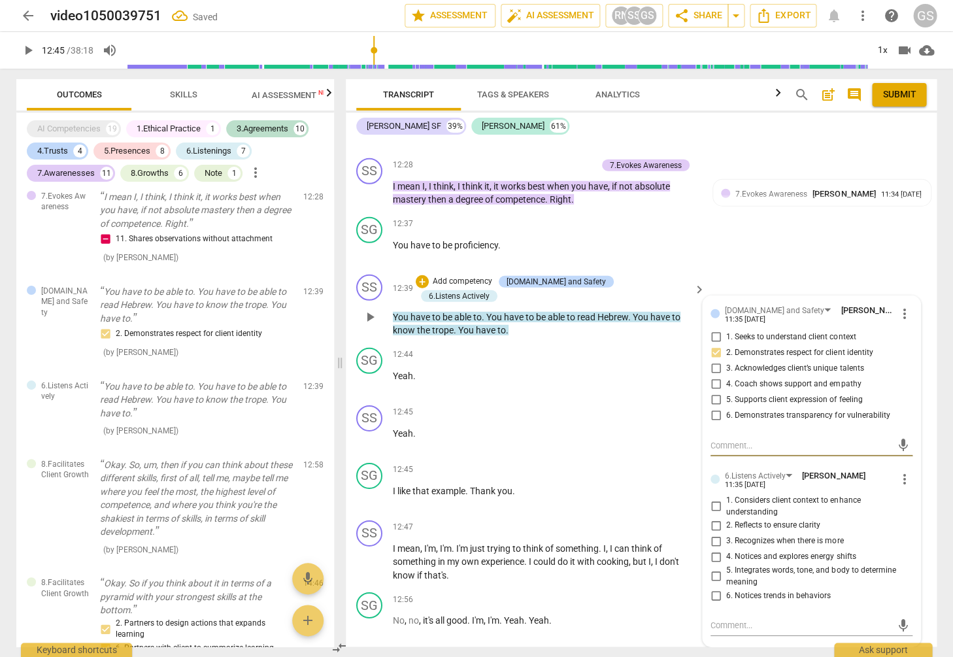
click at [714, 499] on input "1. Considers client context to enhance understanding" at bounding box center [715, 507] width 21 height 16
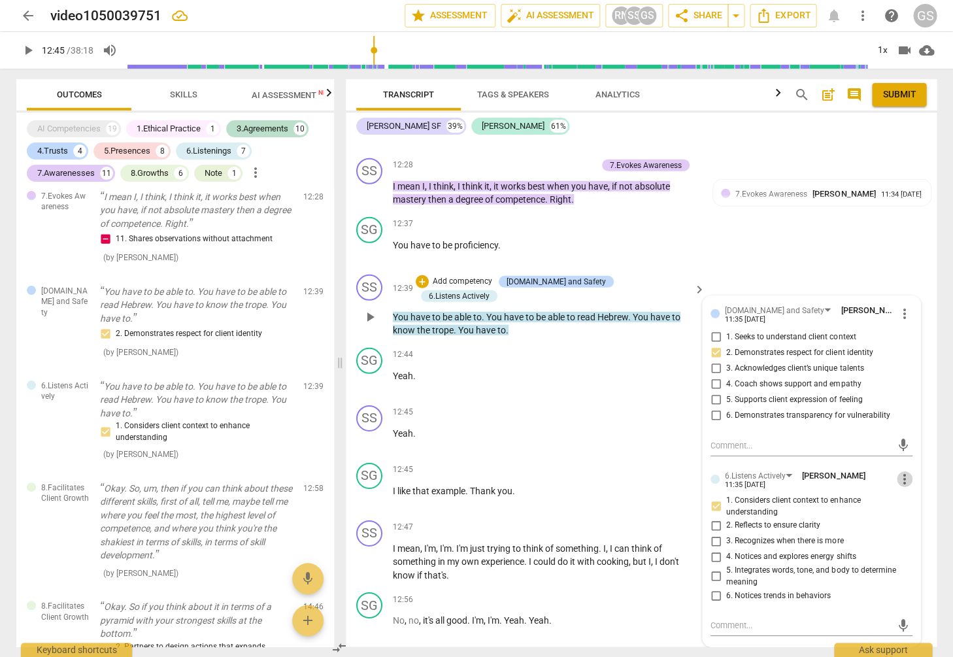
click at [897, 471] on span "more_vert" at bounding box center [905, 479] width 16 height 16
click at [906, 478] on li "Delete" at bounding box center [914, 481] width 45 height 25
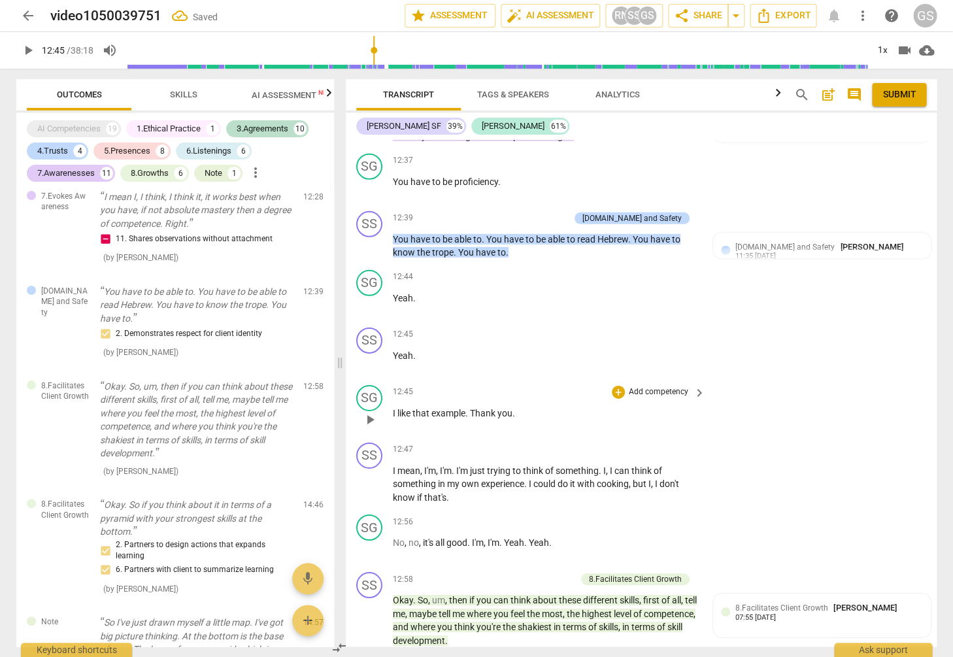
scroll to position [2749, 0]
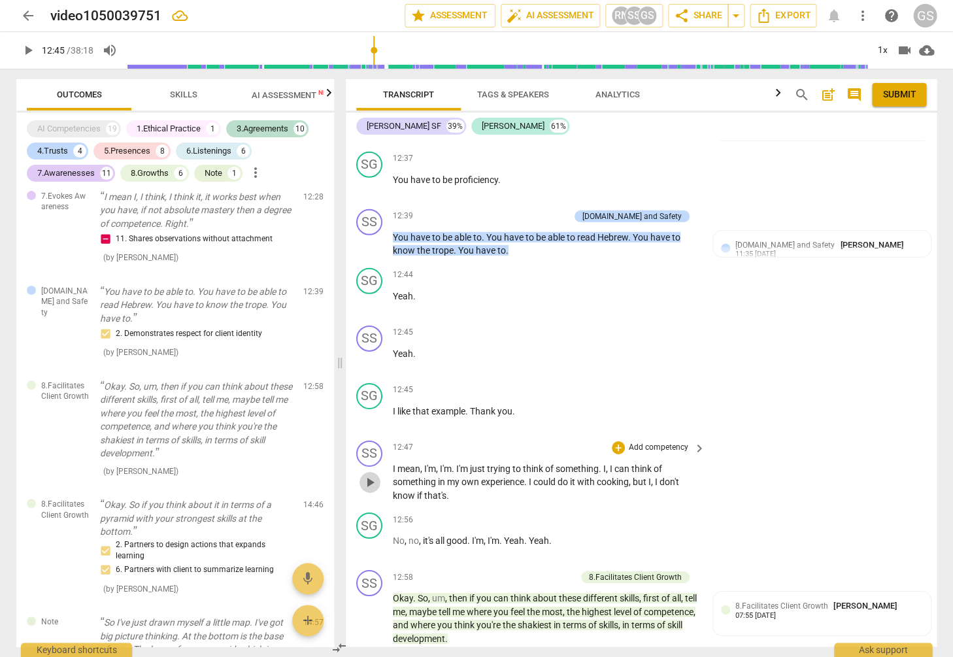
click at [371, 474] on span "play_arrow" at bounding box center [370, 482] width 16 height 16
click at [371, 410] on span "pause" at bounding box center [370, 418] width 16 height 16
click at [371, 410] on span "play_arrow" at bounding box center [370, 418] width 16 height 16
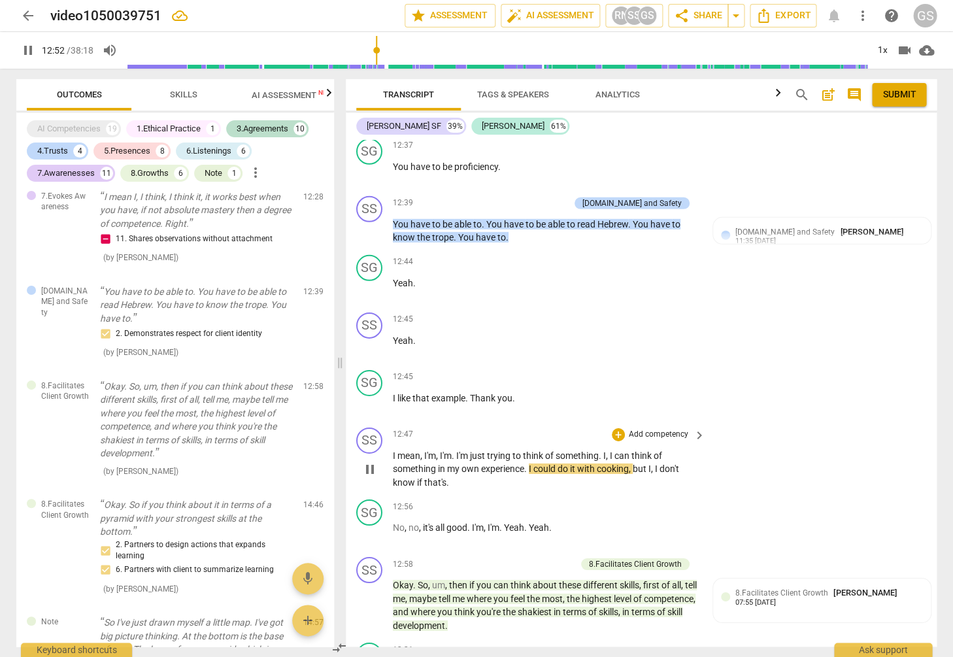
scroll to position [2888, 0]
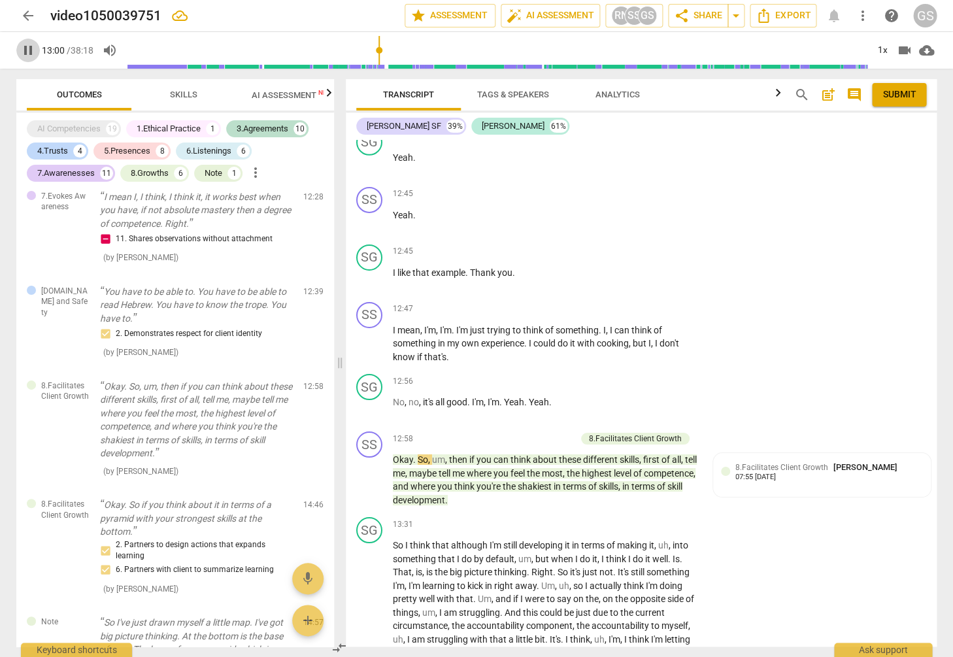
click at [25, 49] on span "pause" at bounding box center [28, 50] width 16 height 16
click at [644, 303] on p "Add competency" at bounding box center [658, 309] width 62 height 12
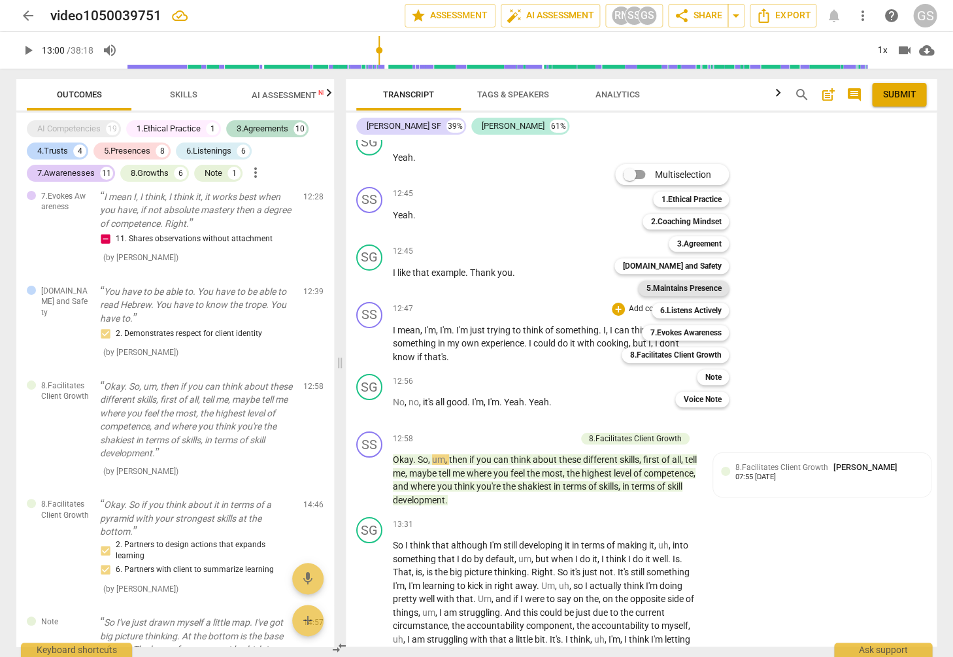
click at [660, 289] on b "5.Maintains Presence" at bounding box center [683, 288] width 75 height 16
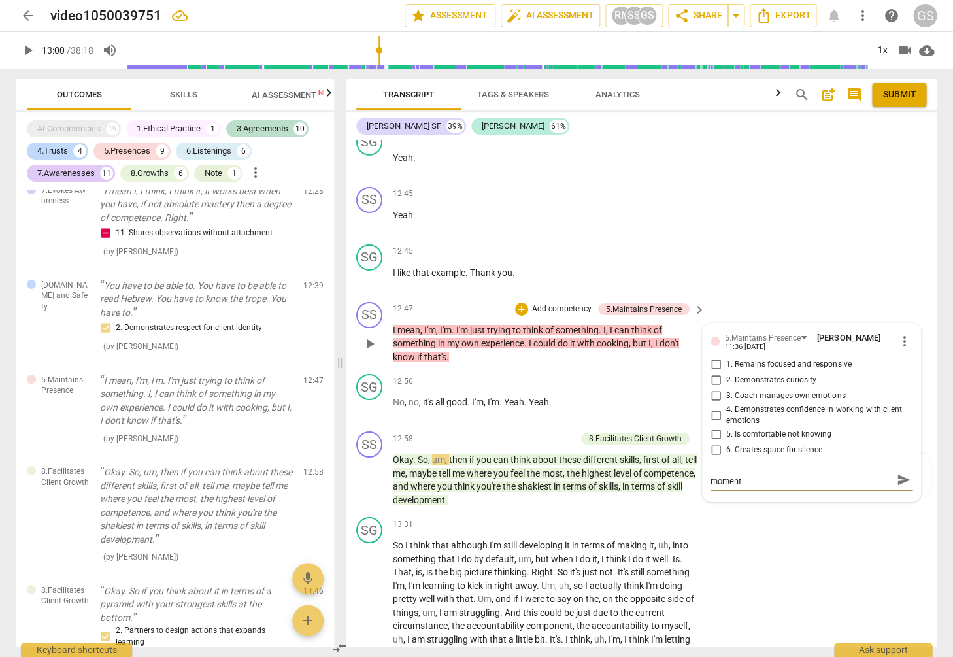
scroll to position [0, 0]
click at [900, 479] on span "send" at bounding box center [903, 486] width 14 height 14
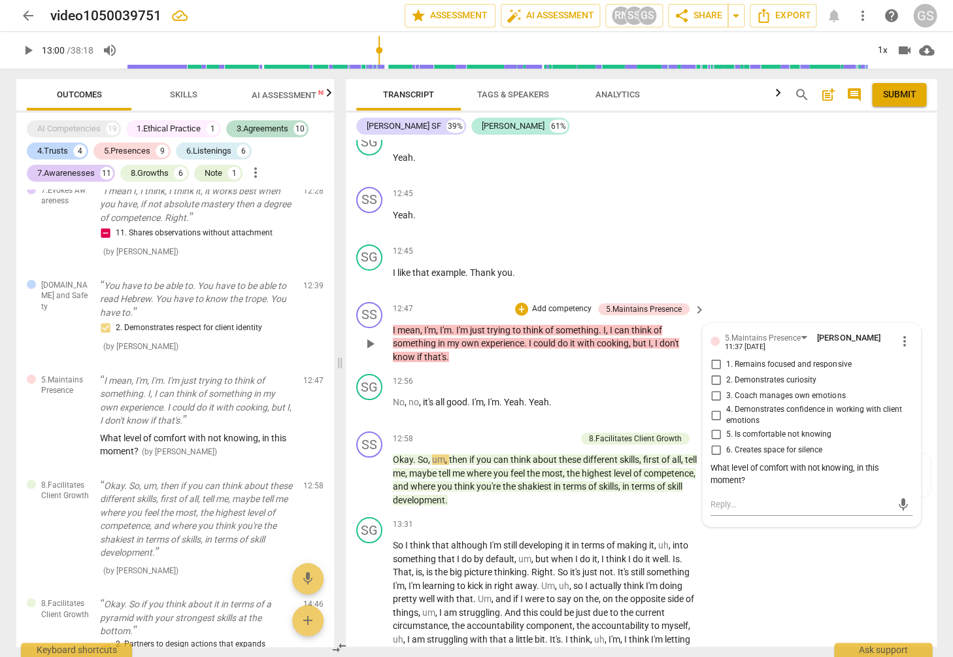
click at [508, 340] on div "SS play_arrow pause 12:47 + Add competency 5.Maintains Presence keyboard_arrow_…" at bounding box center [641, 333] width 591 height 73
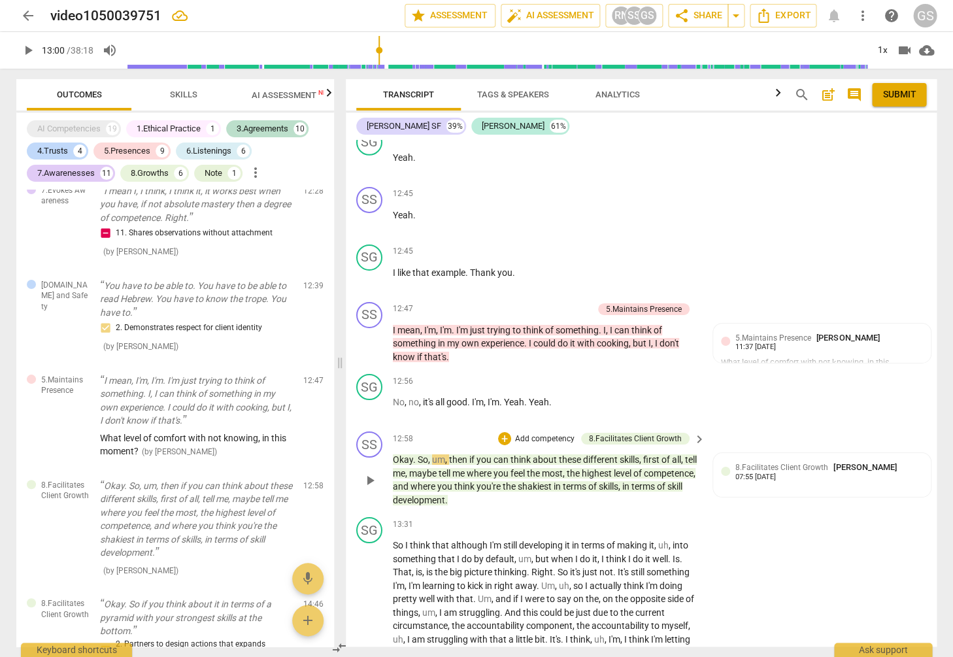
click at [367, 473] on span "play_arrow" at bounding box center [370, 481] width 16 height 16
click at [795, 426] on div "SS play_arrow pause 12:58 + Add competency 8.Facilitates Client Growth keyboard…" at bounding box center [641, 469] width 591 height 86
click at [811, 463] on div "8.Facilitates Client Growth [PERSON_NAME] 07:55 [DATE]" at bounding box center [822, 475] width 202 height 28
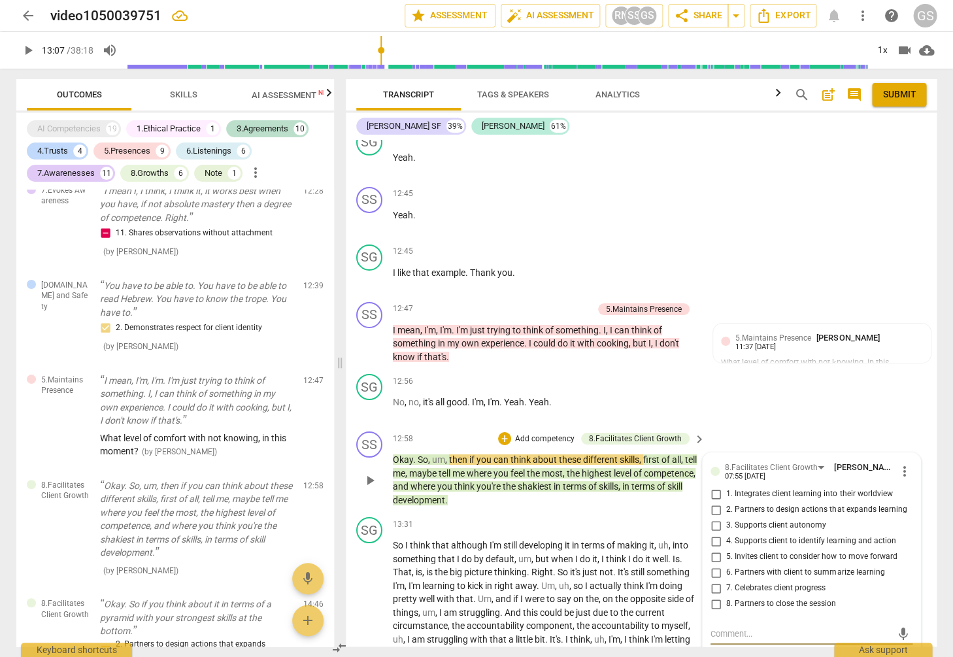
click at [372, 473] on span "play_arrow" at bounding box center [370, 481] width 16 height 16
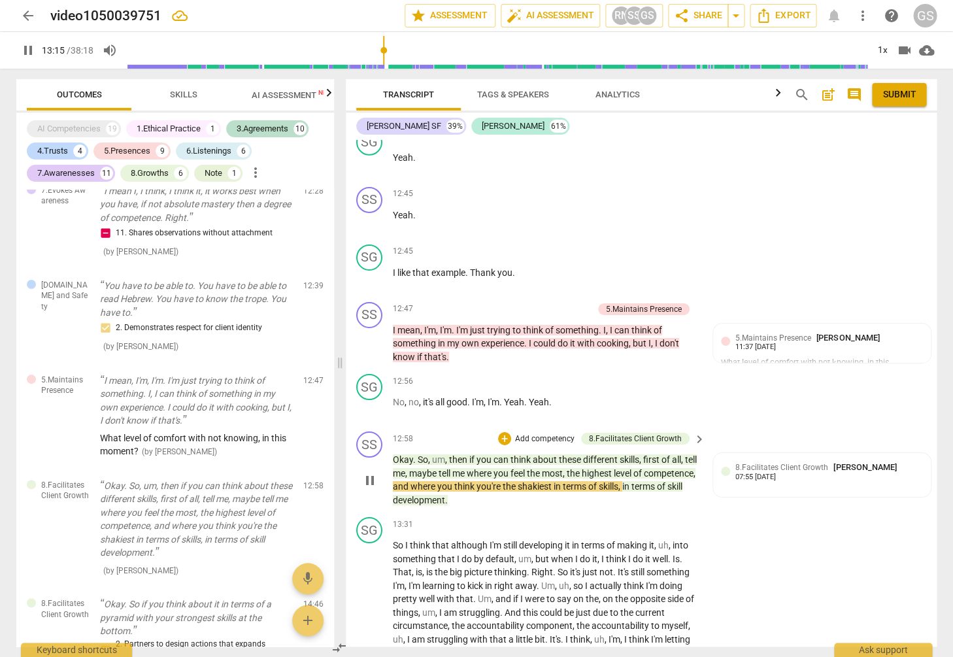
click at [536, 433] on p "Add competency" at bounding box center [545, 439] width 62 height 12
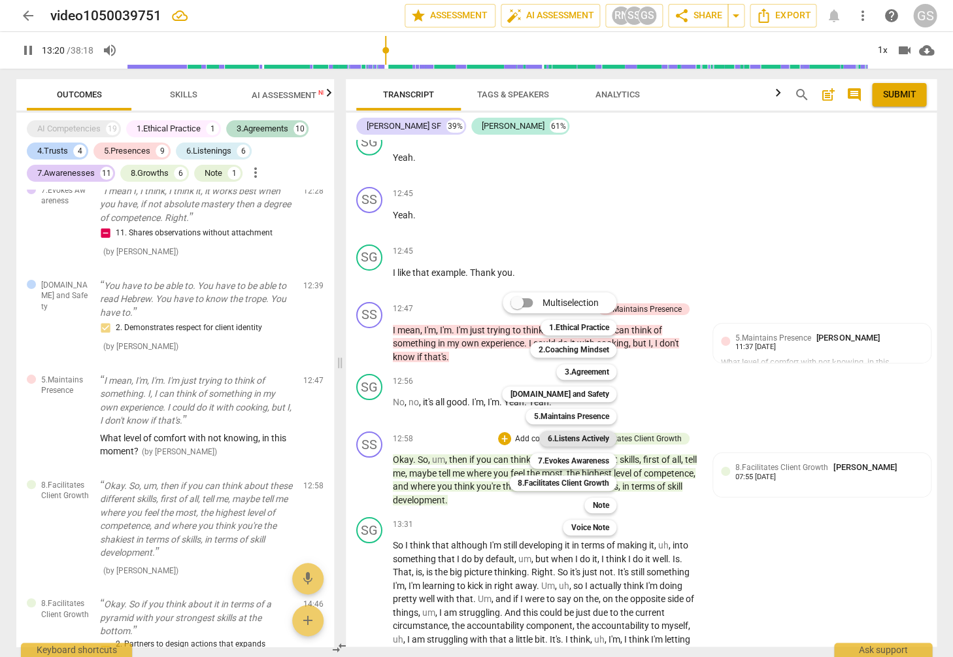
click at [586, 442] on b "6.Listens Actively" at bounding box center [577, 439] width 61 height 16
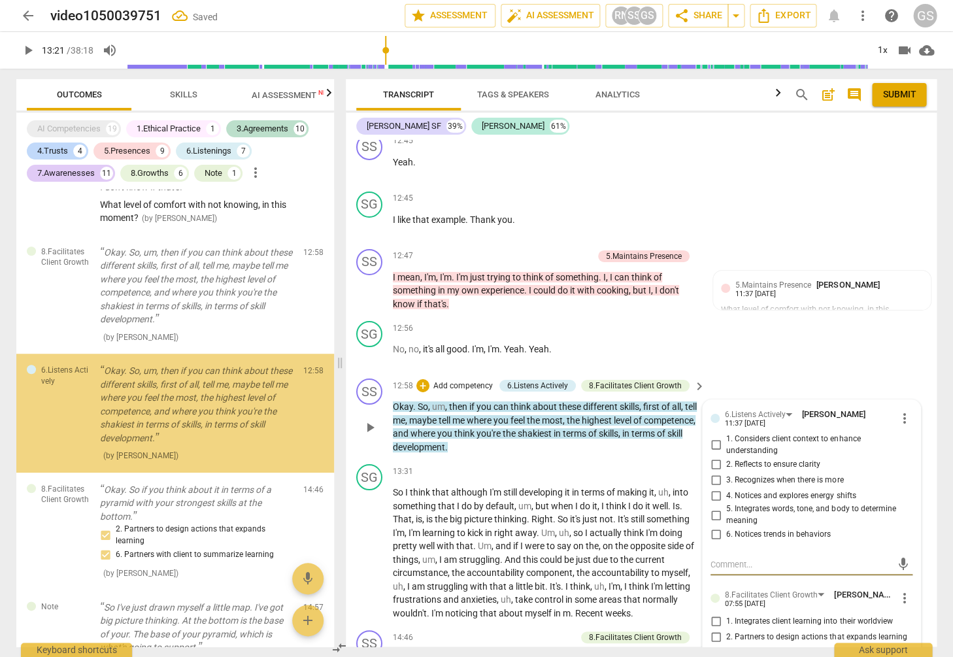
scroll to position [2990, 0]
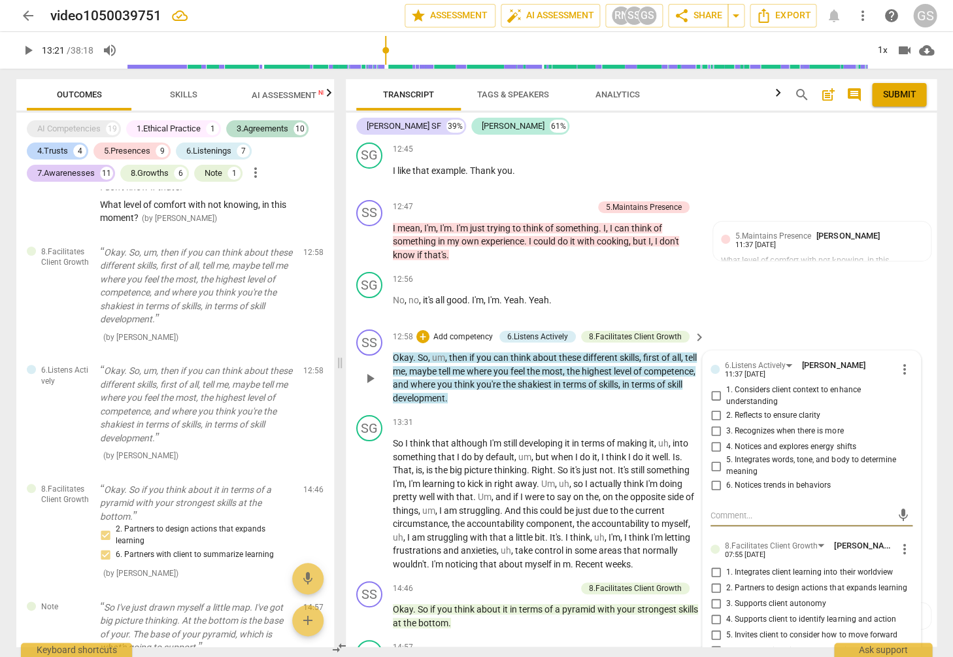
click at [902, 361] on span "more_vert" at bounding box center [905, 369] width 16 height 16
click at [912, 366] on li "Delete" at bounding box center [914, 368] width 45 height 25
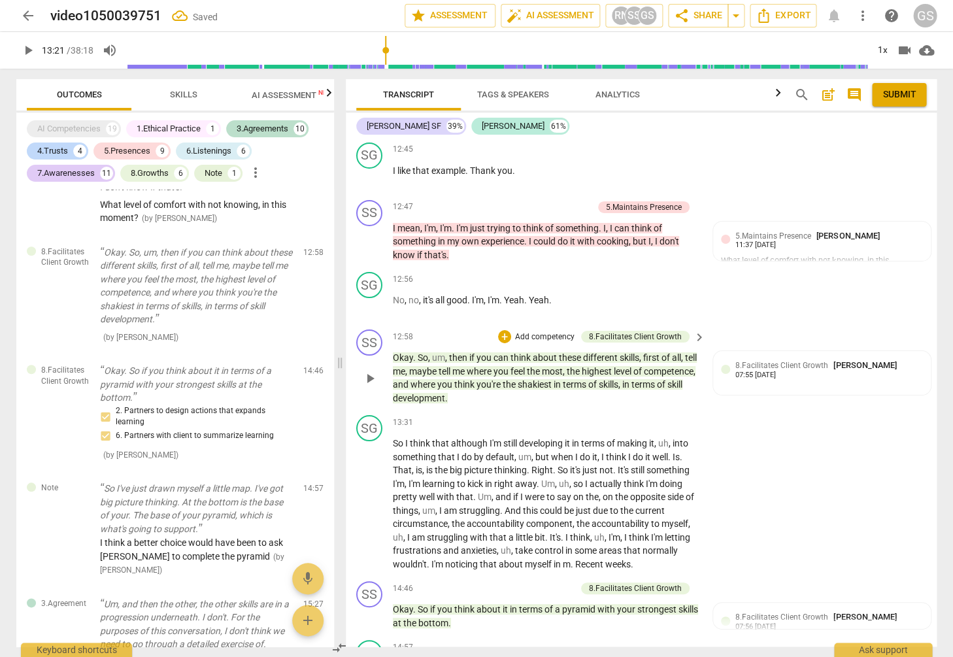
click at [527, 331] on p "Add competency" at bounding box center [545, 337] width 62 height 12
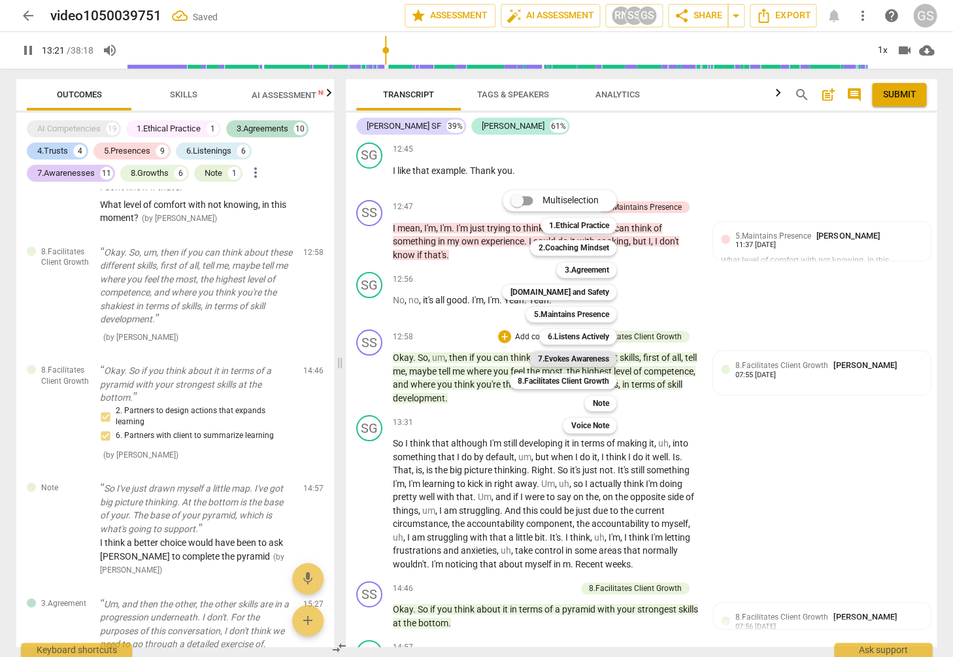
click at [571, 366] on div "7.Evokes Awareness" at bounding box center [572, 359] width 87 height 16
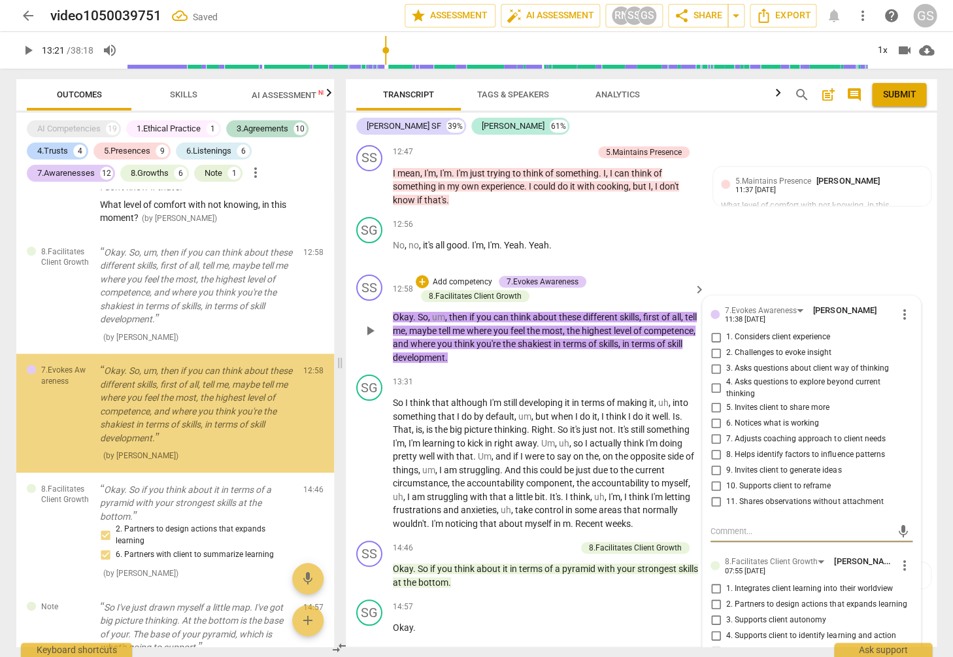
scroll to position [3042, 0]
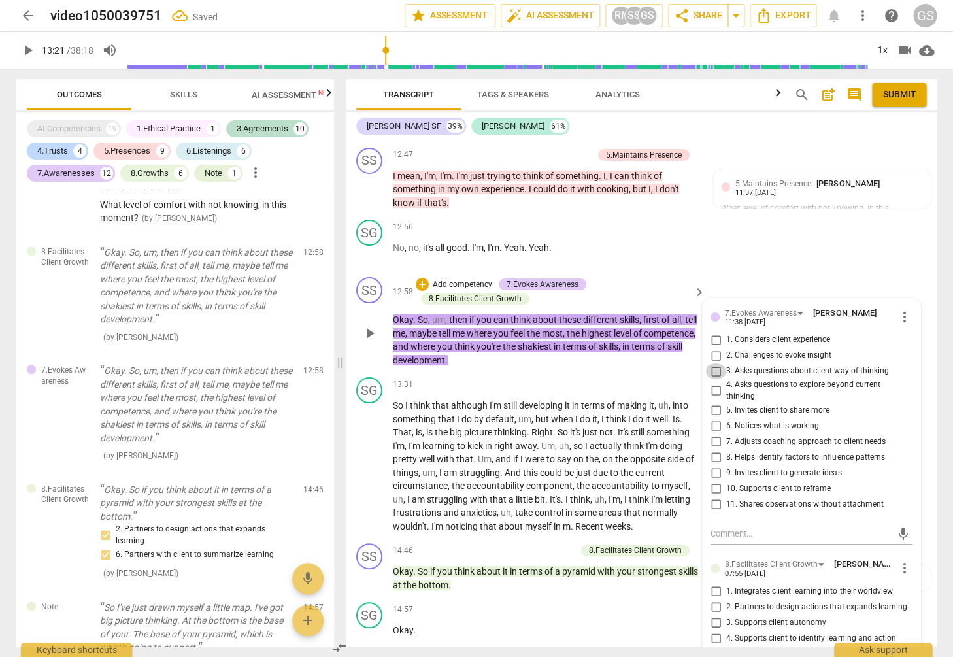
click at [714, 363] on input "3. Asks questions about client way of thinking" at bounding box center [715, 371] width 21 height 16
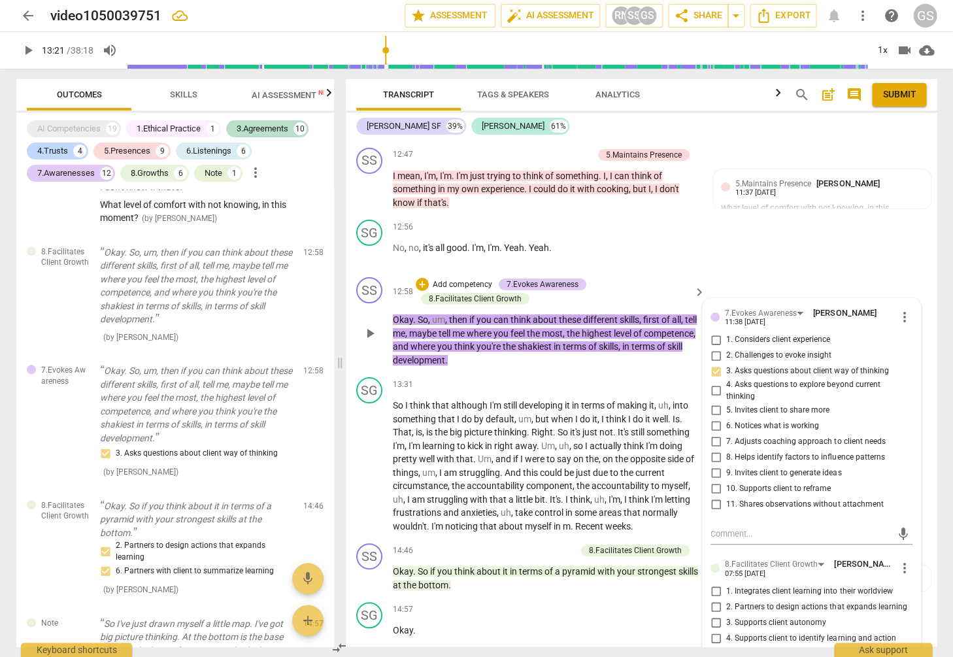
click at [473, 279] on p "Add competency" at bounding box center [462, 285] width 62 height 12
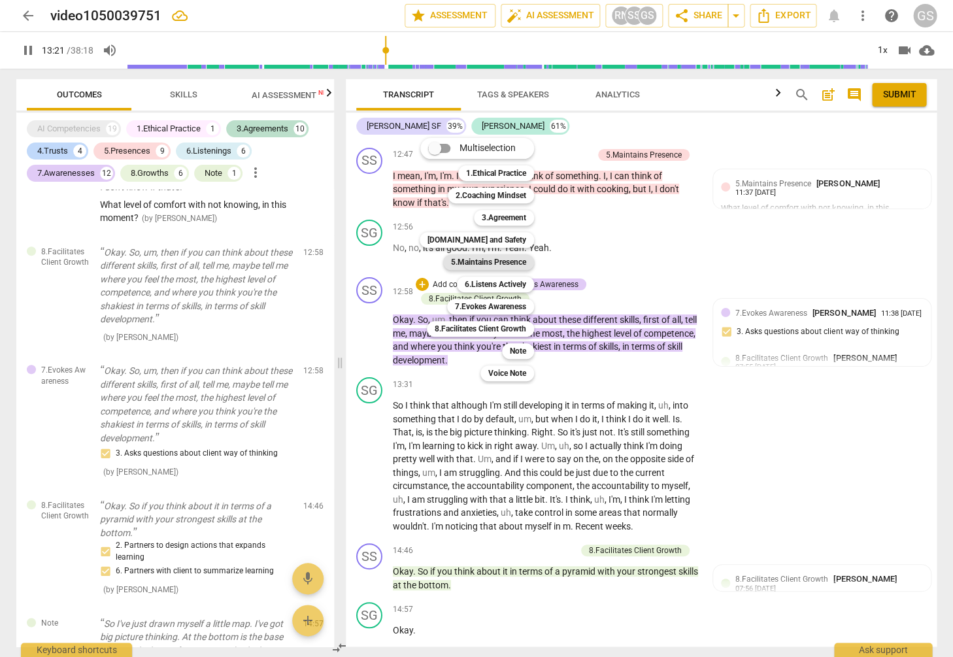
click at [485, 258] on b "5.Maintains Presence" at bounding box center [488, 262] width 75 height 16
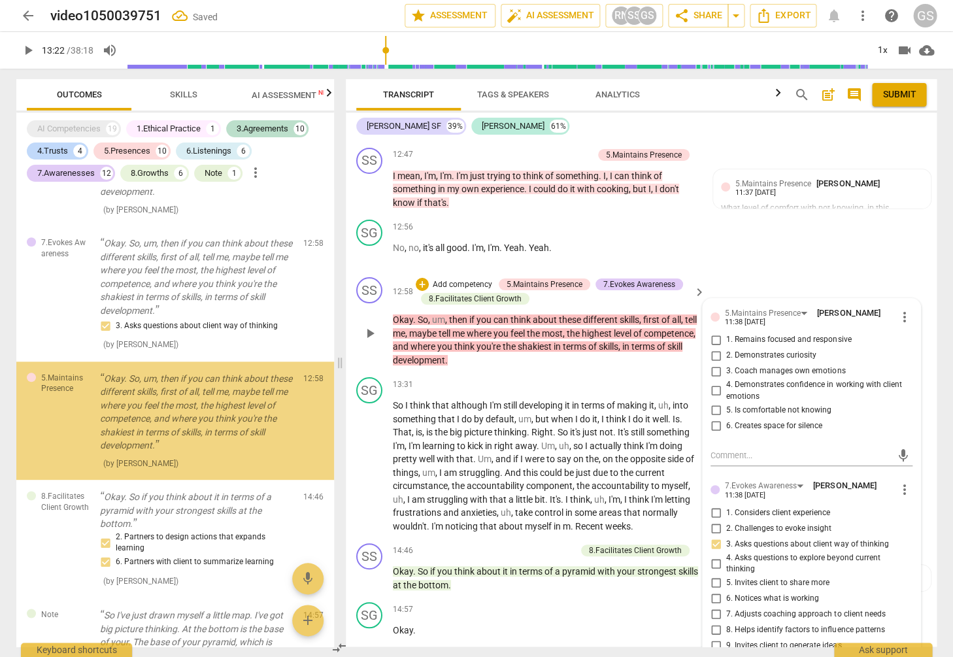
scroll to position [6631, 0]
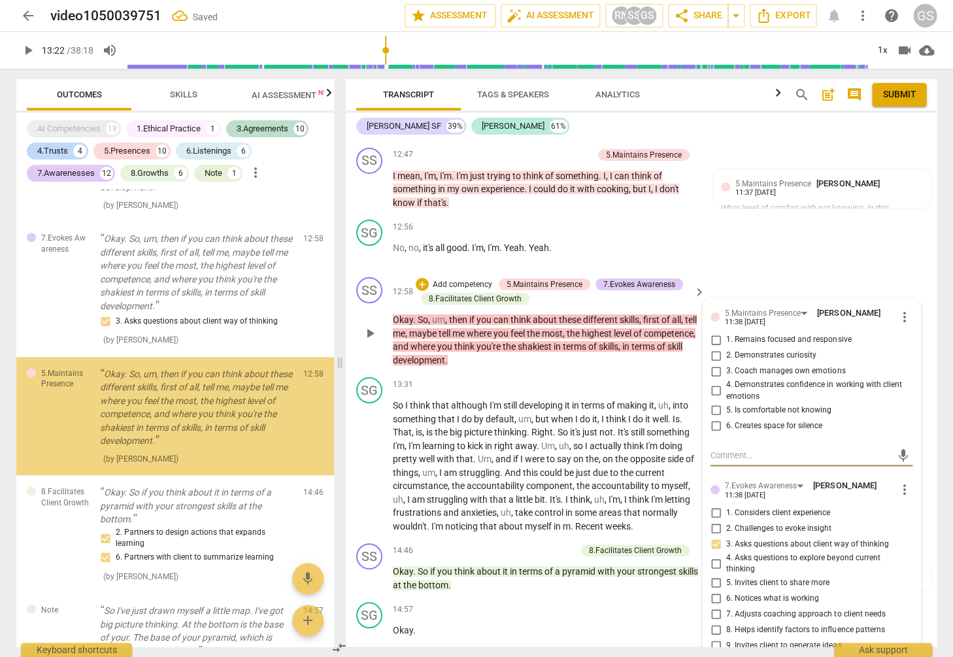
click at [714, 348] on input "2. Demonstrates curiosity" at bounding box center [715, 356] width 21 height 16
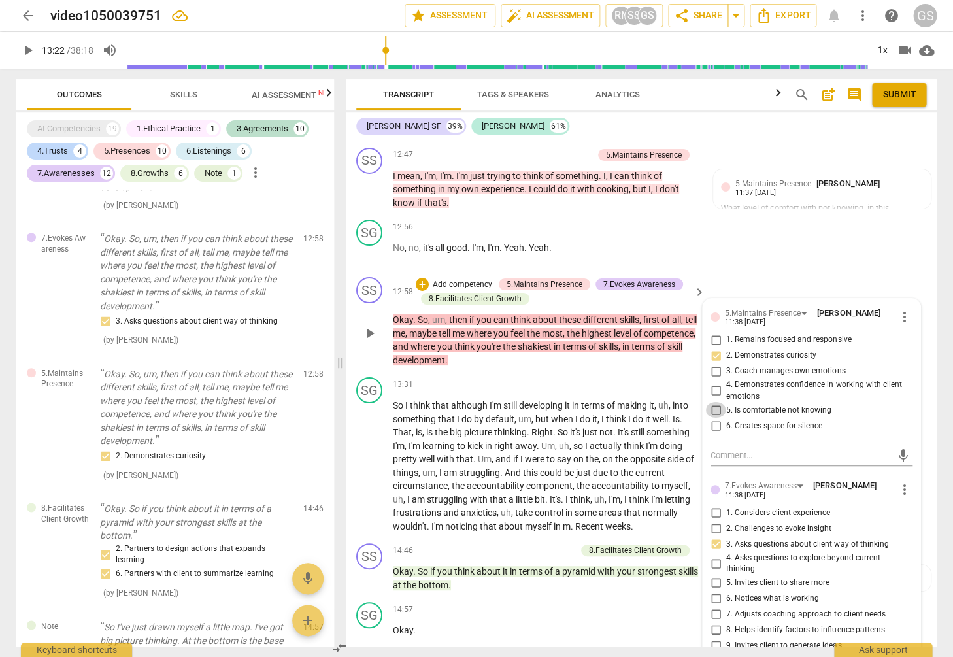
click at [715, 402] on input "5. Is comfortable not knowing" at bounding box center [715, 410] width 21 height 16
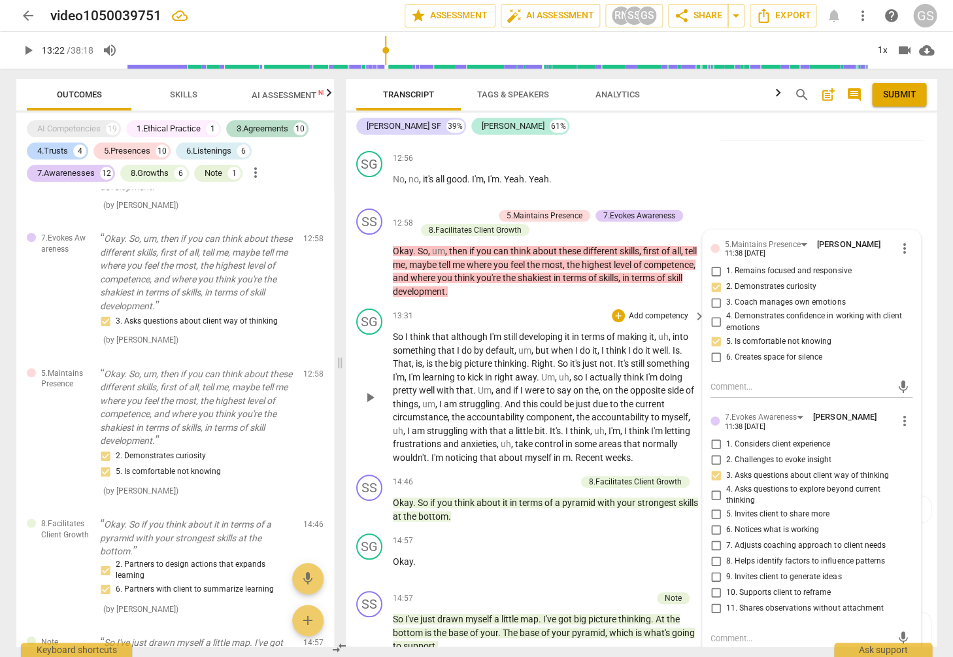
scroll to position [3140, 0]
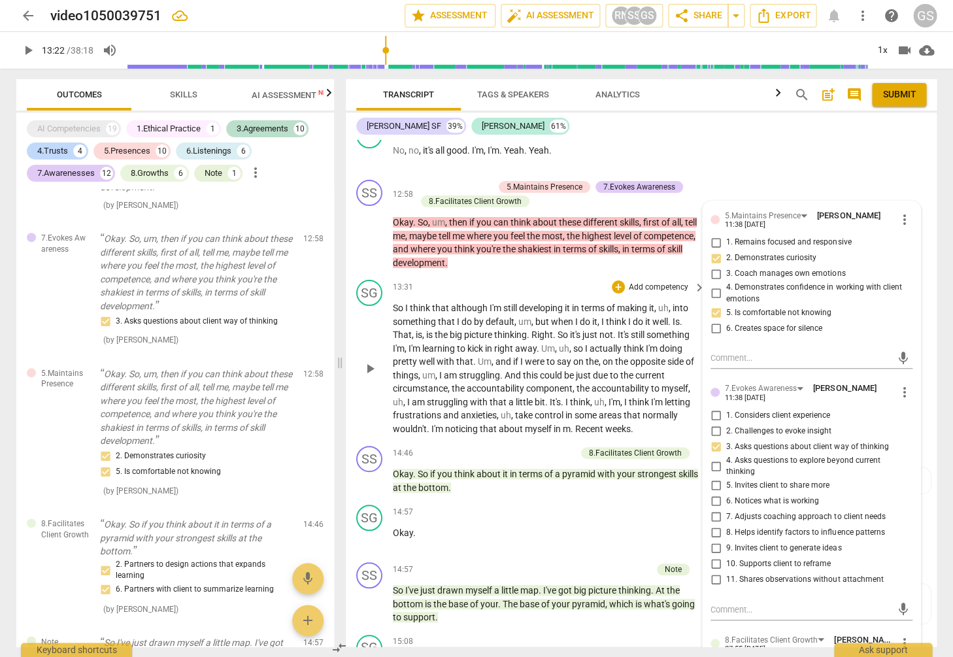
click at [523, 370] on span "And" at bounding box center [514, 375] width 18 height 10
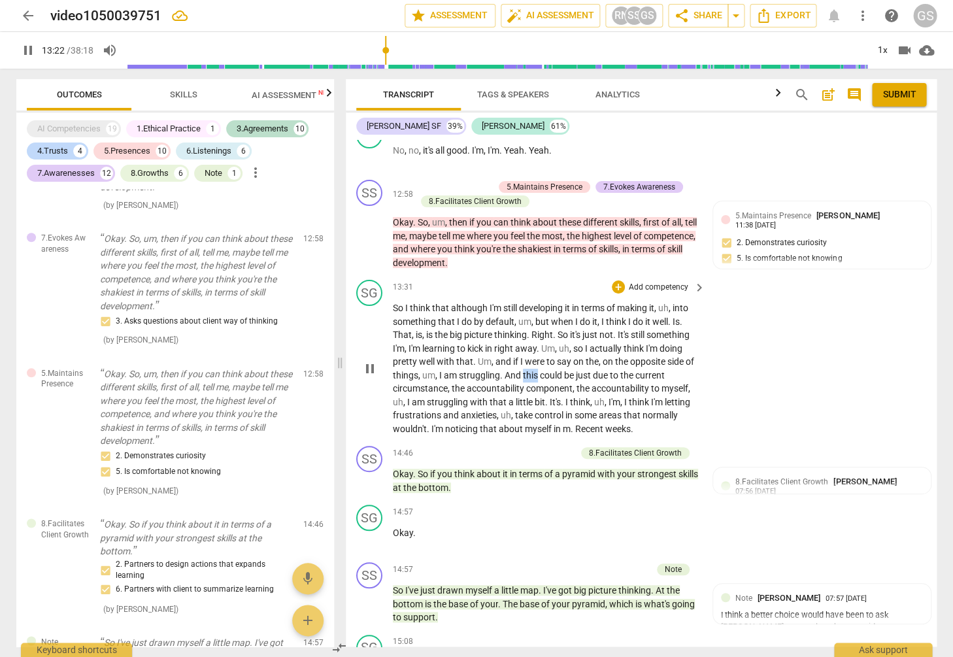
click at [523, 370] on span "And" at bounding box center [514, 375] width 18 height 10
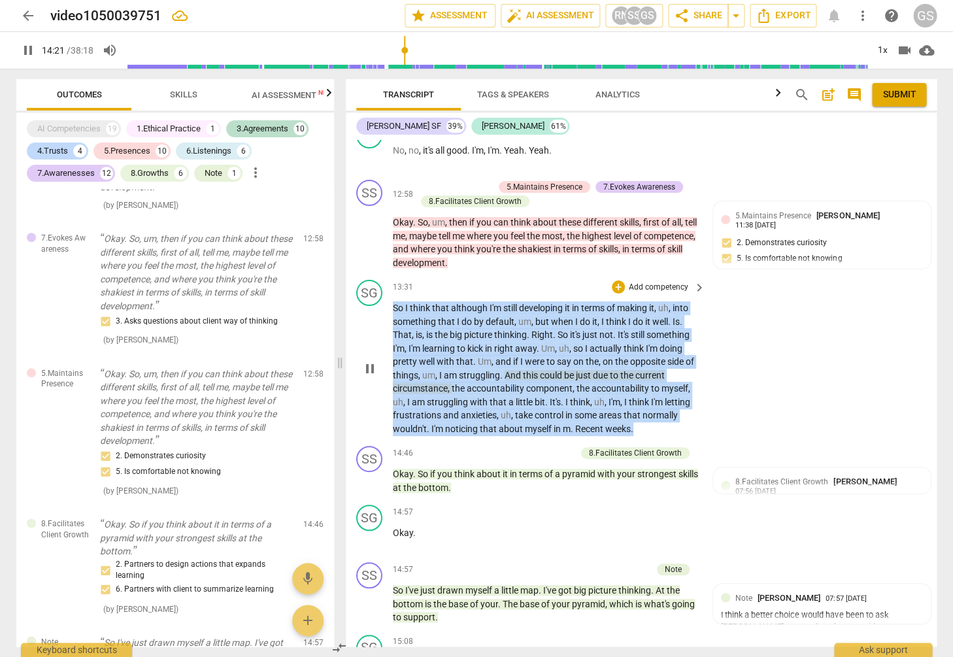
click at [523, 370] on span "And" at bounding box center [514, 375] width 18 height 10
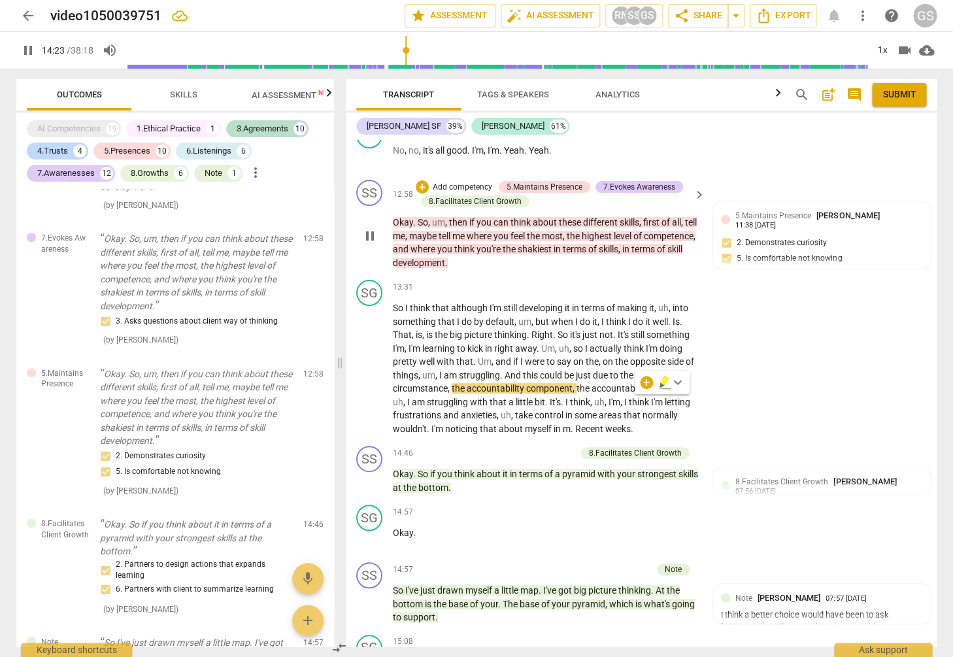
click at [527, 244] on div "SS play_arrow pause 12:58 + Add competency 5.Maintains Presence 7.Evokes Awaren…" at bounding box center [641, 224] width 591 height 100
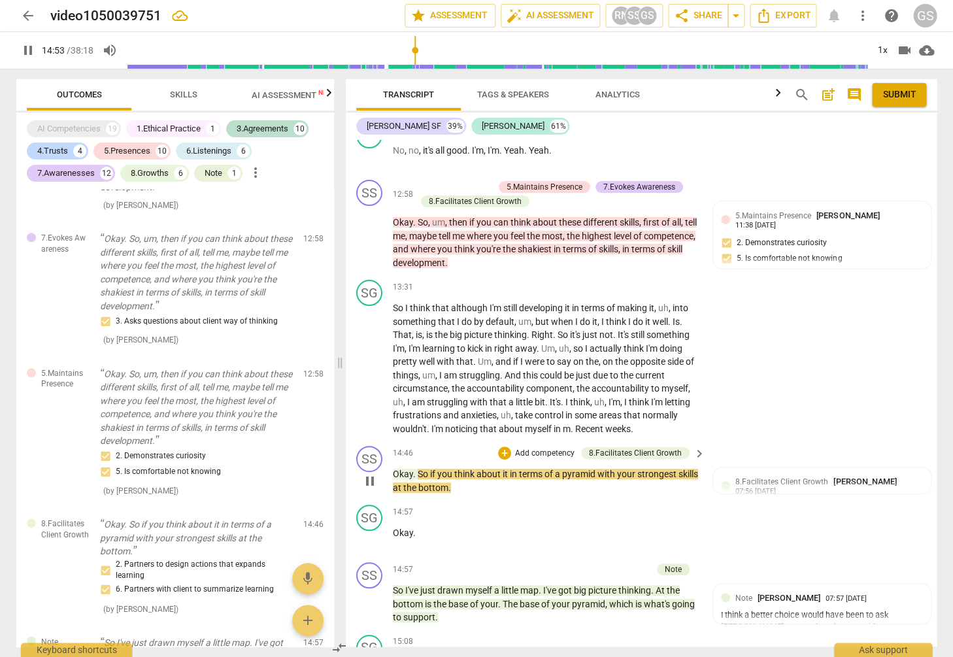
click at [531, 448] on p "Add competency" at bounding box center [545, 454] width 62 height 12
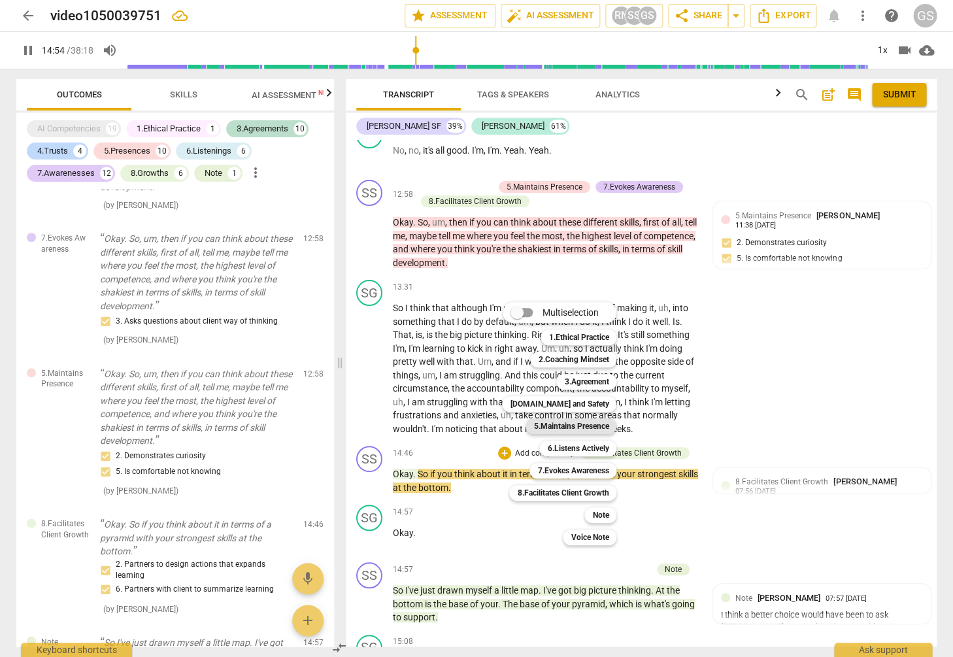
click at [584, 425] on b "5.Maintains Presence" at bounding box center [570, 426] width 75 height 16
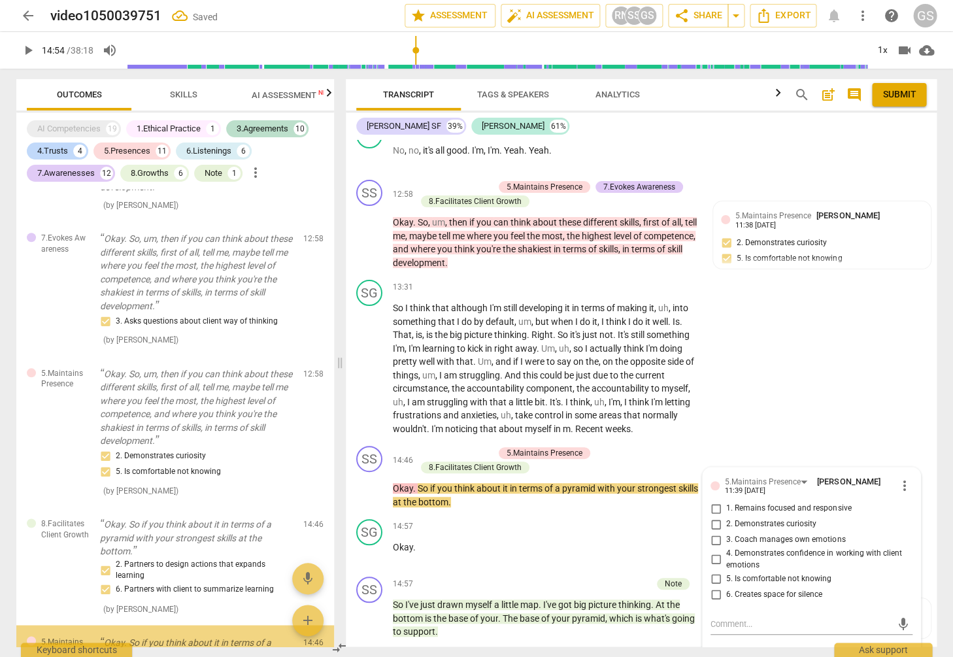
scroll to position [6877, 0]
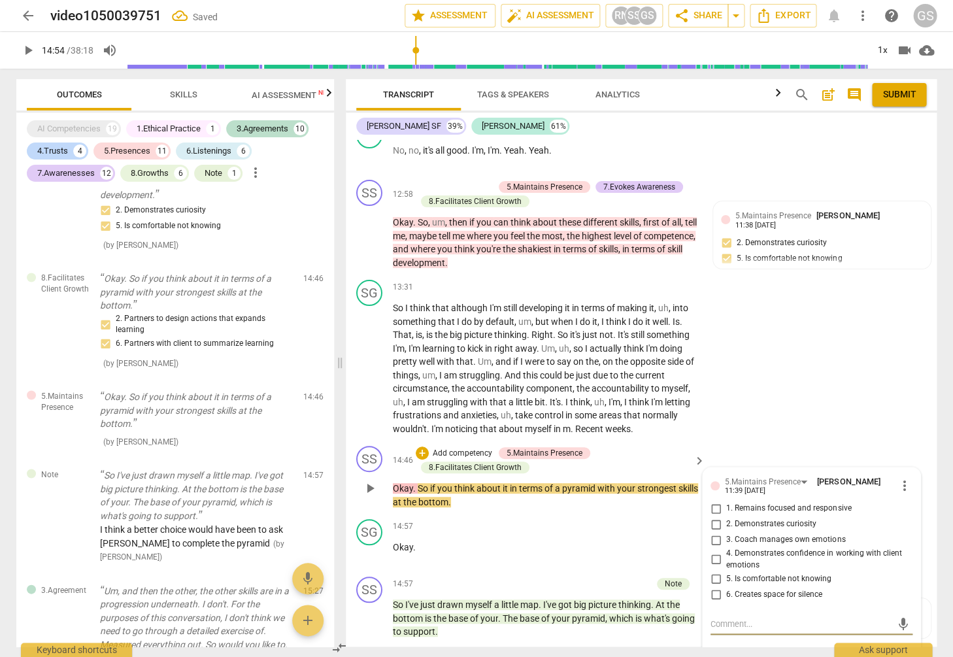
click at [714, 501] on input "1. Remains focused and responsive" at bounding box center [715, 509] width 21 height 16
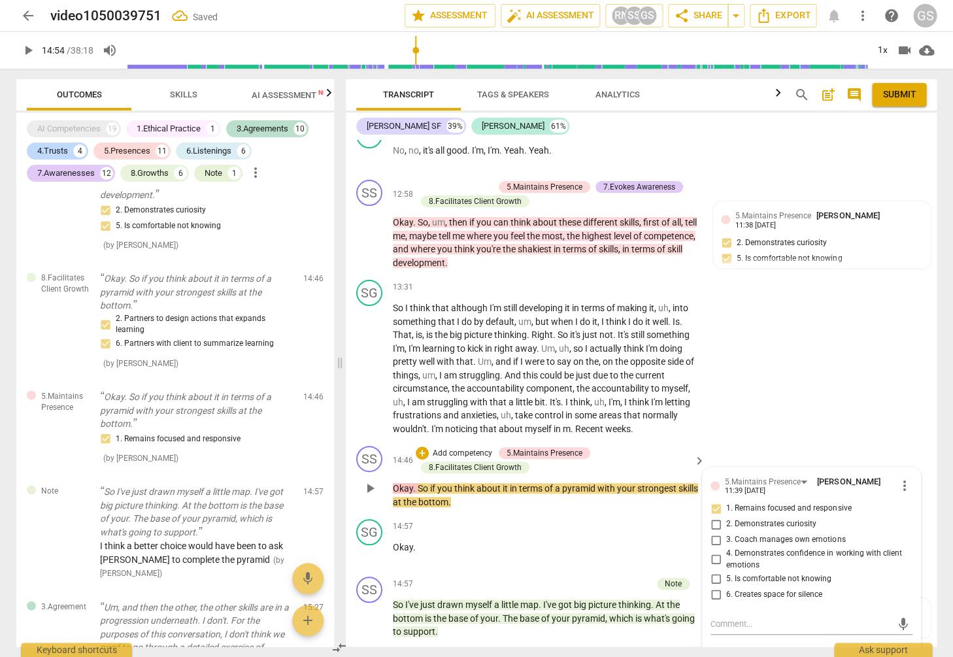
click at [714, 586] on input "6. Creates space for silence" at bounding box center [715, 594] width 21 height 16
click at [733, 618] on textarea at bounding box center [800, 624] width 181 height 12
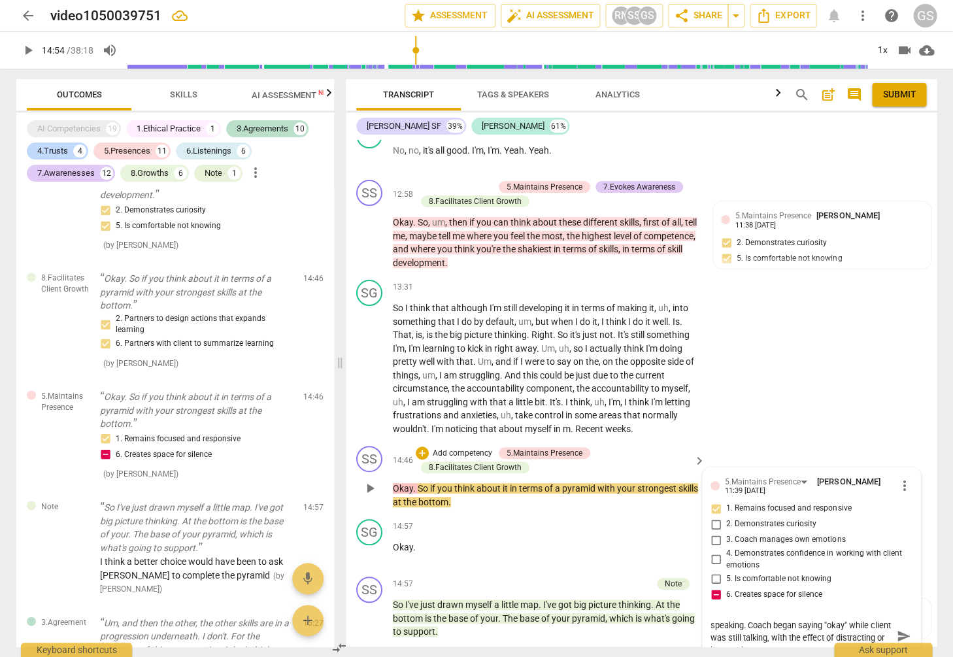
scroll to position [0, 0]
click at [896, 635] on span "send" at bounding box center [903, 642] width 14 height 14
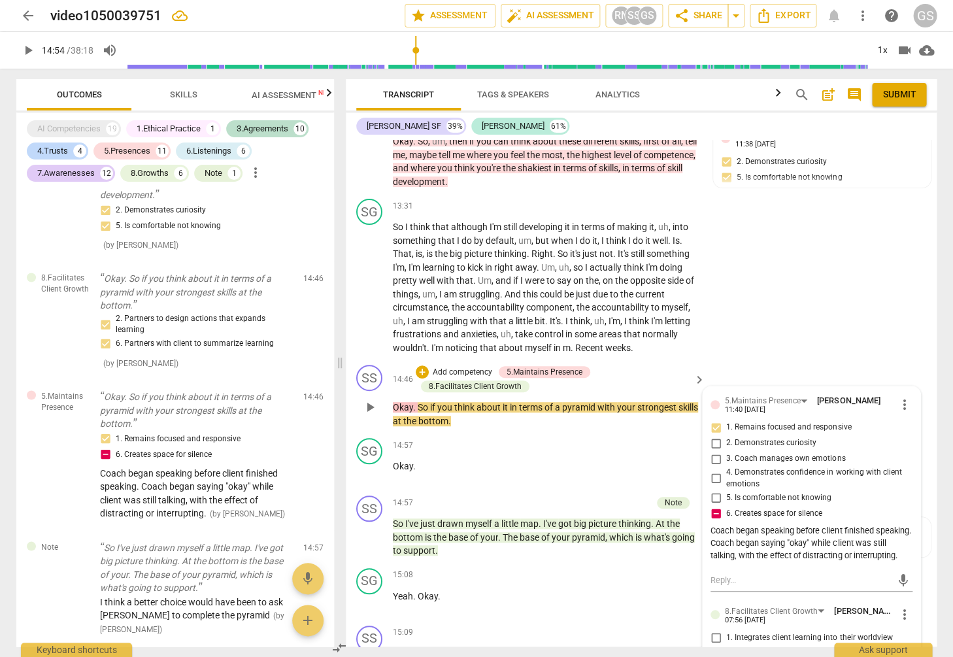
scroll to position [3260, 0]
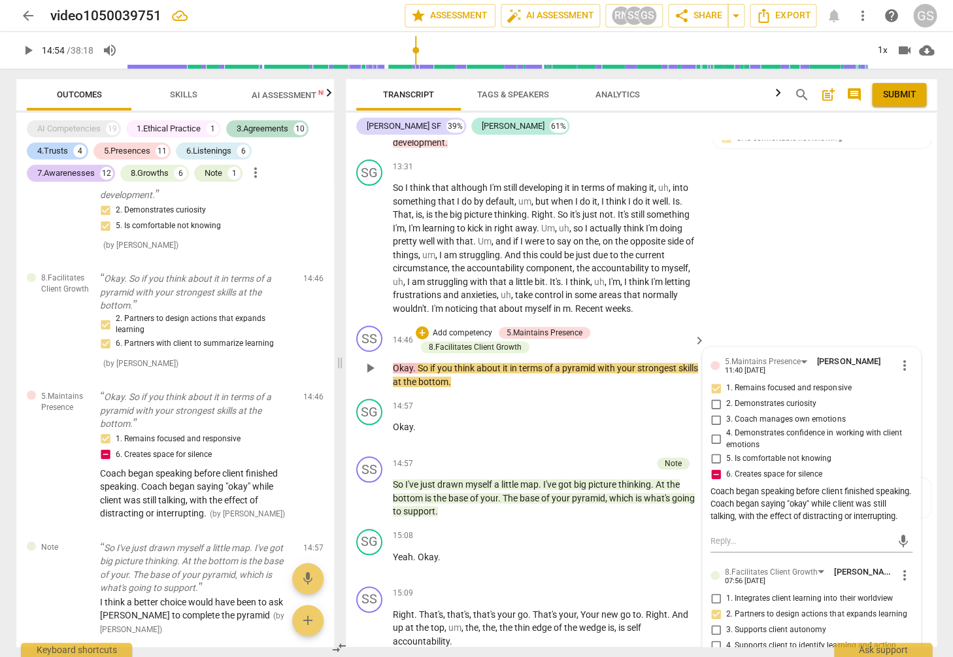
click at [473, 327] on p "Add competency" at bounding box center [462, 333] width 62 height 12
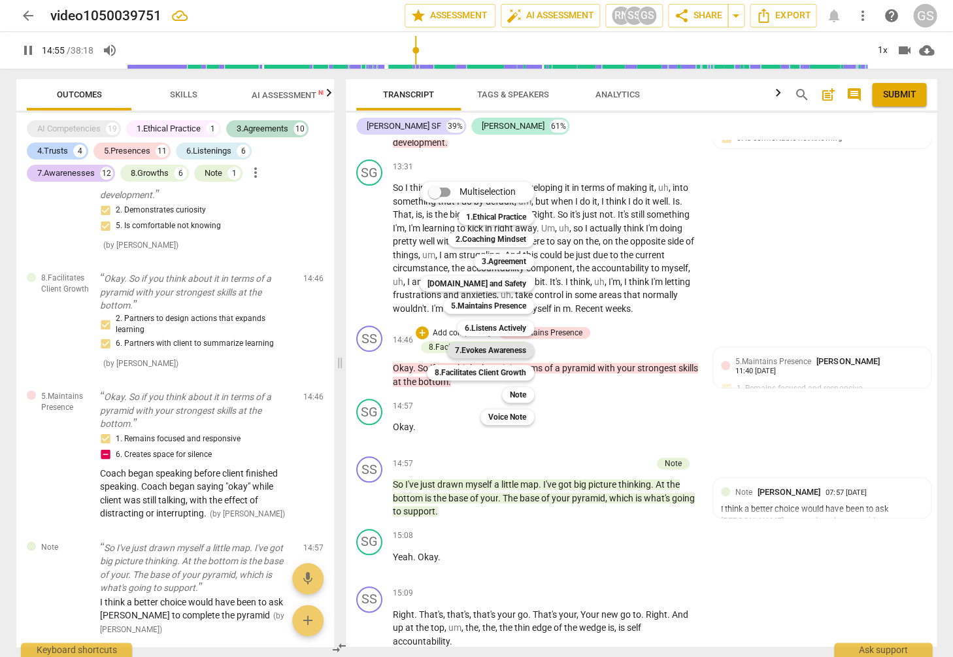
click at [501, 344] on b "7.Evokes Awareness" at bounding box center [490, 350] width 71 height 16
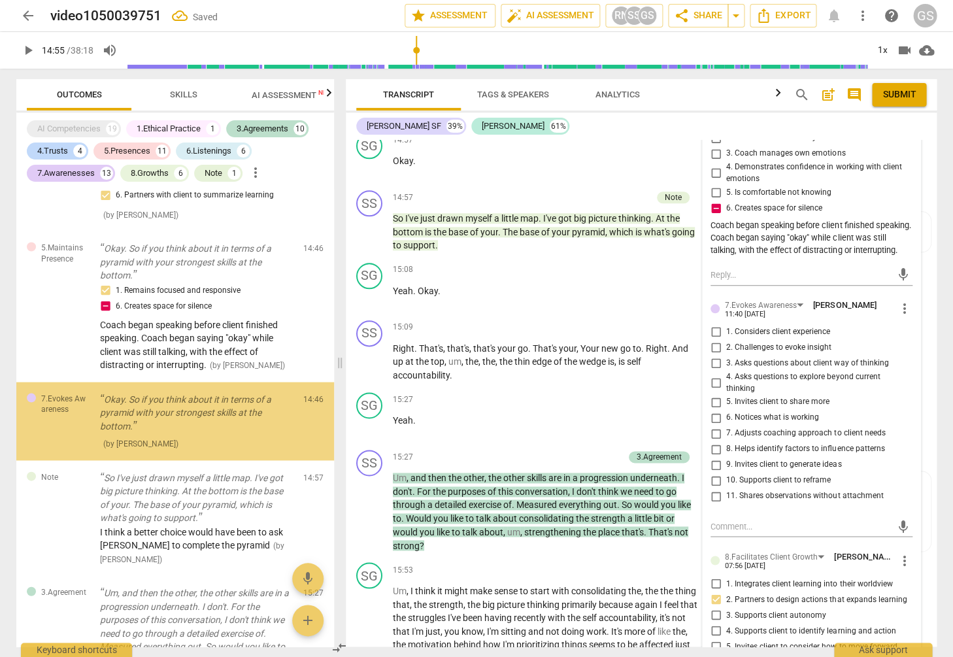
scroll to position [3524, 0]
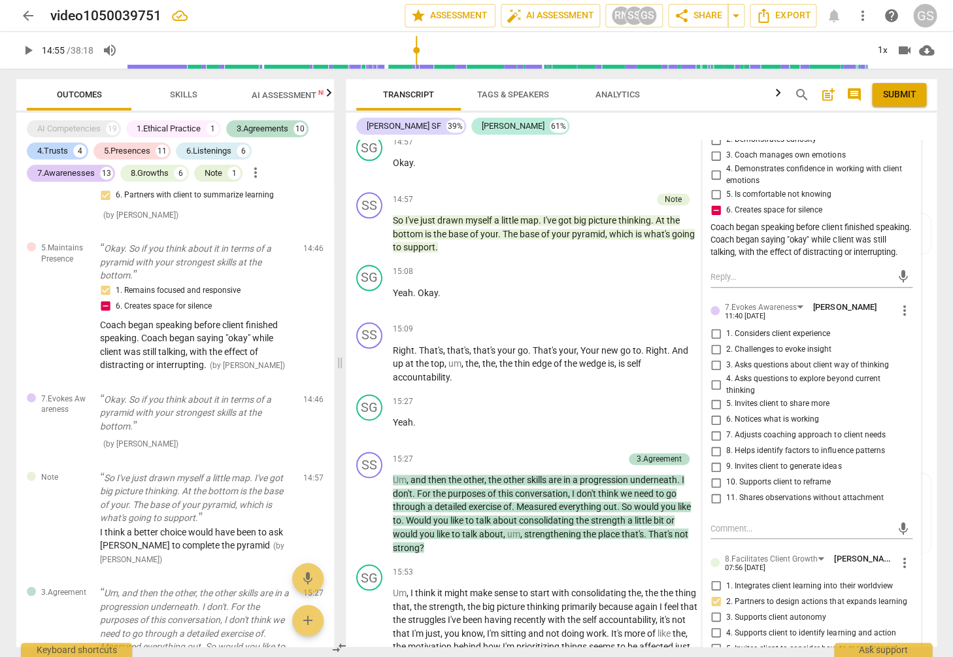
click at [714, 474] on input "10. Supports client to reframe" at bounding box center [715, 482] width 21 height 16
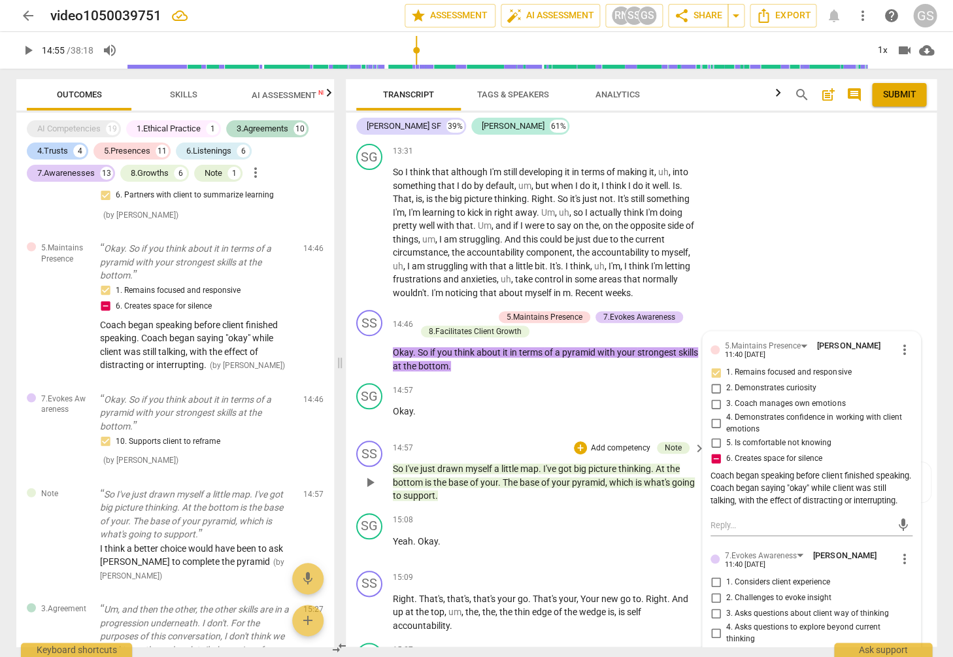
scroll to position [3273, 0]
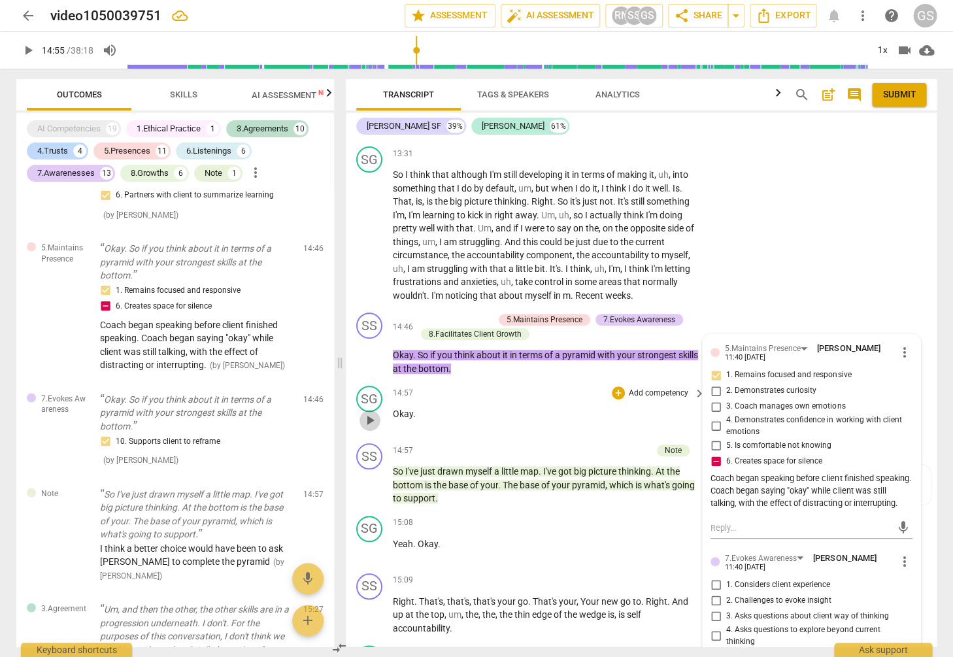
click at [374, 412] on span "play_arrow" at bounding box center [370, 420] width 16 height 16
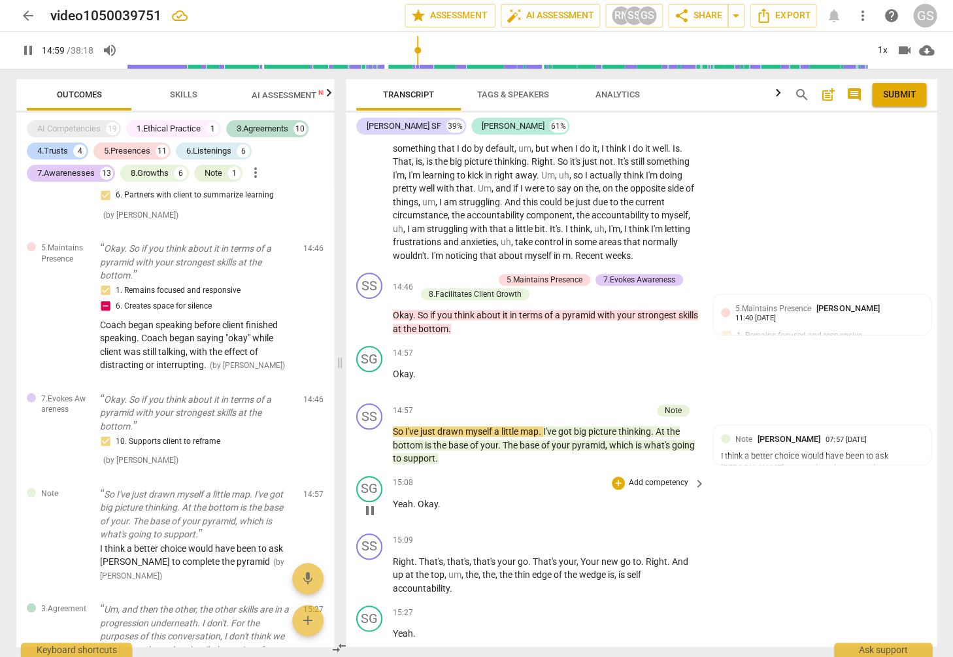
scroll to position [3376, 0]
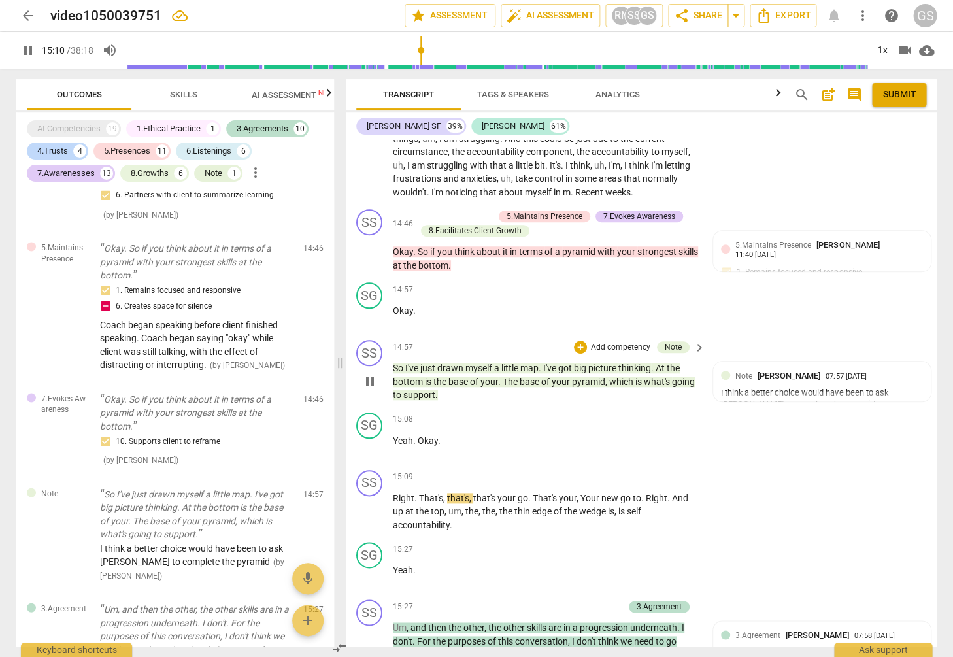
click at [608, 342] on p "Add competency" at bounding box center [620, 348] width 62 height 12
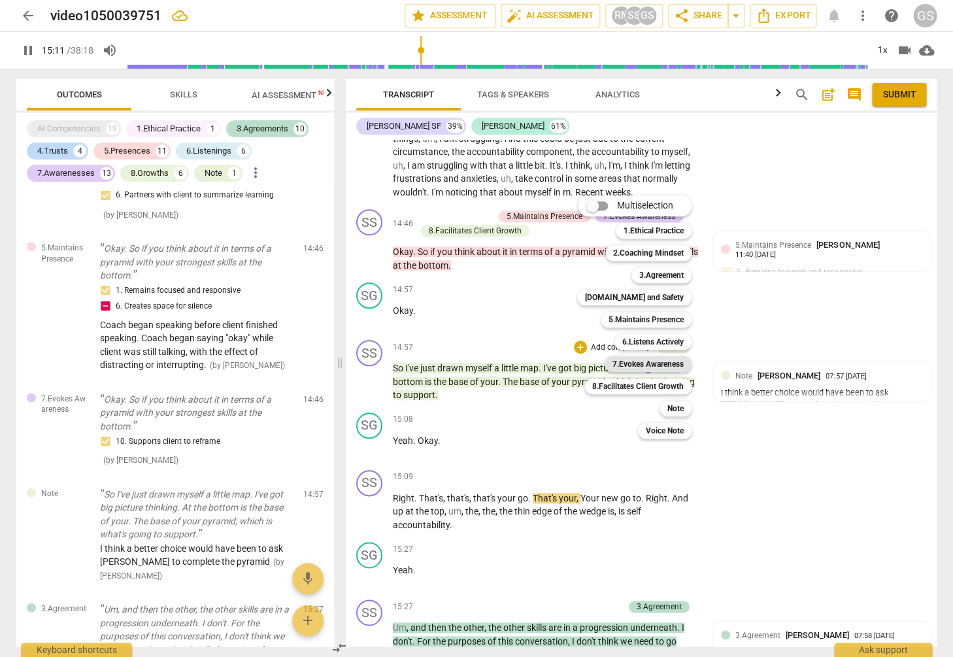
click at [647, 361] on b "7.Evokes Awareness" at bounding box center [647, 364] width 71 height 16
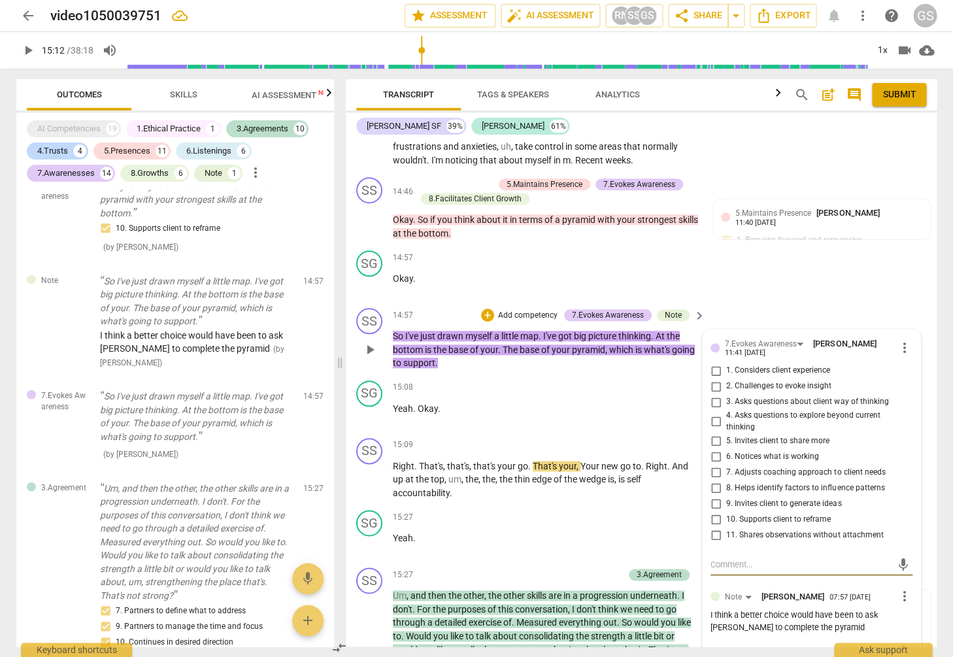
scroll to position [3369, 0]
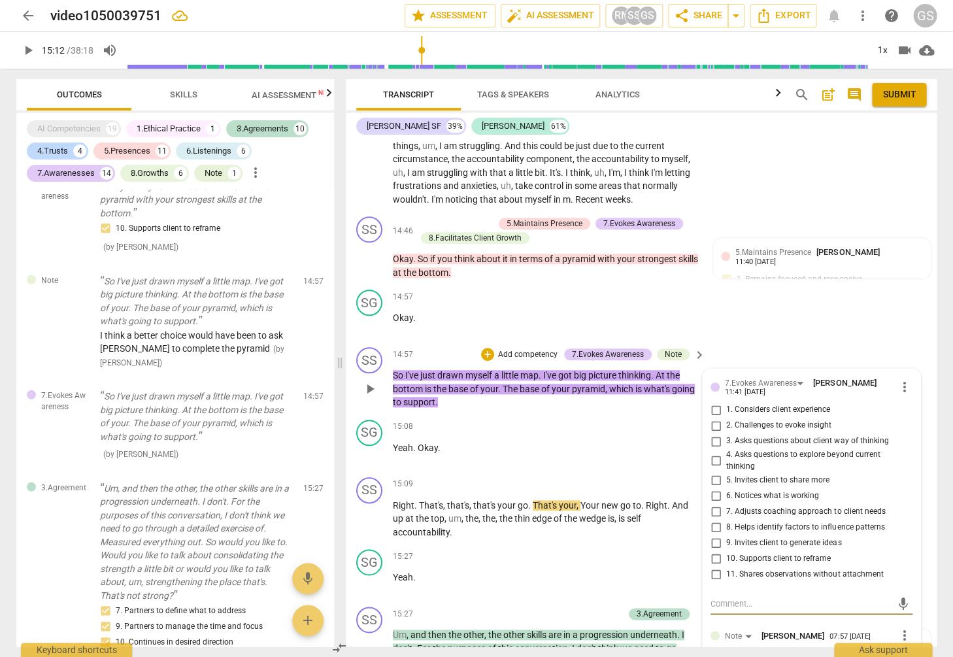
click at [714, 550] on input "10. Supports client to reframe" at bounding box center [715, 558] width 21 height 16
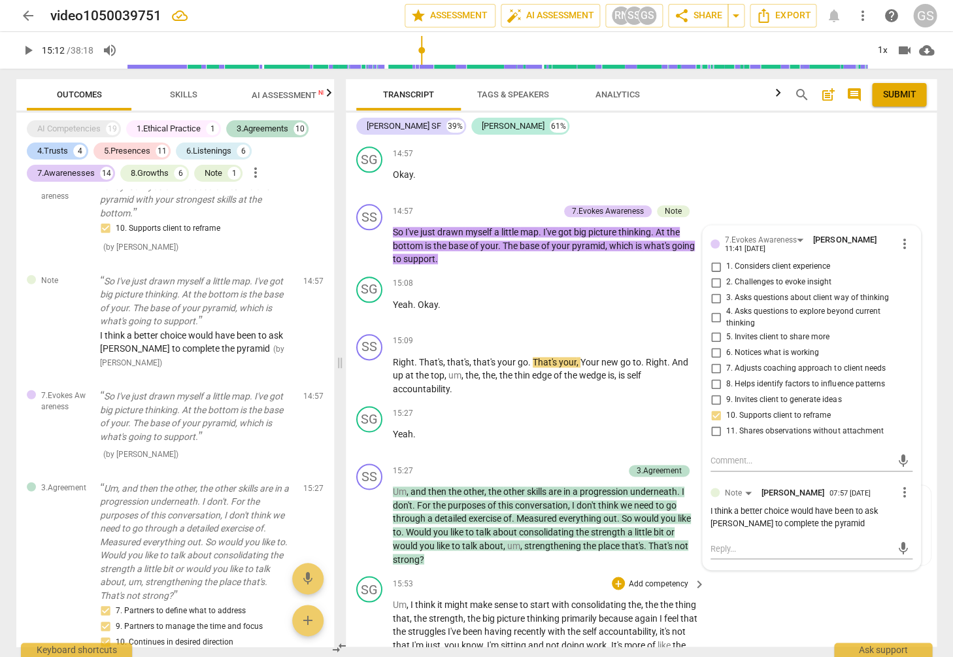
scroll to position [3673, 0]
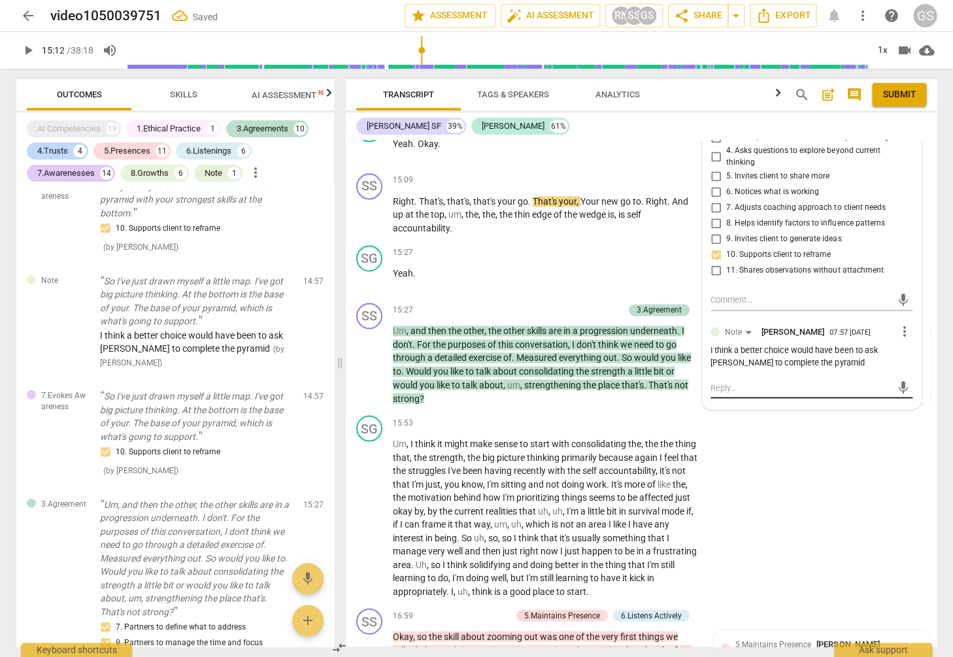
click at [754, 381] on textarea at bounding box center [800, 387] width 181 height 12
click at [710, 381] on textarea "Another choice could be to invite [PERSON_NAME] to describe the relationship he…" at bounding box center [800, 393] width 181 height 24
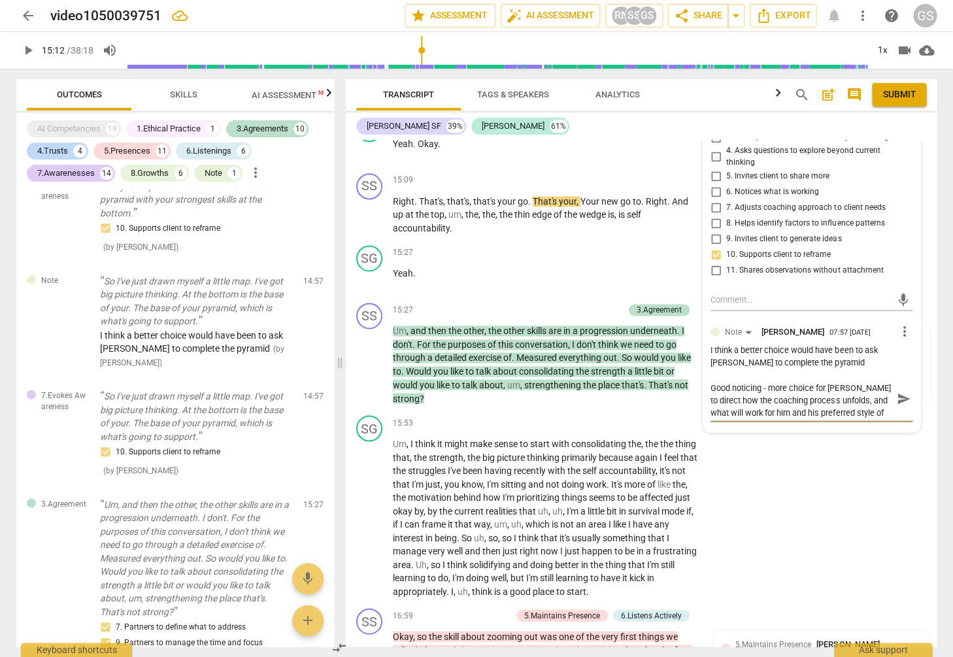
scroll to position [11, 0]
click at [896, 392] on span "send" at bounding box center [903, 399] width 14 height 14
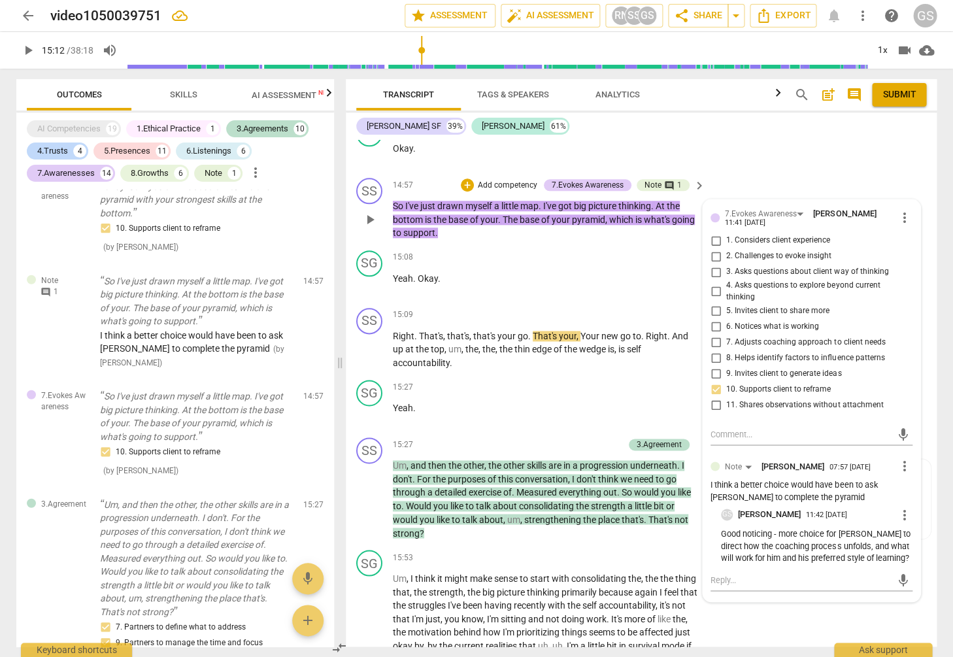
scroll to position [3536, 0]
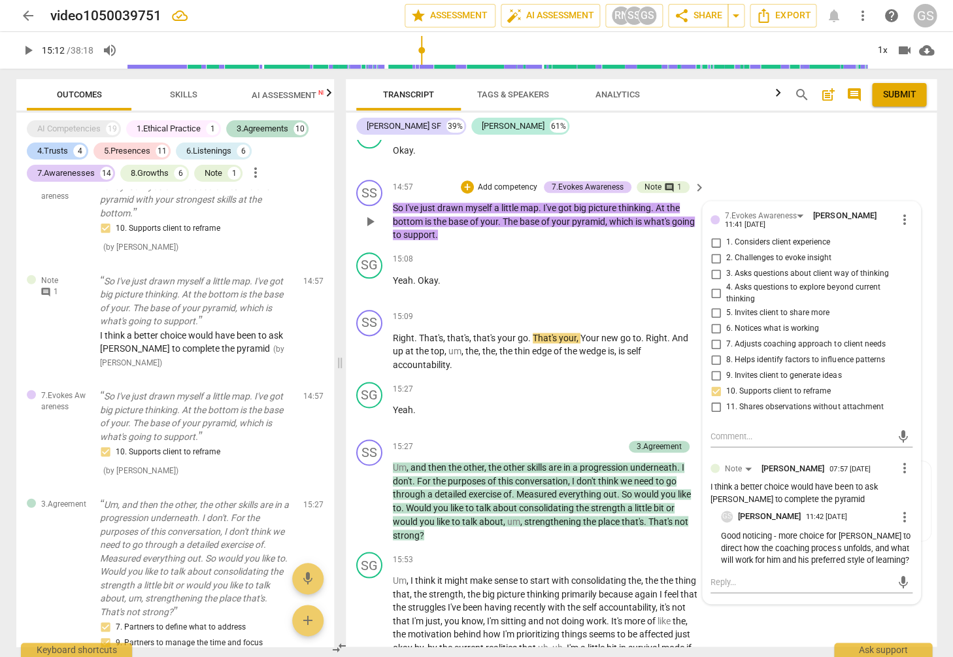
click at [898, 508] on span "more_vert" at bounding box center [905, 516] width 16 height 16
click at [903, 489] on li "Edit" at bounding box center [914, 488] width 45 height 25
click at [883, 536] on textarea "Good noticing - more choice for [PERSON_NAME] to direct how the coaching proces…" at bounding box center [816, 551] width 191 height 36
drag, startPoint x: 853, startPoint y: 546, endPoint x: 871, endPoint y: 547, distance: 17.7
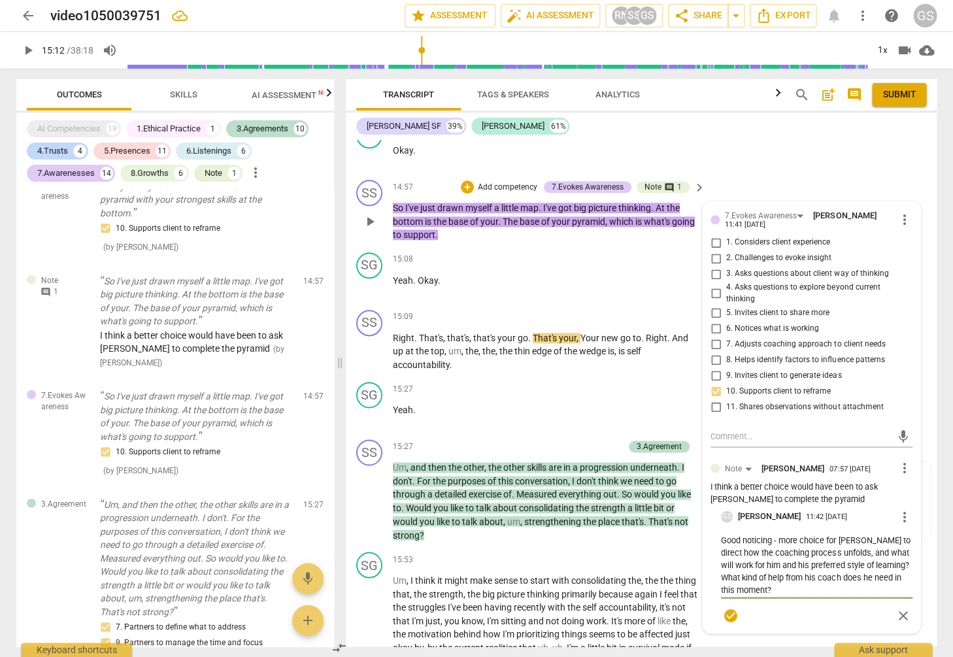
click at [871, 547] on textarea "Good noticing - more choice for [PERSON_NAME] to direct how the coaching proces…" at bounding box center [816, 563] width 191 height 60
click at [750, 555] on textarea "Good noticing - more choice for [PERSON_NAME] to direct how the coaching proces…" at bounding box center [816, 563] width 191 height 60
click at [727, 619] on span "check_circle" at bounding box center [731, 627] width 16 height 16
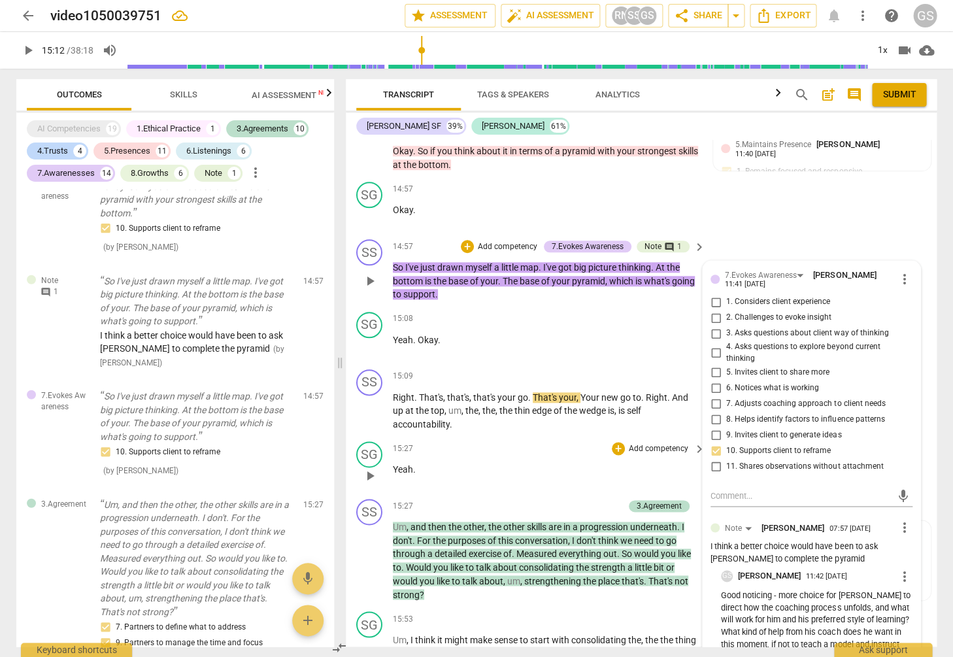
scroll to position [3485, 0]
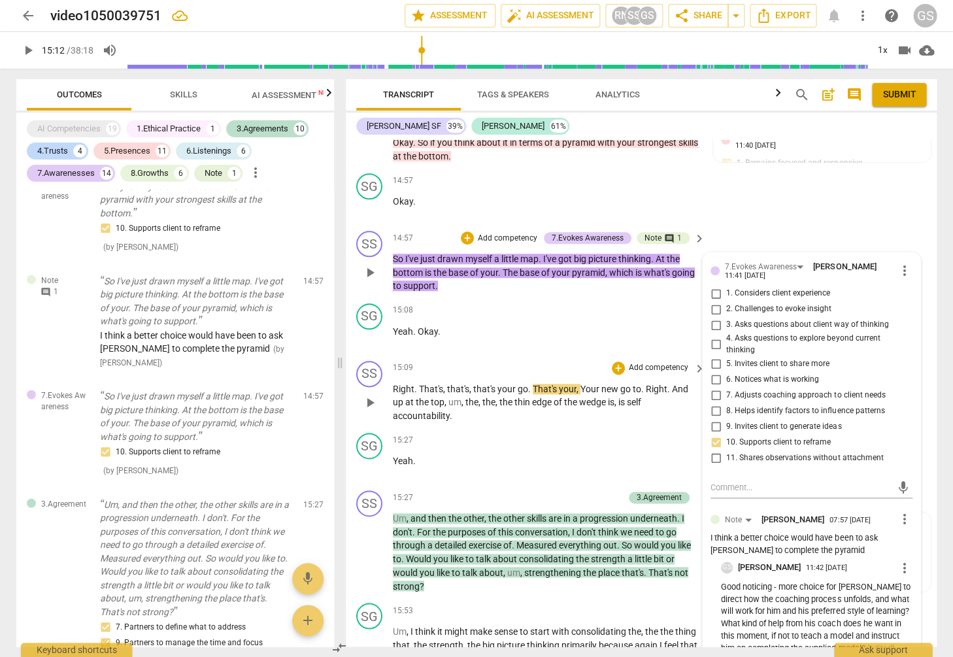
click at [647, 362] on p "Add competency" at bounding box center [658, 368] width 62 height 12
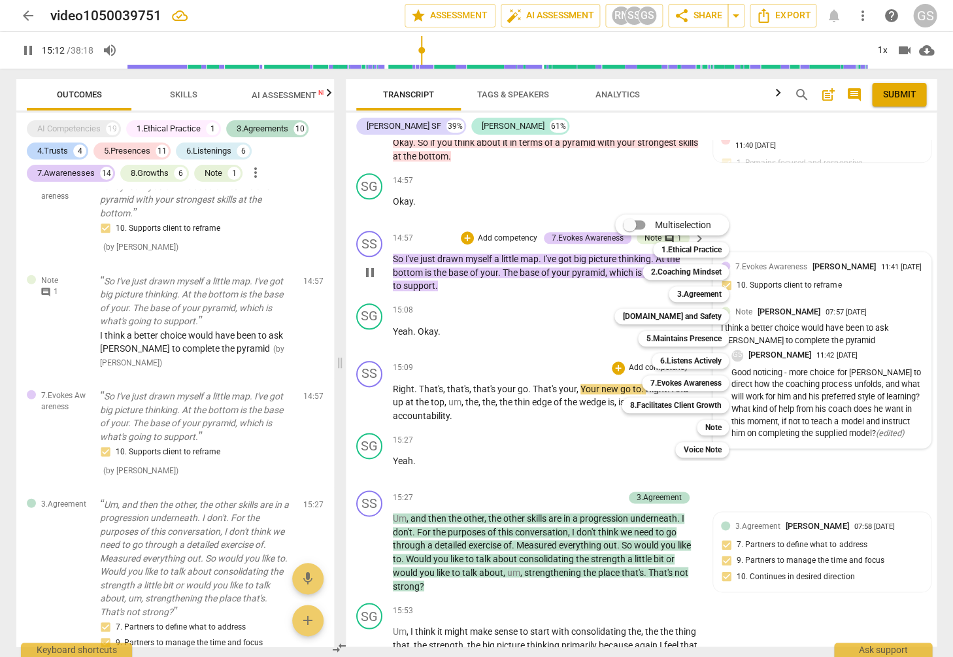
click at [520, 325] on div at bounding box center [476, 328] width 953 height 657
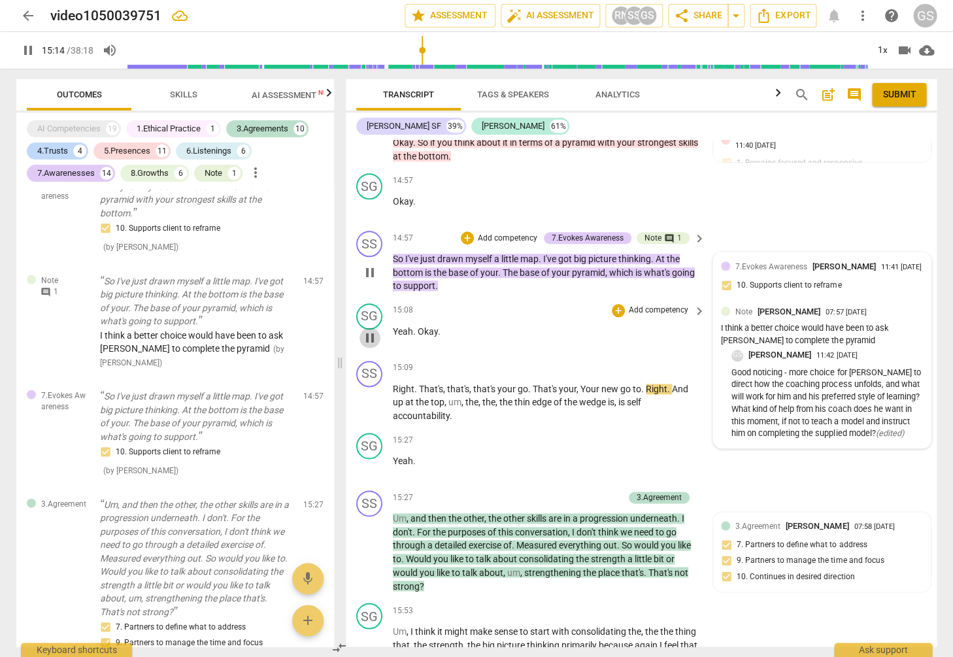
click at [367, 330] on span "pause" at bounding box center [370, 338] width 16 height 16
click at [369, 330] on span "play_arrow" at bounding box center [370, 338] width 16 height 16
click at [656, 362] on p "Add competency" at bounding box center [658, 368] width 62 height 12
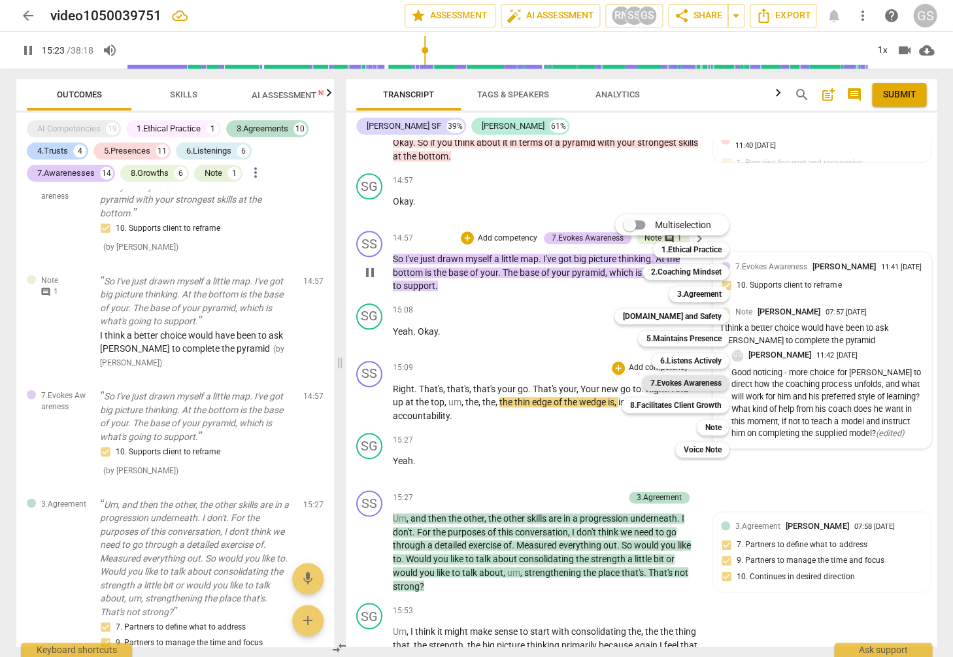
click at [685, 380] on b "7.Evokes Awareness" at bounding box center [685, 383] width 71 height 16
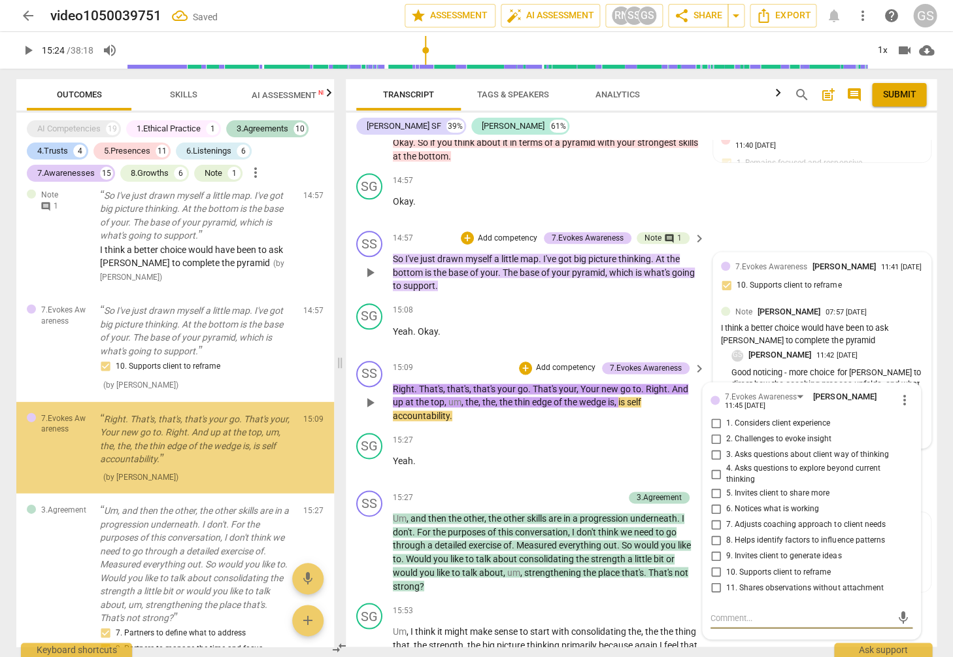
scroll to position [7344, 0]
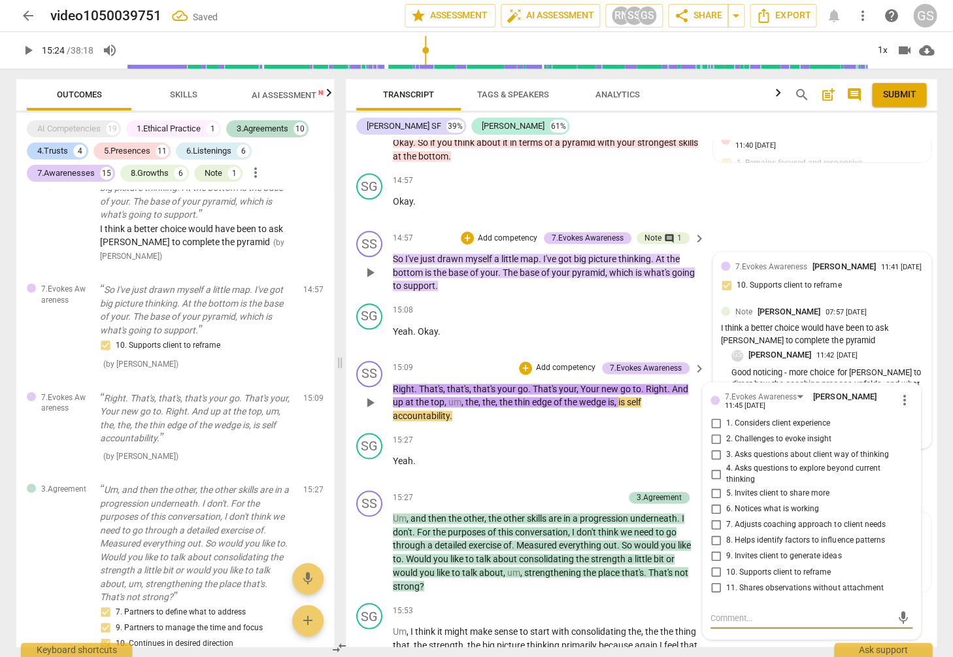
click at [712, 564] on input "10. Supports client to reframe" at bounding box center [715, 572] width 21 height 16
click at [725, 611] on textarea at bounding box center [800, 617] width 181 height 12
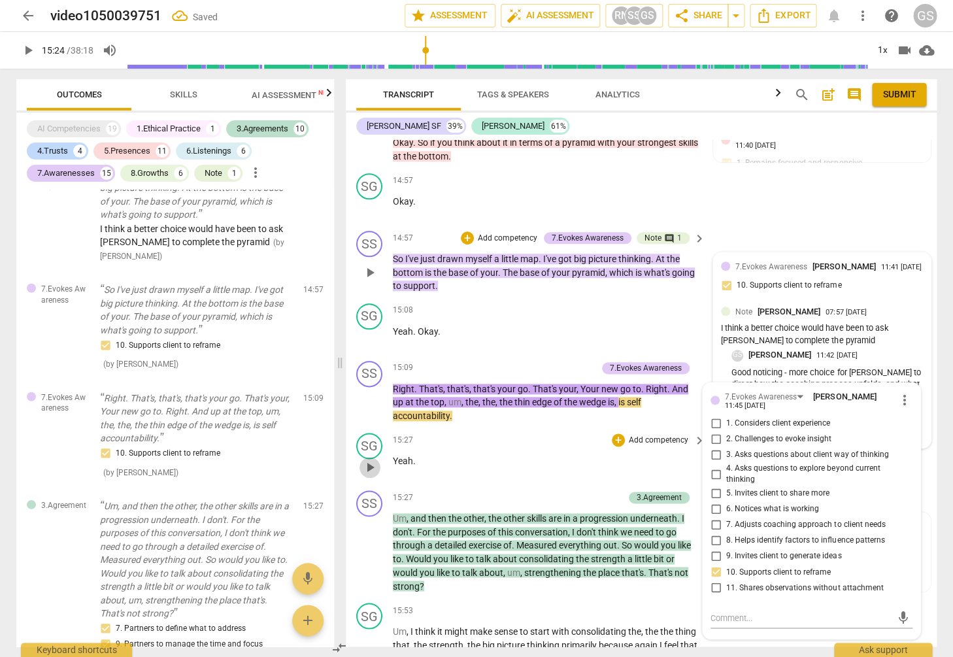
click at [371, 459] on span "play_arrow" at bounding box center [370, 467] width 16 height 16
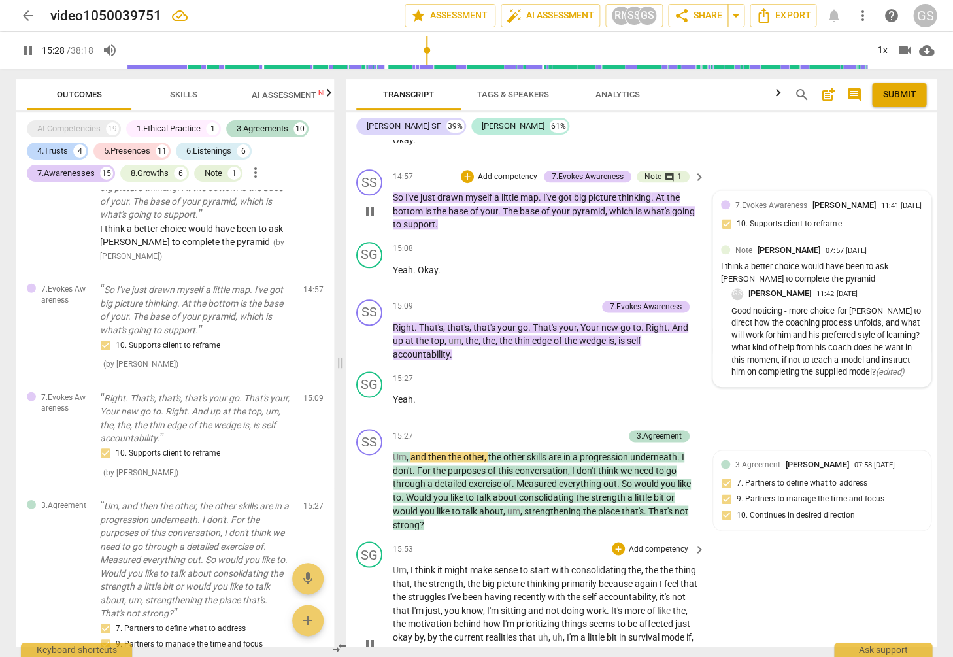
scroll to position [3683, 0]
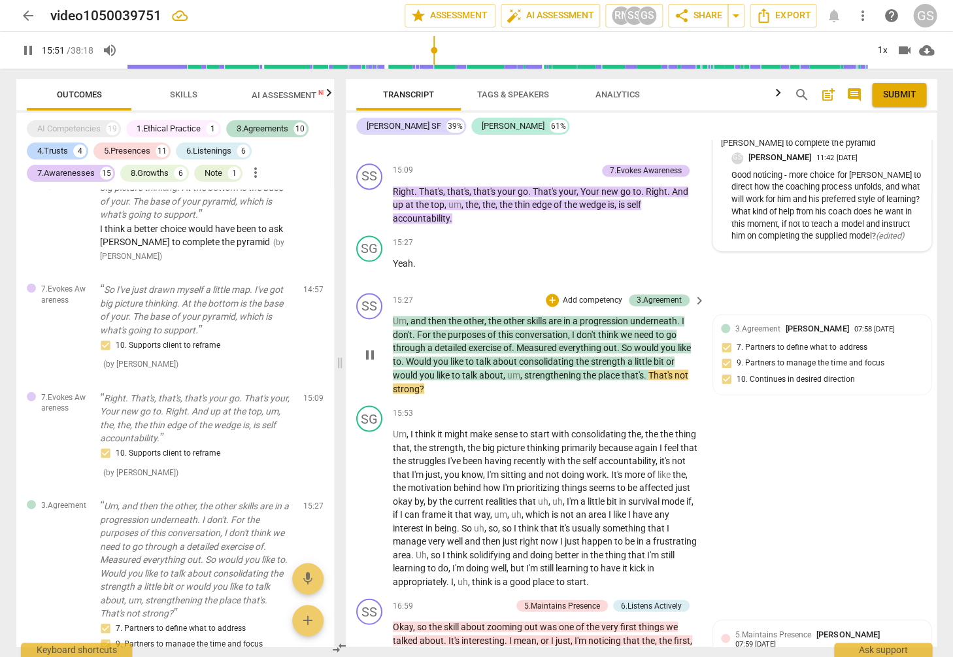
click at [580, 295] on p "Add competency" at bounding box center [592, 301] width 62 height 12
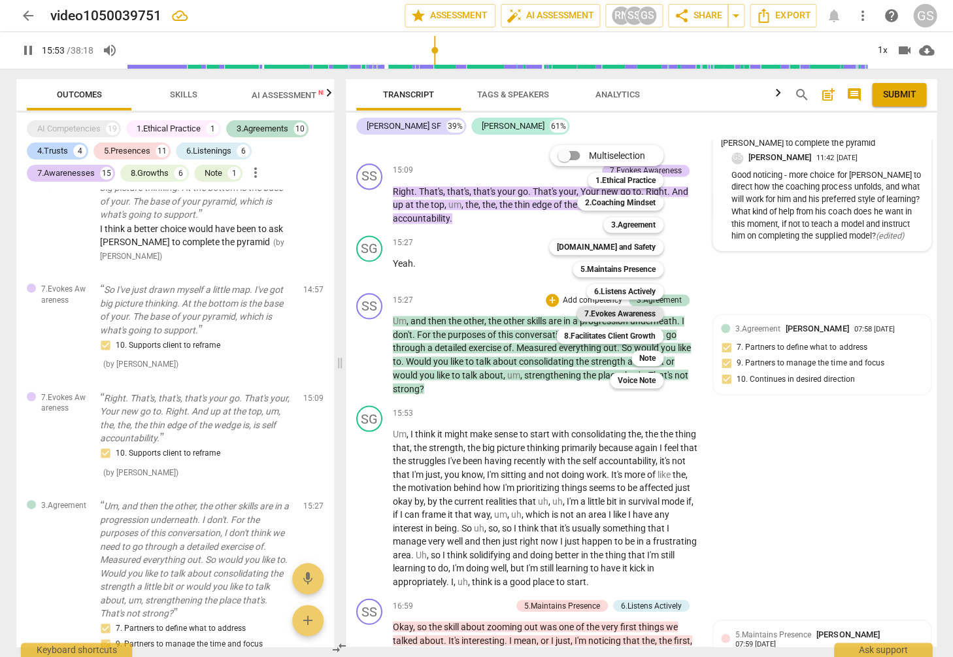
click at [614, 316] on b "7.Evokes Awareness" at bounding box center [619, 314] width 71 height 16
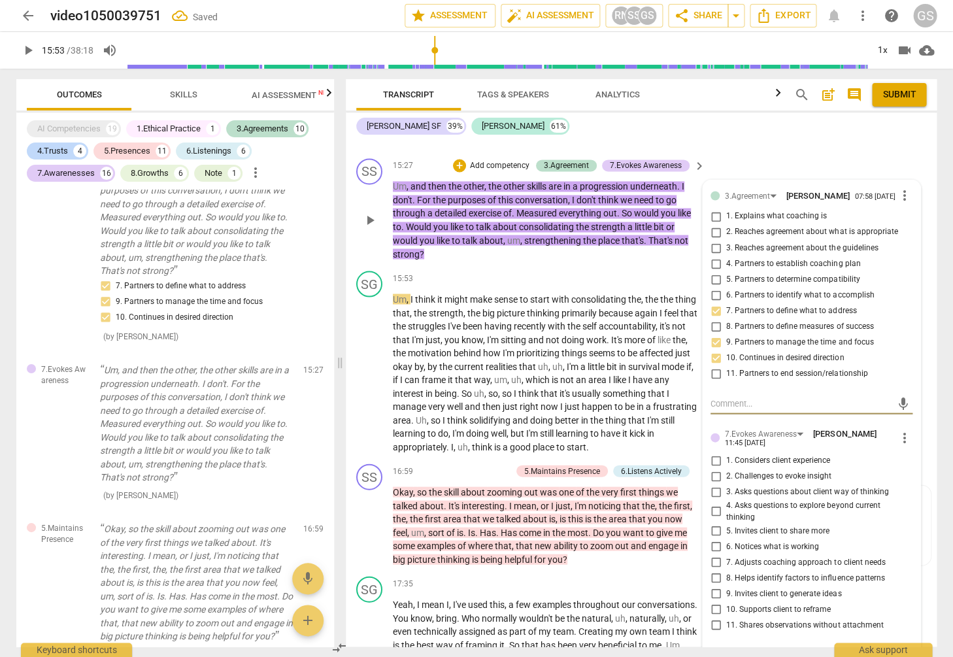
scroll to position [3837, 0]
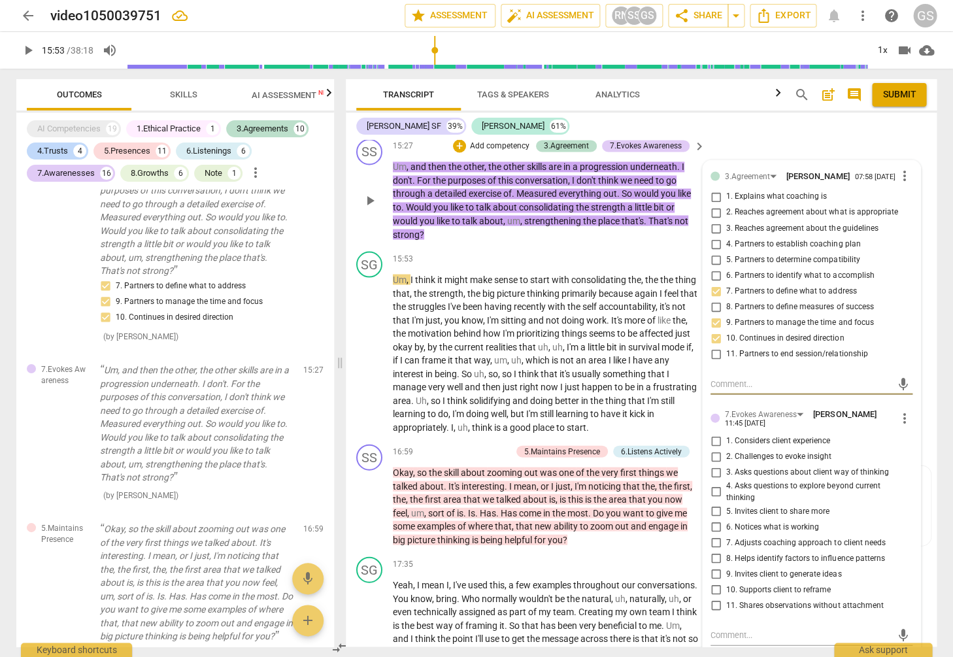
click at [903, 410] on span "more_vert" at bounding box center [905, 418] width 16 height 16
click at [910, 412] on li "Delete" at bounding box center [914, 413] width 45 height 25
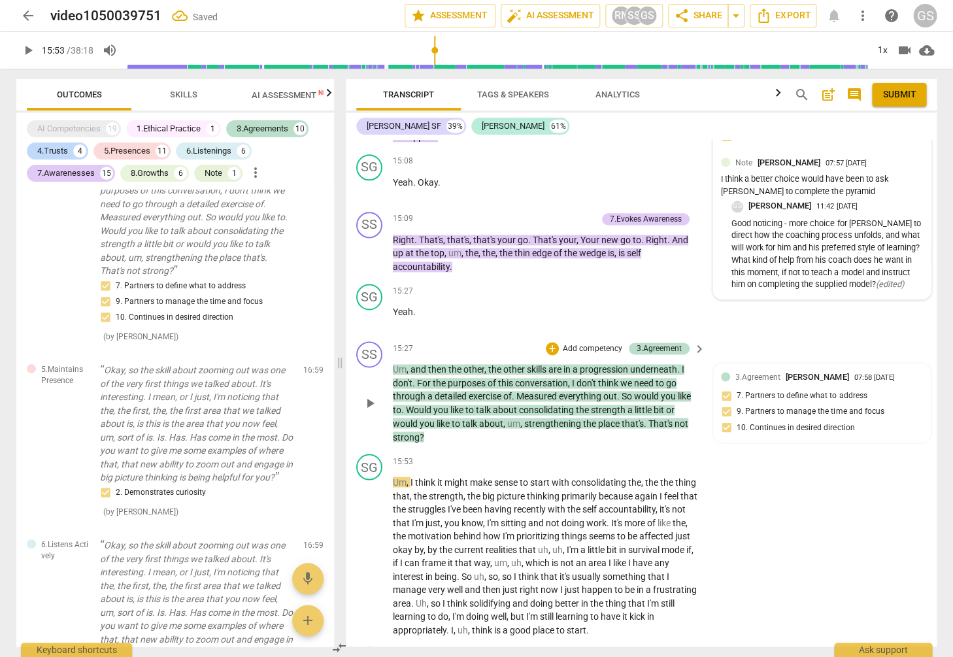
scroll to position [3649, 0]
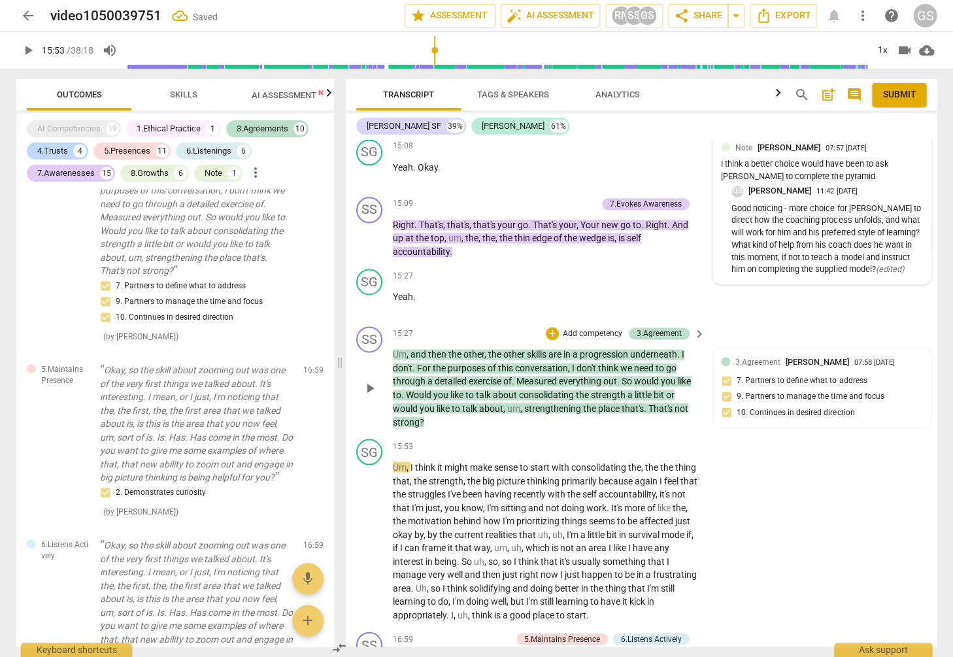
click at [589, 328] on p "Add competency" at bounding box center [592, 334] width 62 height 12
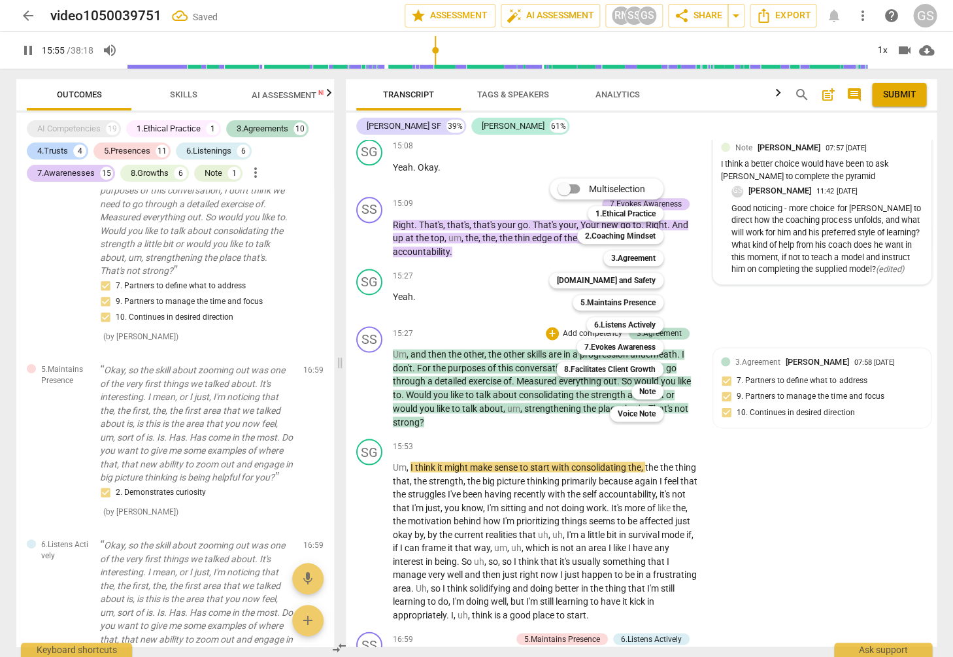
click at [27, 47] on div at bounding box center [476, 328] width 953 height 657
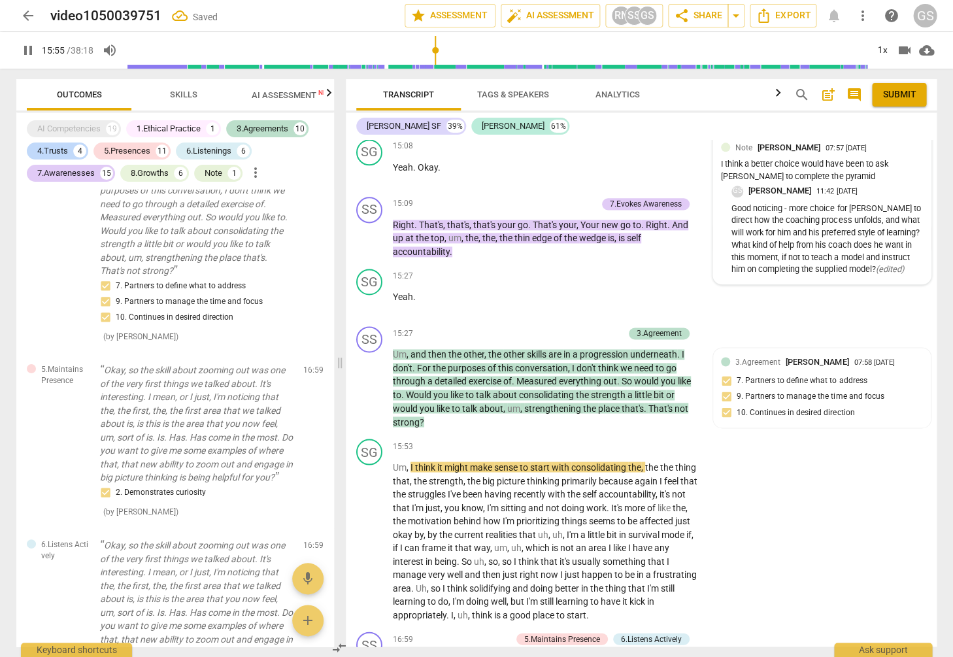
click at [27, 50] on span "pause" at bounding box center [28, 50] width 16 height 16
click at [567, 328] on p "Add competency" at bounding box center [592, 334] width 62 height 12
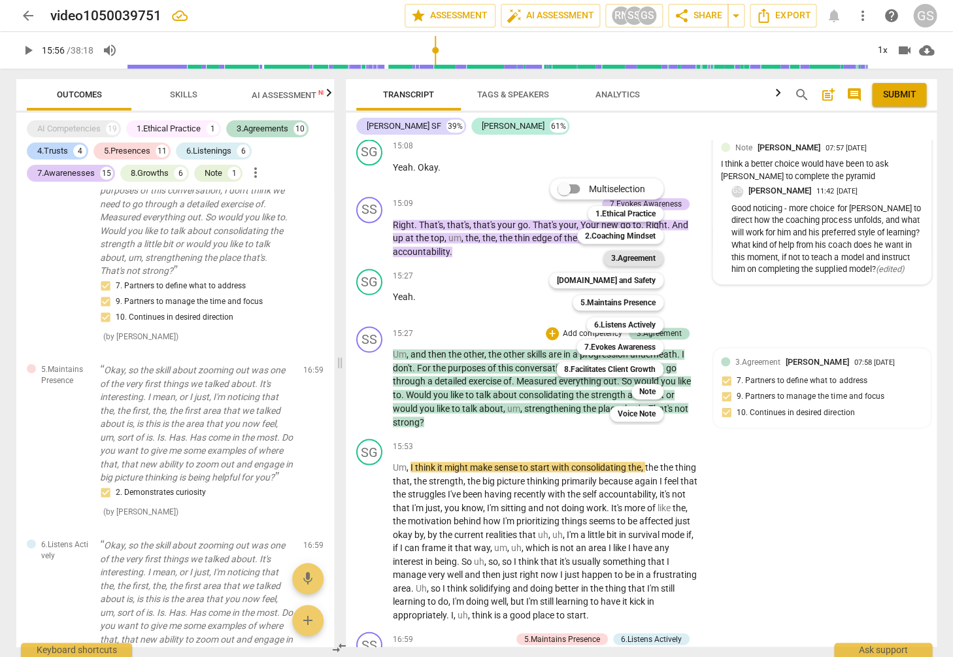
click at [621, 259] on b "3.Agreement" at bounding box center [633, 258] width 44 height 16
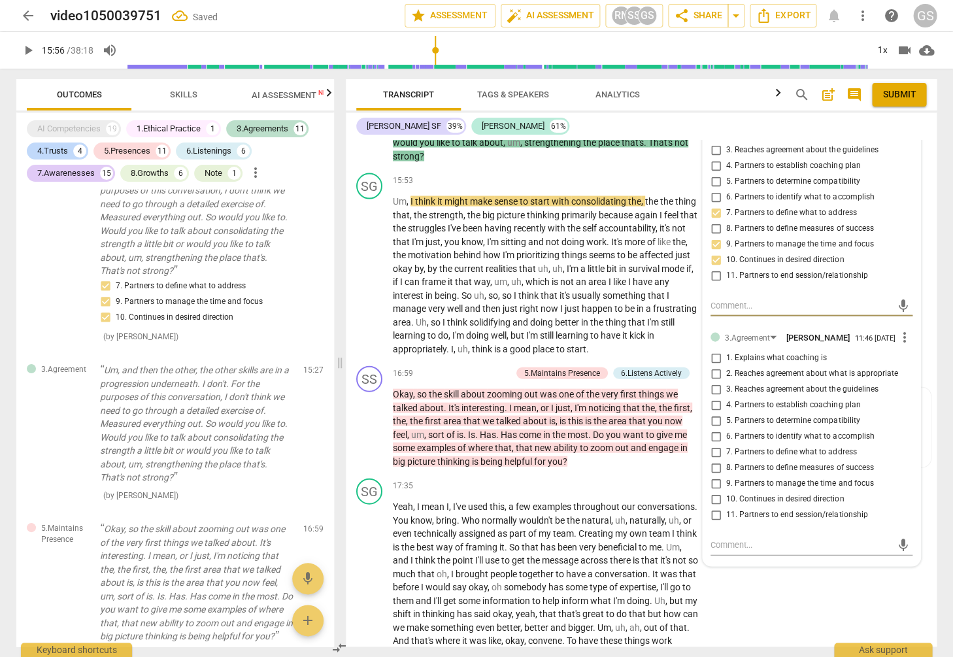
scroll to position [3975, 0]
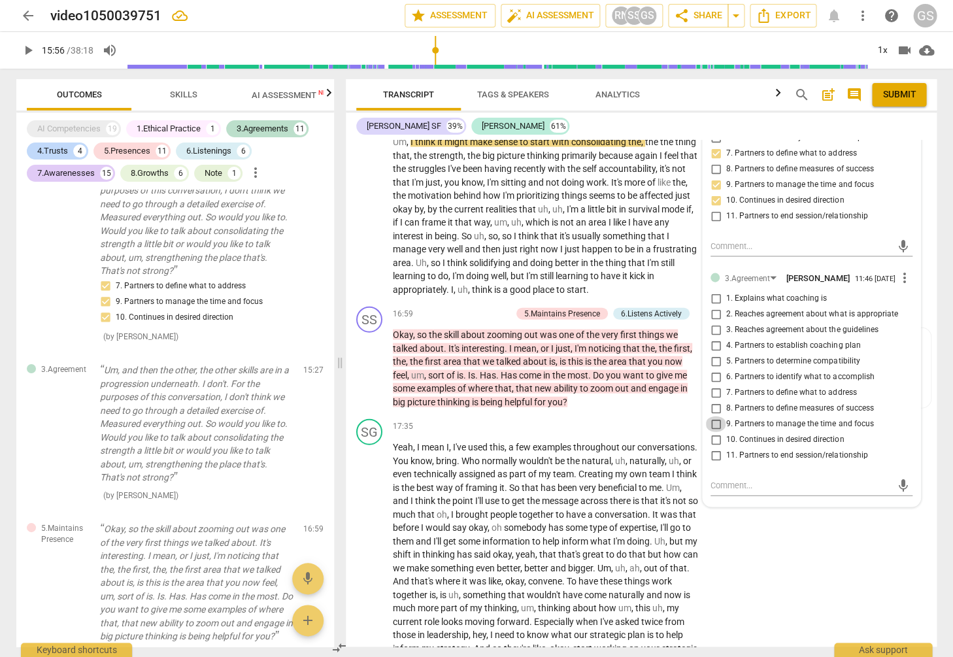
click at [714, 416] on input "9. Partners to manage the time and focus" at bounding box center [715, 424] width 21 height 16
click at [732, 478] on textarea at bounding box center [800, 484] width 181 height 12
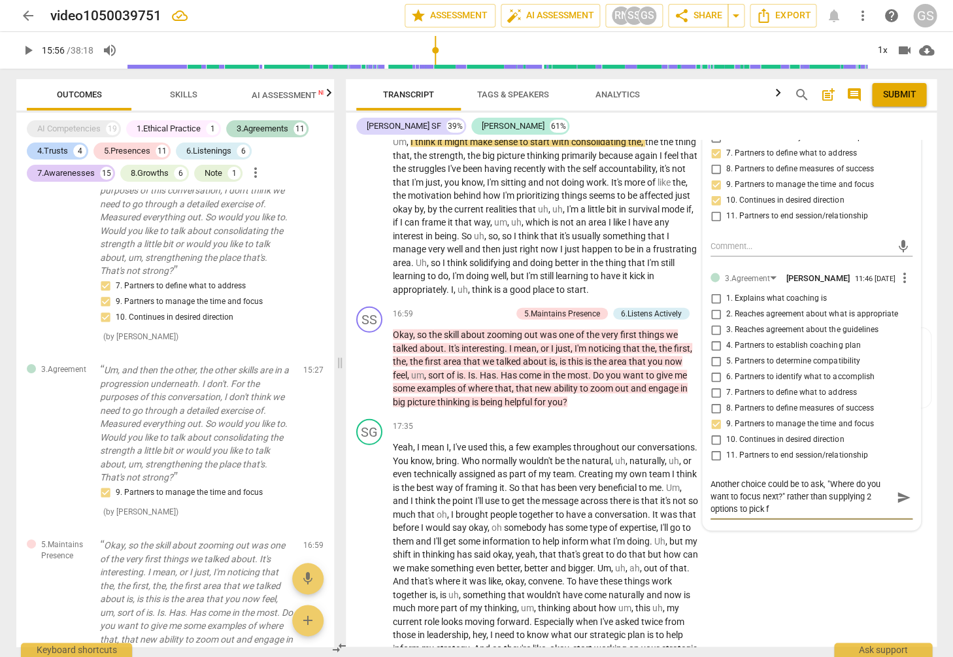
scroll to position [0, 0]
click at [822, 478] on textarea "Another choice could be to ask, "Where do you want to focus next?" rather than …" at bounding box center [800, 496] width 181 height 36
click at [827, 479] on textarea "Another choice could be to ask an open-ended question such as, "Where do you wa…" at bounding box center [800, 496] width 181 height 36
click at [899, 495] on span "send" at bounding box center [903, 502] width 14 height 14
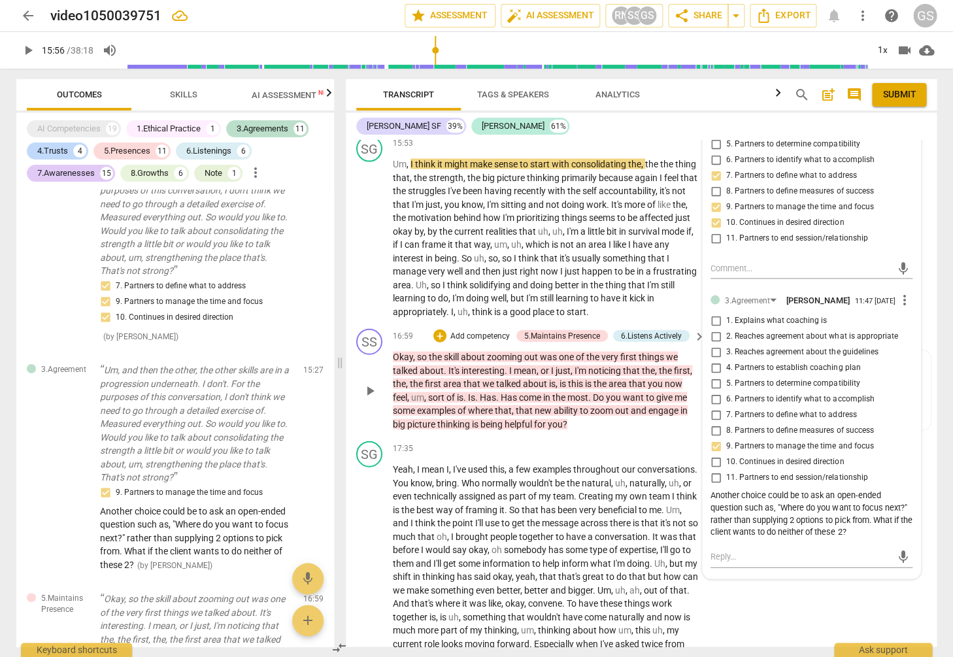
scroll to position [3710, 0]
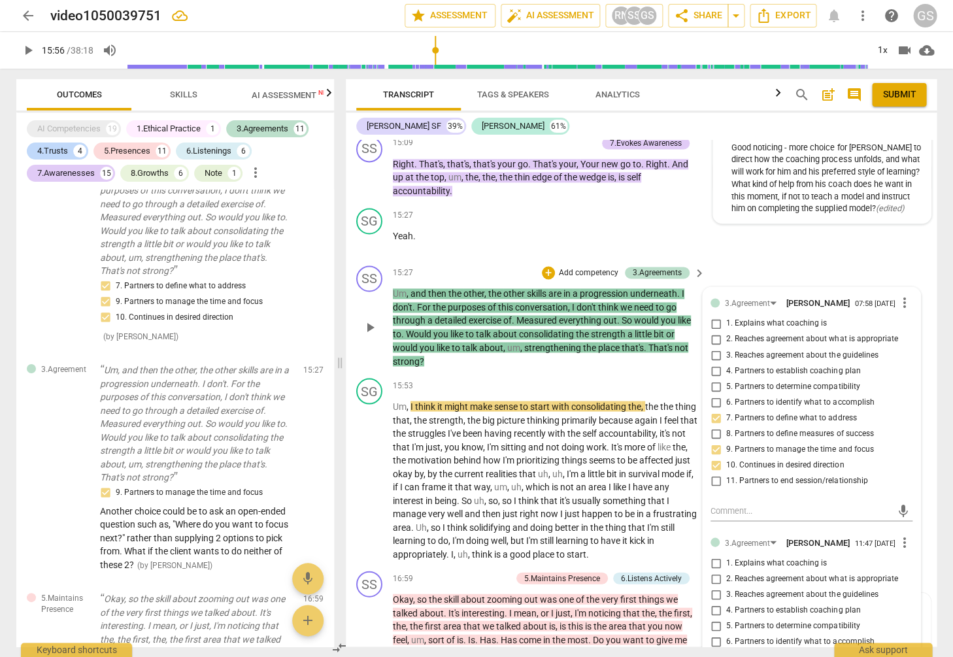
click at [563, 267] on p "Add competency" at bounding box center [588, 273] width 62 height 12
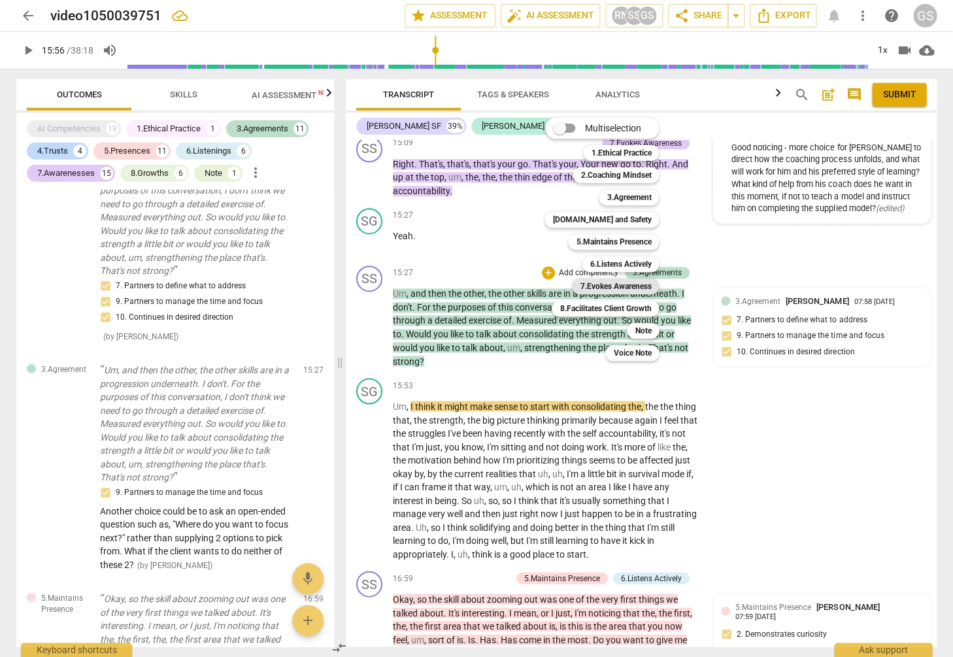
click at [588, 287] on b "7.Evokes Awareness" at bounding box center [615, 286] width 71 height 16
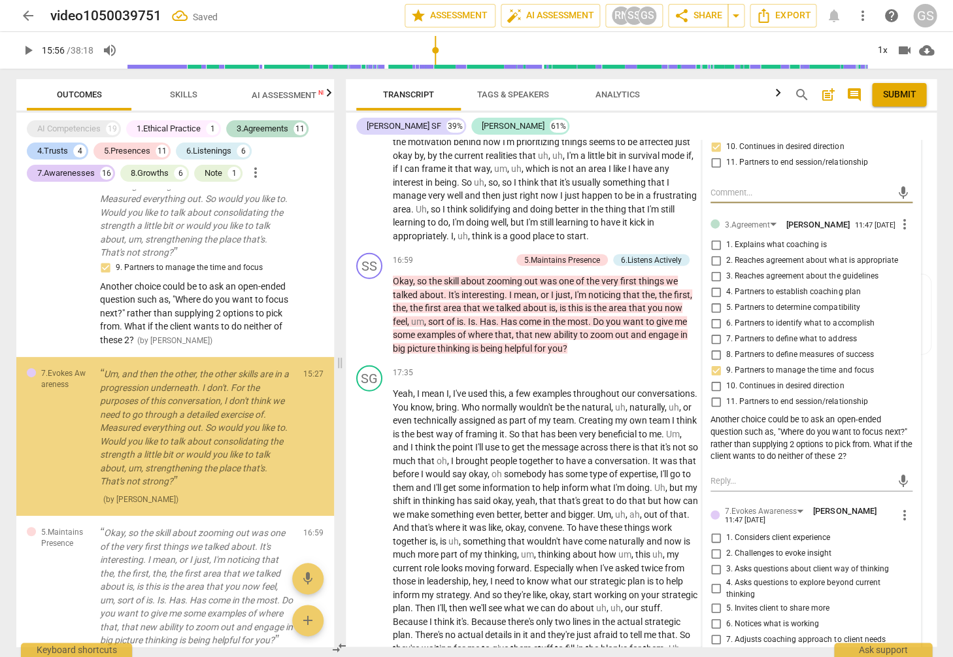
scroll to position [4285, 0]
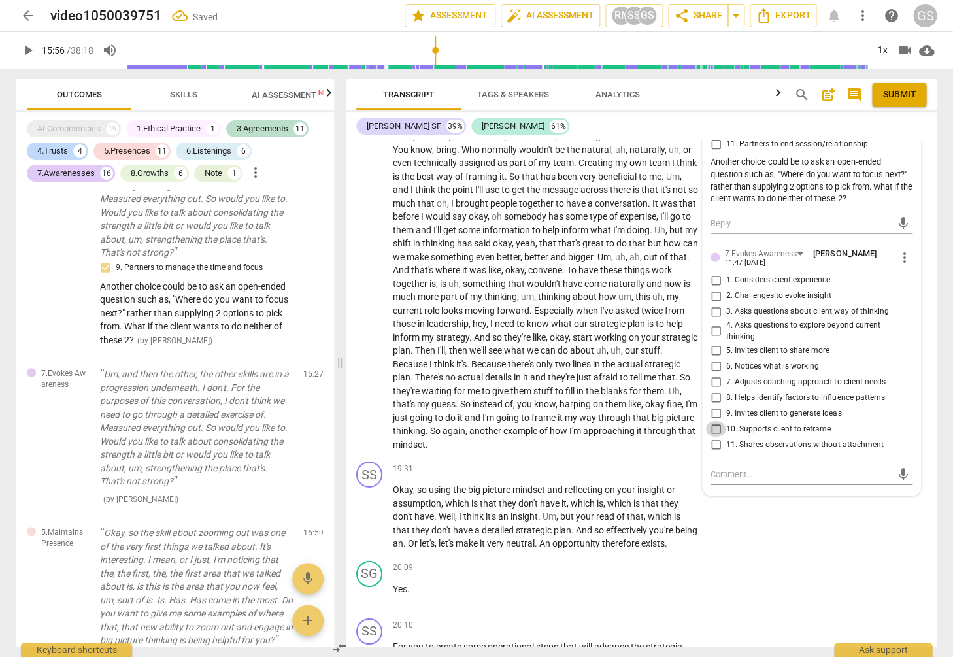
click at [713, 421] on input "10. Supports client to reframe" at bounding box center [715, 429] width 21 height 16
click at [715, 405] on input "9. Invites client to generate ideas" at bounding box center [715, 413] width 21 height 16
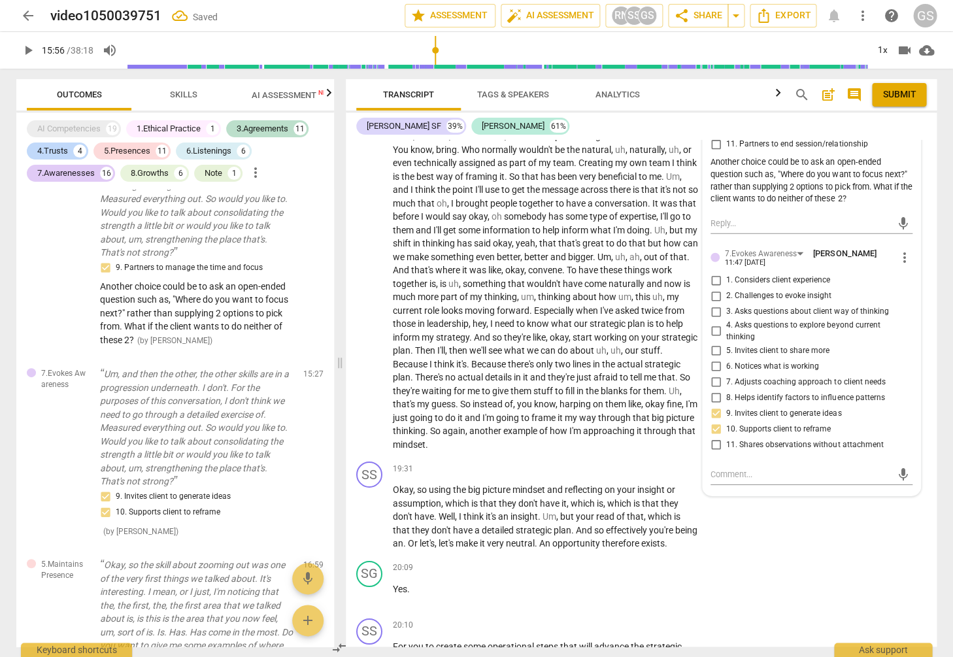
click at [714, 405] on input "9. Invites client to generate ideas" at bounding box center [715, 413] width 21 height 16
click at [716, 405] on input "9. Invites client to generate ideas" at bounding box center [715, 413] width 21 height 16
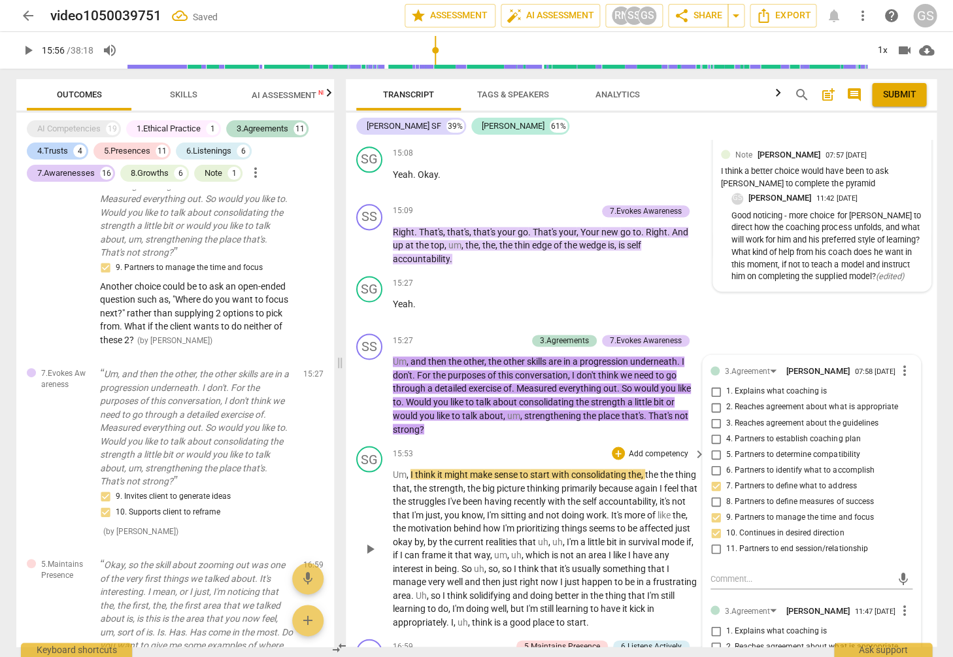
scroll to position [3644, 0]
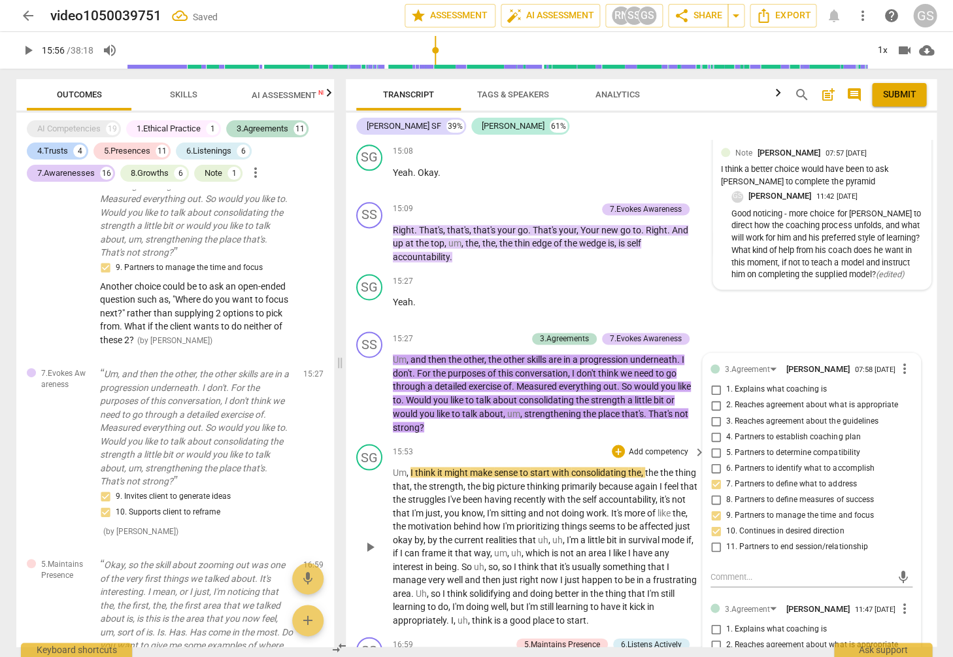
click at [483, 520] on span "behind" at bounding box center [468, 525] width 29 height 10
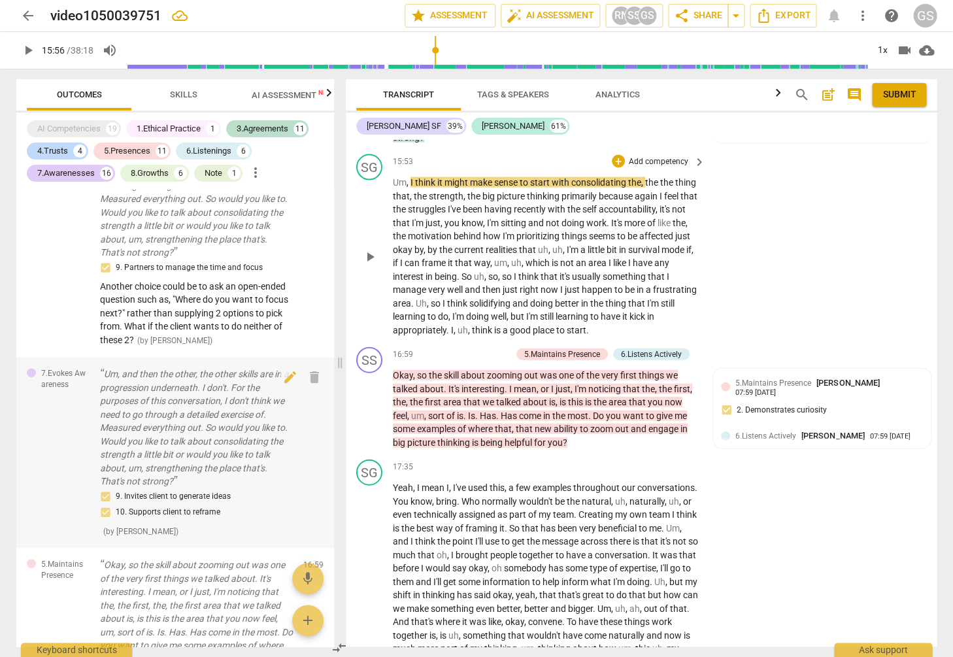
scroll to position [3930, 0]
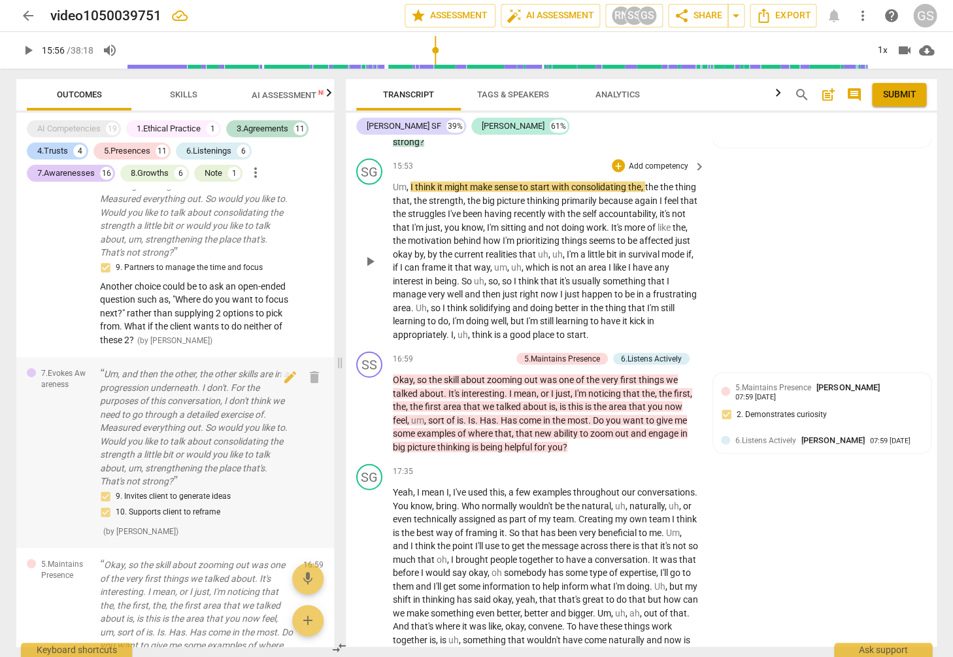
click at [474, 275] on span "So" at bounding box center [467, 280] width 12 height 10
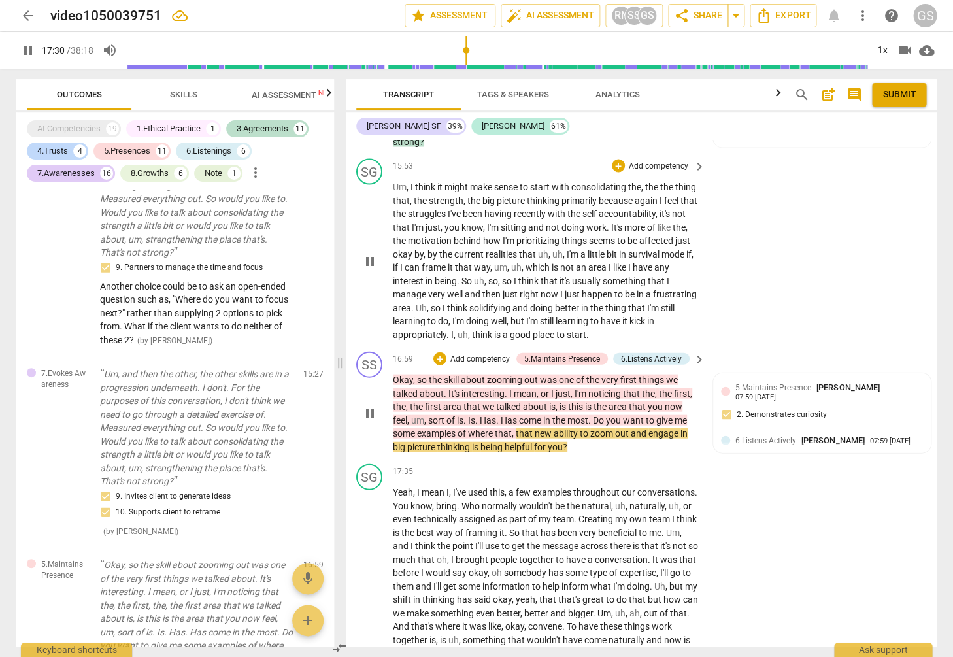
click at [489, 353] on p "Add competency" at bounding box center [480, 359] width 62 height 12
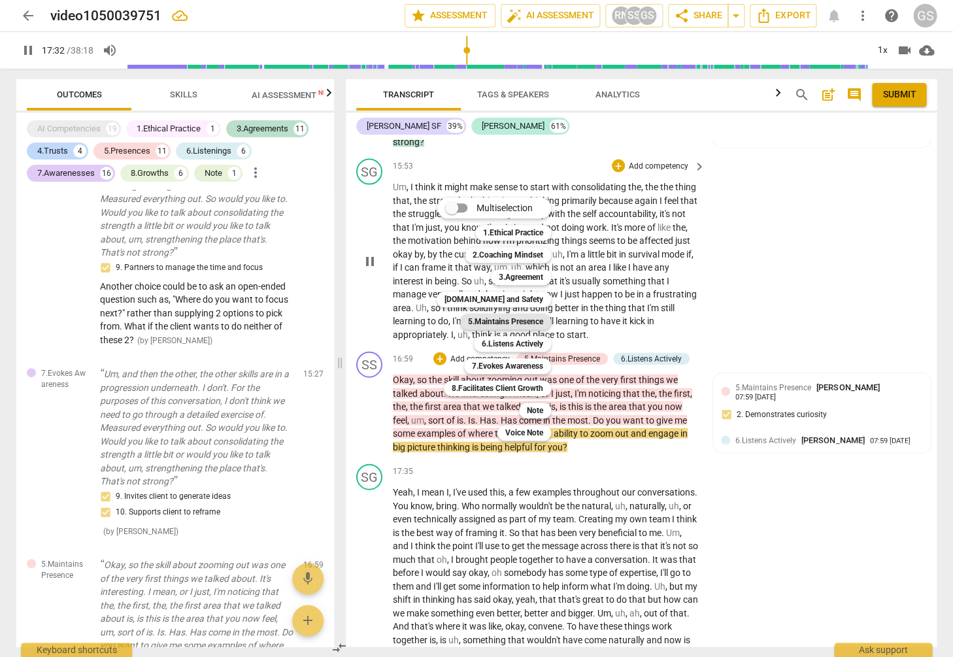
click at [537, 325] on b "5.Maintains Presence" at bounding box center [505, 322] width 75 height 16
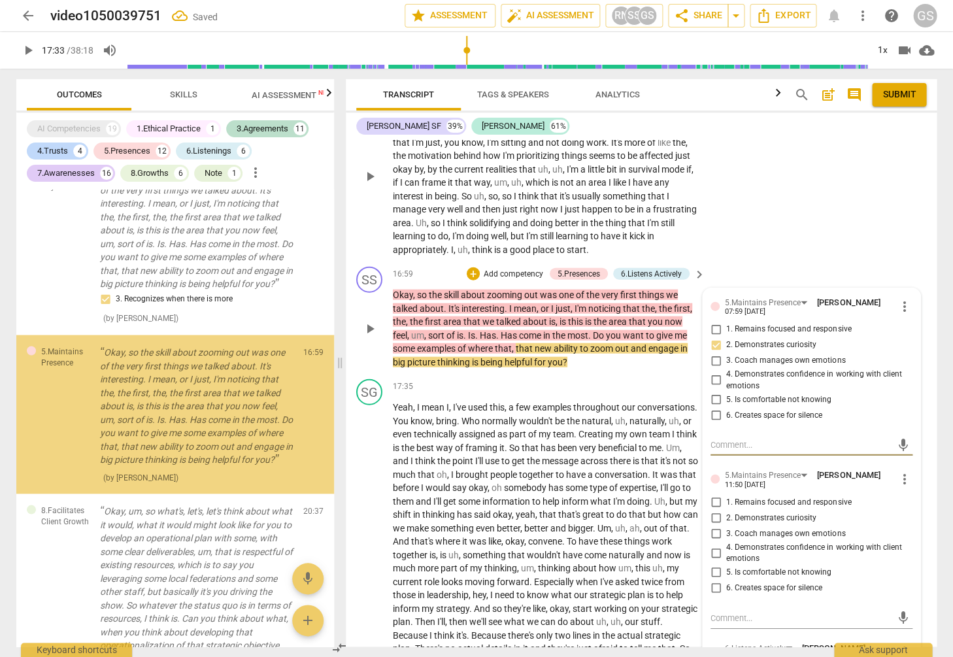
scroll to position [4045, 0]
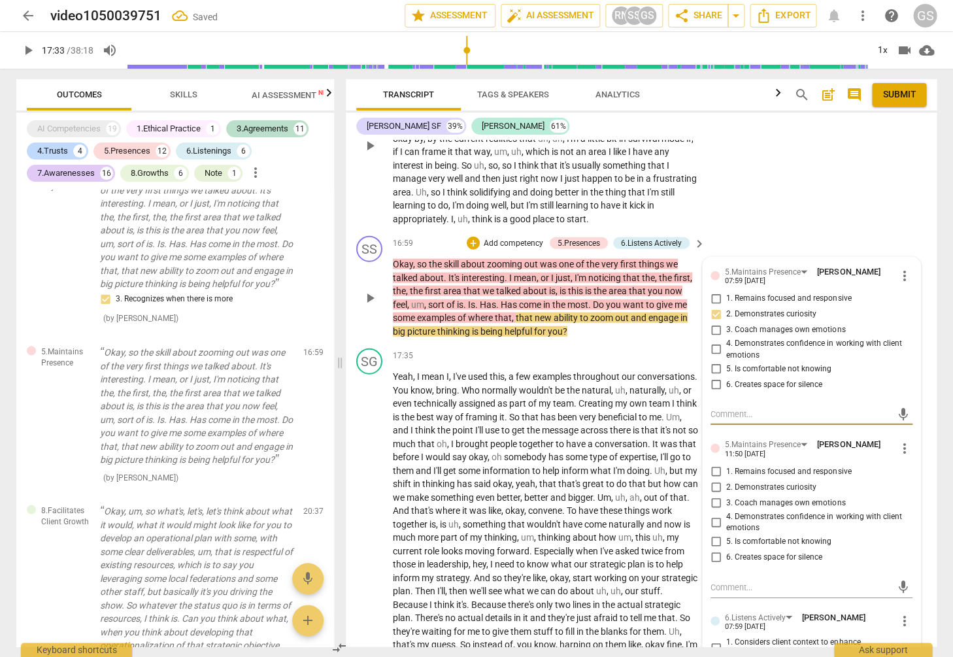
click at [713, 479] on input "2. Demonstrates curiosity" at bounding box center [715, 487] width 21 height 16
click at [714, 463] on input "1. Remains focused and responsive" at bounding box center [715, 471] width 21 height 16
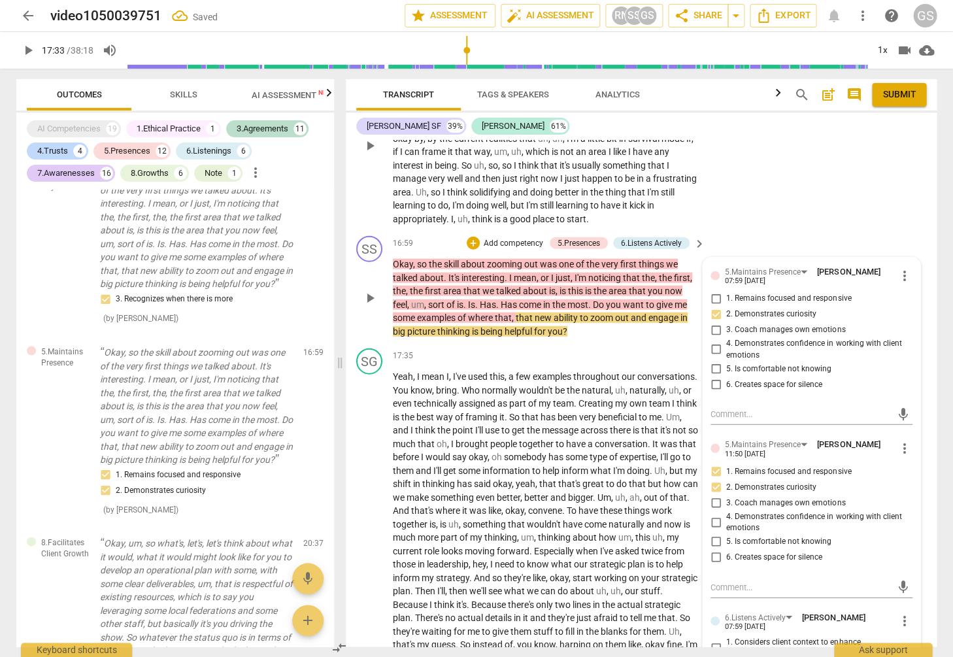
click at [715, 533] on input "5. Is comfortable not knowing" at bounding box center [715, 541] width 21 height 16
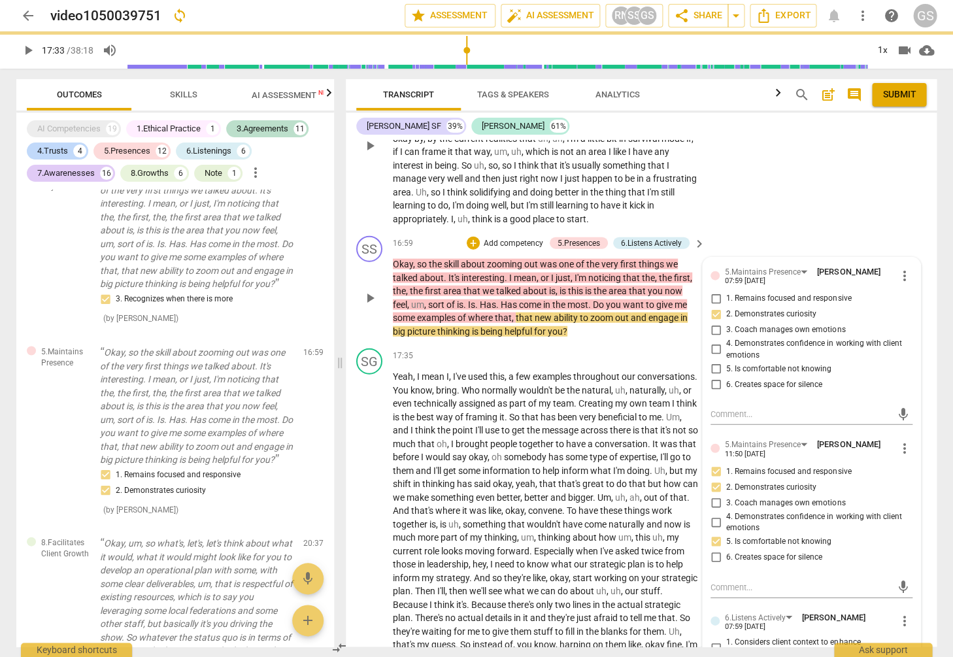
click at [519, 237] on p "Add competency" at bounding box center [513, 243] width 62 height 12
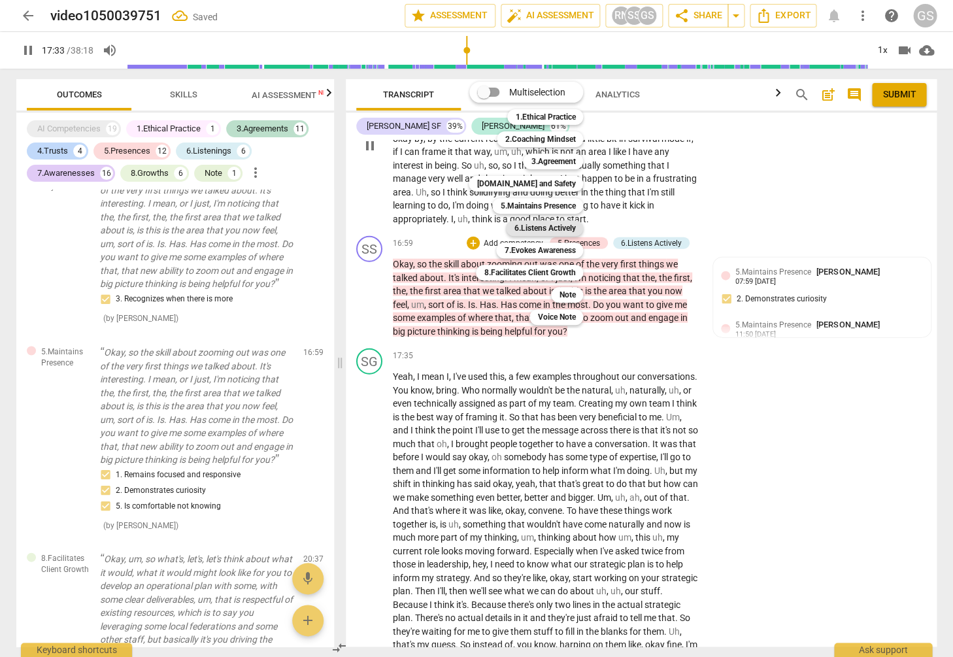
click at [546, 224] on b "6.Listens Actively" at bounding box center [544, 228] width 61 height 16
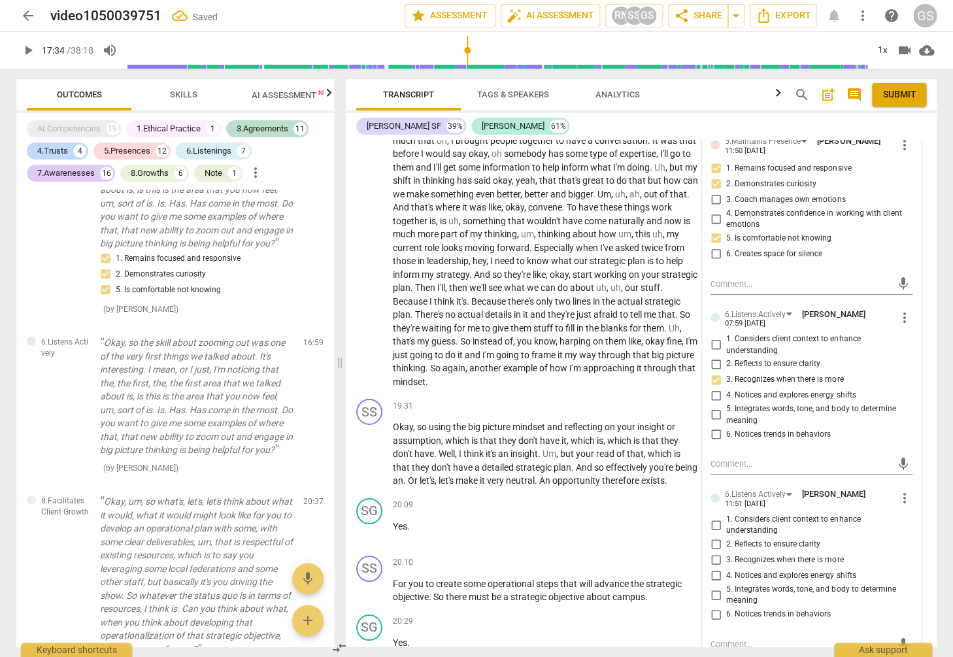
scroll to position [4393, 0]
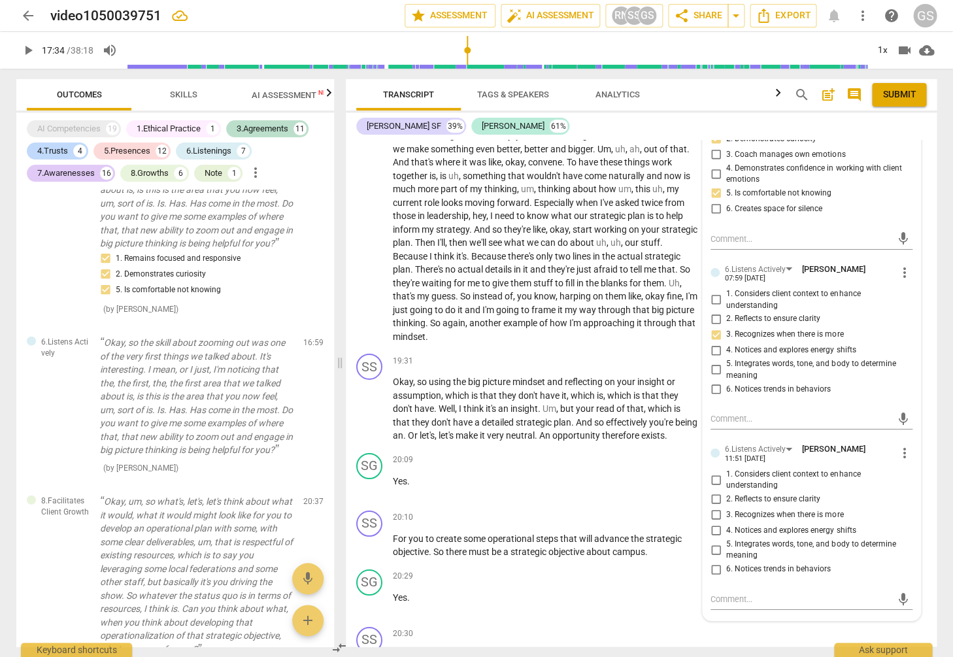
click at [714, 472] on input "1. Considers client context to enhance understanding" at bounding box center [715, 480] width 21 height 16
click at [713, 491] on input "2. Reflects to ensure clarity" at bounding box center [715, 499] width 21 height 16
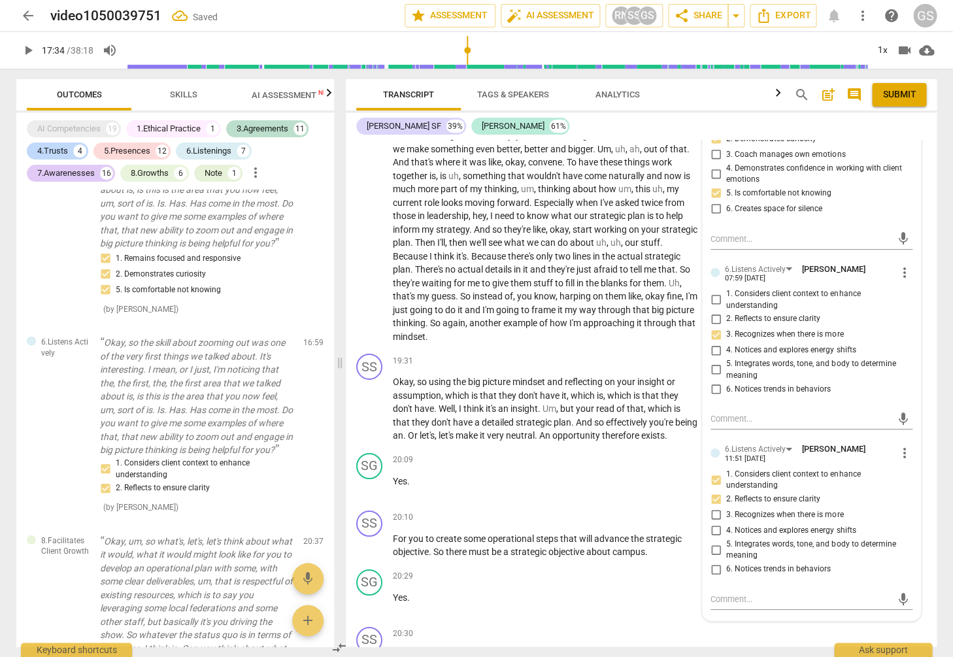
click at [714, 561] on input "6. Notices trends in behaviors" at bounding box center [715, 569] width 21 height 16
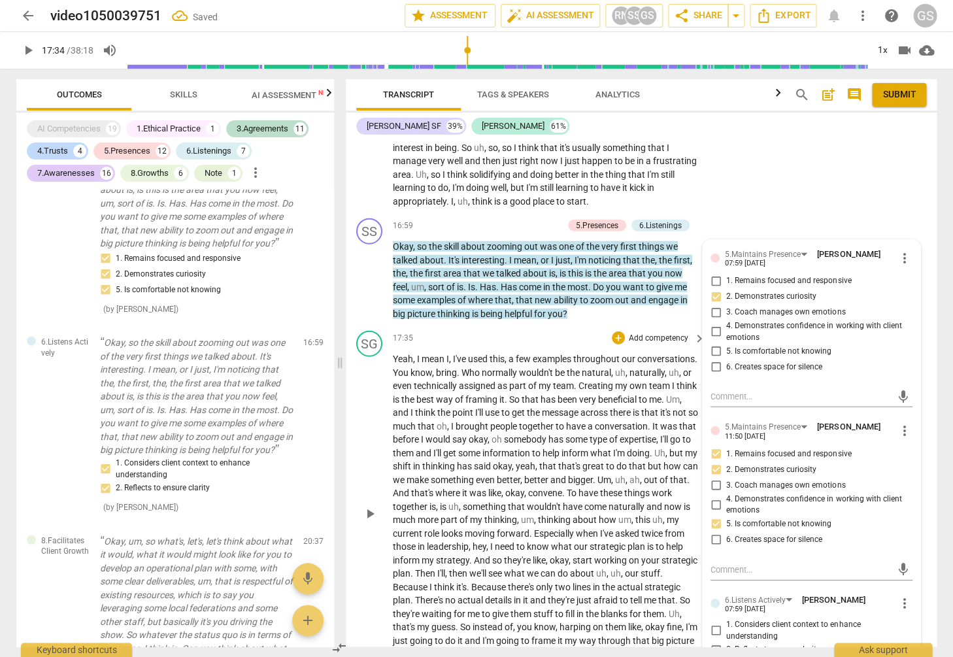
scroll to position [4060, 0]
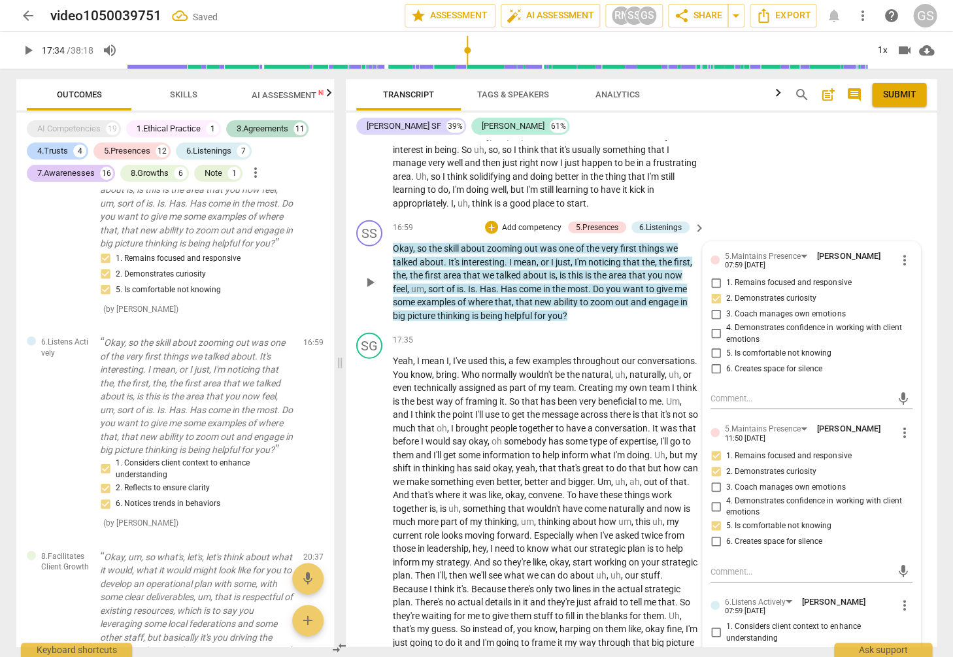
click at [532, 222] on p "Add competency" at bounding box center [532, 228] width 62 height 12
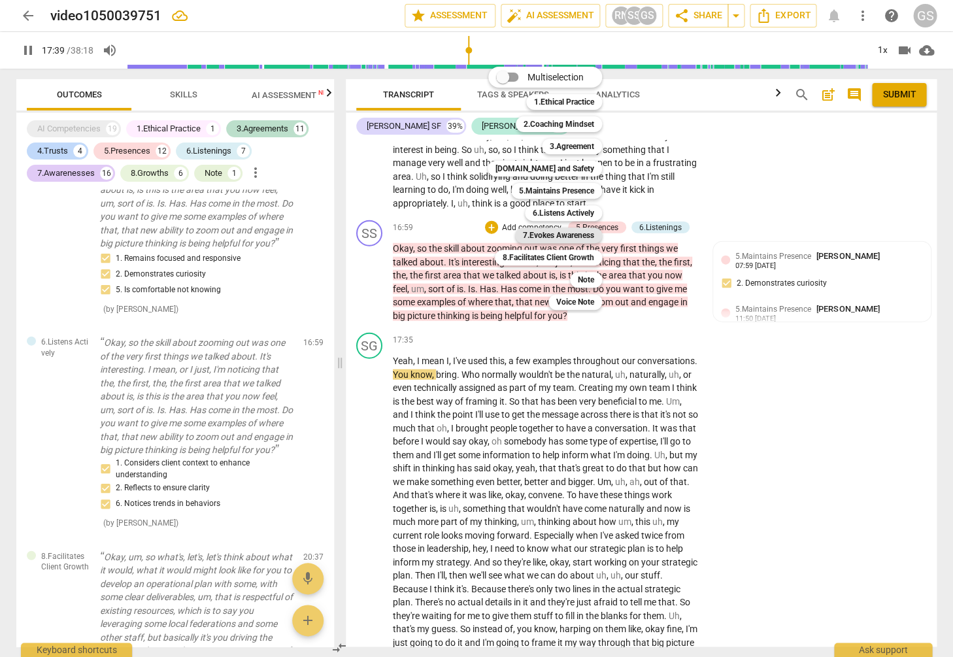
click at [558, 237] on b "7.Evokes Awareness" at bounding box center [558, 235] width 71 height 16
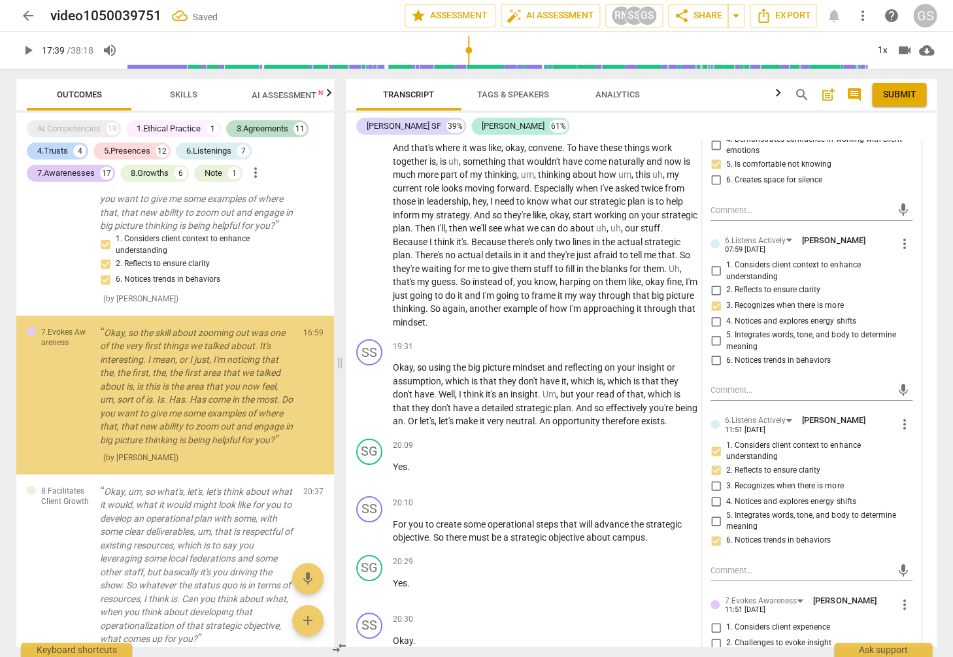
scroll to position [4595, 0]
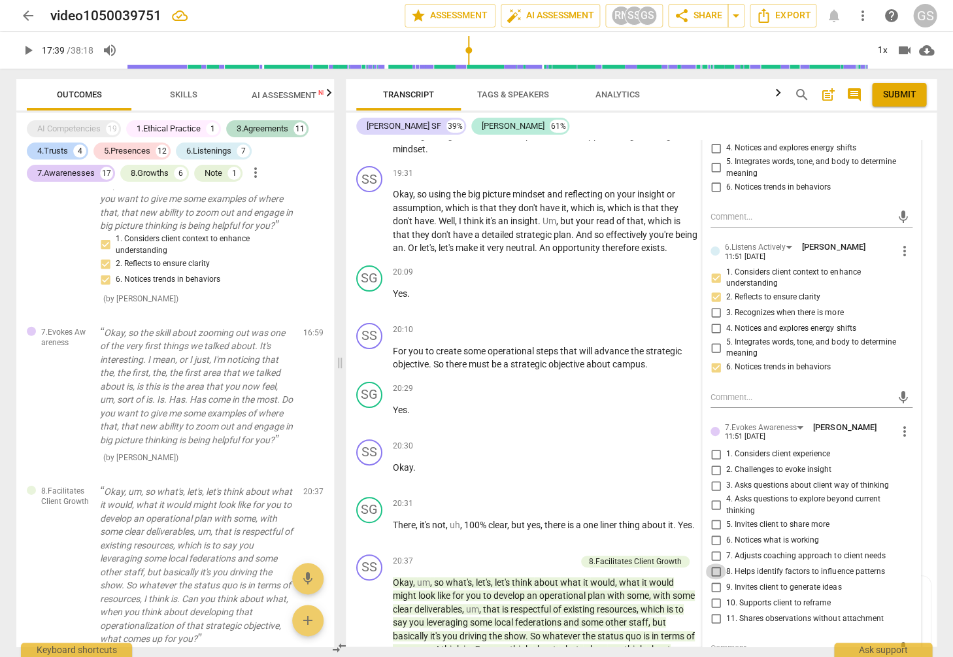
click at [714, 563] on input "8. Helps identify factors to influence patterns" at bounding box center [715, 571] width 21 height 16
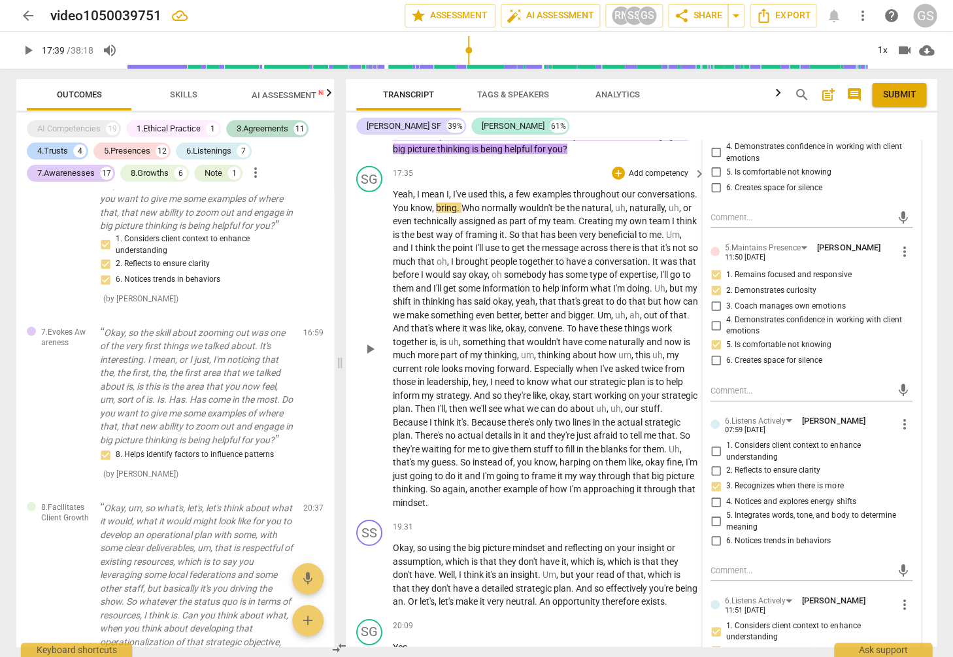
scroll to position [4243, 0]
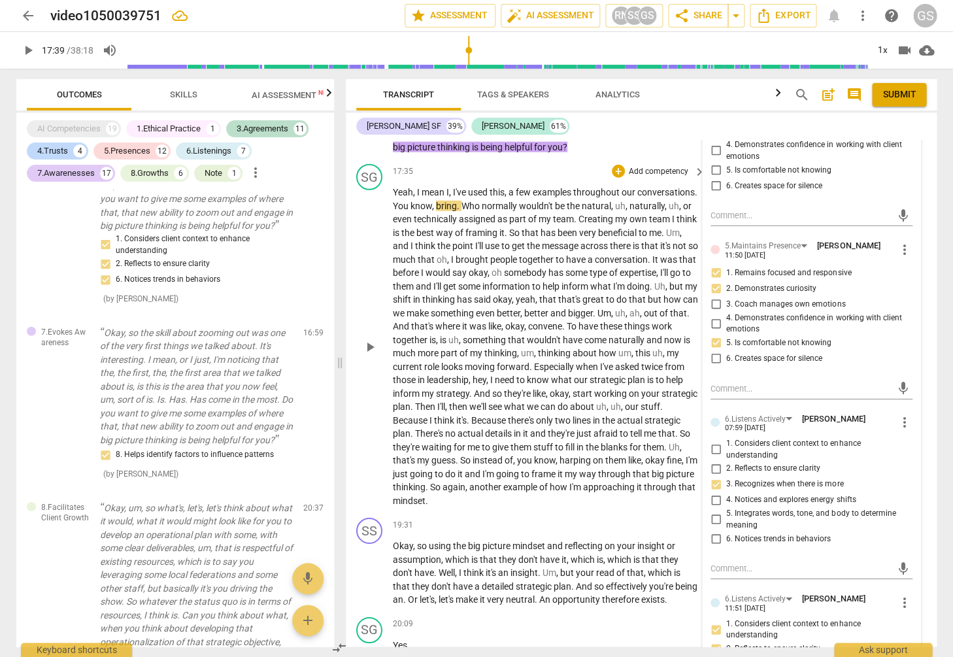
click at [550, 482] on span "how" at bounding box center [560, 487] width 20 height 10
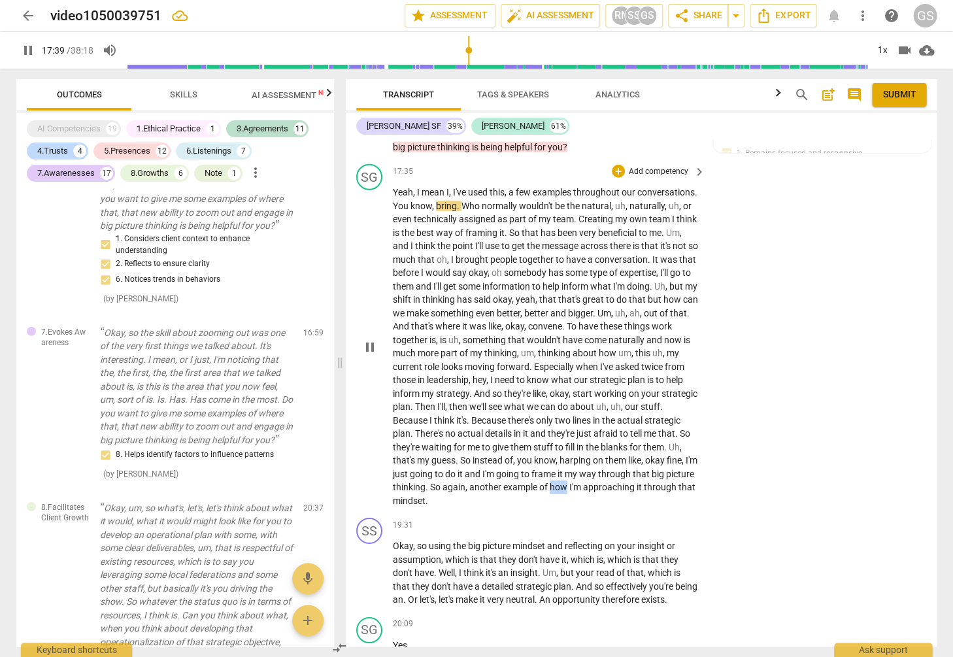
click at [550, 482] on span "how" at bounding box center [560, 487] width 20 height 10
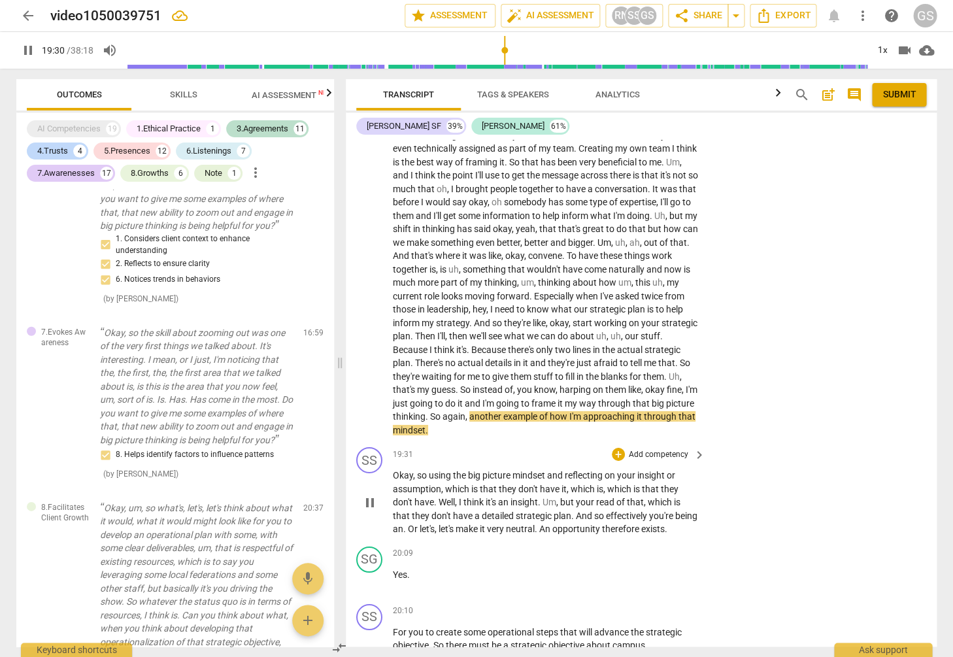
scroll to position [4317, 0]
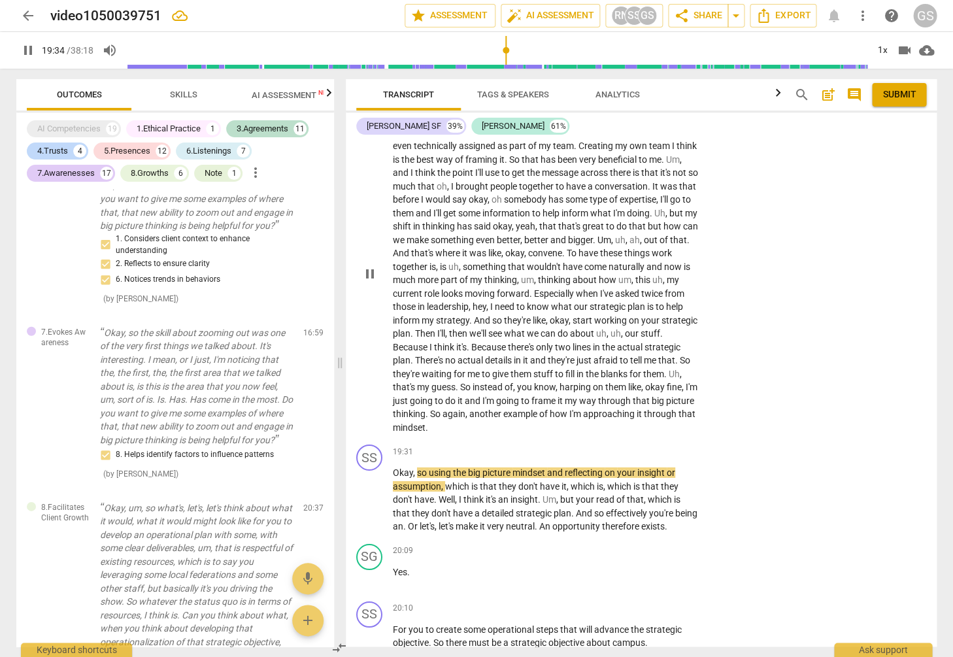
click at [445, 355] on span "There's" at bounding box center [430, 360] width 30 height 10
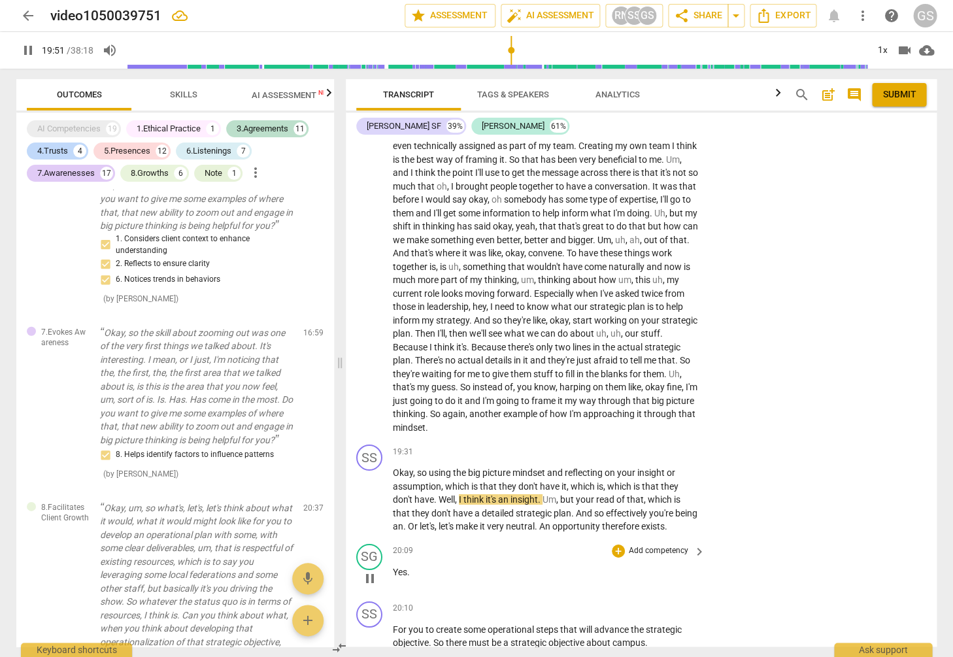
scroll to position [4370, 0]
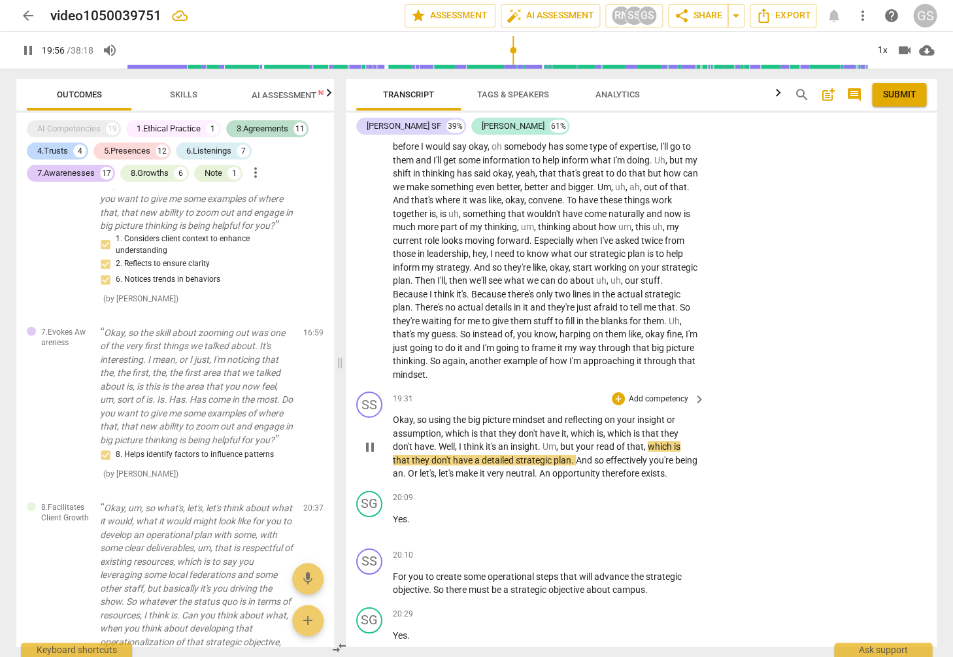
click at [657, 393] on p "Add competency" at bounding box center [658, 399] width 62 height 12
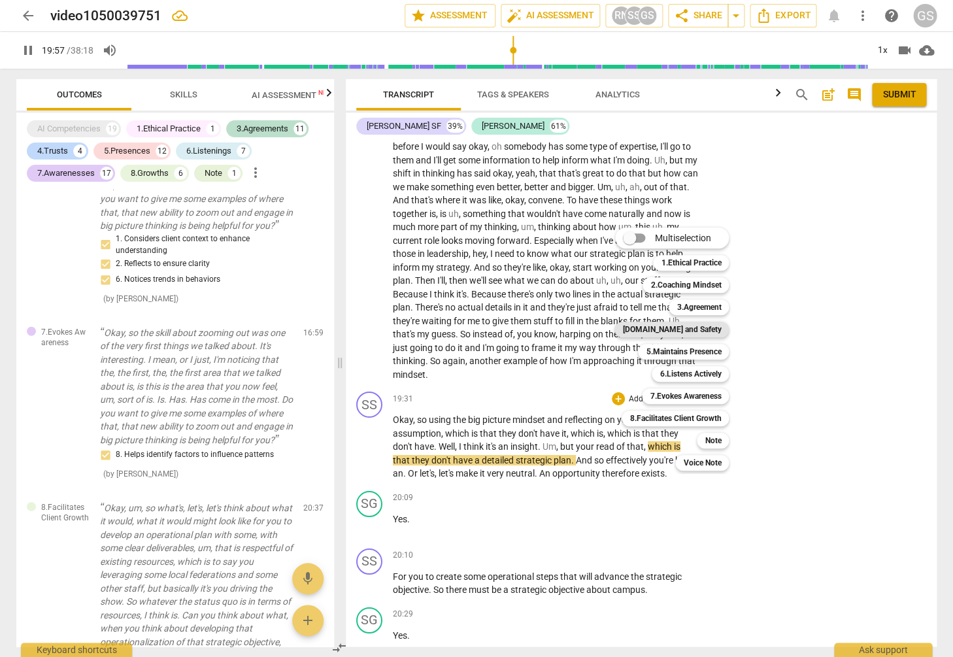
click at [674, 331] on b "[DOMAIN_NAME] and Safety" at bounding box center [671, 330] width 99 height 16
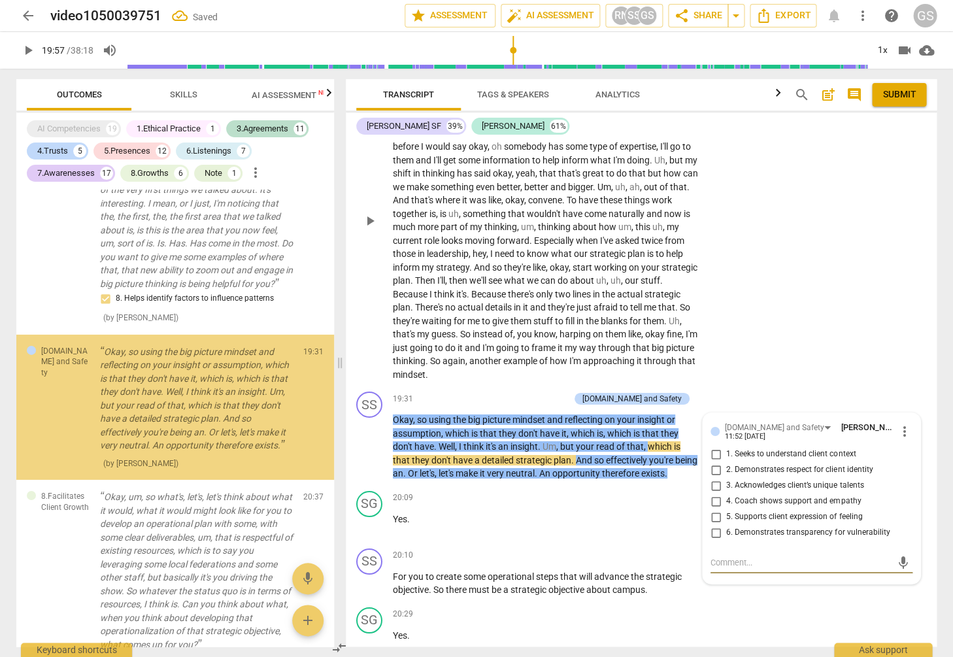
scroll to position [9093, 0]
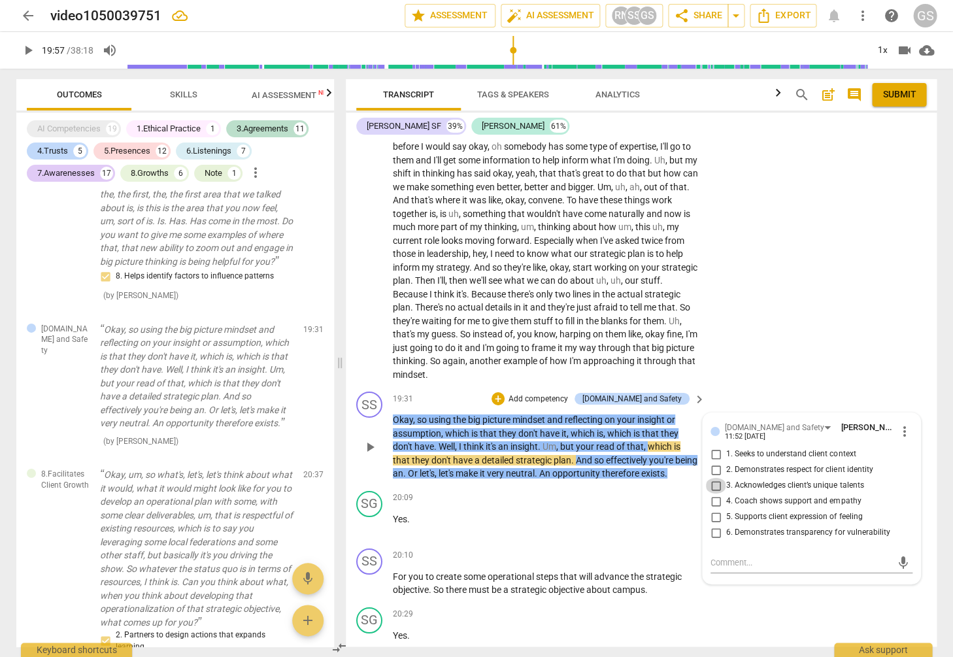
click at [710, 478] on input "3. Acknowledges client’s unique talents" at bounding box center [715, 486] width 21 height 16
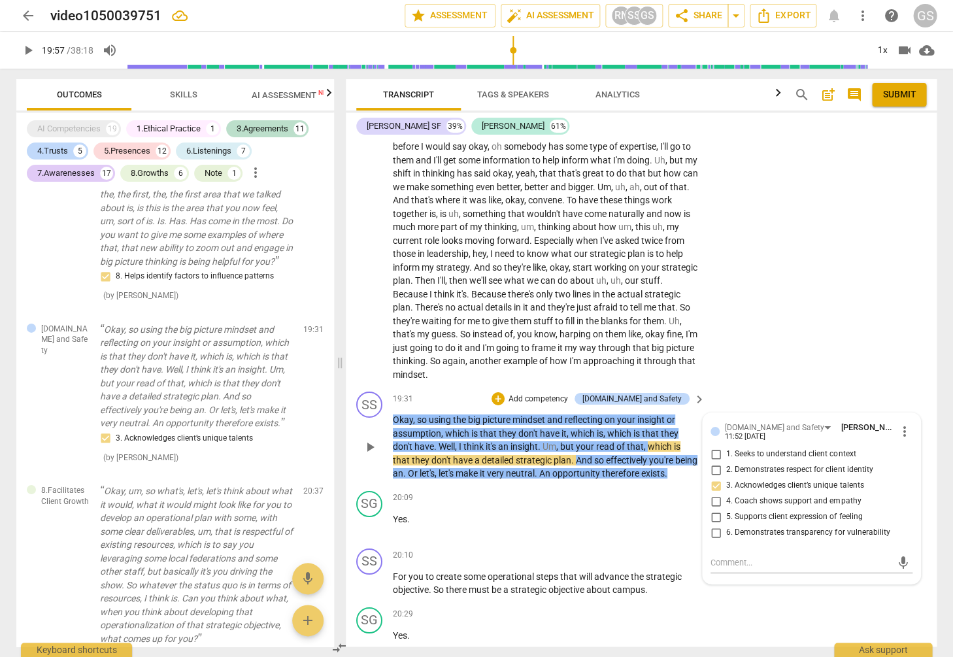
click at [569, 393] on p "Add competency" at bounding box center [538, 399] width 62 height 12
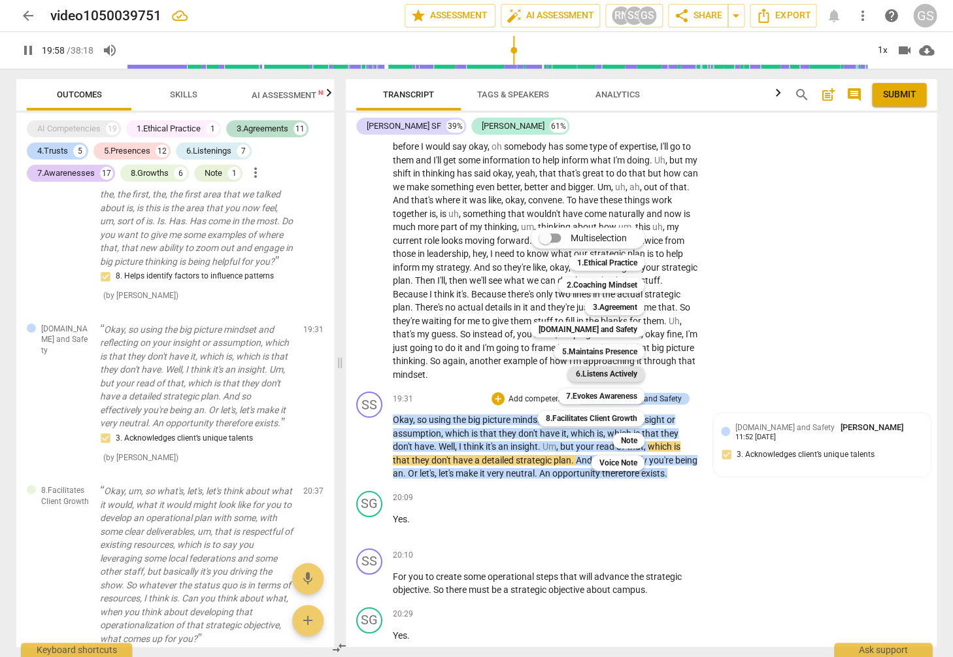
click at [585, 371] on b "6.Listens Actively" at bounding box center [605, 374] width 61 height 16
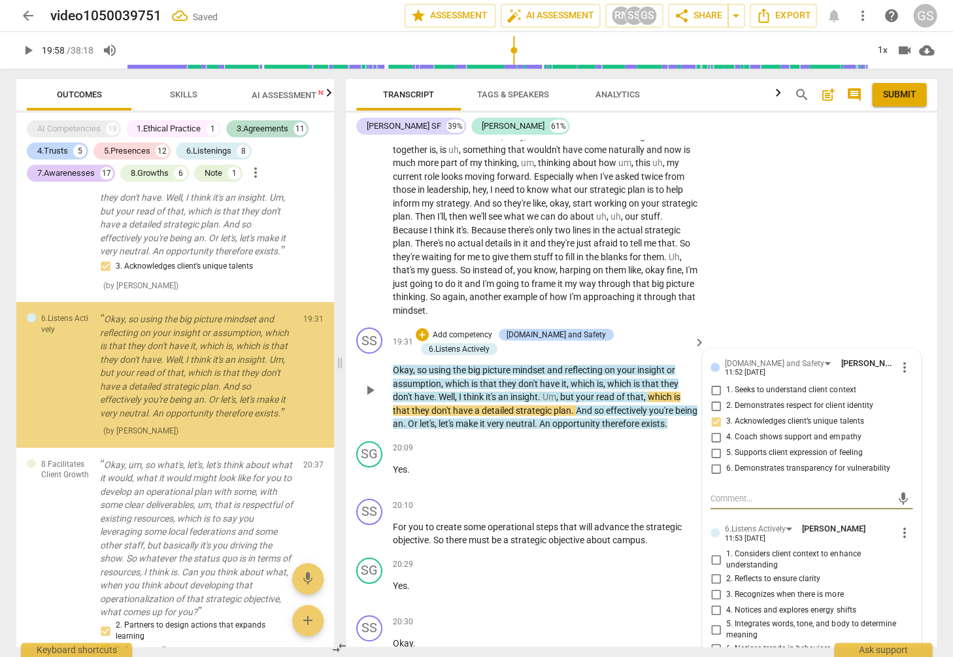
scroll to position [4531, 0]
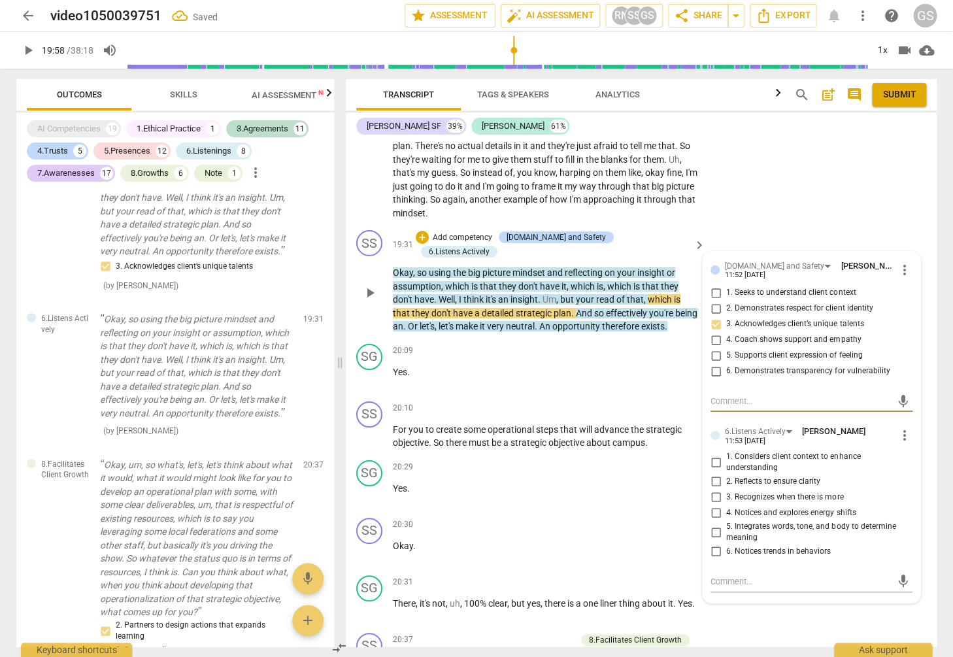
click at [714, 454] on input "1. Considers client context to enhance understanding" at bounding box center [715, 462] width 21 height 16
click at [714, 474] on input "2. Reflects to ensure clarity" at bounding box center [715, 482] width 21 height 16
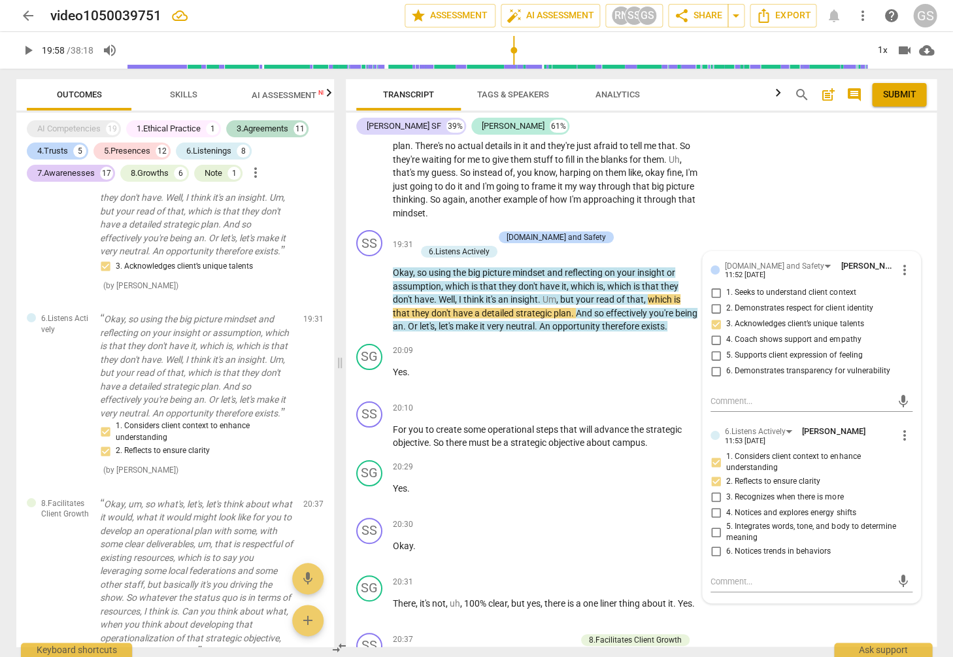
click at [737, 154] on div "SG play_arrow pause 17:35 + Add competency keyboard_arrow_right Yeah , I mean I…" at bounding box center [641, 48] width 591 height 354
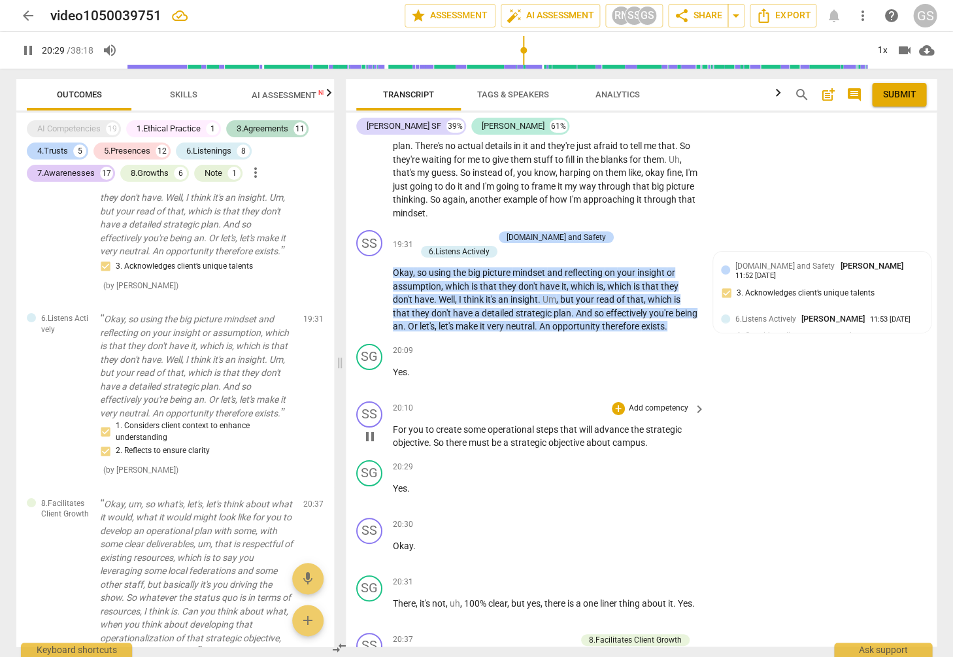
click at [638, 403] on p "Add competency" at bounding box center [658, 409] width 62 height 12
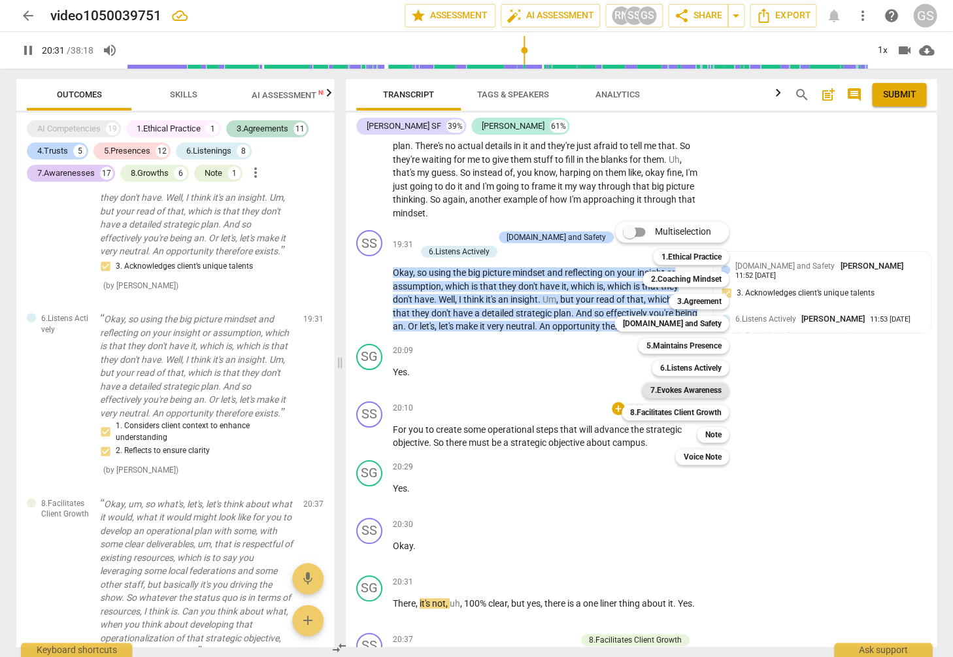
click at [681, 392] on b "7.Evokes Awareness" at bounding box center [685, 390] width 71 height 16
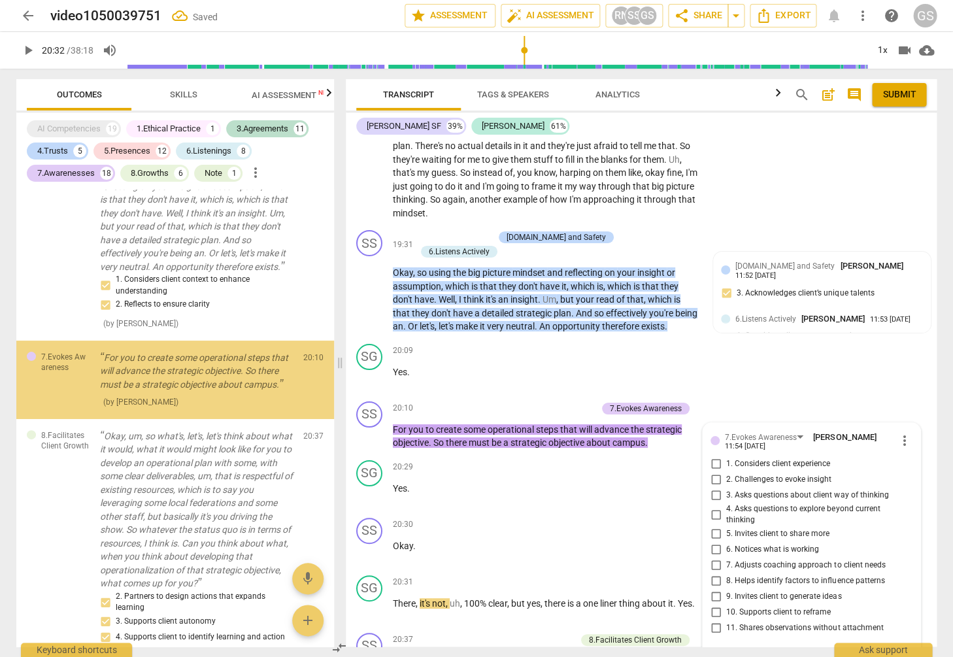
scroll to position [9420, 0]
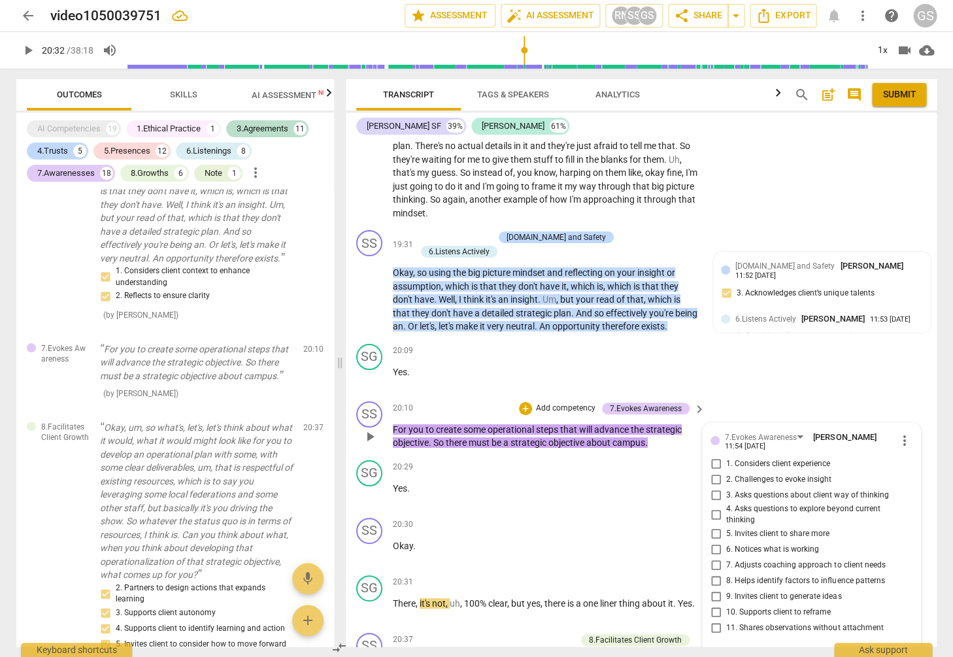
click at [899, 433] on span "more_vert" at bounding box center [905, 441] width 16 height 16
click at [909, 401] on li "Delete" at bounding box center [914, 400] width 45 height 25
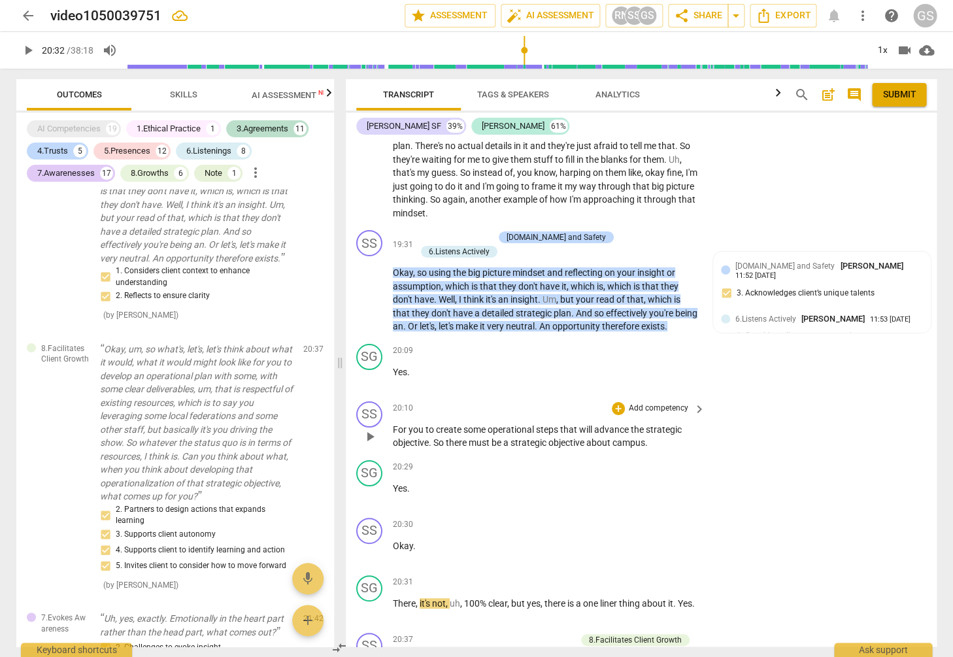
click at [655, 403] on p "Add competency" at bounding box center [658, 409] width 62 height 12
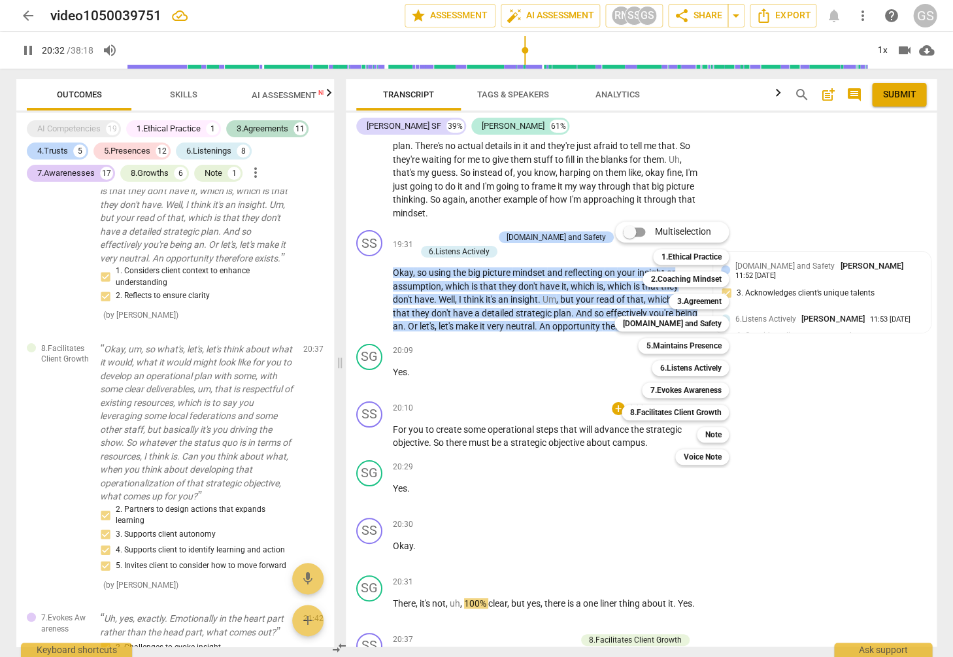
click at [525, 401] on div at bounding box center [476, 328] width 953 height 657
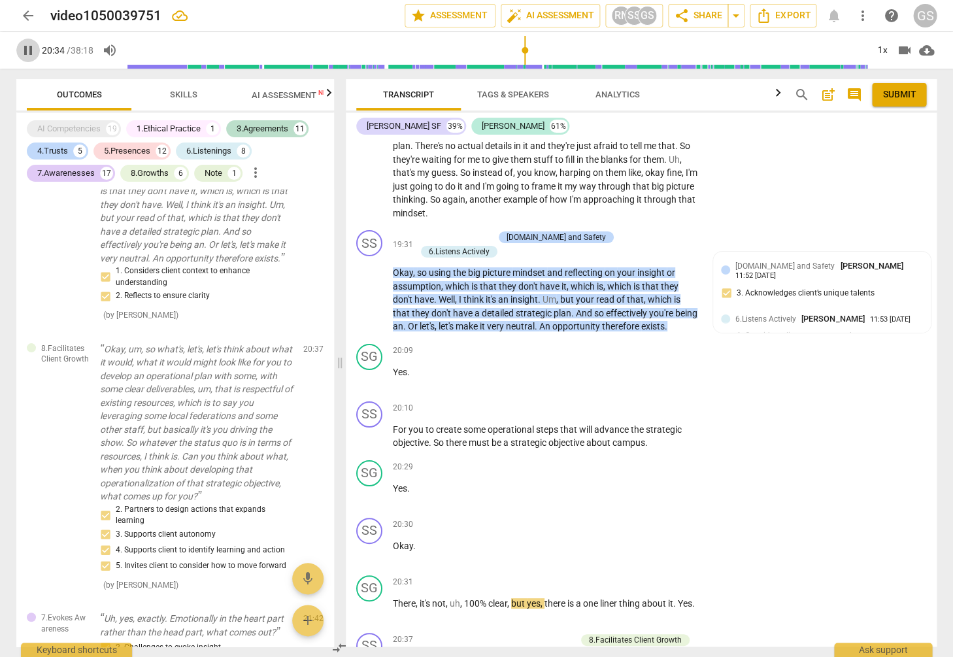
click at [26, 49] on span "pause" at bounding box center [28, 50] width 16 height 16
click at [668, 403] on p "Add competency" at bounding box center [658, 409] width 62 height 12
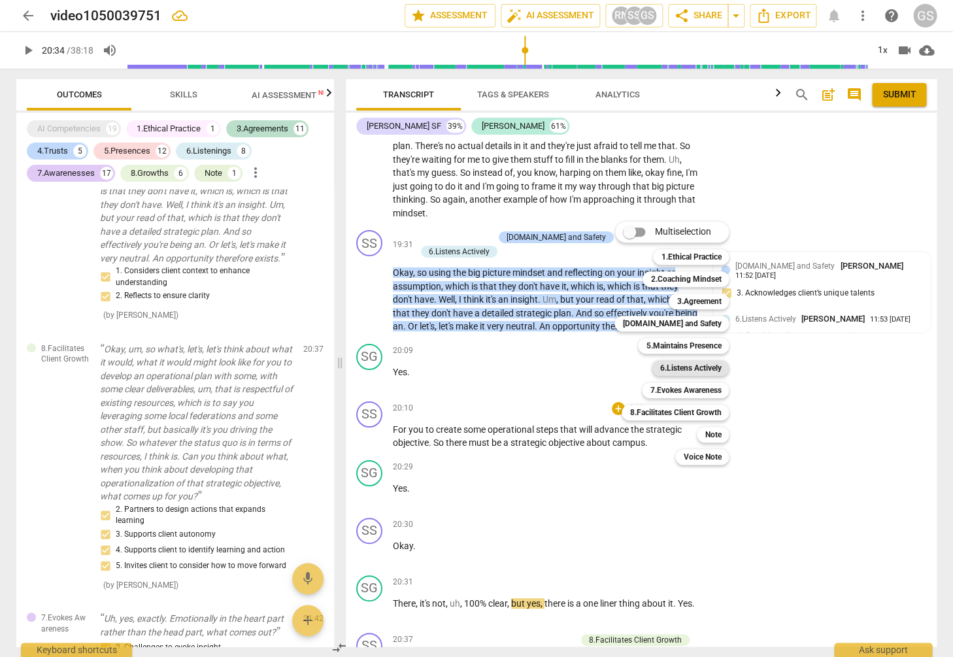
click at [674, 373] on b "6.Listens Actively" at bounding box center [689, 368] width 61 height 16
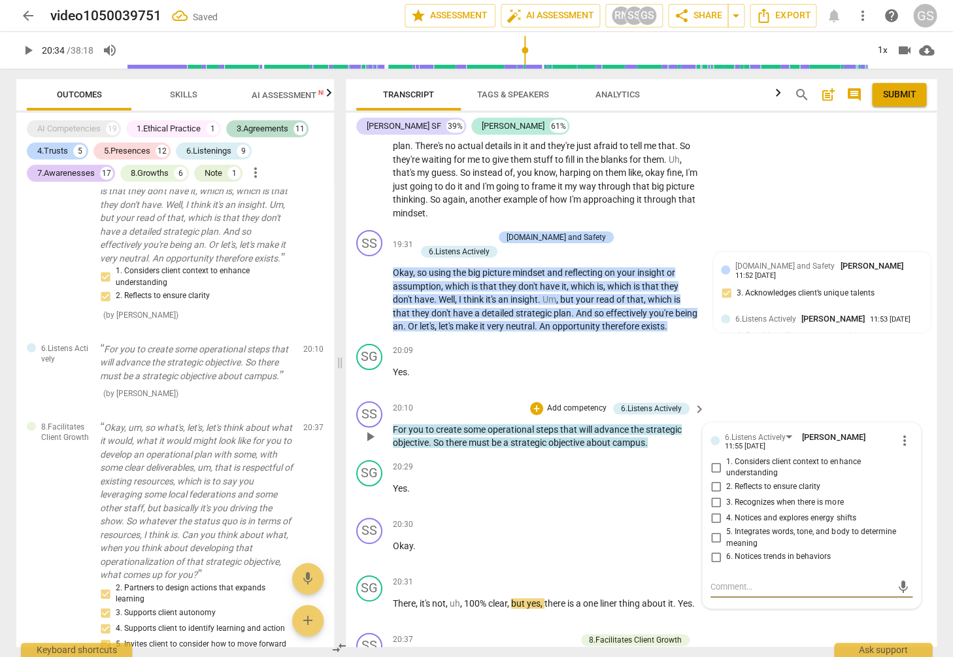
click at [714, 459] on input "1. Considers client context to enhance understanding" at bounding box center [715, 467] width 21 height 16
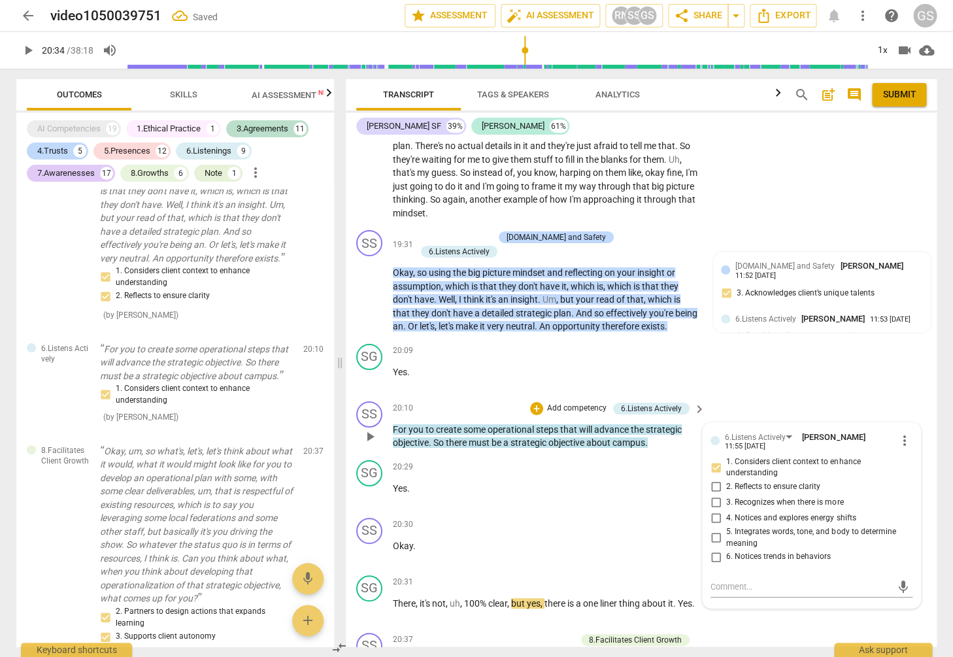
click at [714, 495] on input "3. Recognizes when there is more" at bounding box center [715, 503] width 21 height 16
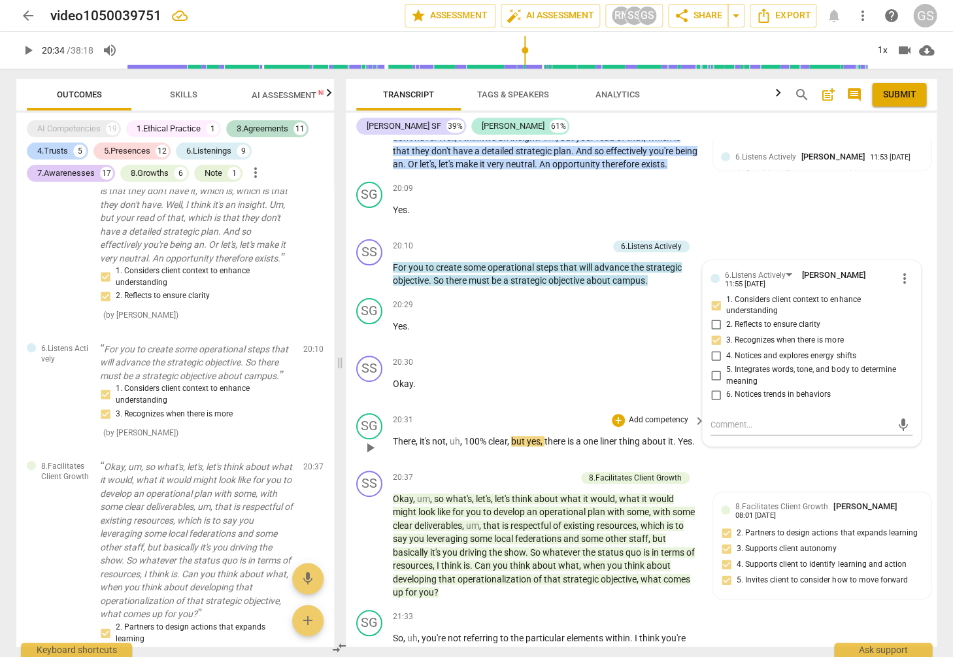
scroll to position [4717, 0]
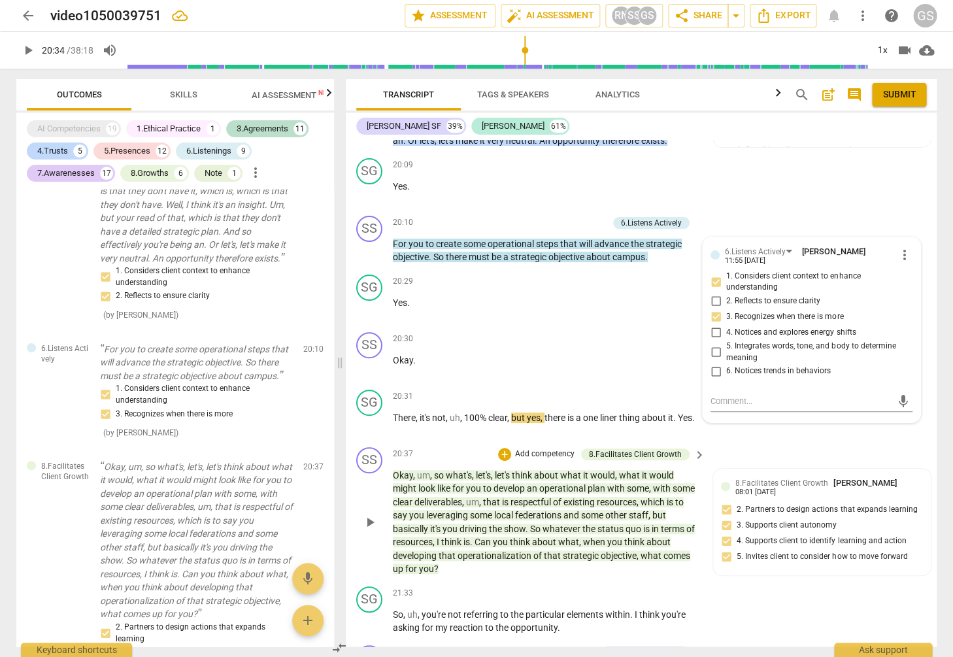
click at [551, 448] on p "Add competency" at bounding box center [545, 454] width 62 height 12
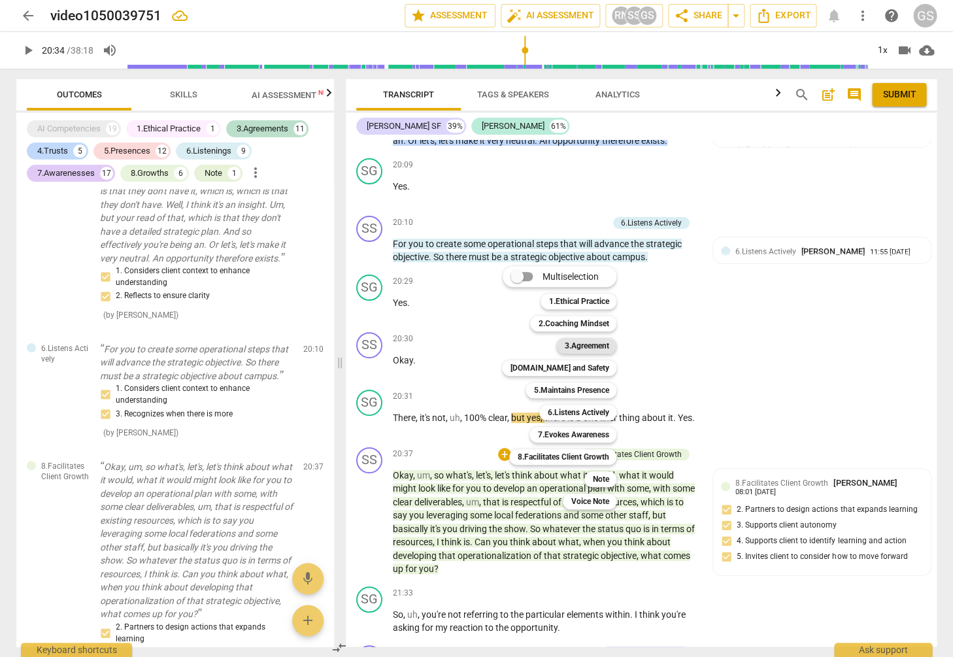
click at [575, 348] on b "3.Agreement" at bounding box center [586, 346] width 44 height 16
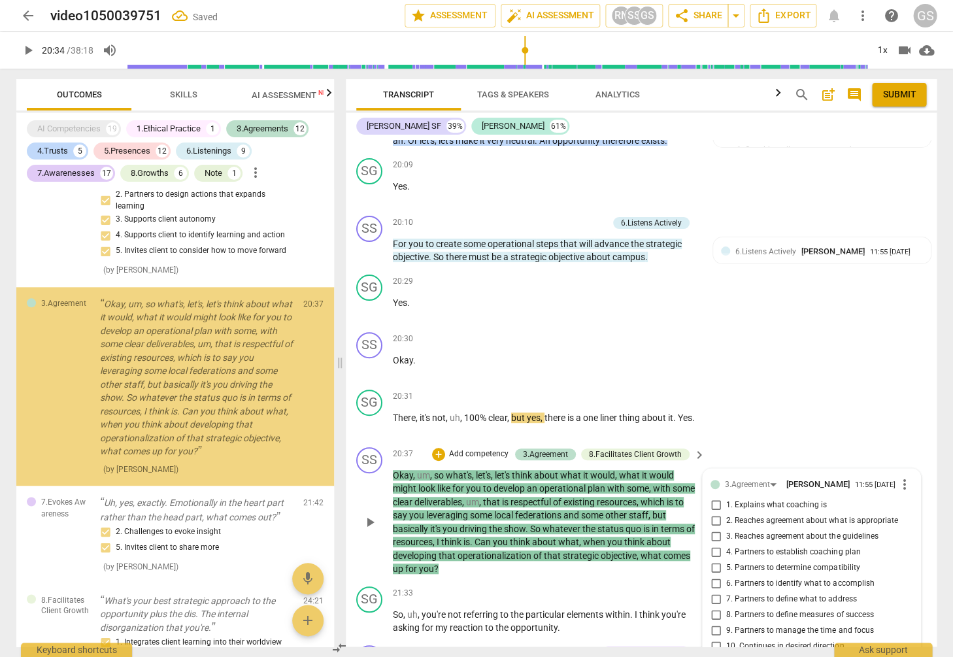
scroll to position [9867, 0]
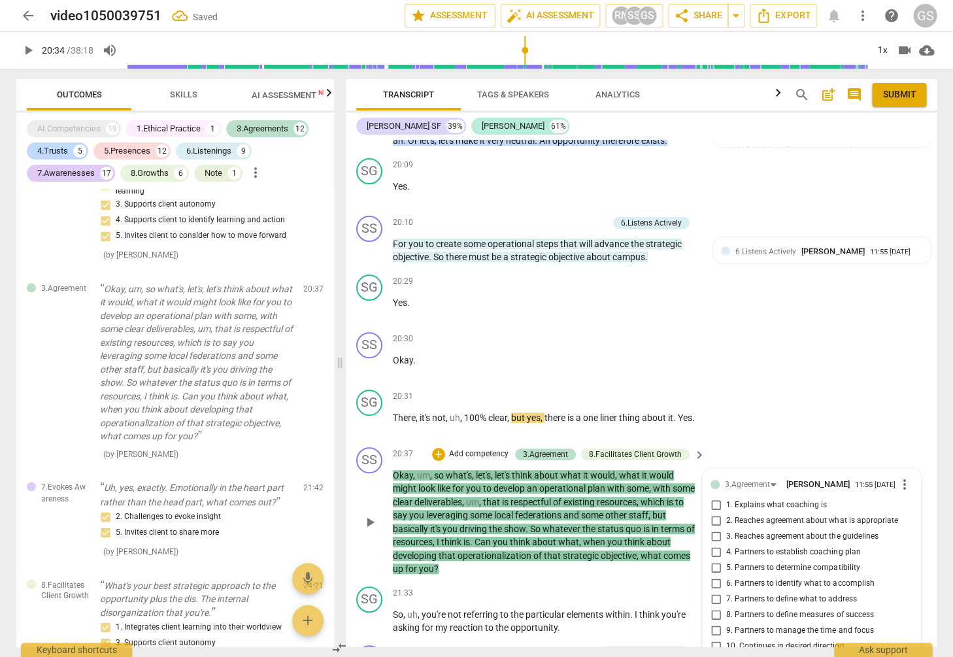
click at [714, 623] on input "9. Partners to manage the time and focus" at bounding box center [715, 631] width 21 height 16
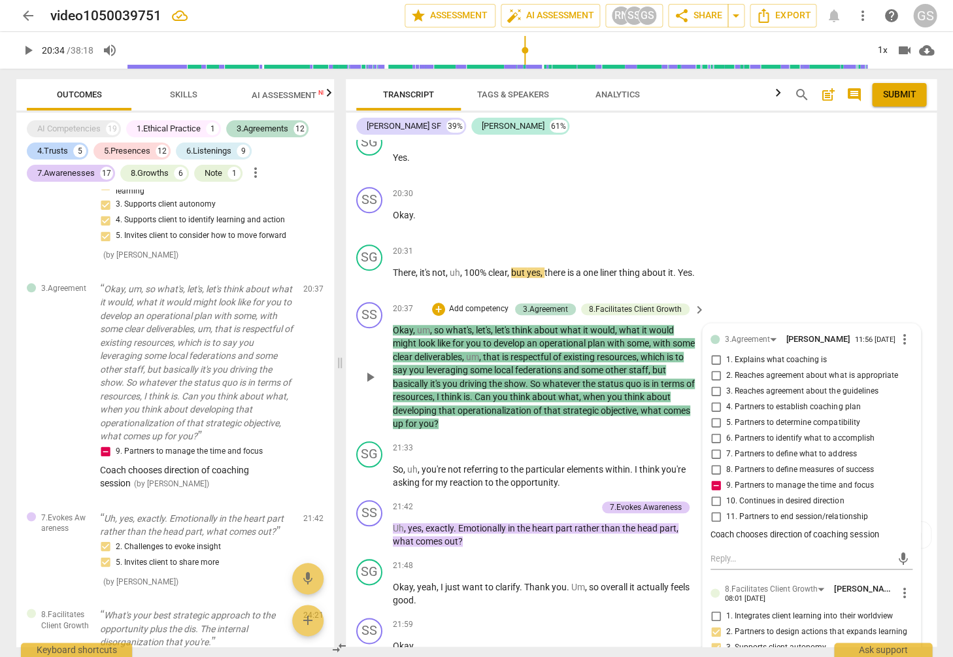
scroll to position [4915, 0]
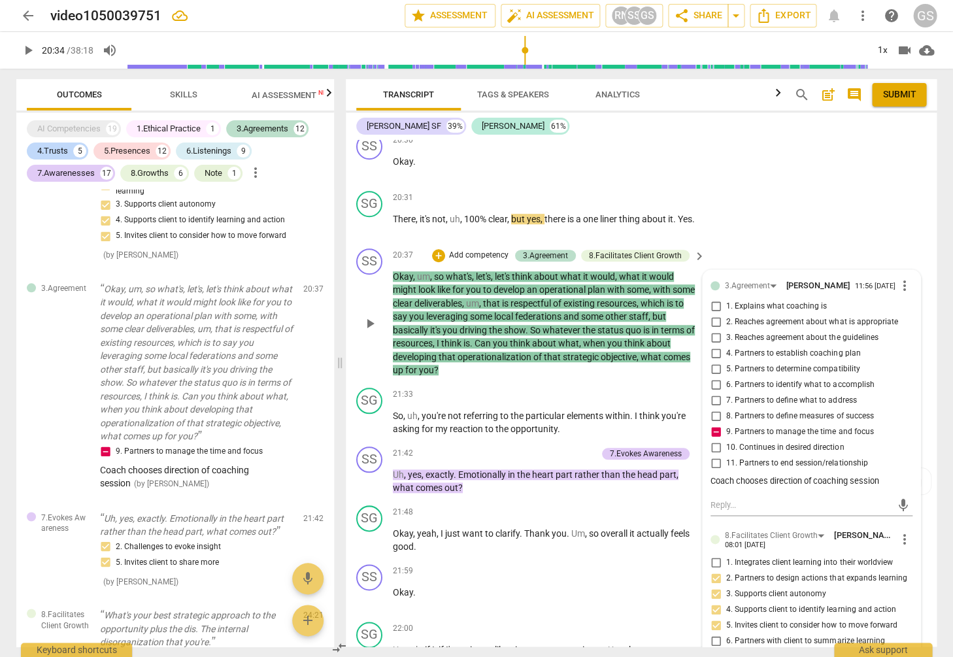
click at [833, 425] on div "3.Agreement [PERSON_NAME] 11:56 [DATE] more_vert 1. Explains what coaching is 2…" at bounding box center [811, 384] width 202 height 212
click at [902, 270] on div "3.Agreement [PERSON_NAME] 11:56 [DATE] more_vert 1. Explains what coaching is 2…" at bounding box center [812, 497] width 218 height 454
click at [900, 278] on span "more_vert" at bounding box center [905, 286] width 16 height 16
click at [904, 225] on li "Edit" at bounding box center [914, 220] width 45 height 25
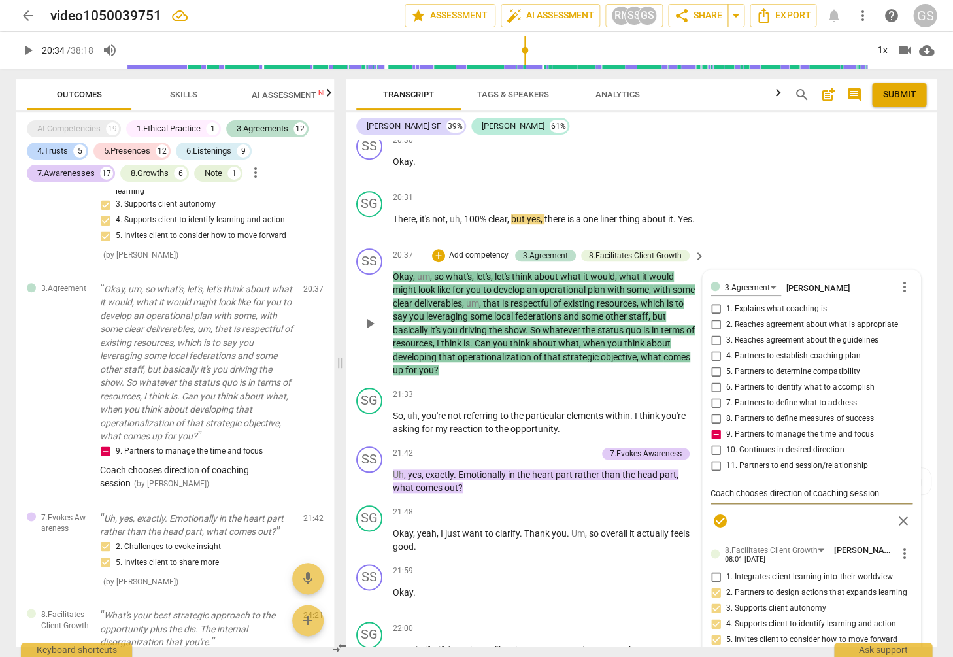
click at [878, 487] on textarea "Coach chooses direction of coaching session" at bounding box center [811, 493] width 202 height 12
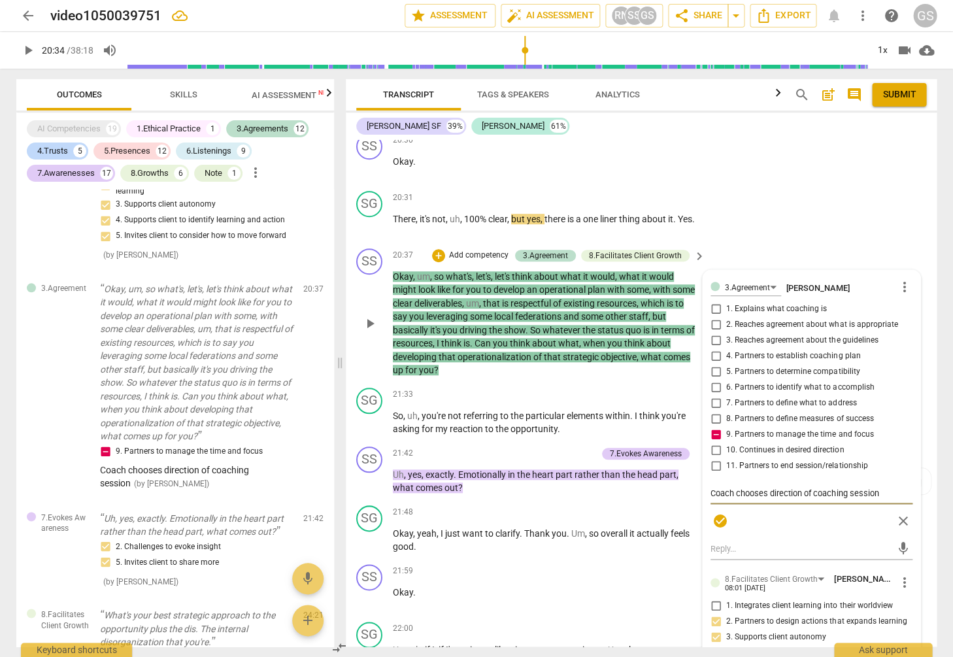
click at [483, 250] on p "Add competency" at bounding box center [479, 256] width 62 height 12
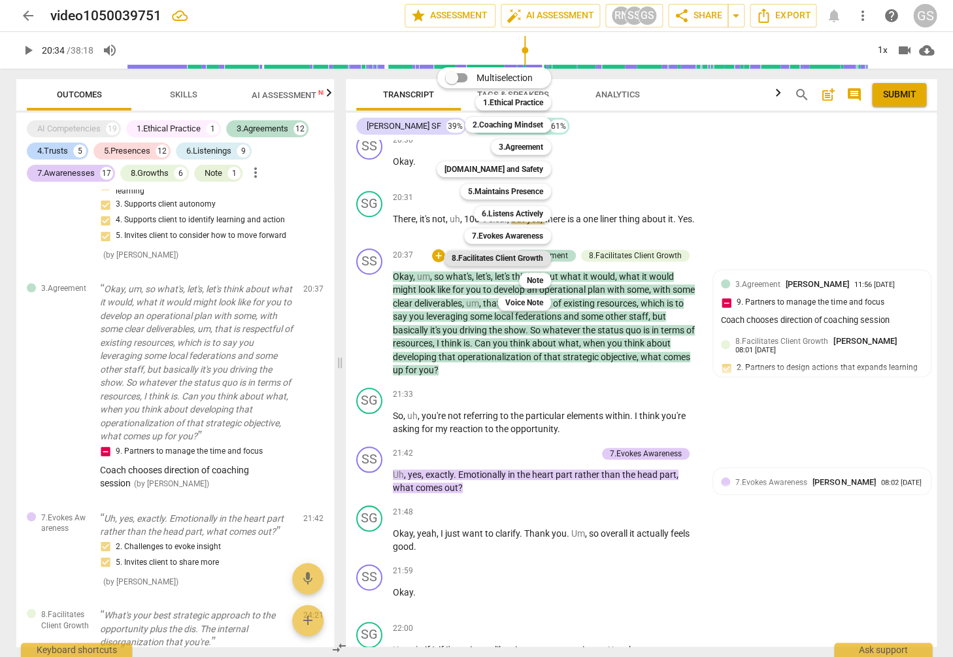
click at [506, 255] on b "8.Facilitates Client Growth" at bounding box center [497, 258] width 91 height 16
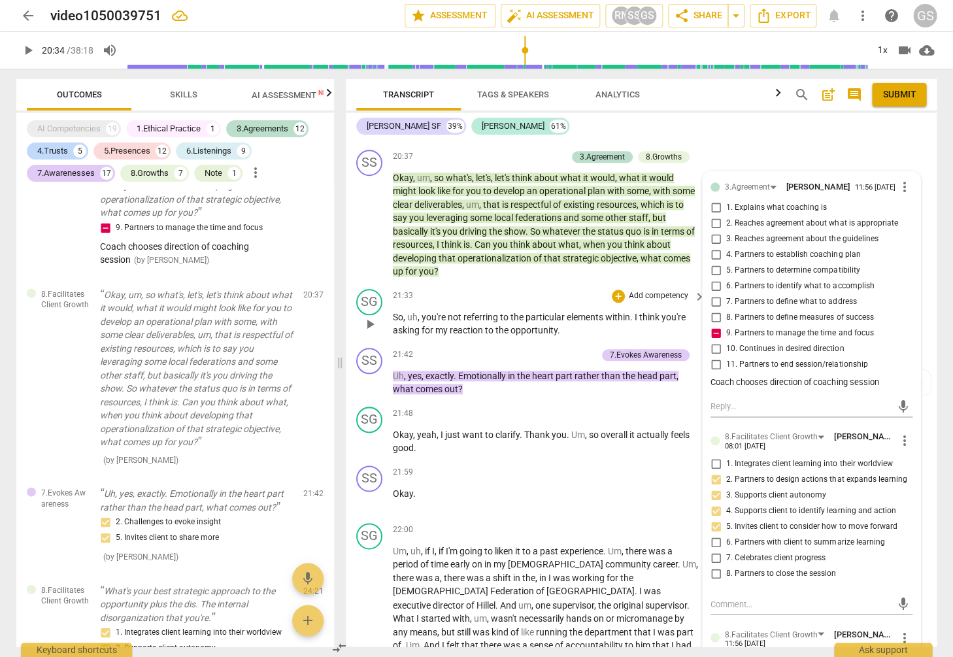
scroll to position [5177, 0]
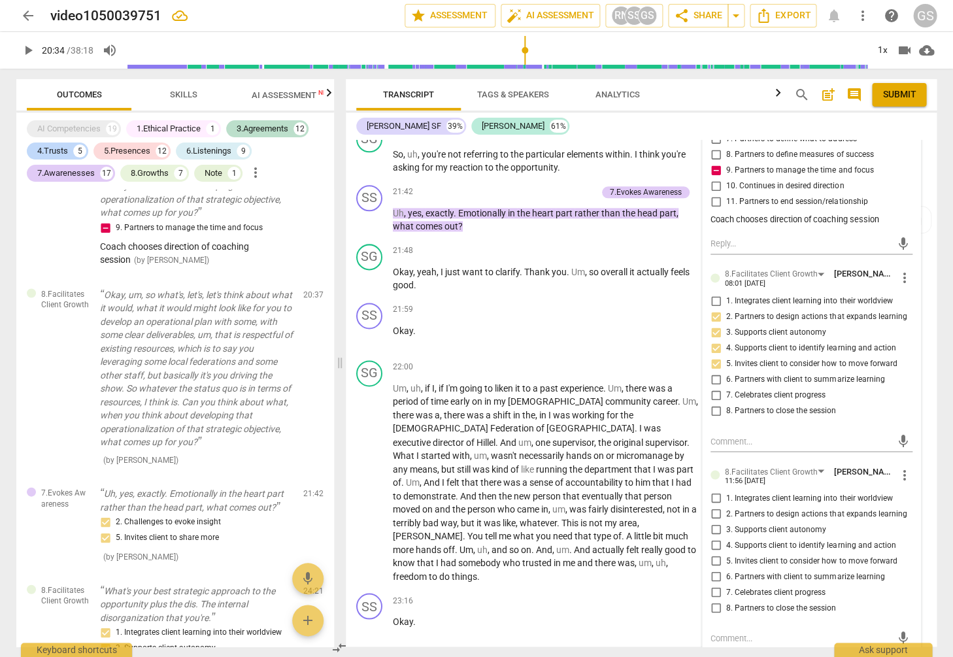
click at [728, 631] on textarea at bounding box center [800, 637] width 181 height 12
click at [716, 522] on input "3. Supports client autonomy" at bounding box center [715, 530] width 21 height 16
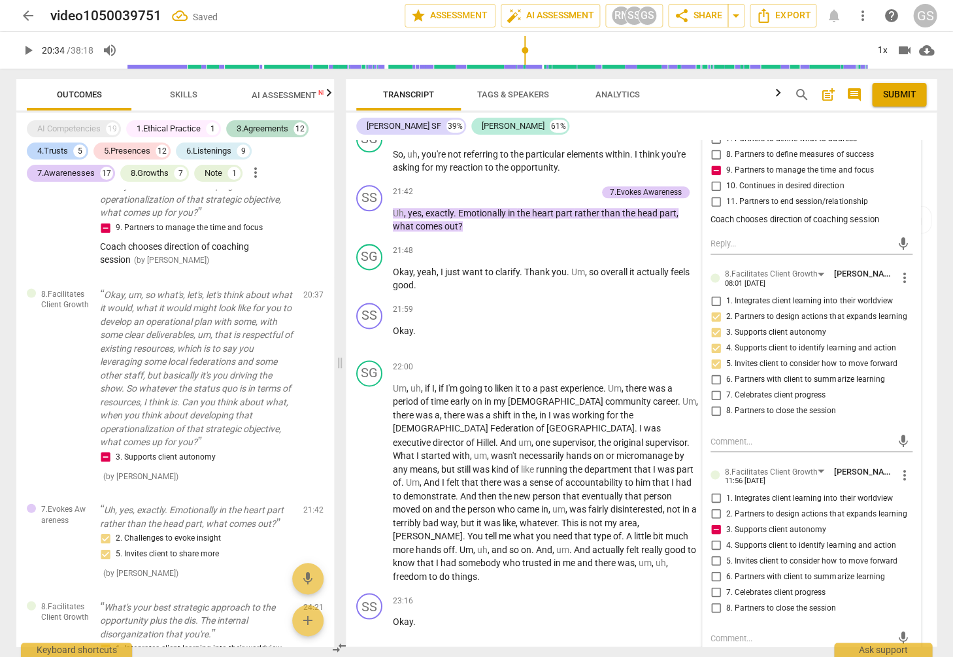
click at [732, 631] on textarea at bounding box center [800, 637] width 181 height 12
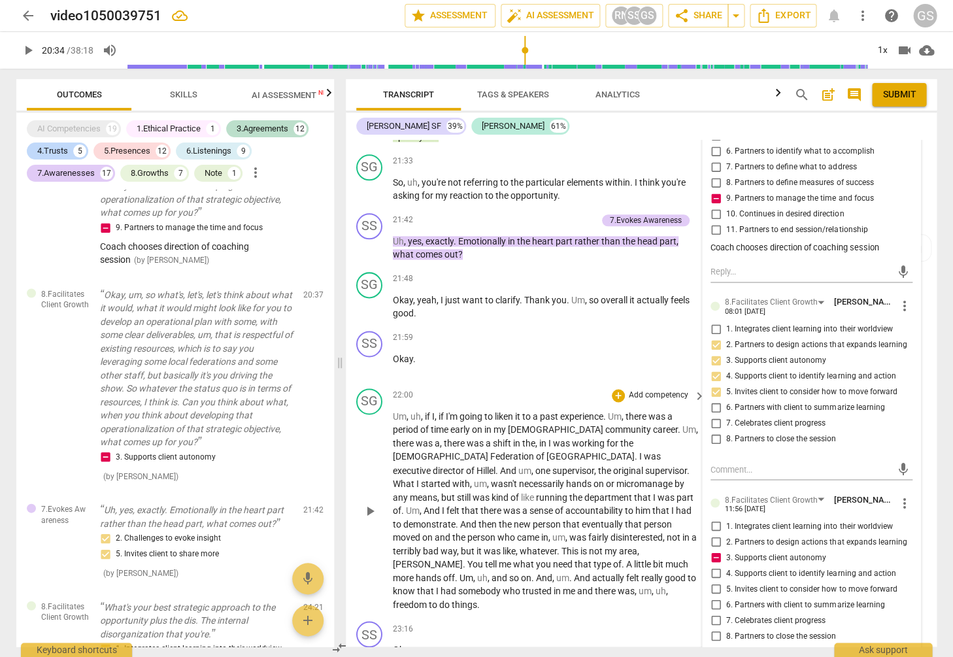
scroll to position [11, 0]
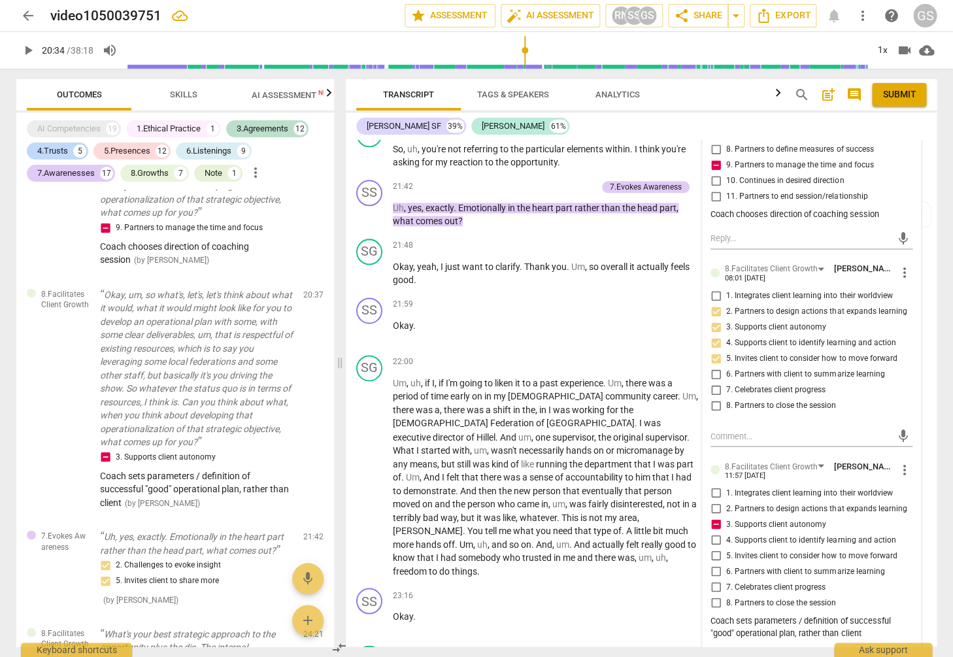
scroll to position [5185, 0]
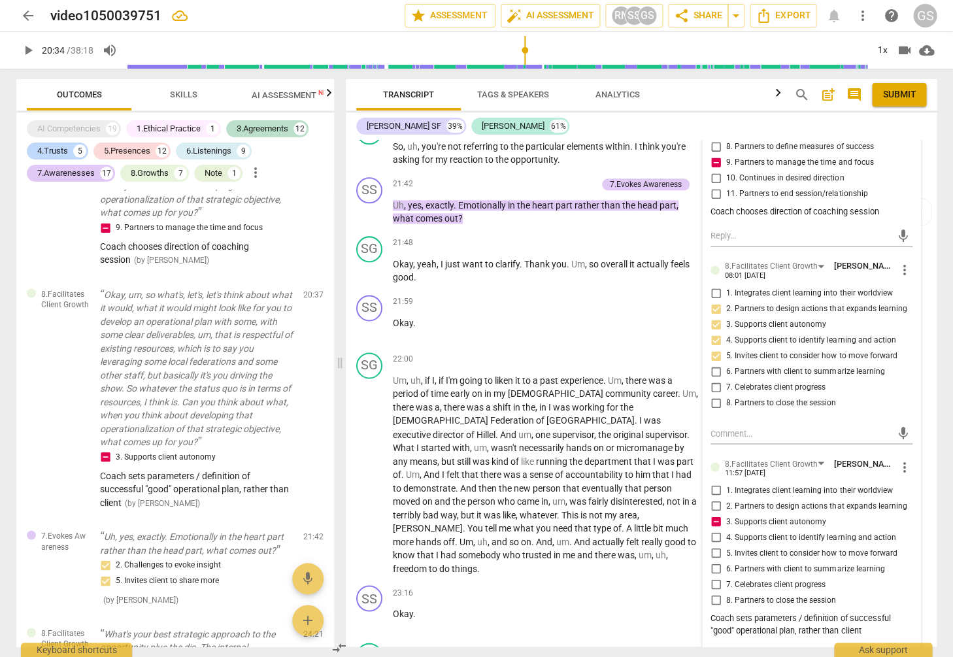
click at [897, 459] on span "more_vert" at bounding box center [905, 467] width 16 height 16
click at [905, 406] on li "Edit" at bounding box center [914, 403] width 45 height 25
click at [872, 619] on textarea "Coach sets parameters / definition of successful "good" operational plan, rathe…" at bounding box center [811, 631] width 202 height 24
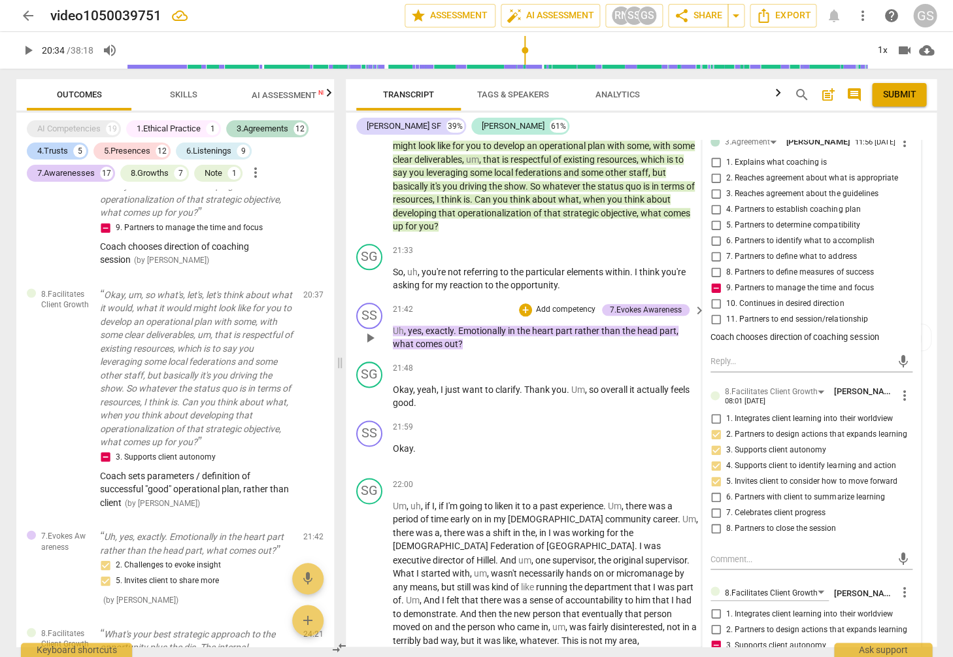
scroll to position [5387, 0]
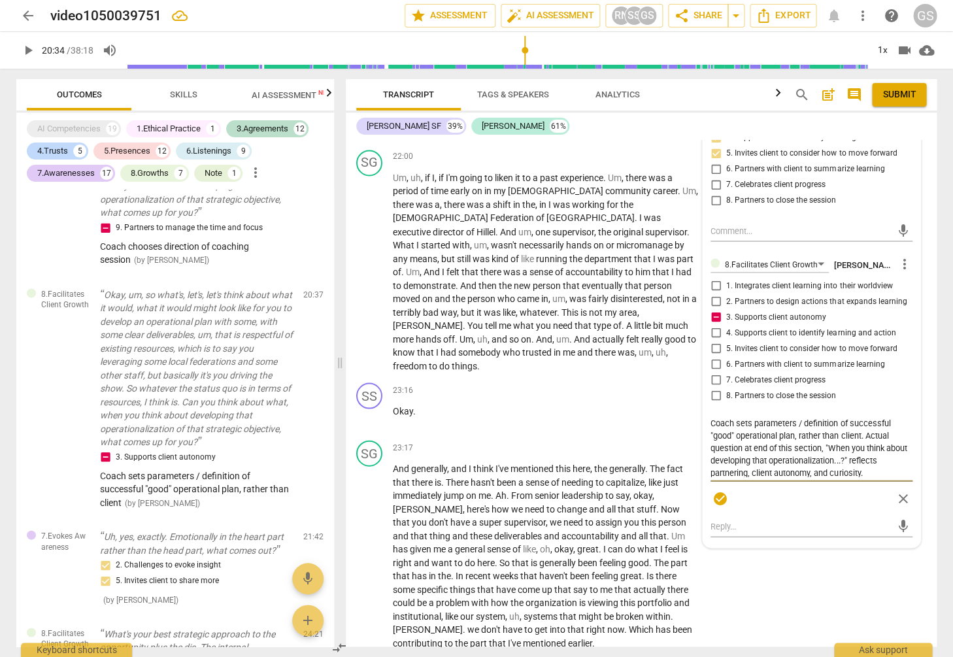
drag, startPoint x: 750, startPoint y: 405, endPoint x: 757, endPoint y: 412, distance: 9.2
click at [751, 416] on textarea "Coach sets parameters / definition of successful "good" operational plan, rathe…" at bounding box center [811, 446] width 202 height 60
click at [871, 416] on textarea "Coach sets parameters / definition of successful "good" operational plan, rathe…" at bounding box center [811, 446] width 202 height 60
click at [718, 502] on span "check_circle" at bounding box center [720, 510] width 16 height 16
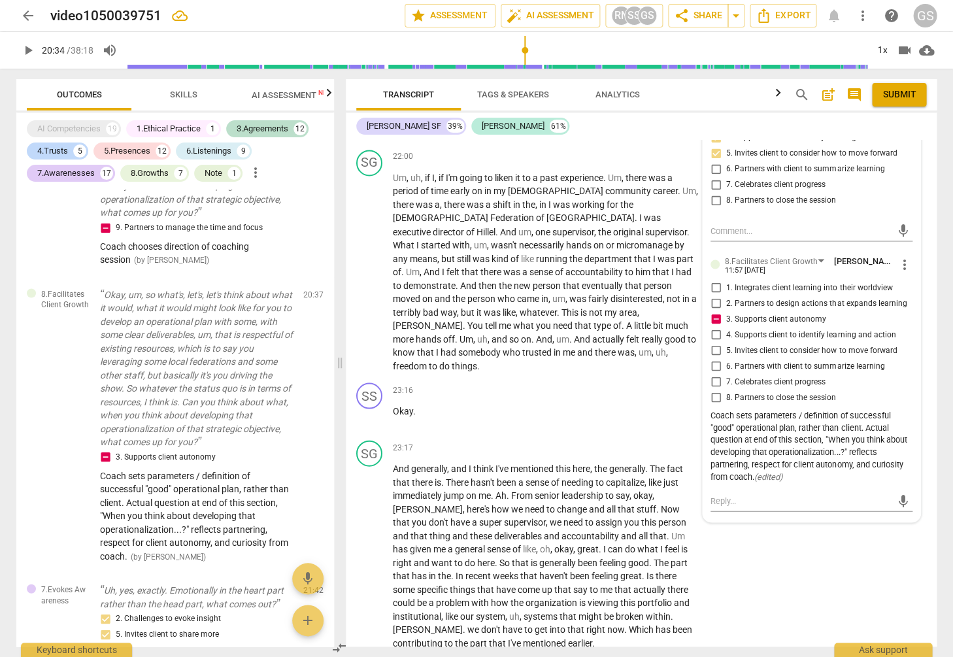
click at [901, 256] on span "more_vert" at bounding box center [905, 264] width 16 height 16
click at [906, 207] on li "Edit" at bounding box center [914, 201] width 45 height 25
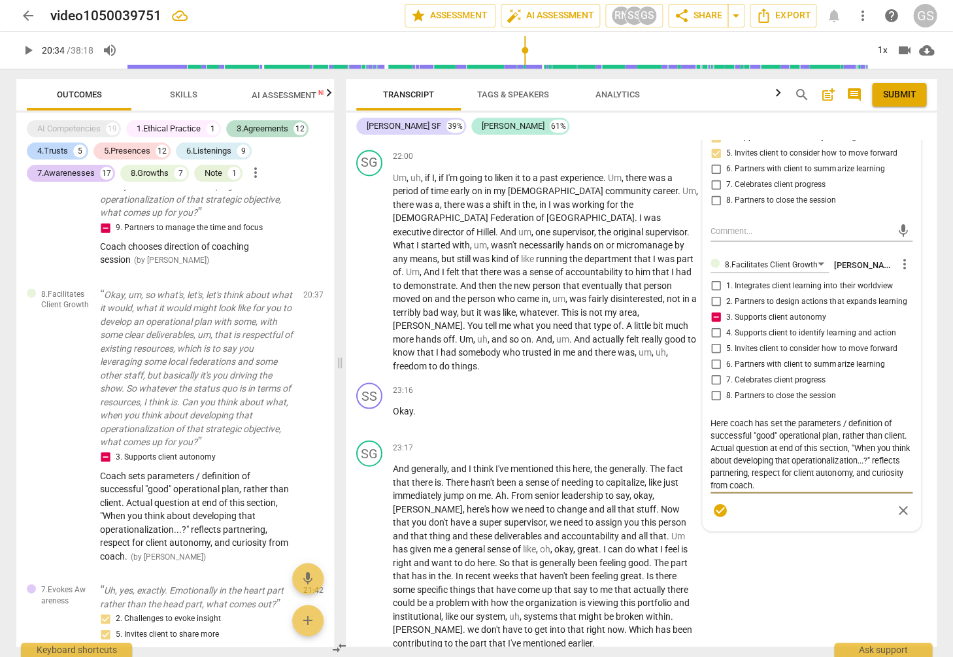
click at [719, 502] on span "check_circle" at bounding box center [720, 510] width 16 height 16
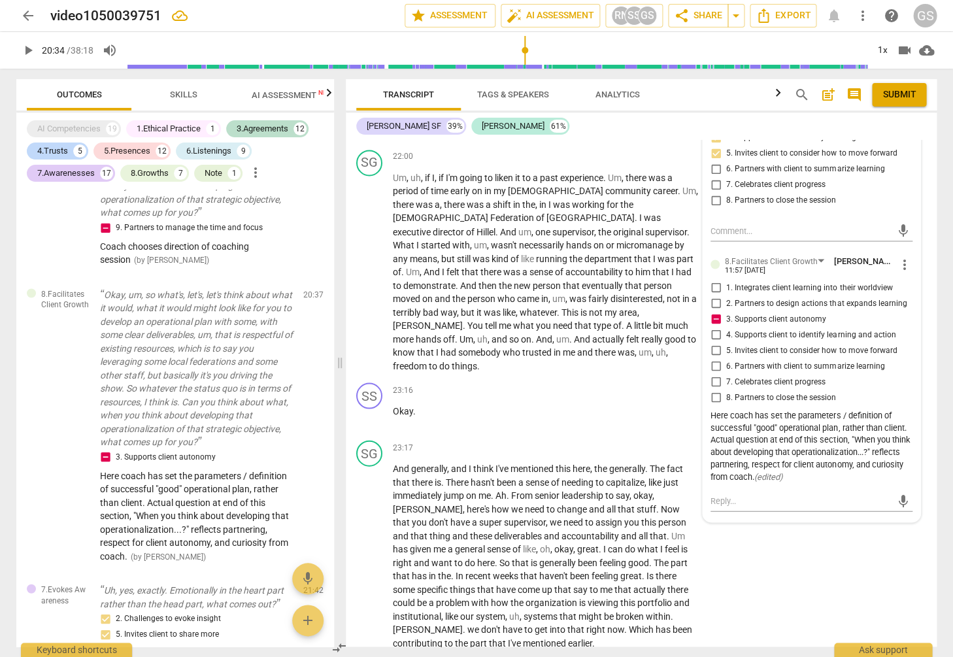
scroll to position [4922, 0]
